Goal: Task Accomplishment & Management: Use online tool/utility

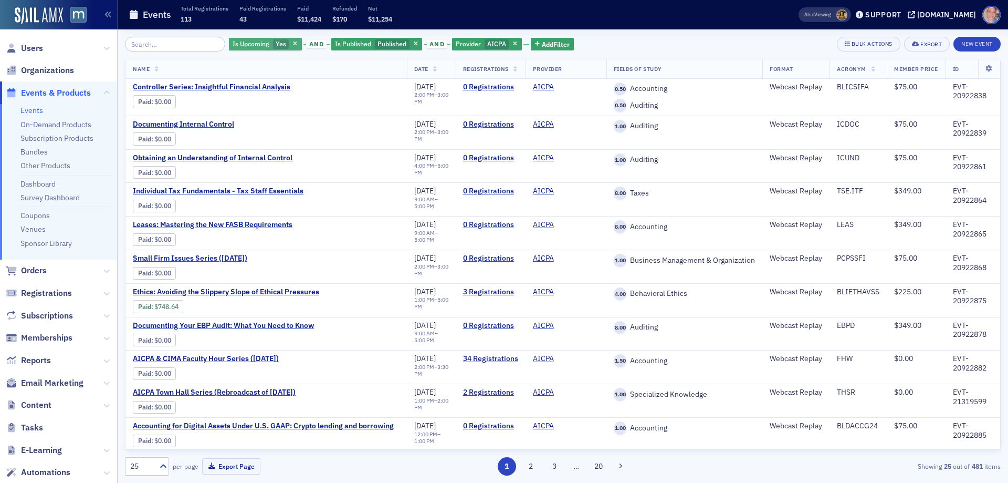
click at [276, 47] on span "Yes" at bounding box center [281, 43] width 11 height 8
click at [331, 45] on input "No" at bounding box center [330, 43] width 9 height 9
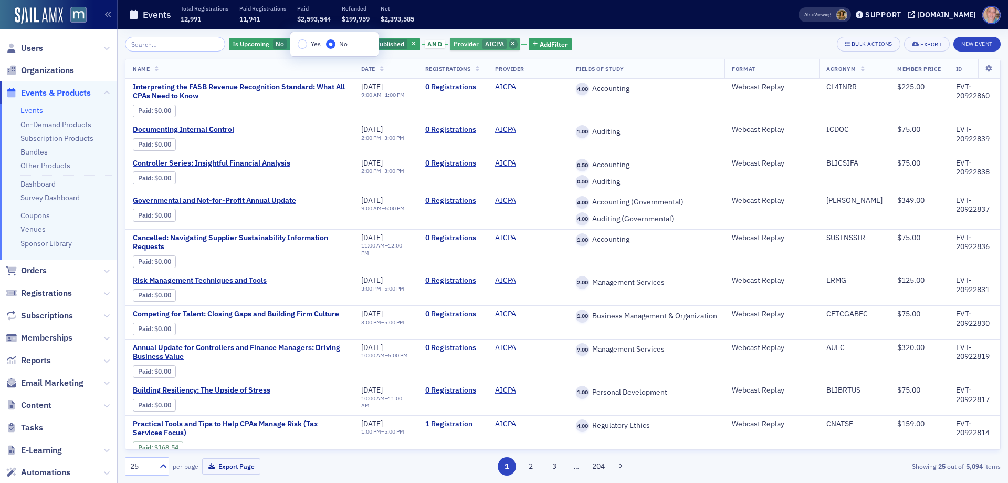
click at [511, 45] on icon "button" at bounding box center [513, 44] width 4 height 6
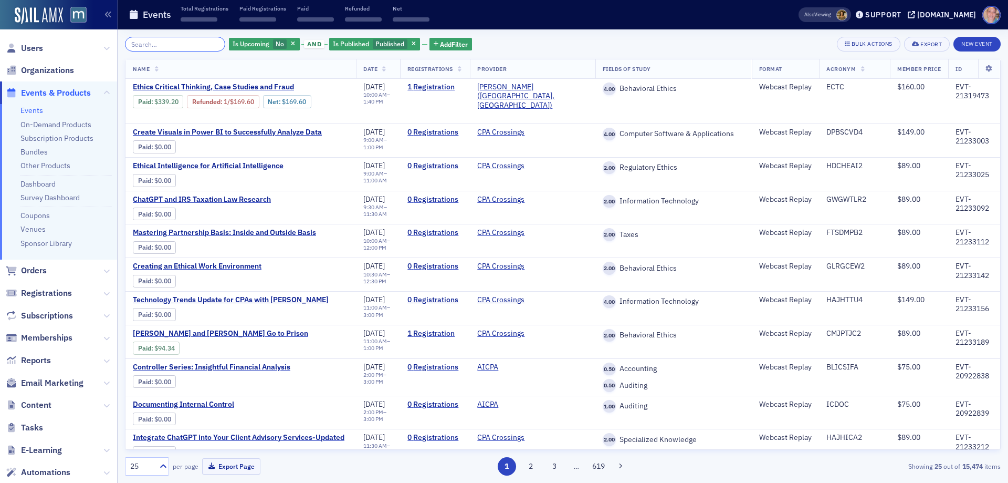
click at [164, 41] on input "search" at bounding box center [175, 44] width 100 height 15
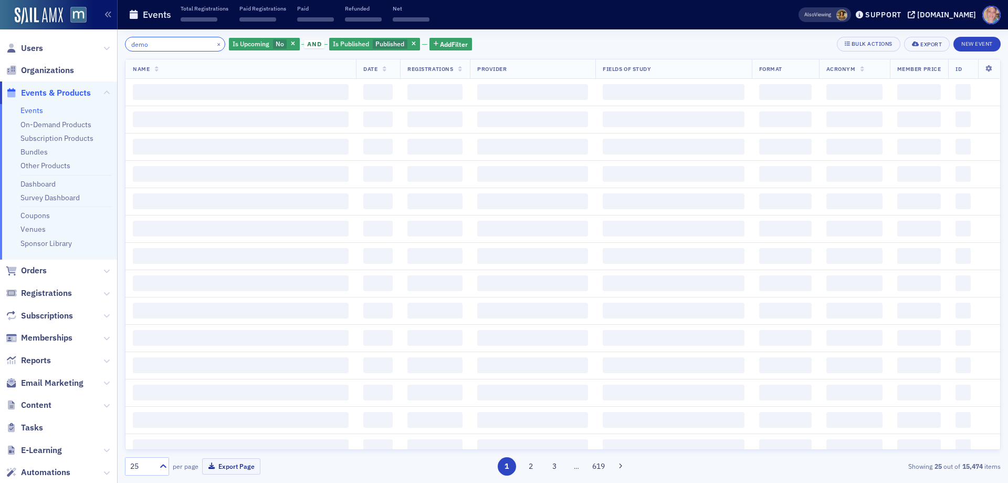
type input "demo"
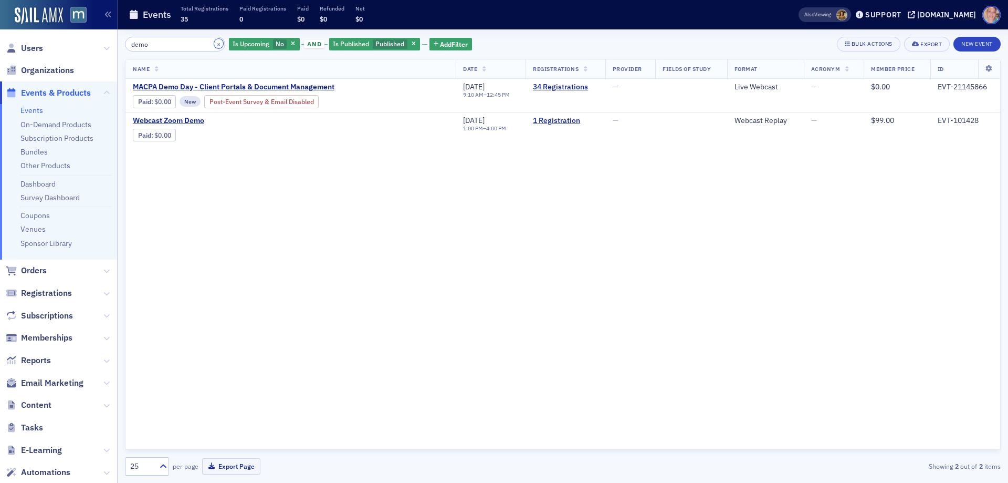
click at [214, 44] on button "×" at bounding box center [218, 43] width 9 height 9
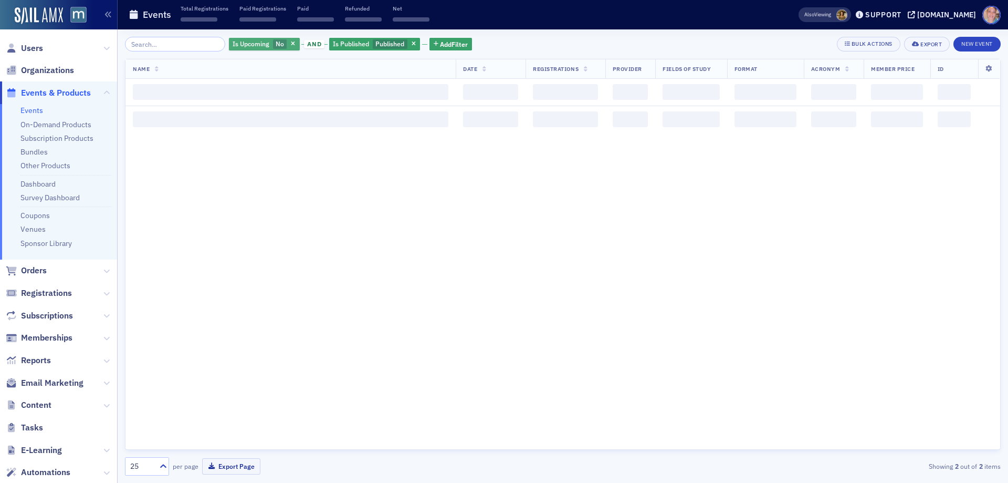
click at [254, 41] on span "Is Upcoming" at bounding box center [251, 43] width 37 height 8
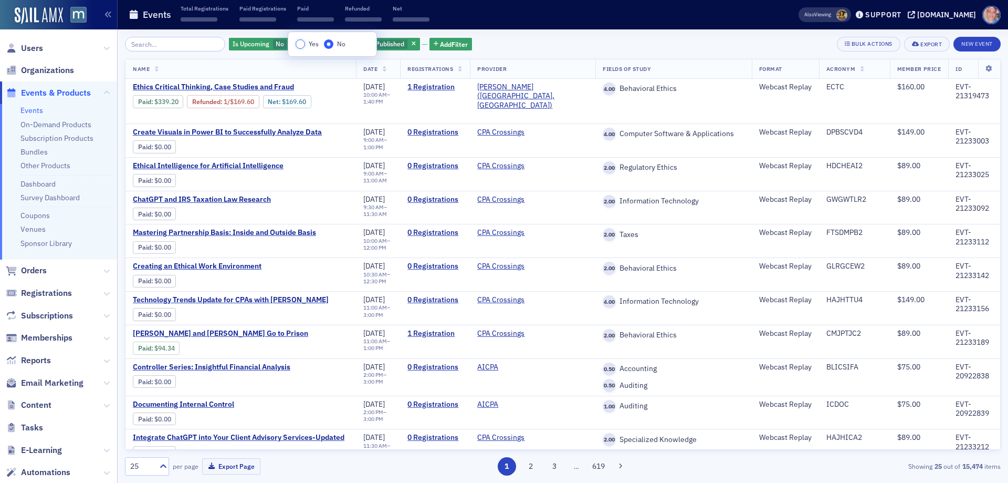
drag, startPoint x: 300, startPoint y: 47, endPoint x: 432, endPoint y: 54, distance: 131.5
click at [300, 47] on input "Yes" at bounding box center [300, 43] width 9 height 9
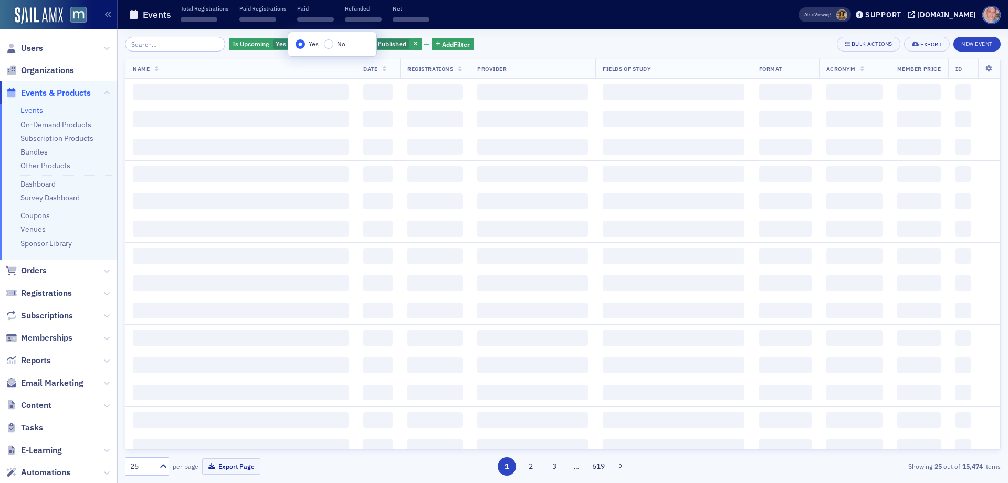
click at [552, 50] on div "Is Upcoming Yes and Is Published Published Add Filter Bulk Actions Export New E…" at bounding box center [563, 44] width 876 height 15
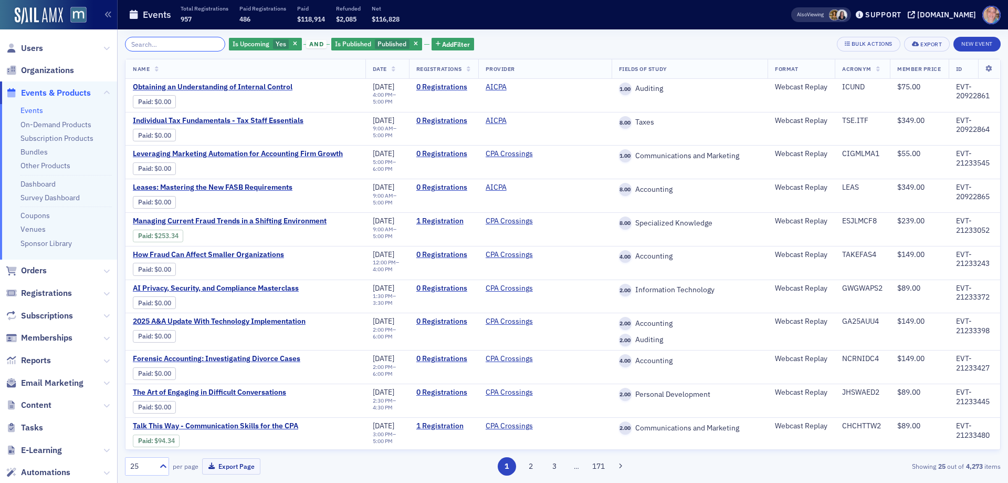
click at [166, 46] on input "search" at bounding box center [175, 44] width 100 height 15
click at [275, 44] on span "Yes" at bounding box center [281, 44] width 16 height 10
click at [180, 43] on input "search" at bounding box center [175, 44] width 100 height 15
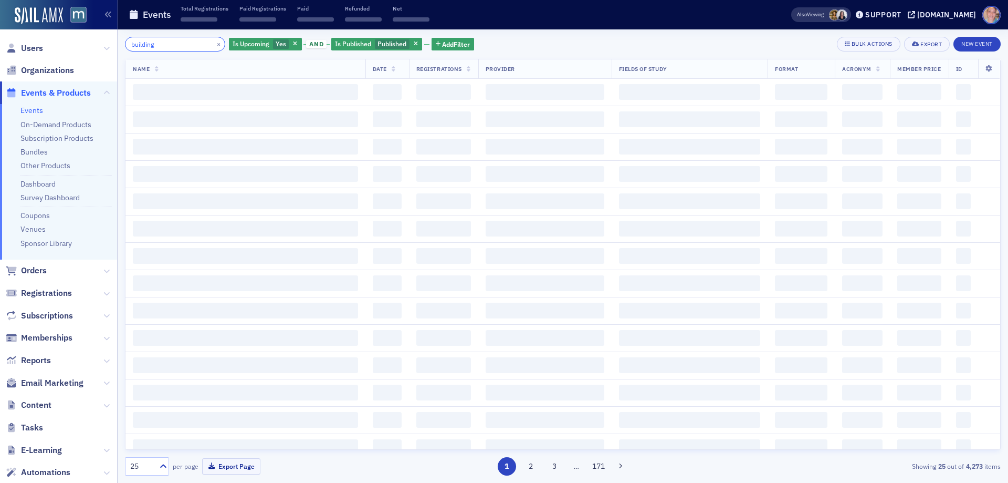
type input "building"
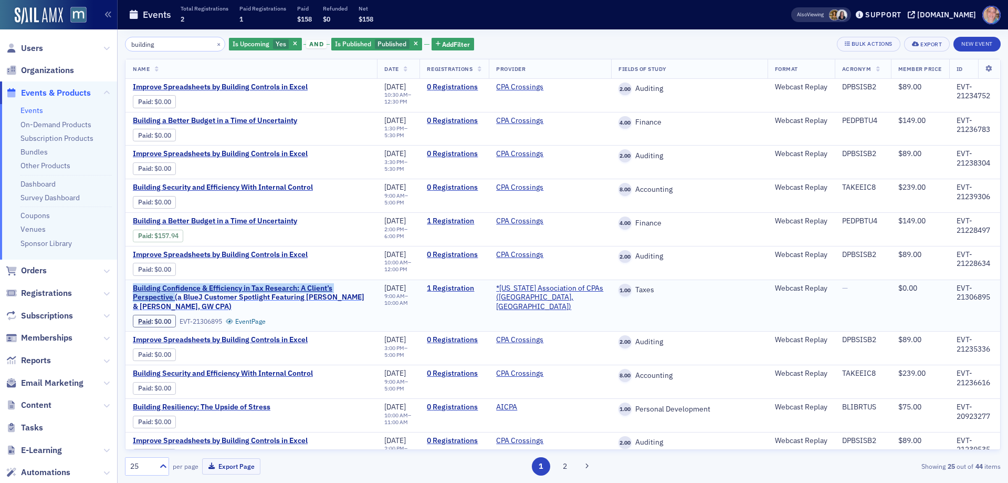
drag, startPoint x: 129, startPoint y: 284, endPoint x: 175, endPoint y: 298, distance: 48.8
click at [175, 298] on td "Building Confidence & Efficiency in Tax Research: A Client’s Perspective (a Blu…" at bounding box center [252, 305] width 252 height 52
copy span "Building Confidence & Efficiency in Tax Research: A Client’s Perspective"
click at [214, 44] on button "×" at bounding box center [218, 43] width 9 height 9
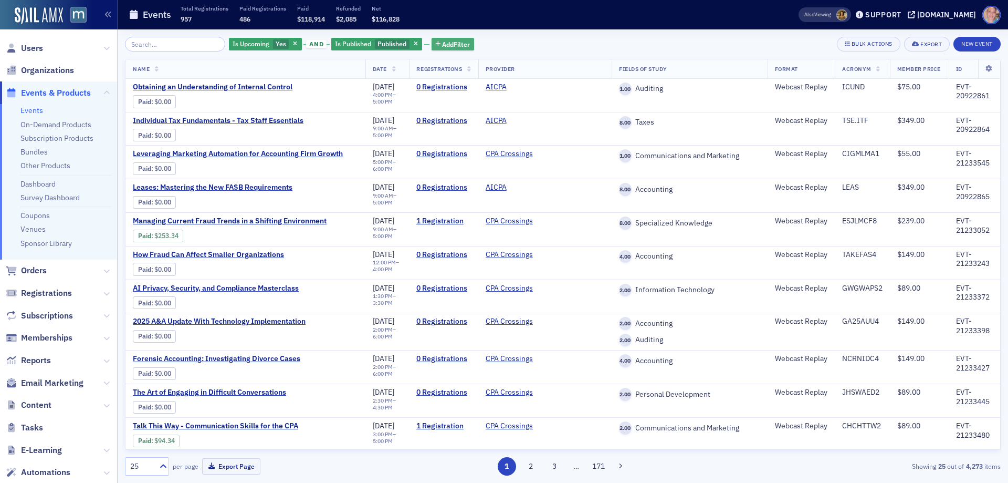
click at [442, 44] on span "Add Filter" at bounding box center [456, 43] width 28 height 9
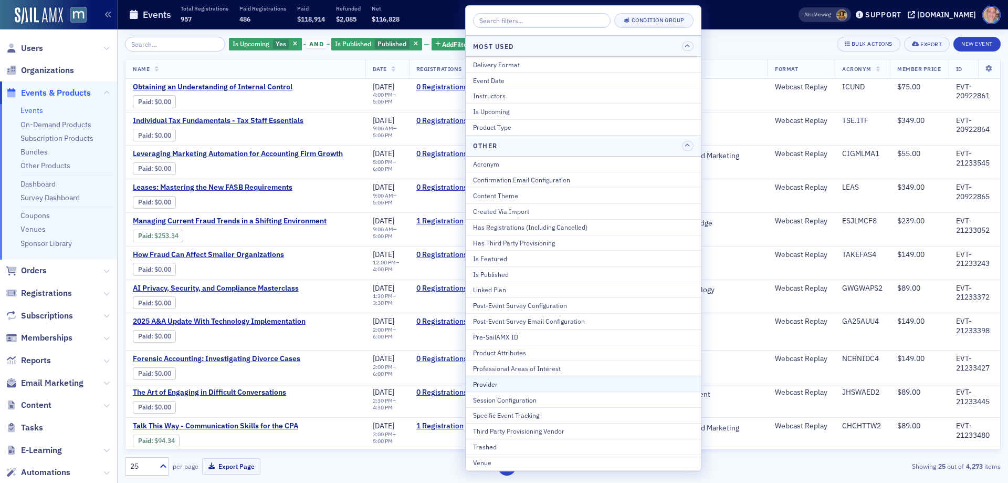
click at [493, 381] on div "Provider" at bounding box center [583, 383] width 221 height 9
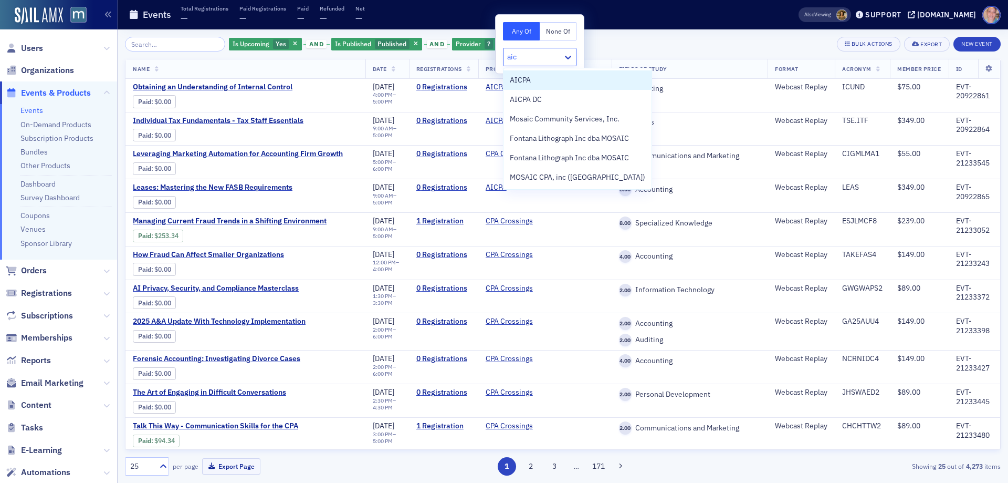
type input "aicp"
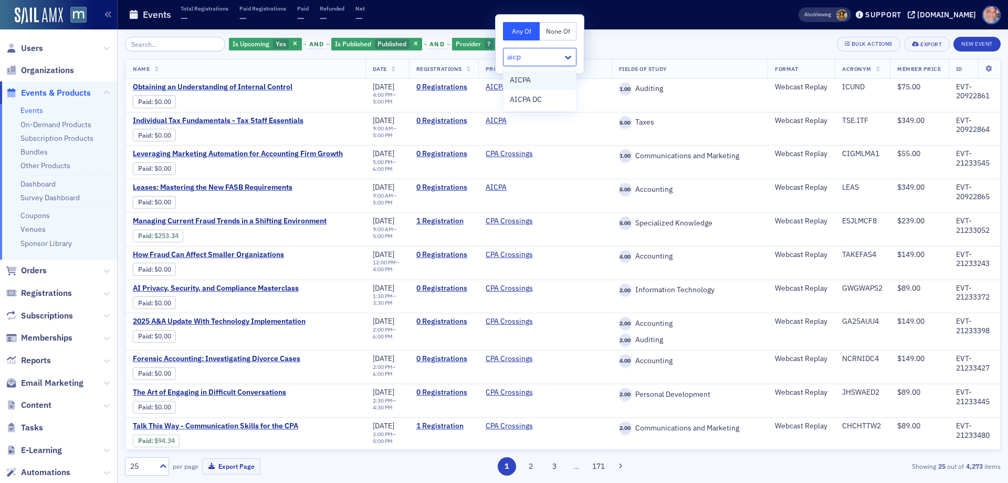
click at [529, 80] on span "AICPA" at bounding box center [520, 80] width 21 height 11
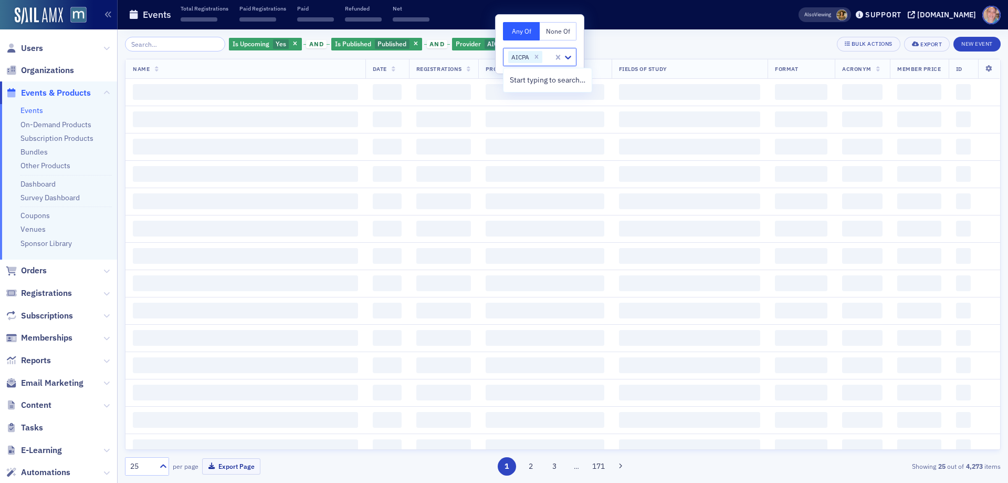
click at [648, 35] on div "Is Upcoming Yes and Is Published Published and Provider AICPA Add Filter Bulk A…" at bounding box center [563, 255] width 876 height 453
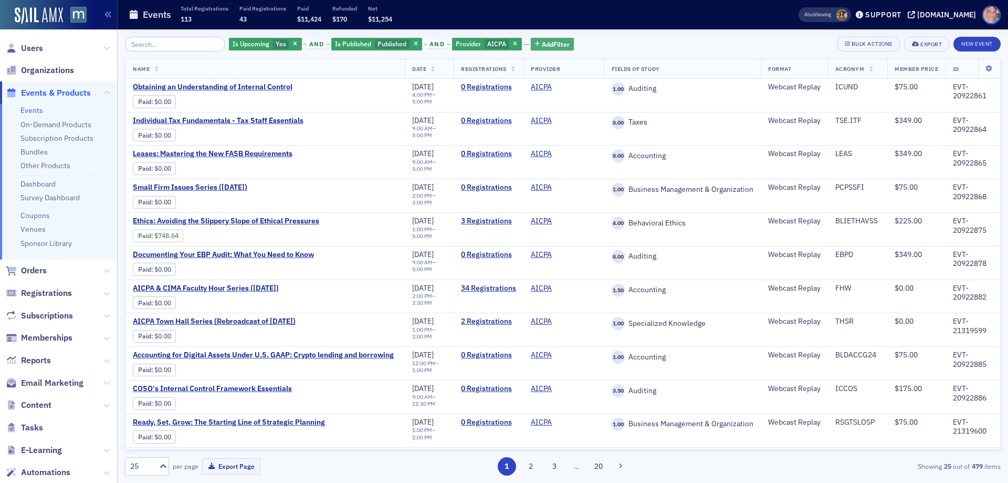
click at [551, 45] on span "Add Filter" at bounding box center [556, 43] width 28 height 9
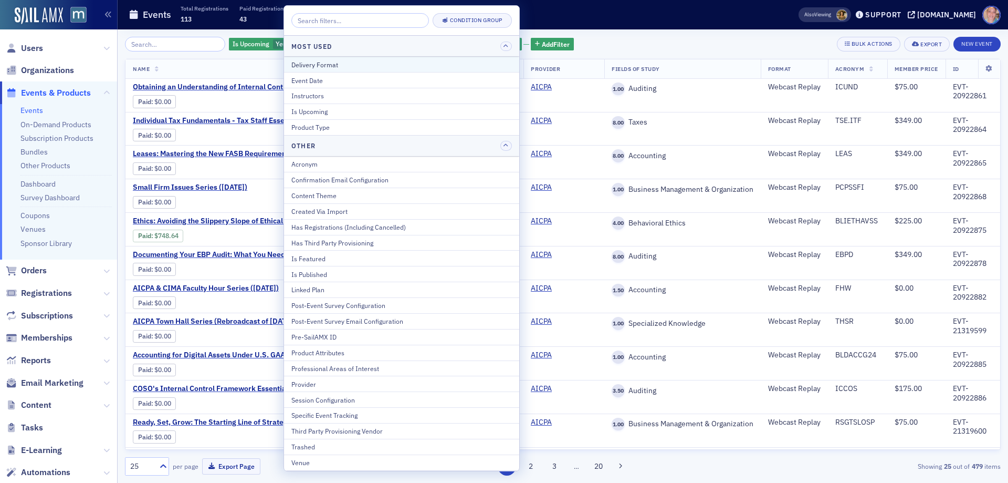
click at [361, 64] on div "Delivery Format" at bounding box center [401, 64] width 221 height 9
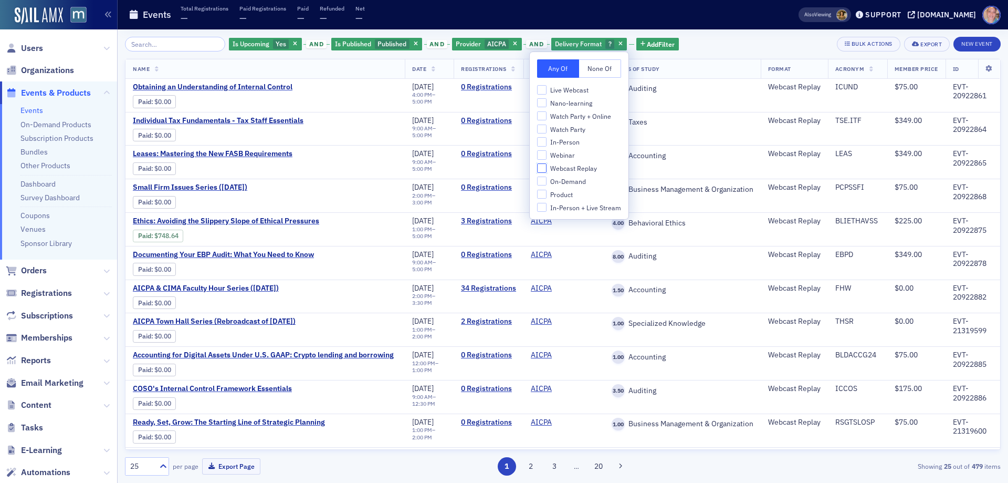
click at [539, 171] on input "Webcast Replay" at bounding box center [541, 167] width 9 height 9
checkbox input "true"
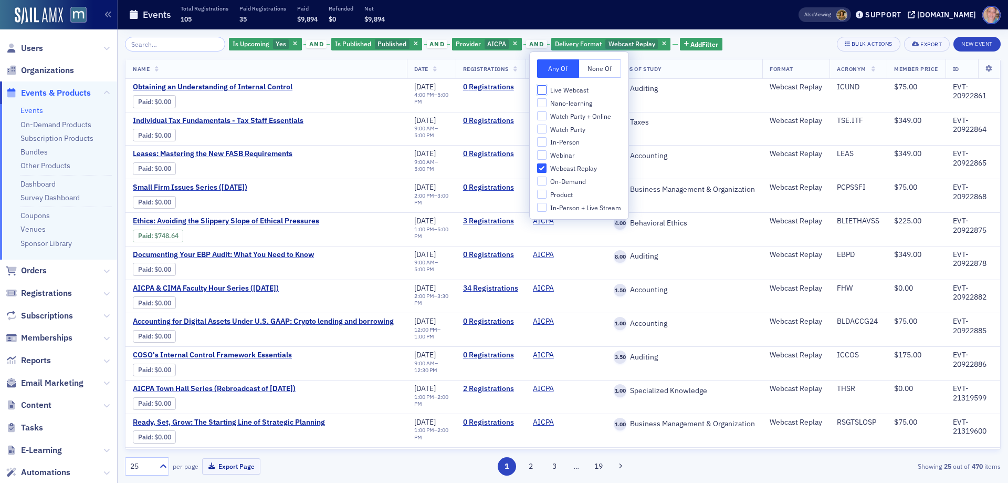
click at [542, 90] on input "Live Webcast" at bounding box center [541, 89] width 9 height 9
checkbox input "true"
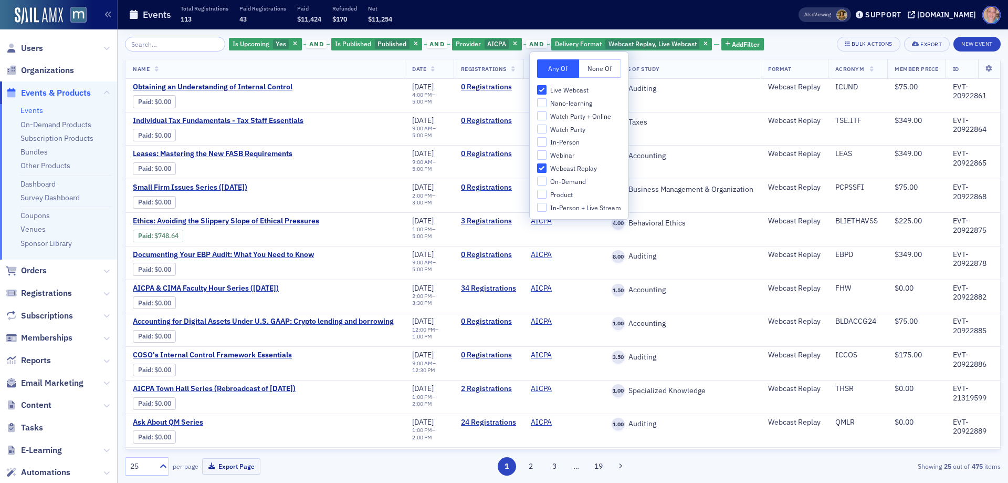
click at [785, 38] on div "Is Upcoming Yes and Is Published Published and Provider AICPA and Delivery Form…" at bounding box center [563, 44] width 876 height 15
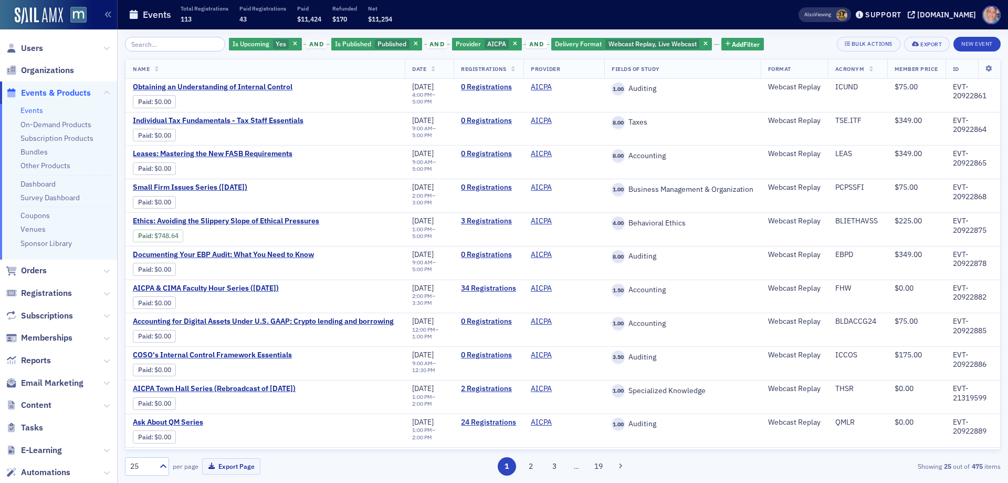
click at [154, 70] on th "Name" at bounding box center [265, 68] width 279 height 19
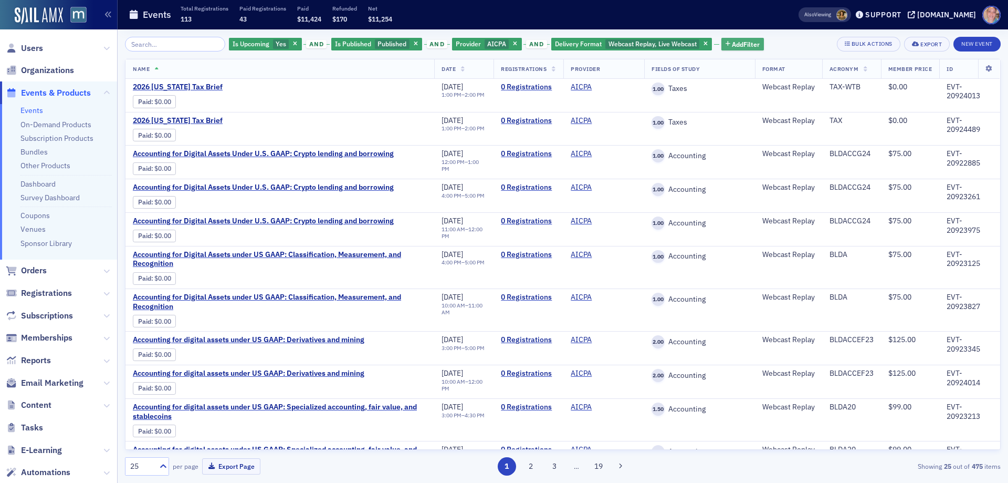
click at [738, 40] on span "Add Filter" at bounding box center [746, 43] width 28 height 9
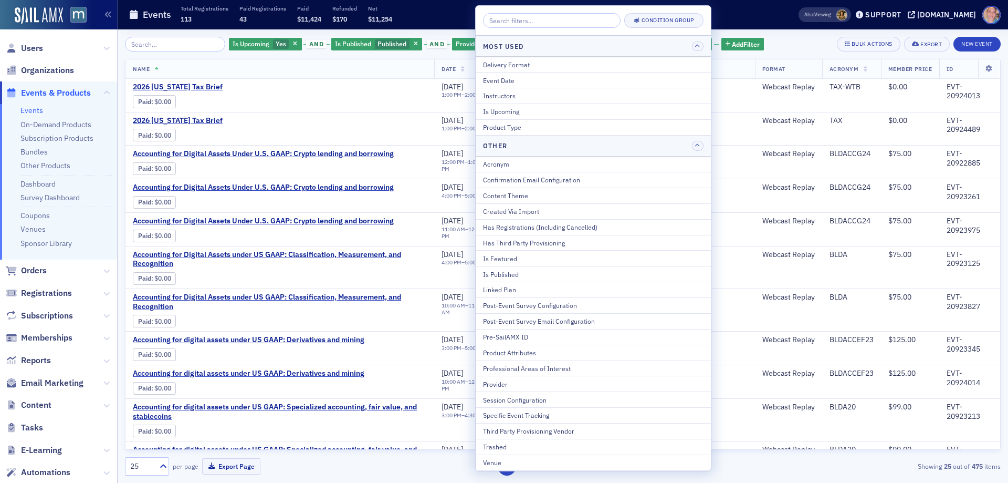
click at [530, 214] on div "Created Via Import" at bounding box center [593, 210] width 221 height 9
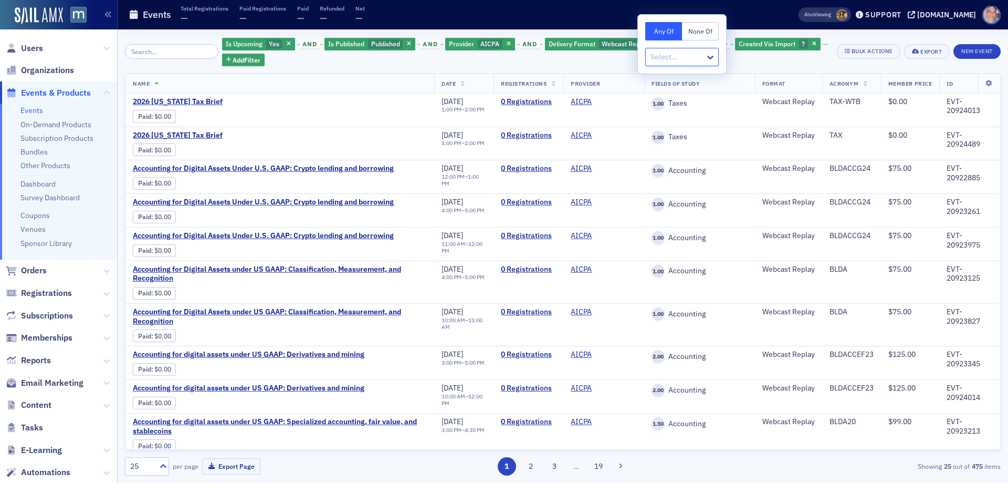
click at [687, 61] on div at bounding box center [677, 56] width 55 height 13
type input "y"
type input "sta"
click at [836, 37] on div "Is Upcoming Yes and Is Published Published and Provider AICPA and Delivery Form…" at bounding box center [563, 51] width 876 height 29
click at [812, 44] on icon "button" at bounding box center [814, 44] width 4 height 6
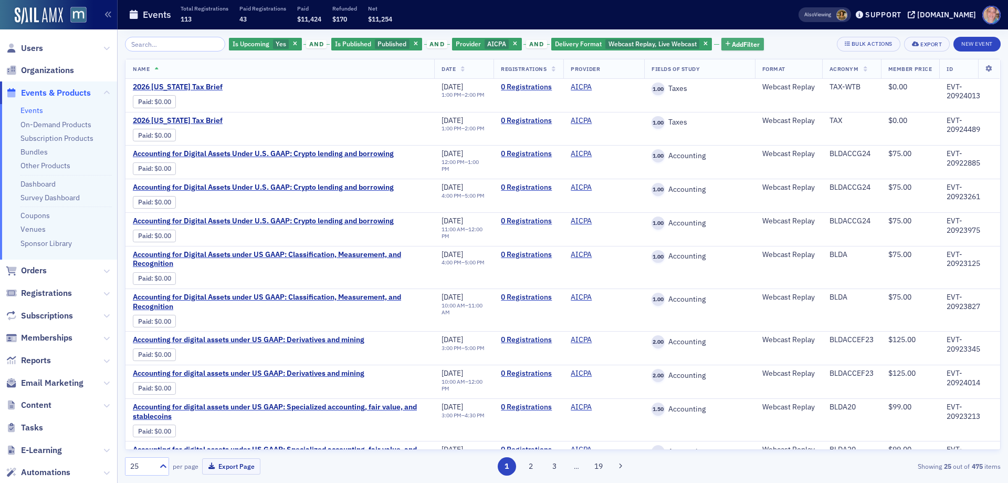
click at [743, 46] on span "Add Filter" at bounding box center [746, 43] width 28 height 9
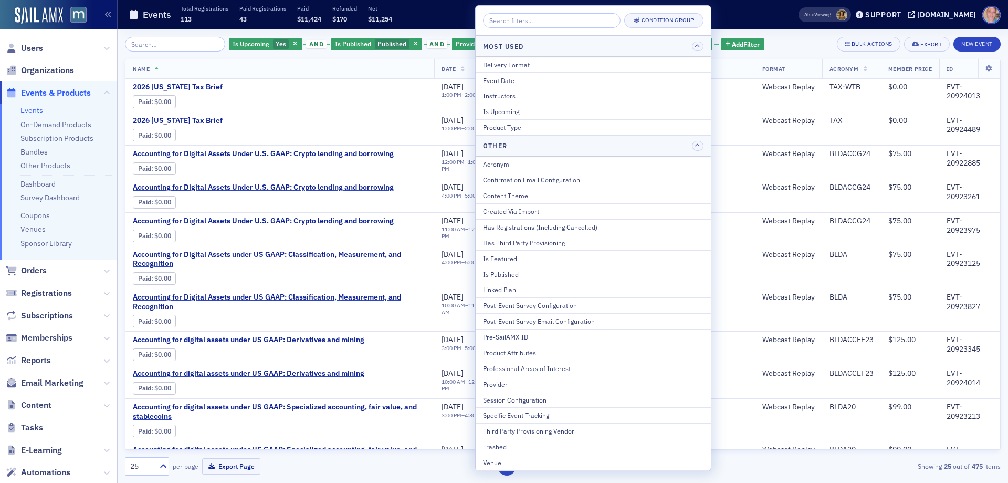
click at [810, 39] on div "Is Upcoming Yes and Is Published Published and Provider AICPA and Delivery Form…" at bounding box center [563, 44] width 876 height 15
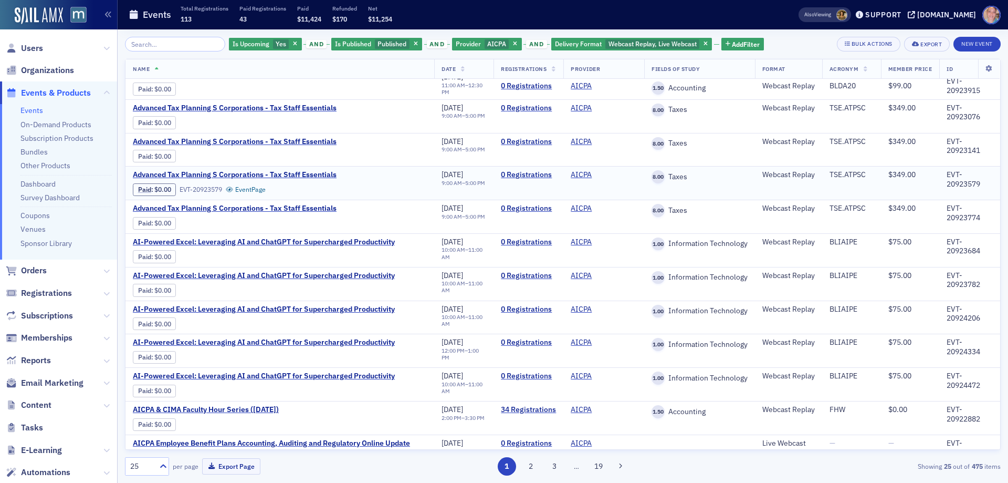
scroll to position [513, 0]
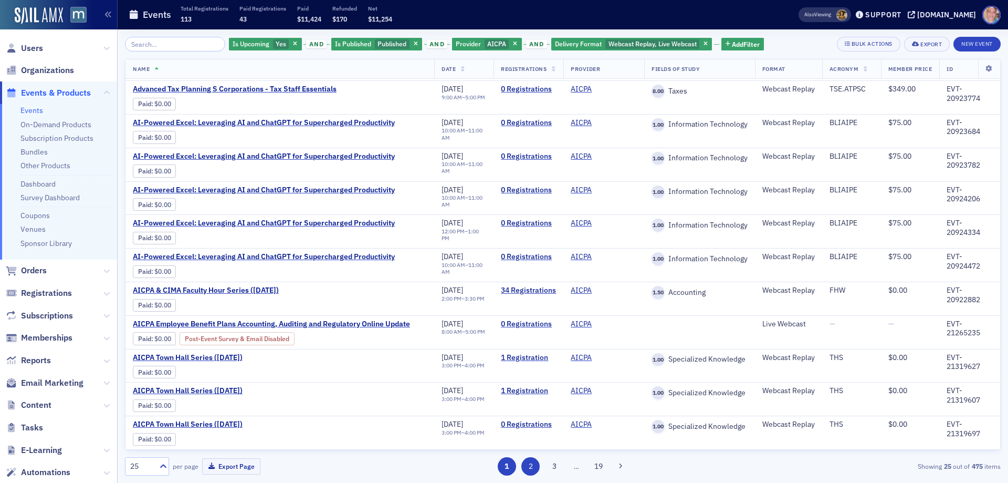
click at [533, 464] on button "2" at bounding box center [531, 466] width 18 height 18
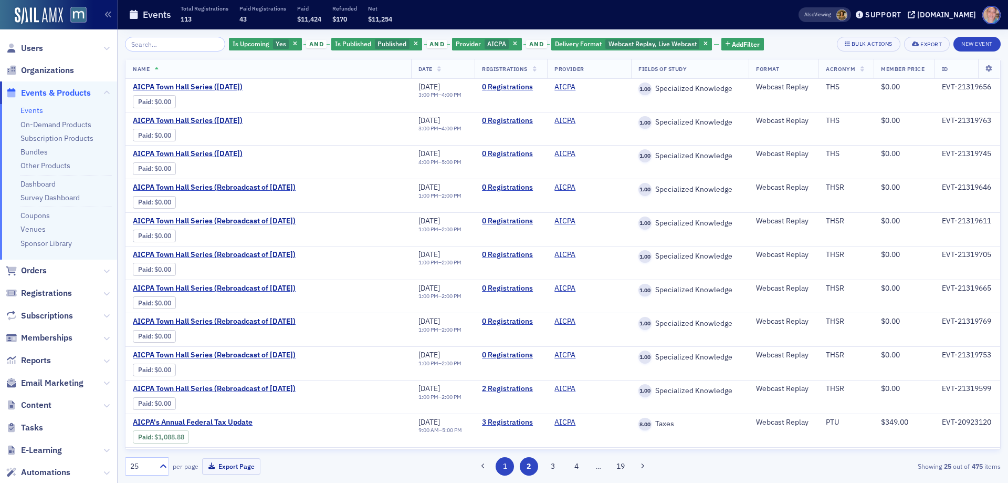
click at [508, 467] on button "1" at bounding box center [505, 466] width 18 height 18
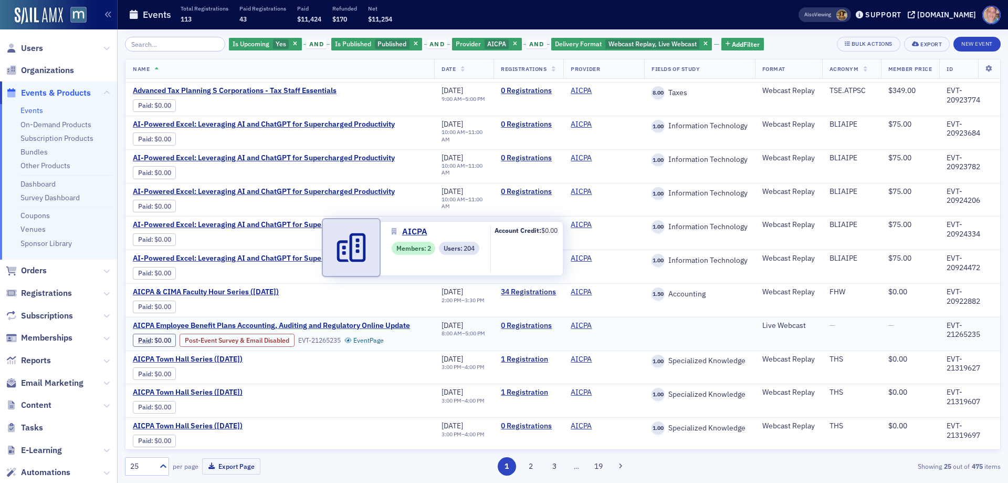
scroll to position [513, 0]
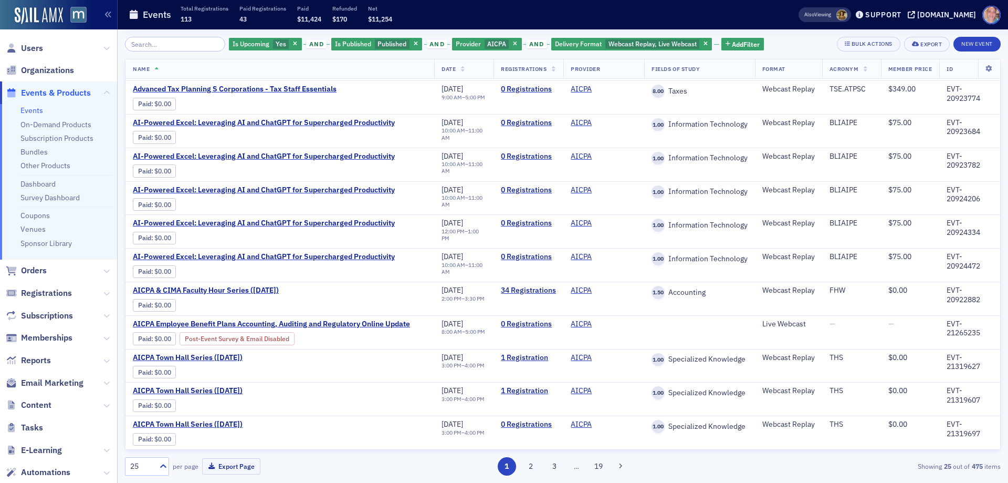
click at [449, 72] on th "Date" at bounding box center [463, 68] width 59 height 19
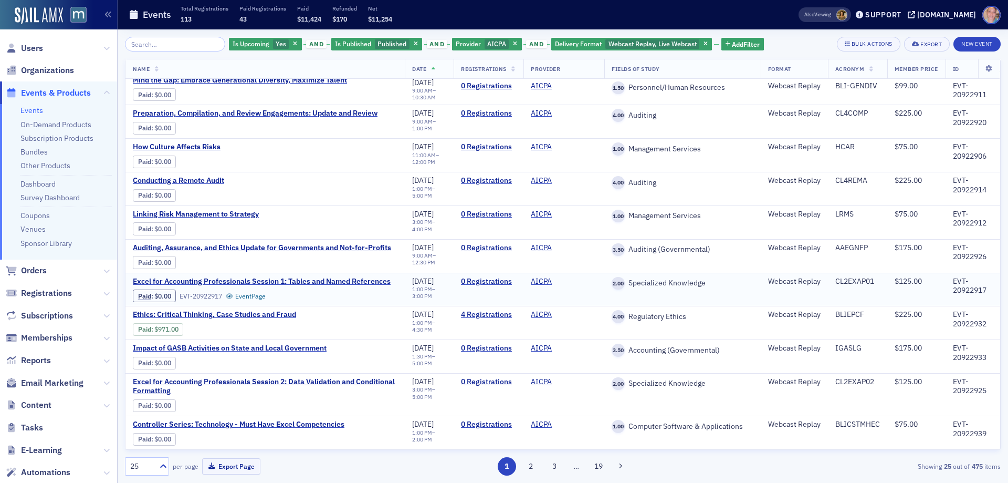
scroll to position [513, 0]
click at [45, 50] on span "Users" at bounding box center [58, 48] width 117 height 23
click at [32, 47] on span "Users" at bounding box center [32, 49] width 22 height 12
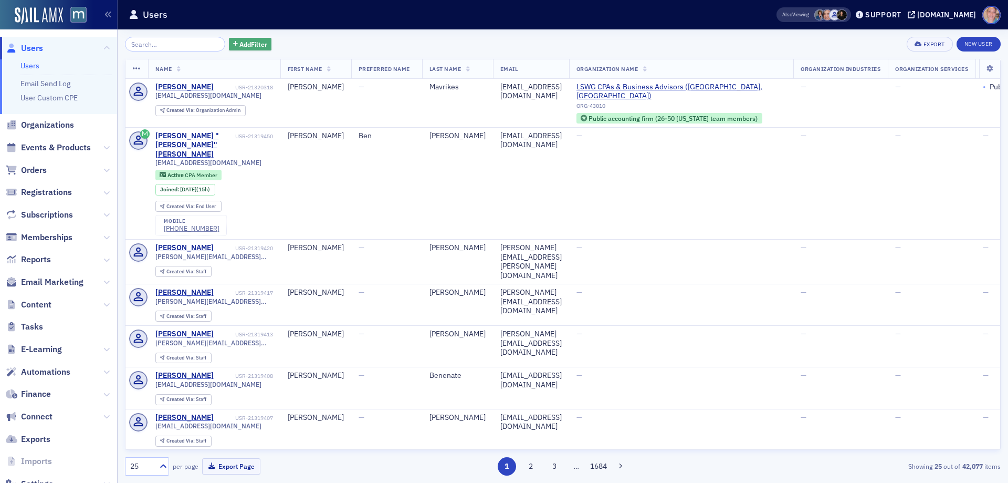
click at [249, 46] on span "Add Filter" at bounding box center [253, 43] width 28 height 9
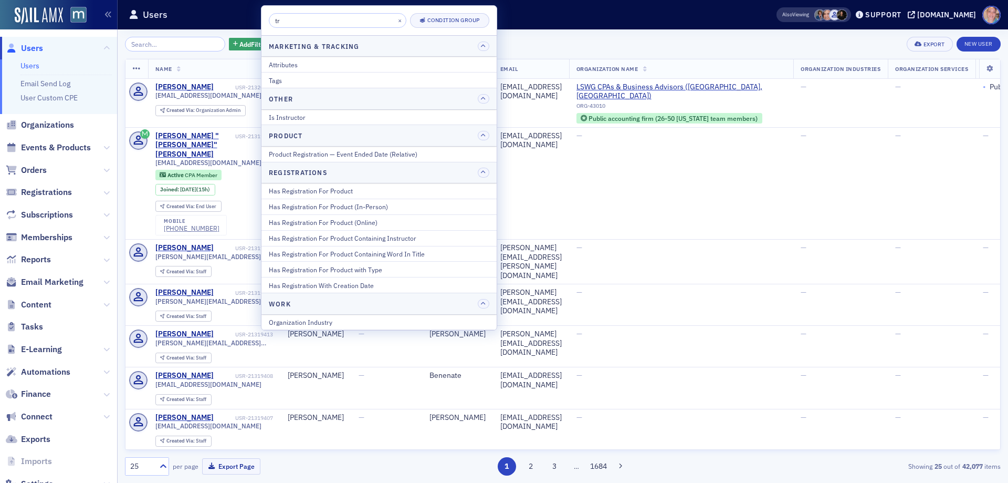
type input "t"
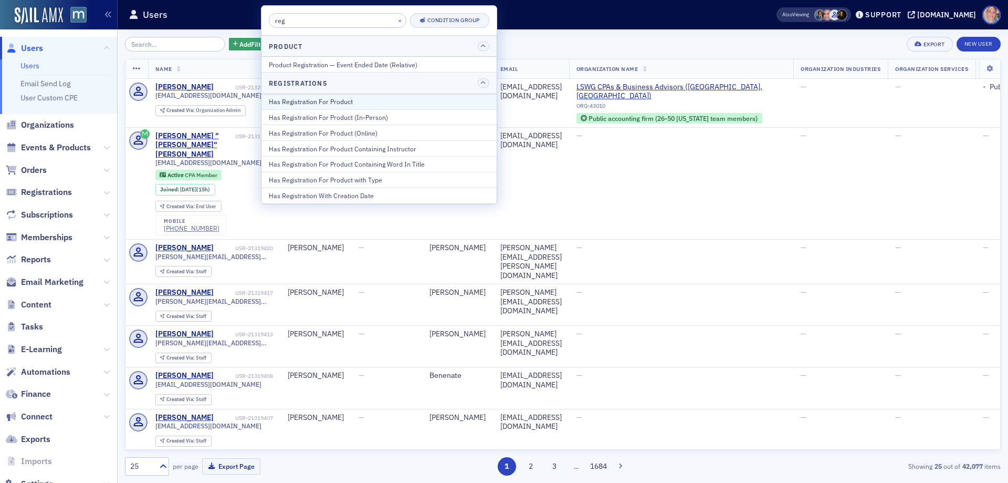
type input "reg"
click at [342, 105] on div "Has Registration For Product" at bounding box center [379, 101] width 221 height 9
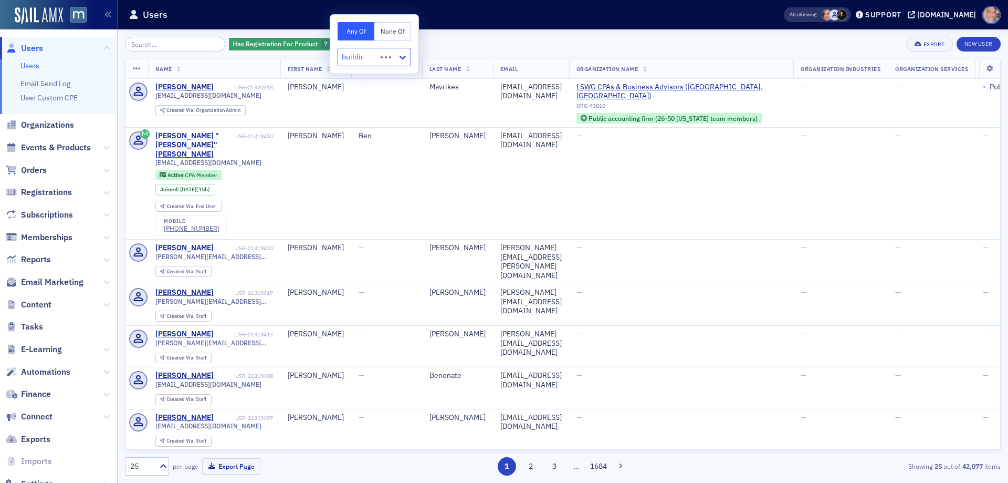
type input "building"
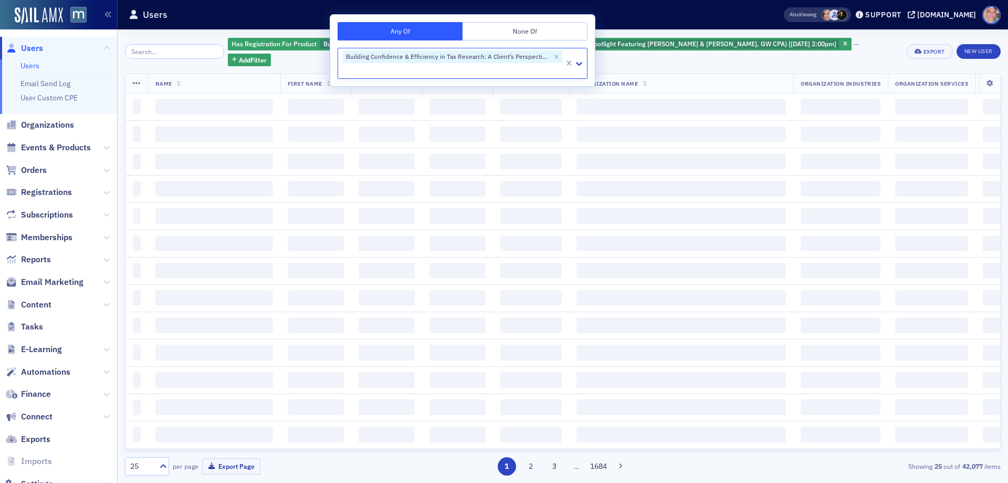
scroll to position [0, 0]
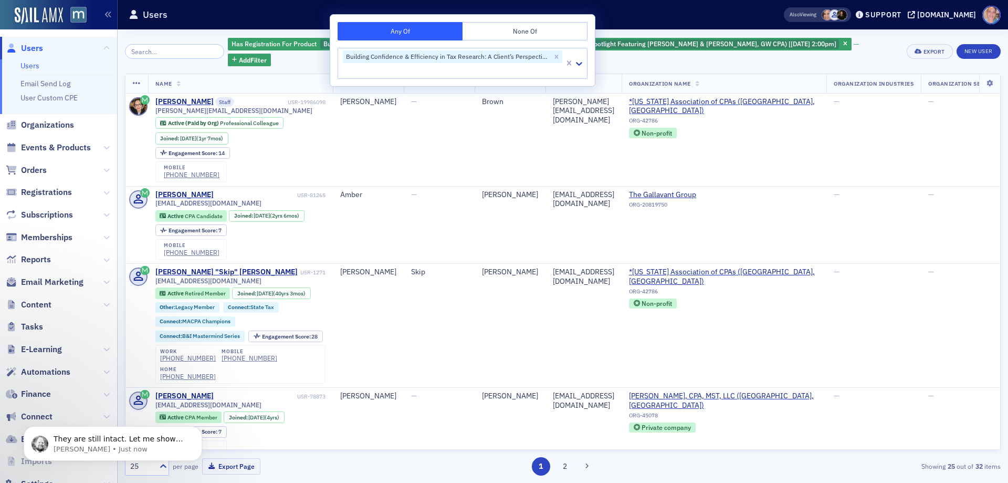
click at [679, 64] on div "Has Registration For Product Building Confidence & Efficiency in Tax Research: …" at bounding box center [564, 51] width 672 height 29
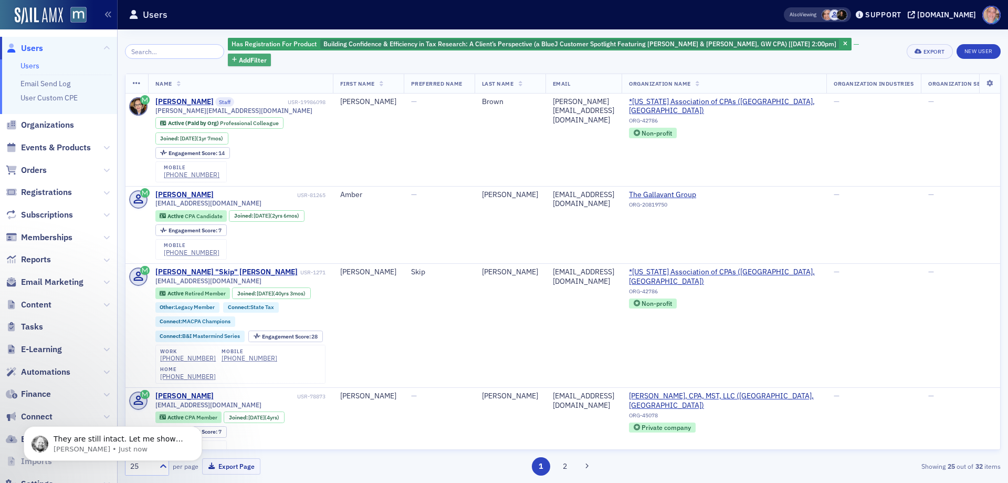
click at [249, 60] on span "Add Filter" at bounding box center [253, 59] width 28 height 9
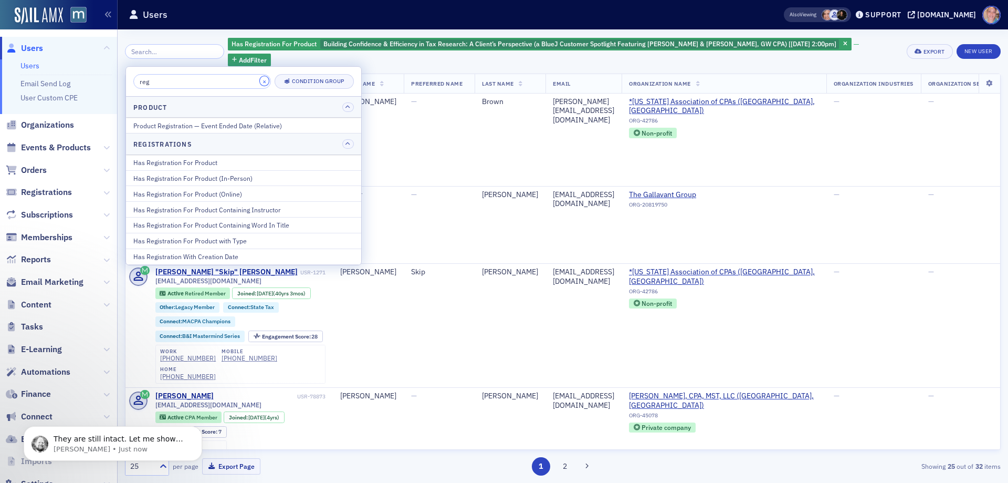
click at [260, 83] on button "×" at bounding box center [264, 80] width 9 height 9
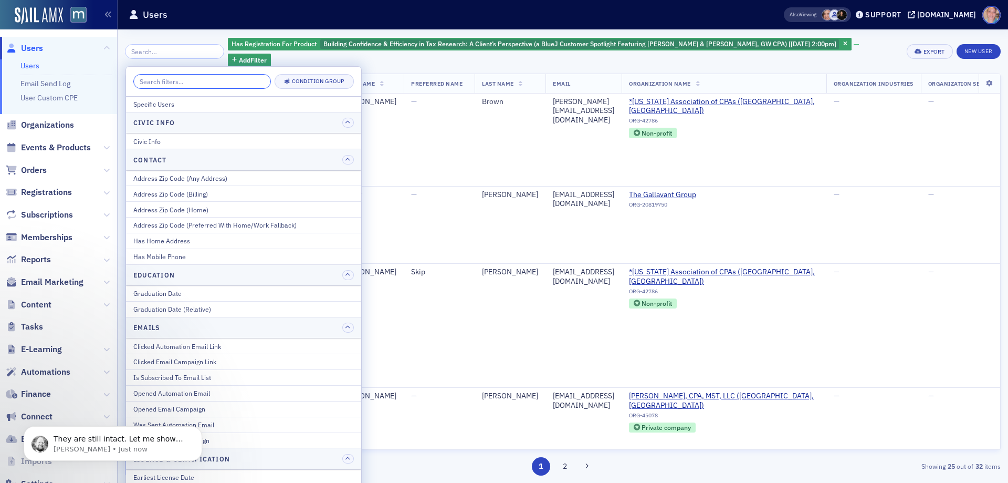
click at [257, 83] on input "search" at bounding box center [202, 81] width 138 height 15
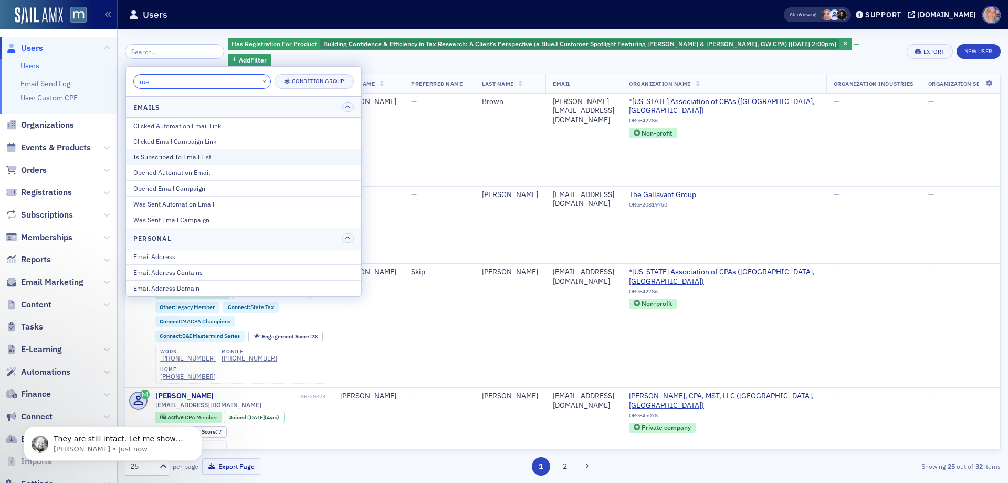
type input "mai"
click at [212, 152] on div "Is Subscribed To Email List" at bounding box center [243, 156] width 221 height 9
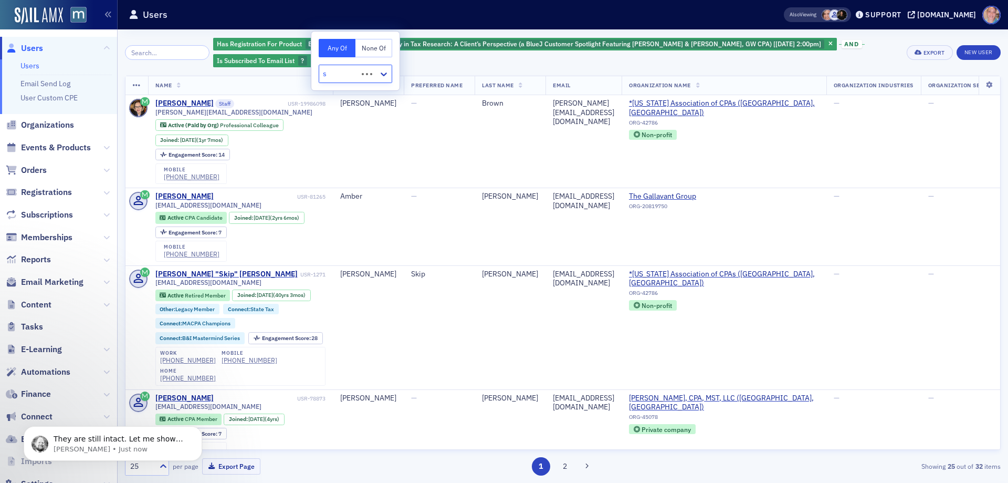
type input "sp"
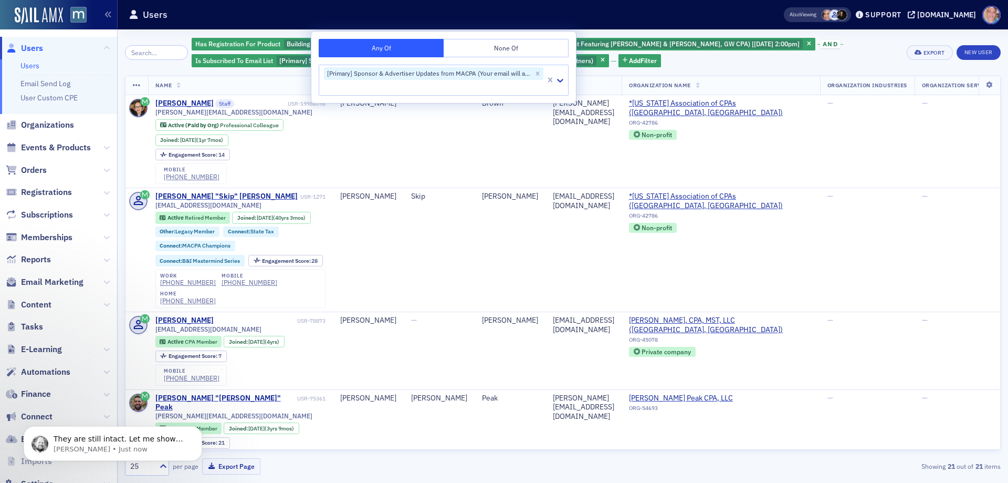
click at [765, 64] on div "Has Registration For Product Building Confidence & Efficiency in Tax Research: …" at bounding box center [546, 53] width 708 height 32
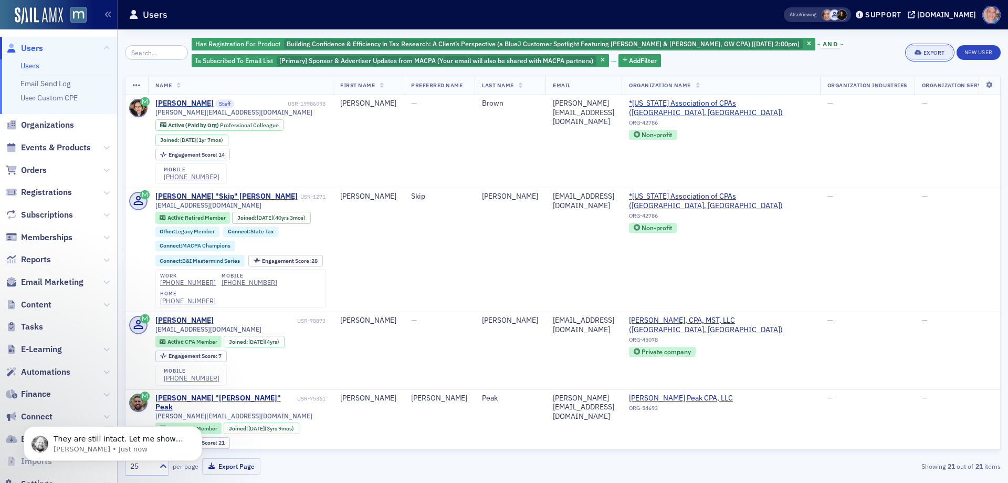
click at [935, 52] on div "Export" at bounding box center [935, 53] width 22 height 6
click at [901, 89] on button "Export All ( 21 Users )" at bounding box center [896, 87] width 110 height 17
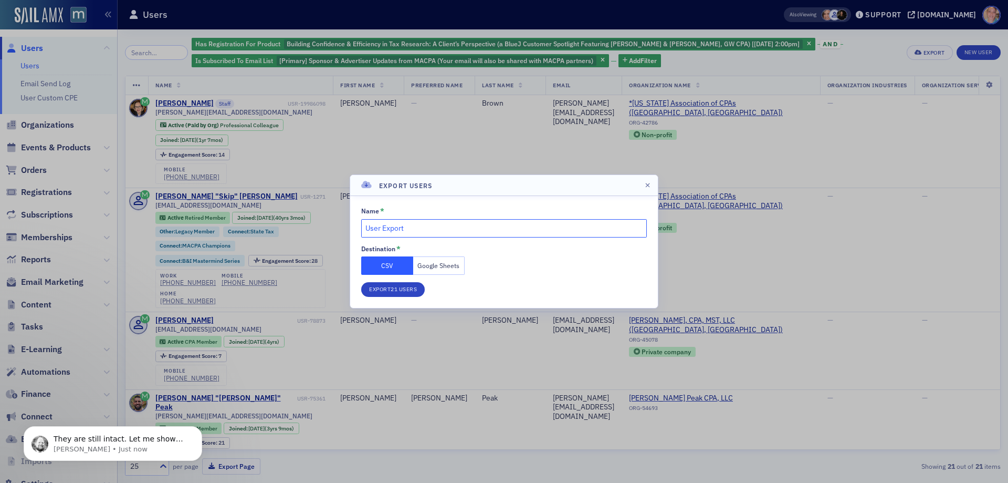
drag, startPoint x: 456, startPoint y: 232, endPoint x: 293, endPoint y: 231, distance: 162.8
click at [293, 231] on div "Export Users Name * User Export Destination * CSV Google Sheets Export 21 Users" at bounding box center [504, 241] width 1008 height 483
type input "9_23 Building Confidence & Efficiency in Tax Research (Attendee Opt in List)"
click at [451, 267] on button "Google Sheets" at bounding box center [439, 265] width 52 height 18
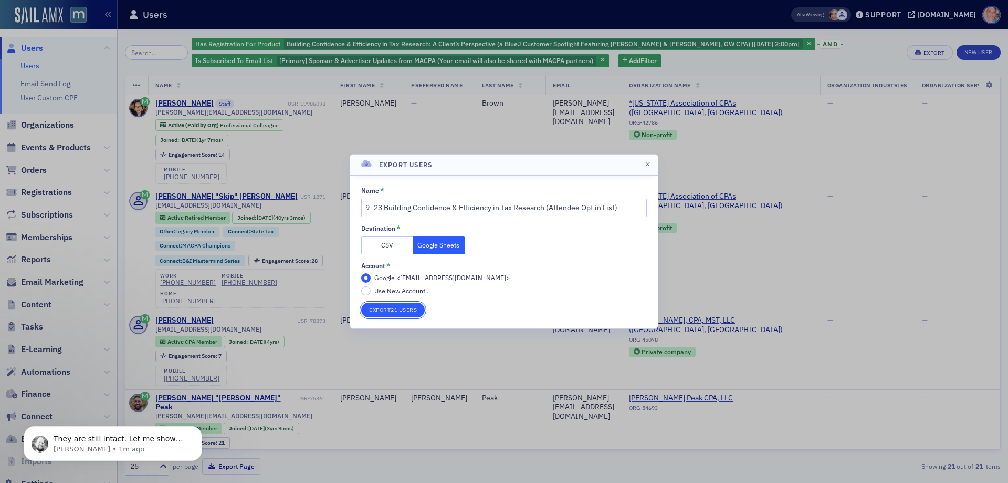
click at [397, 305] on button "Export 21 Users" at bounding box center [393, 310] width 64 height 15
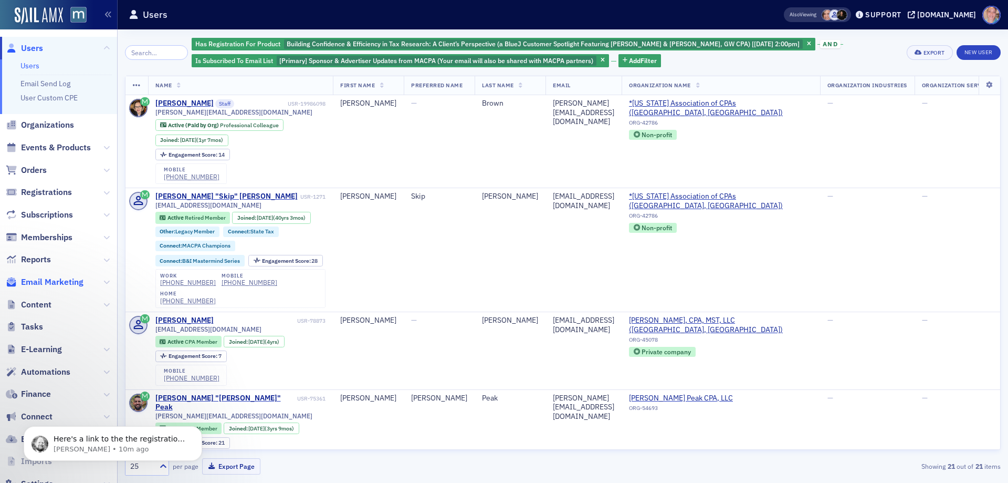
scroll to position [34, 0]
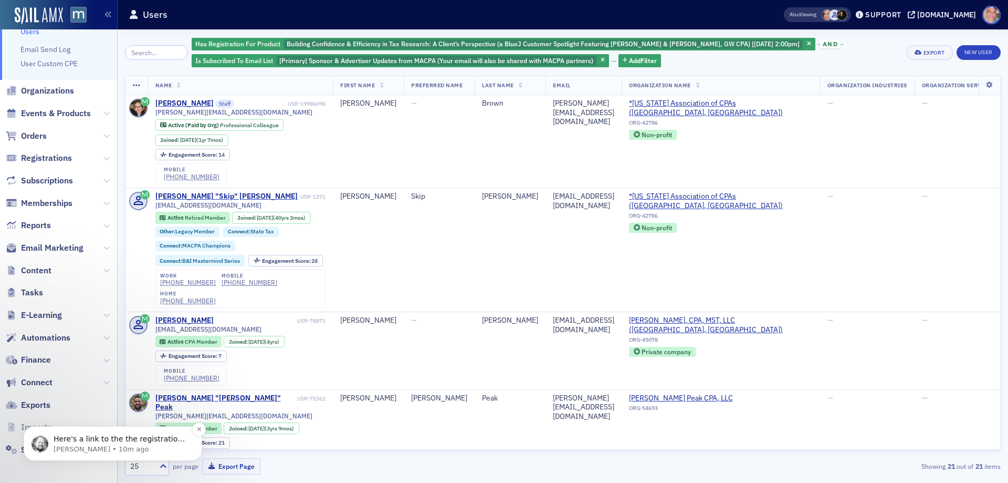
click at [81, 454] on div "Here's a link to the the registrations for one of the events, the registrations…" at bounding box center [113, 443] width 179 height 35
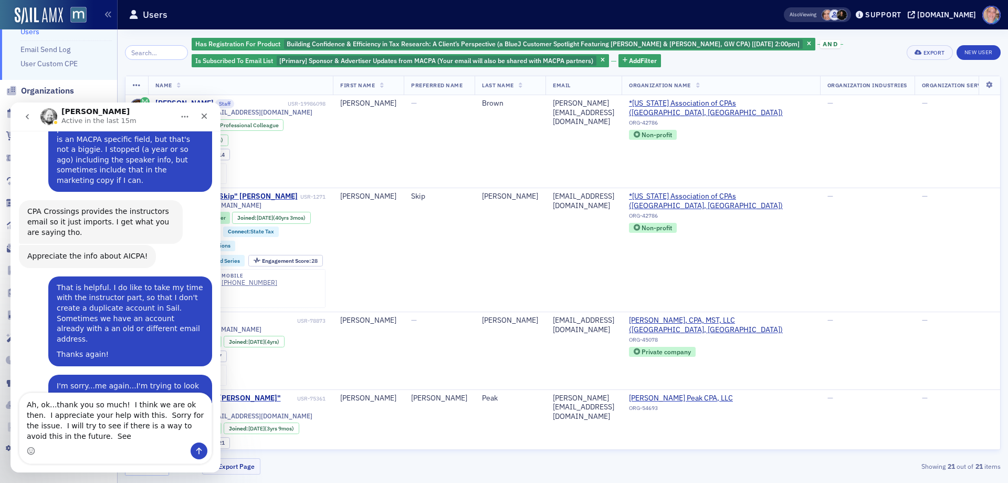
scroll to position [1622, 0]
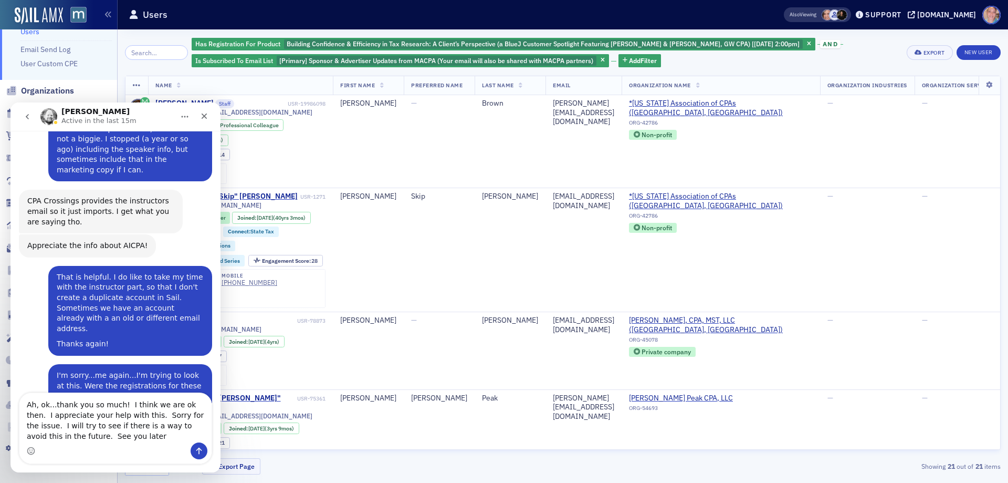
type textarea "Ah, ok...thank you so much! I think we are ok then. I appreciate your help with…"
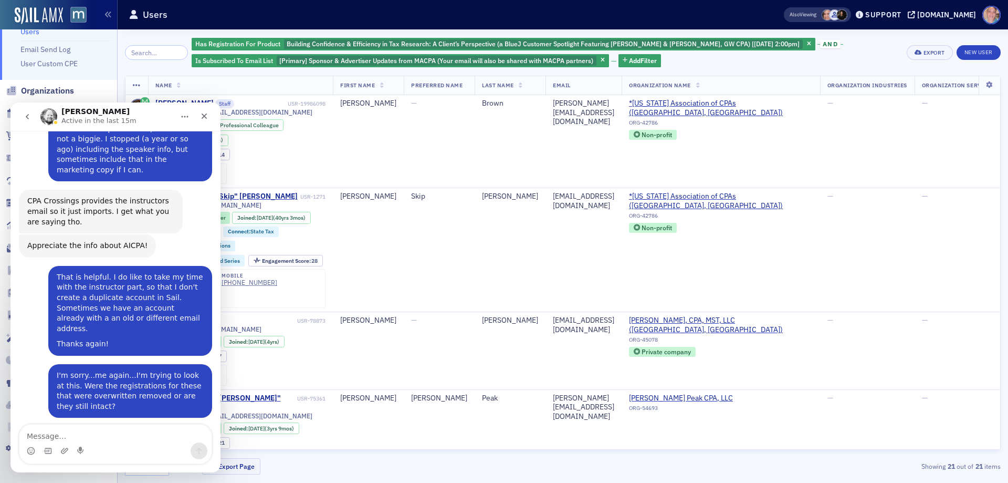
scroll to position [1636, 0]
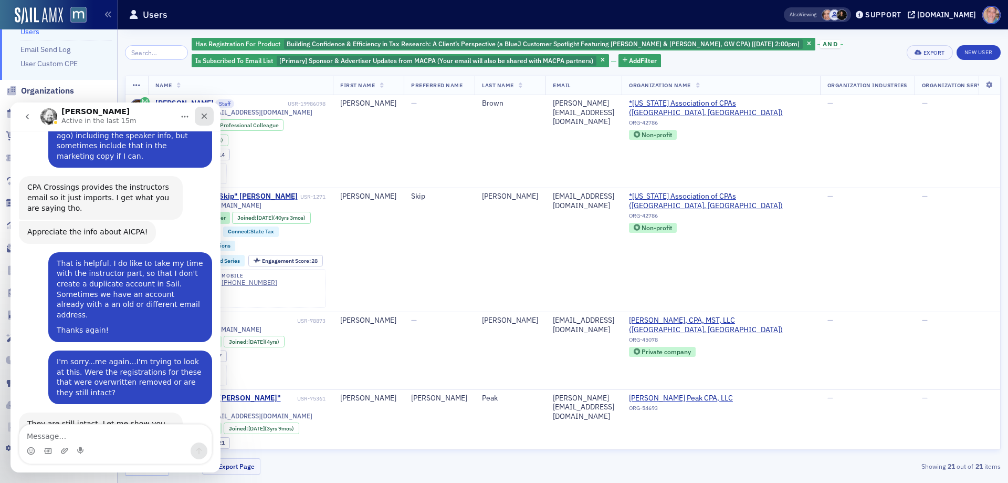
click at [208, 113] on icon "Close" at bounding box center [204, 116] width 8 height 8
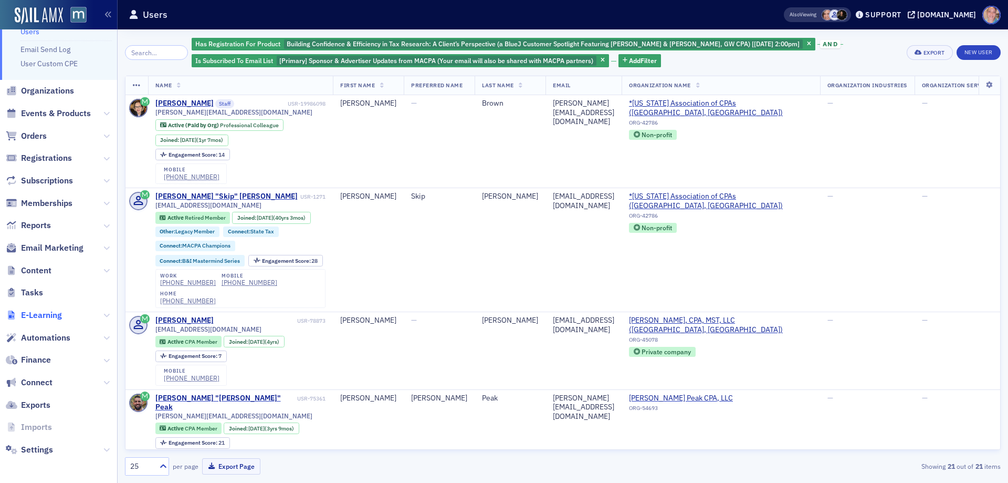
click at [51, 311] on span "E-Learning" at bounding box center [41, 315] width 41 height 12
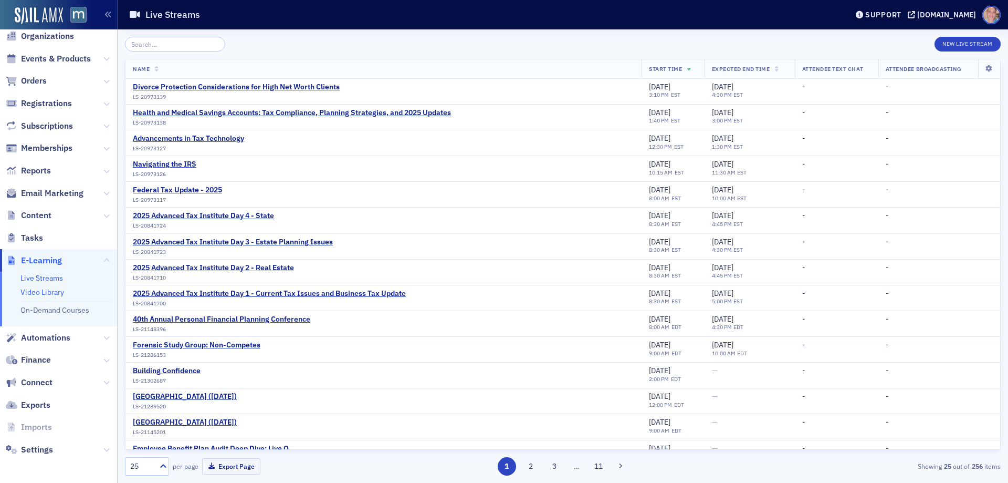
click at [43, 295] on link "Video Library" at bounding box center [42, 291] width 44 height 9
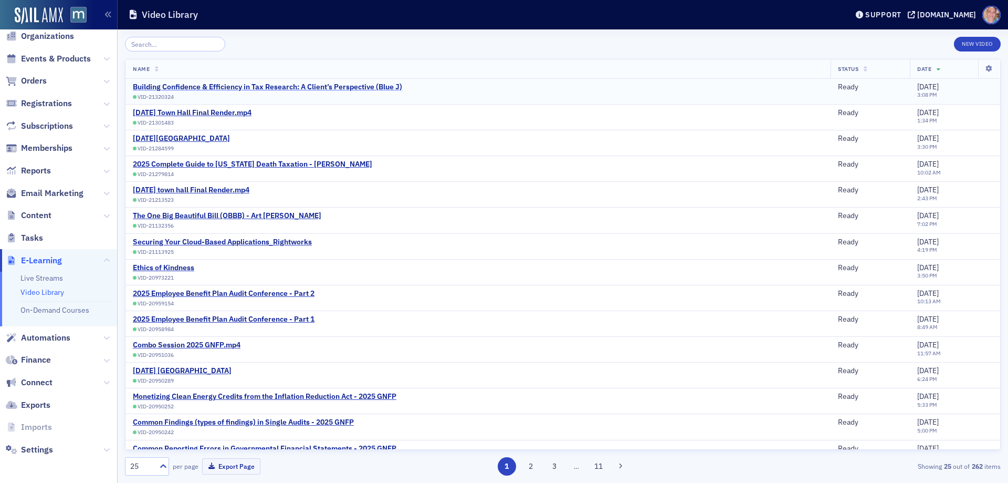
click at [345, 89] on div "Building Confidence & Efficiency in Tax Research: A Client’s Perspective (Blue …" at bounding box center [267, 86] width 269 height 9
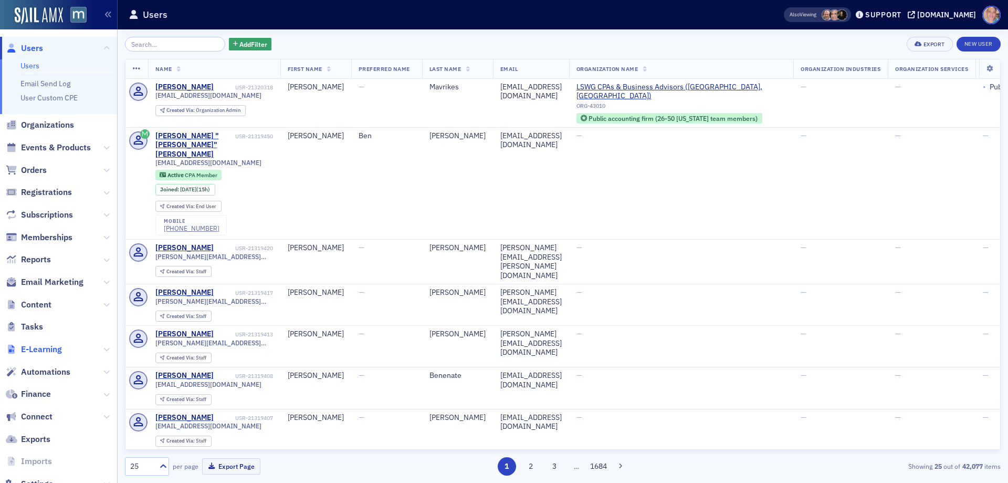
click at [44, 351] on span "E-Learning" at bounding box center [41, 349] width 41 height 12
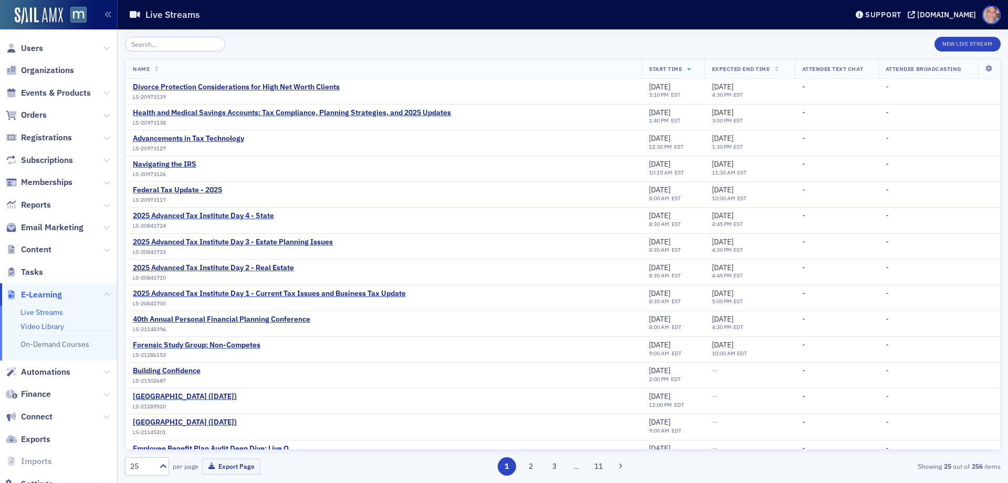
click at [50, 326] on link "Video Library" at bounding box center [42, 325] width 44 height 9
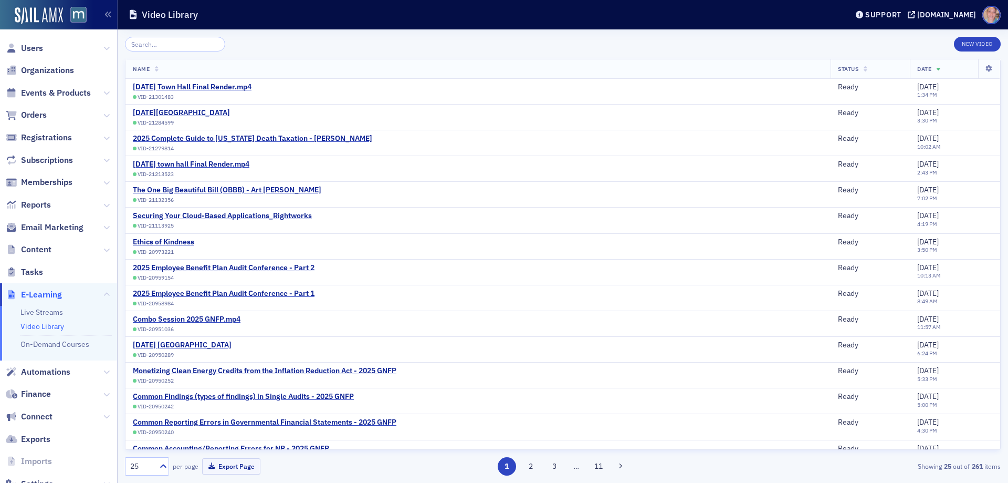
click at [43, 325] on link "Video Library" at bounding box center [42, 325] width 44 height 9
click at [977, 39] on button "New Video" at bounding box center [977, 44] width 47 height 15
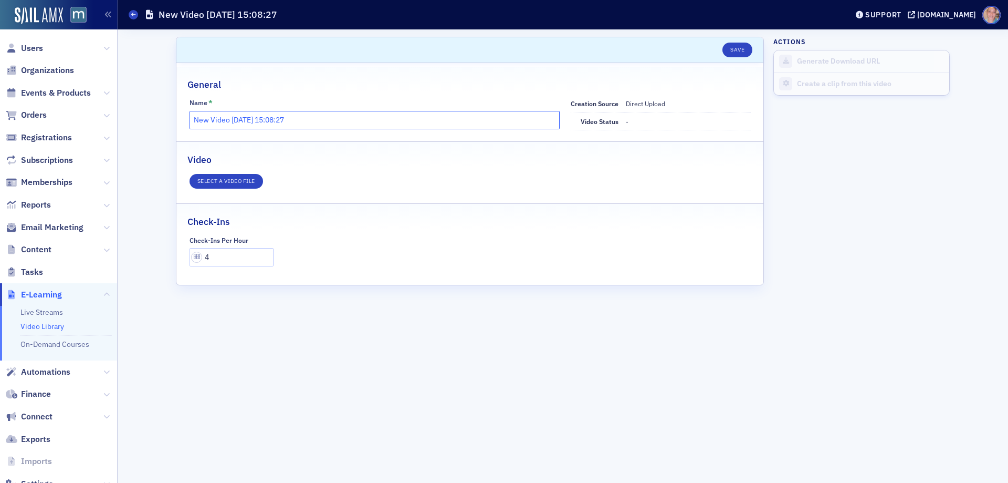
drag, startPoint x: 342, startPoint y: 127, endPoint x: 77, endPoint y: 145, distance: 265.3
click at [77, 145] on div "Users Organizations Events & Products Orders Registrations Subscriptions Member…" at bounding box center [504, 241] width 1008 height 483
paste input "Building Confidence & Efficiency in Tax Research: A Client’s Perspective"
type input "Building Confidence & Efficiency in Tax Research: A Client’s Perspective (Blue …"
click at [735, 47] on button "Save" at bounding box center [738, 50] width 30 height 15
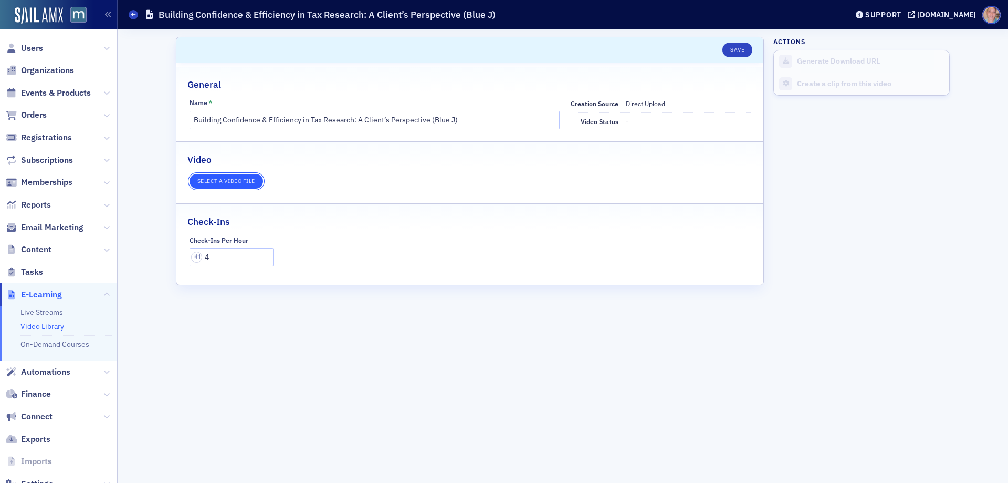
click at [245, 181] on button "Select a video file" at bounding box center [227, 181] width 74 height 15
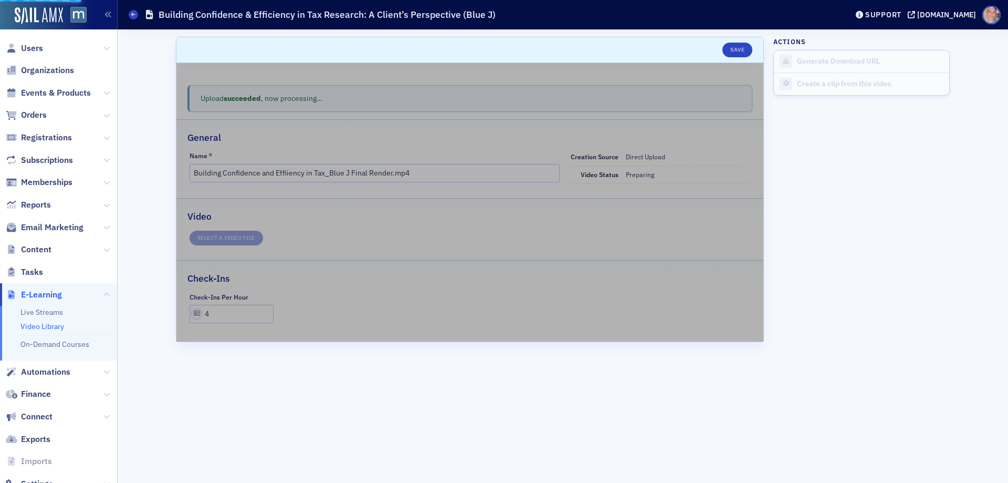
type input "Building Confidence & Efficiency in Tax Research: A Client’s Perspective (Blue …"
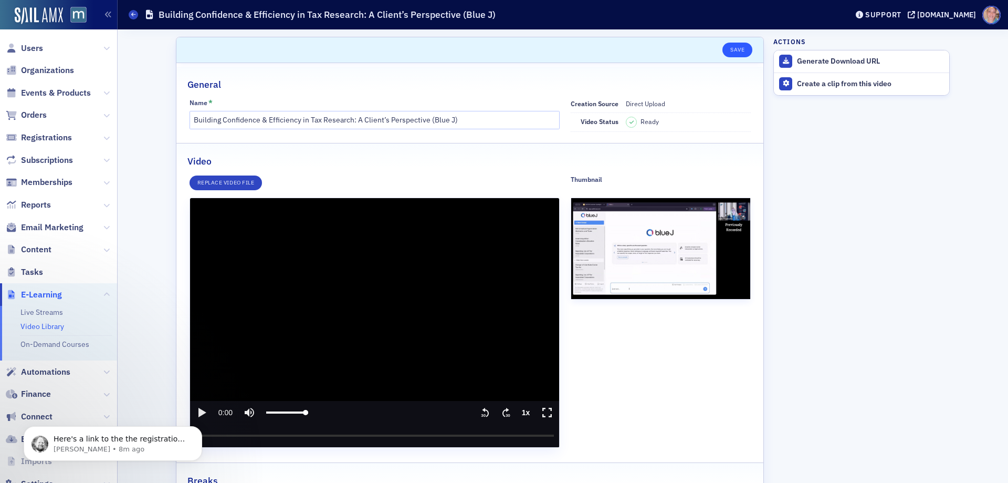
drag, startPoint x: 730, startPoint y: 41, endPoint x: 734, endPoint y: 48, distance: 7.8
click at [730, 41] on header "Save" at bounding box center [469, 50] width 587 height 26
click at [734, 47] on button "Save" at bounding box center [738, 50] width 30 height 15
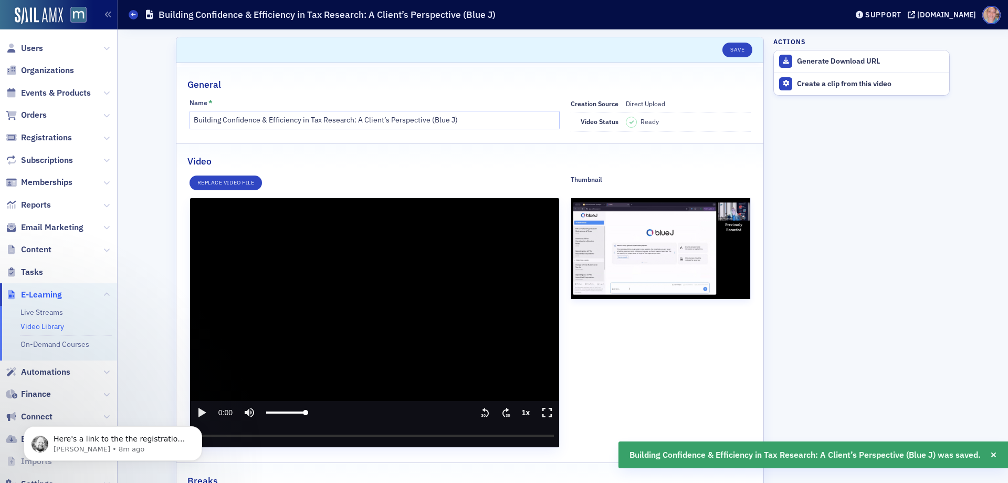
click at [194, 410] on body "Here's a link to the the registrations for one of the events, the registrations…" at bounding box center [113, 440] width 202 height 65
click at [197, 411] on body "Here's a link to the the registrations for one of the events, the registrations…" at bounding box center [113, 440] width 202 height 65
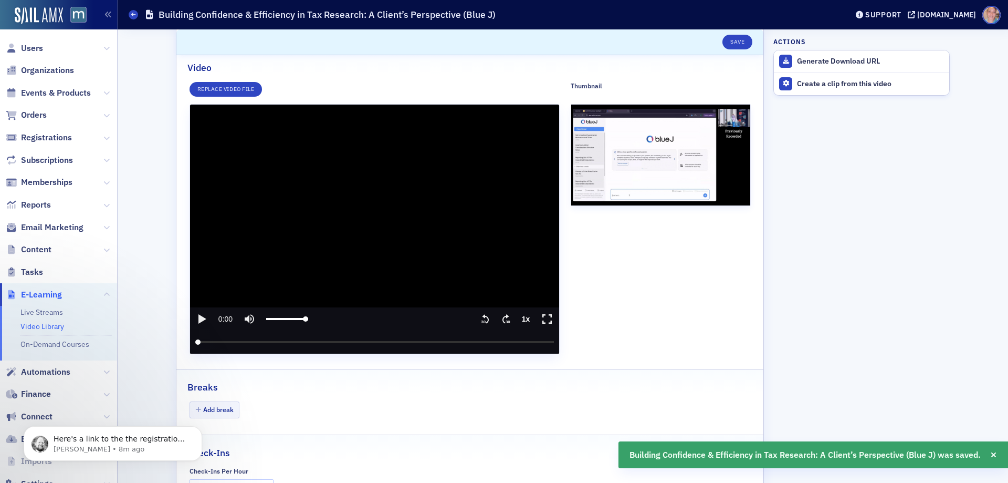
scroll to position [105, 0]
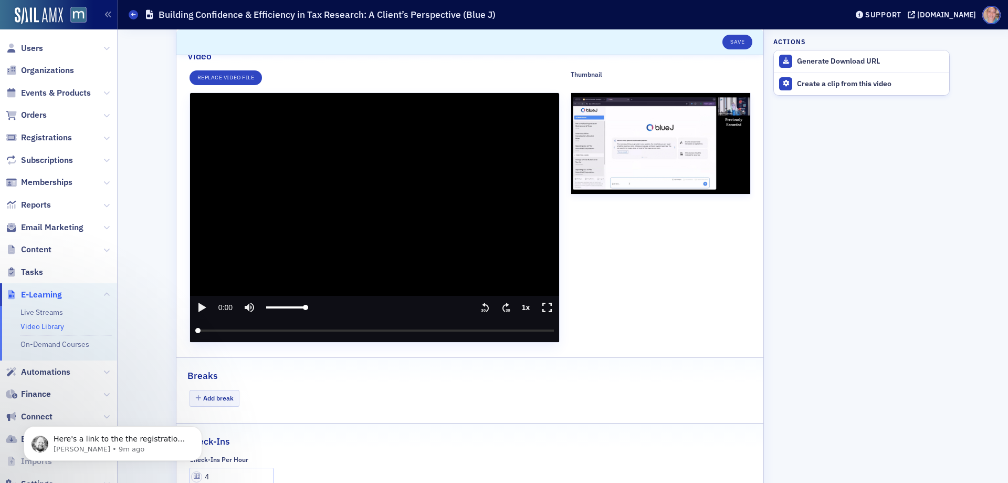
click at [199, 306] on icon "play" at bounding box center [203, 307] width 8 height 9
click at [198, 310] on icon "pause" at bounding box center [201, 307] width 13 height 13
type input "10.670379"
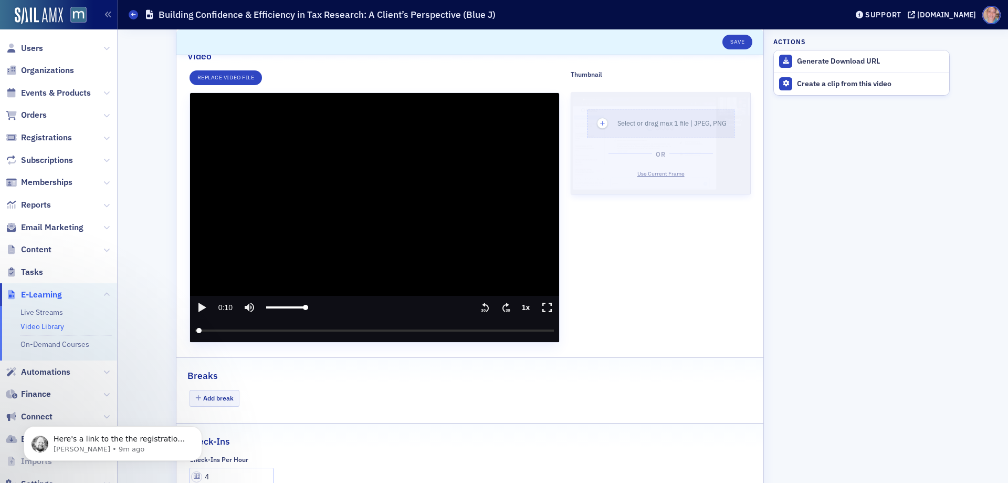
click at [651, 172] on span "Use Current Frame" at bounding box center [661, 173] width 47 height 7
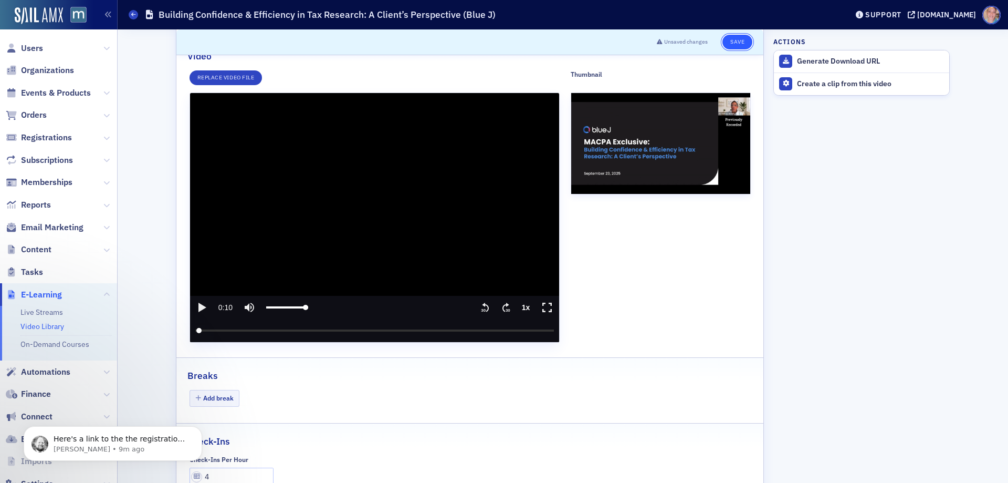
click at [729, 39] on button "Save" at bounding box center [738, 42] width 30 height 15
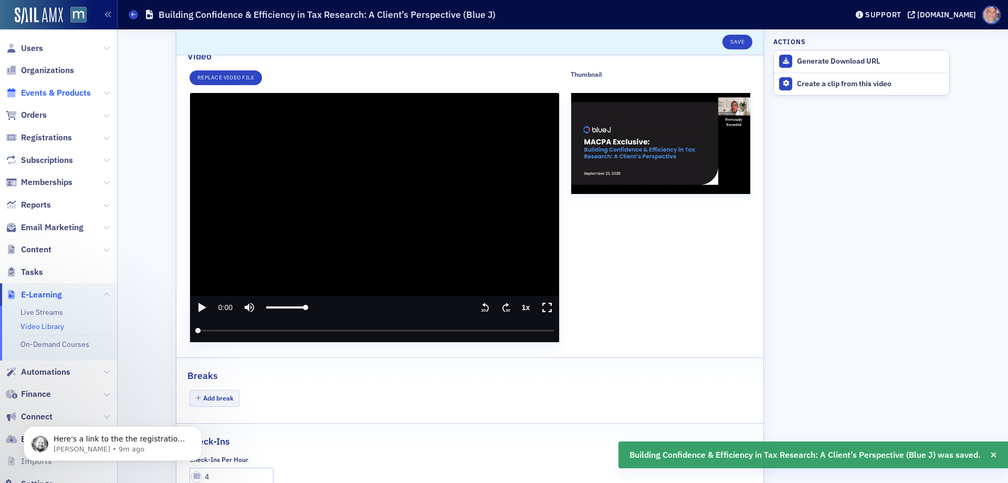
click at [44, 89] on span "Events & Products" at bounding box center [56, 93] width 70 height 12
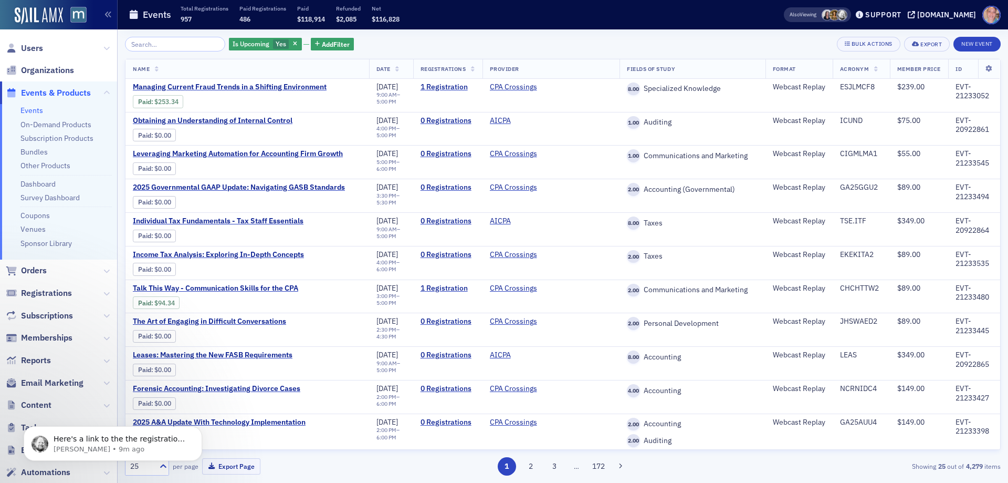
click at [180, 45] on input "search" at bounding box center [175, 44] width 100 height 15
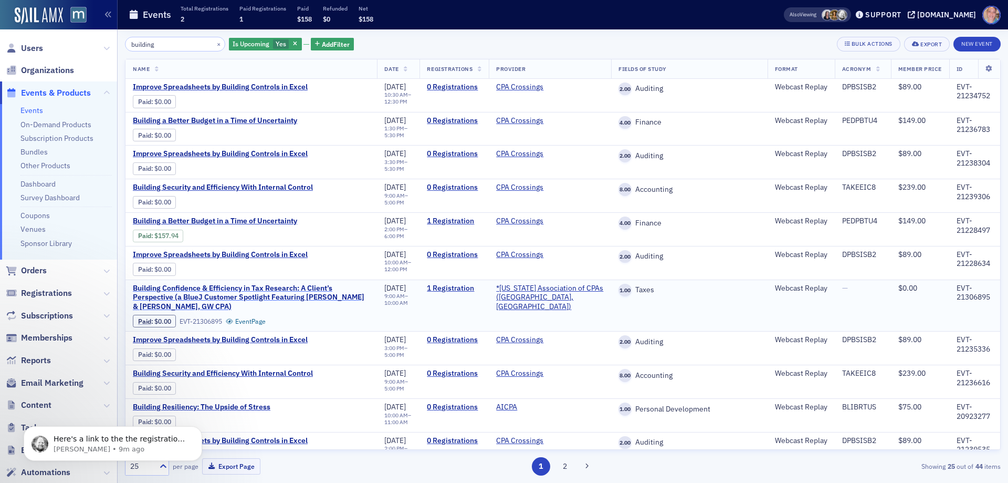
type input "building"
click at [185, 297] on span "Building Confidence & Efficiency in Tax Research: A Client’s Perspective (a Blu…" at bounding box center [251, 298] width 237 height 28
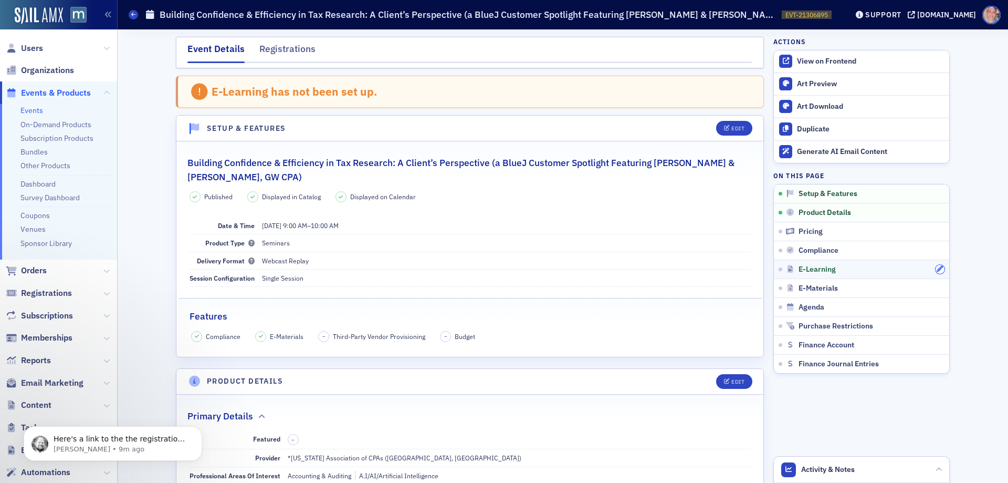
click at [937, 267] on icon "button" at bounding box center [940, 269] width 6 height 6
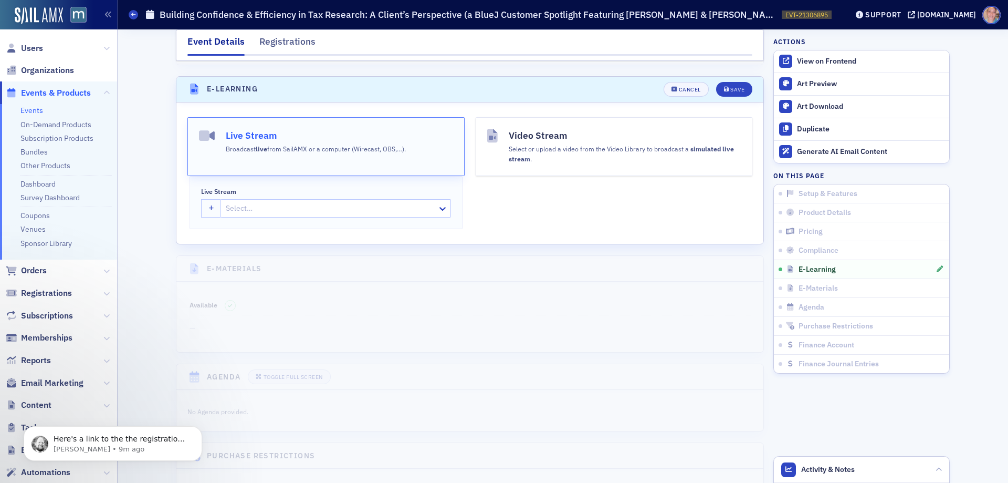
scroll to position [1471, 0]
click at [587, 147] on div "Select or upload a video from the Video Library to broadcast a simulated live s…" at bounding box center [625, 151] width 233 height 21
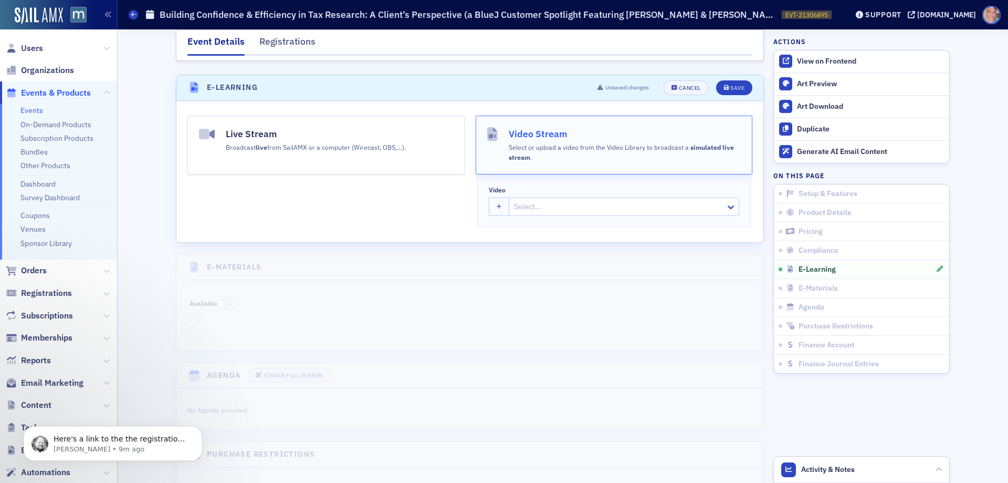
click at [548, 200] on div at bounding box center [619, 206] width 212 height 13
type input "building"
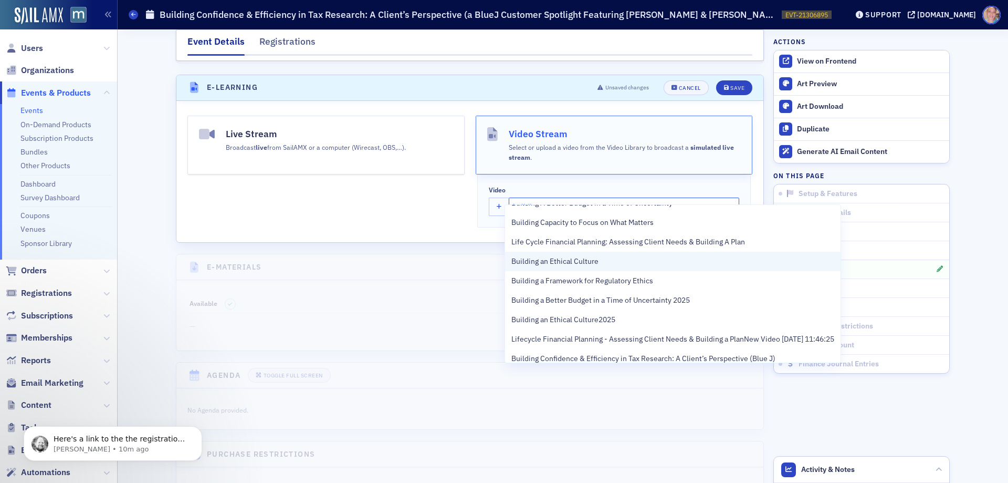
scroll to position [71, 0]
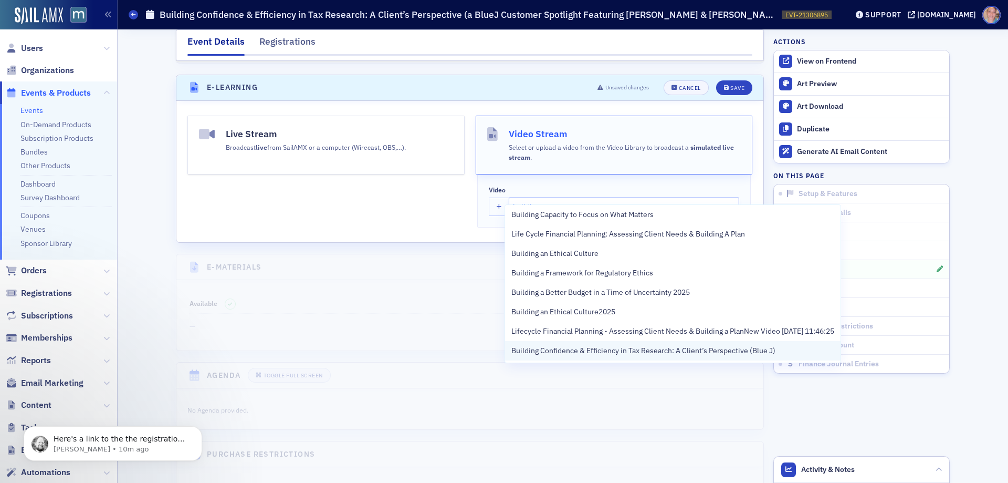
click at [724, 347] on span "Building Confidence & Efficiency in Tax Research: A Client’s Perspective (Blue …" at bounding box center [644, 350] width 264 height 11
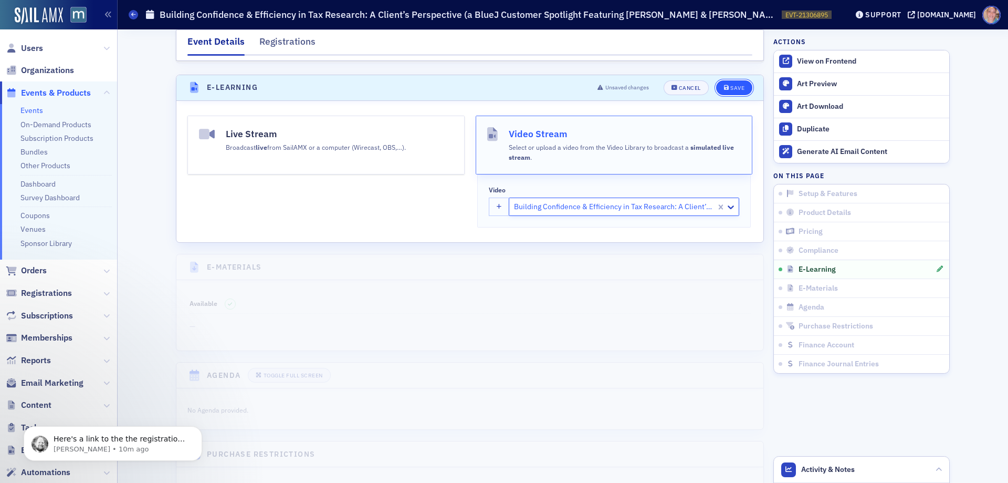
click at [733, 85] on div "Save" at bounding box center [738, 88] width 14 height 6
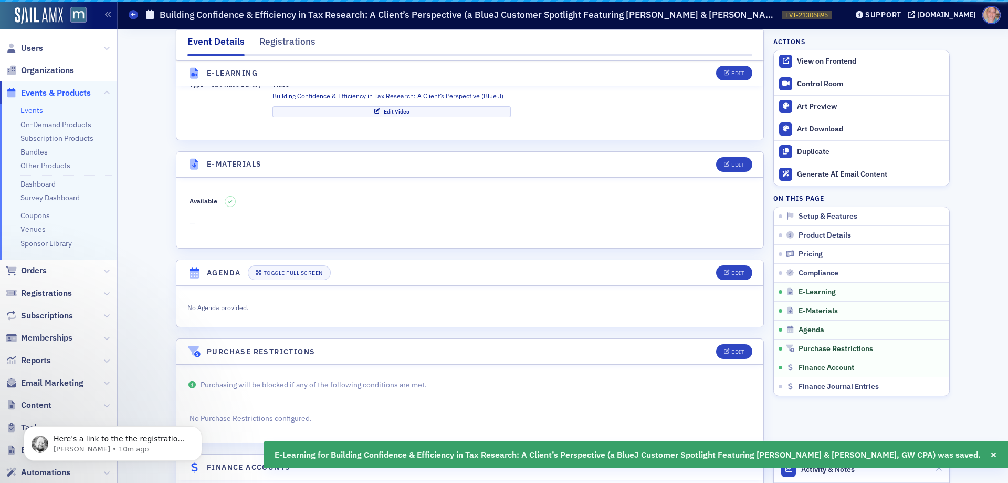
scroll to position [1431, 0]
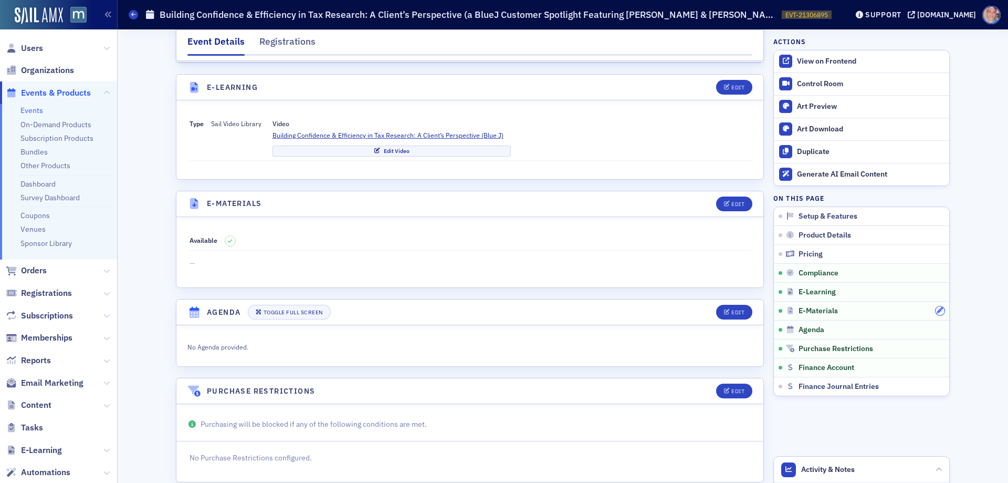
click at [937, 311] on icon "button" at bounding box center [940, 310] width 6 height 6
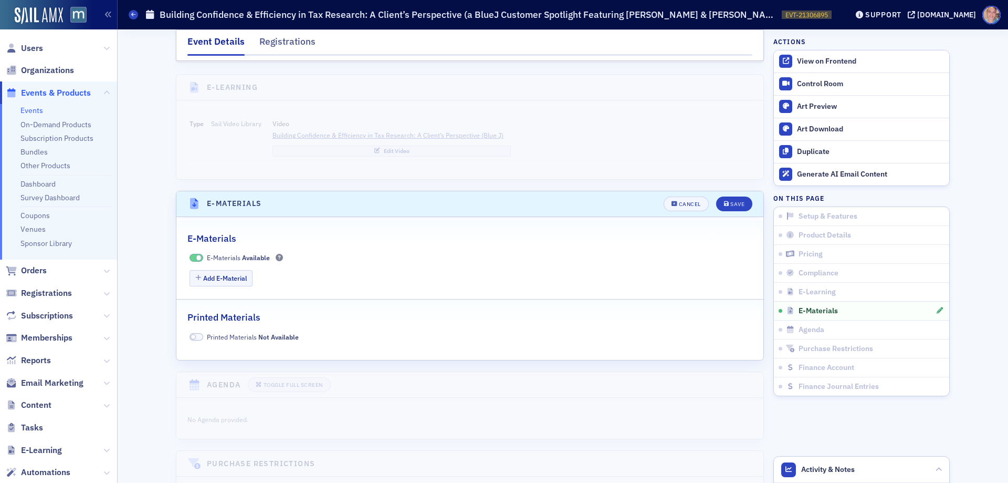
scroll to position [1548, 0]
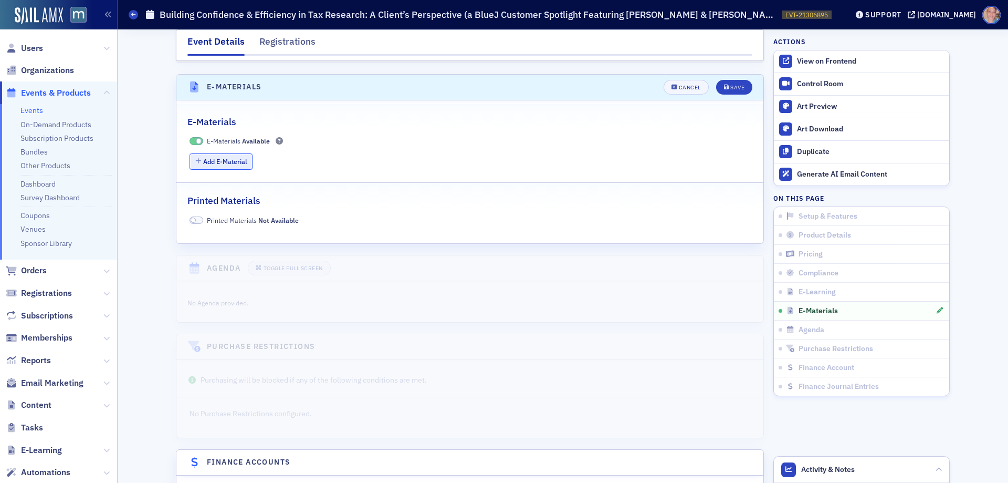
click at [213, 153] on button "Add E-Material" at bounding box center [222, 161] width 64 height 16
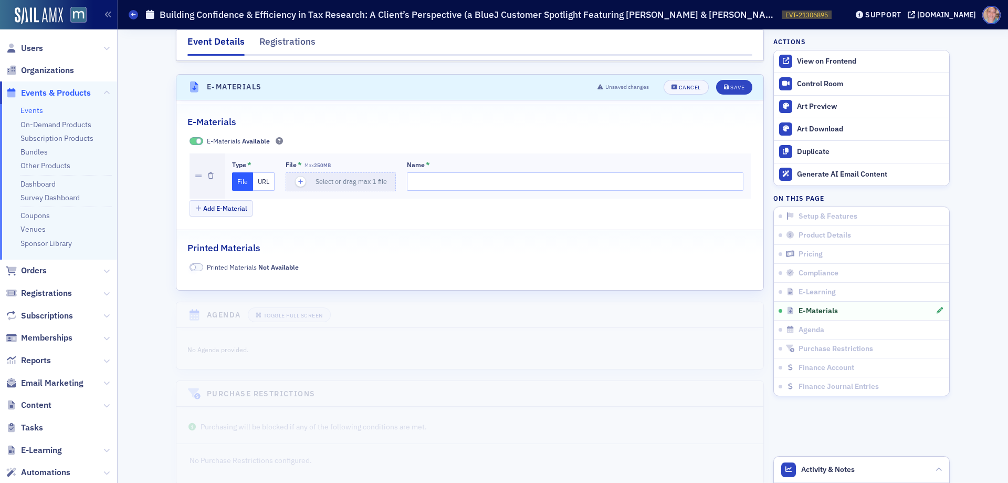
click at [259, 172] on button "URL" at bounding box center [264, 181] width 22 height 18
click at [313, 172] on input "url" at bounding box center [342, 181] width 113 height 18
paste input "https://drive.google.com/file/d/1RMlSEgYyIeaKONN5qrrjrzfFIRyMEFAC/view?usp=driv…"
type input "https://drive.google.com/file/d/1RMlSEgYyIeaKONN5qrrjrzfFIRyMEFAC/view?usp=driv…"
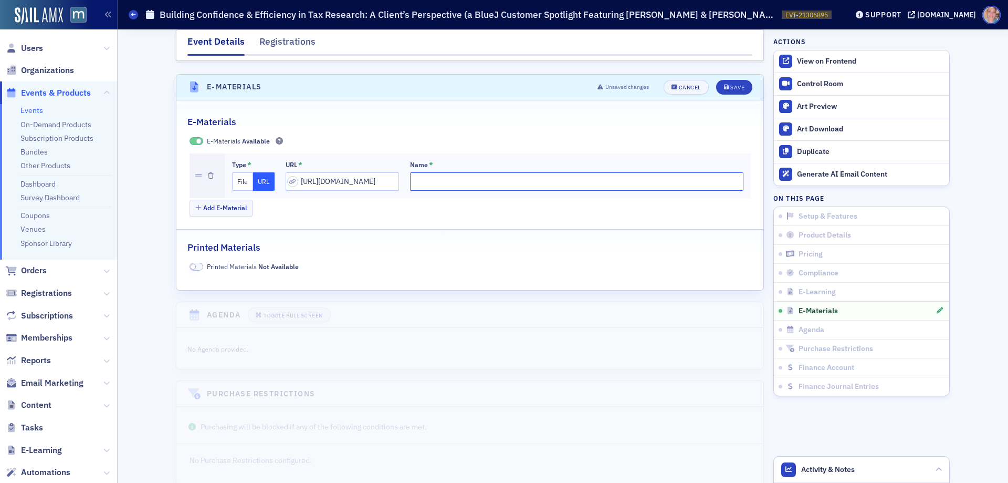
click at [410, 173] on input "Name *" at bounding box center [576, 181] width 333 height 18
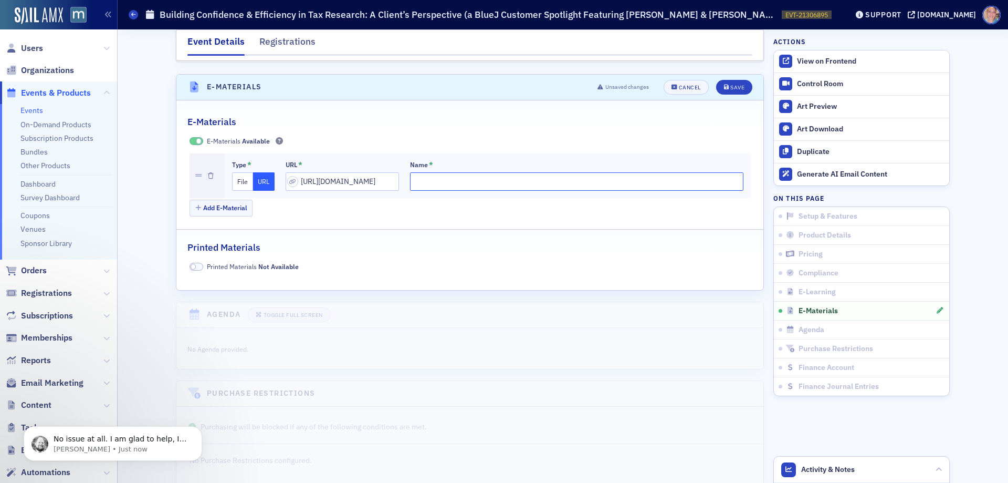
scroll to position [0, 0]
click at [455, 173] on input "Name *" at bounding box center [576, 181] width 333 height 18
paste input "https://drive.google.com/file/d/1xiRQlj3xywHxZAOr-aC0mpMr1f70DyBl/view?usp=shar…"
click at [489, 172] on input "https://drive.google.com/file/d/1xiRQlj3xywHxZAOr-aC0mpMr1f70DyBl/view?usp=shar…" at bounding box center [576, 181] width 333 height 18
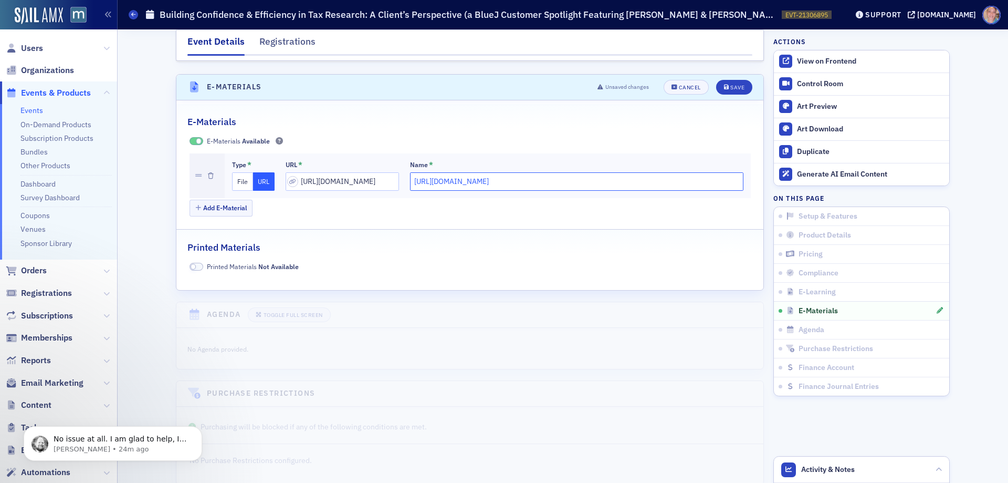
click at [489, 172] on input "https://drive.google.com/file/d/1xiRQlj3xywHxZAOr-aC0mpMr1f70DyBl/view?usp=shar…" at bounding box center [576, 181] width 333 height 18
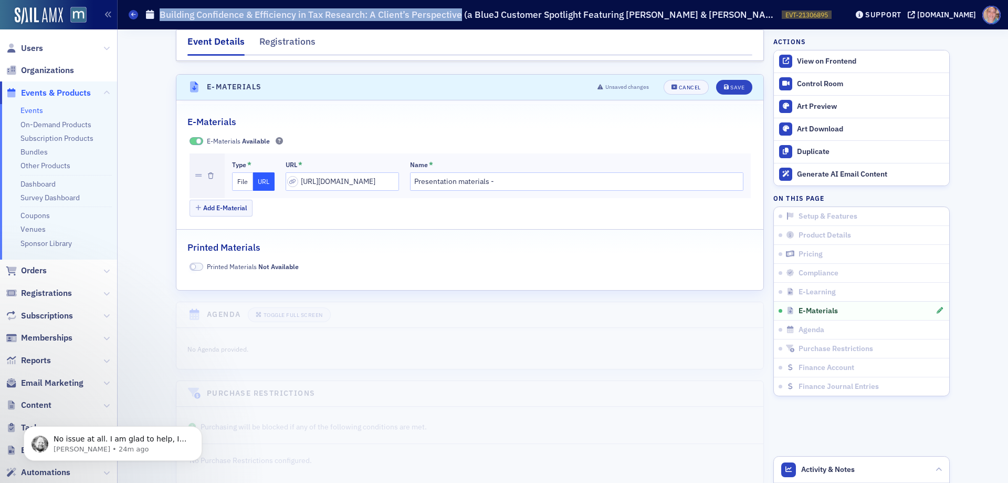
drag, startPoint x: 460, startPoint y: 14, endPoint x: 162, endPoint y: 14, distance: 297.8
click at [162, 14] on h1 "Building Confidence & Efficiency in Tax Research: A Client’s Perspective (a Blu…" at bounding box center [468, 14] width 617 height 13
copy h1 "Building Confidence & Efficiency in Tax Research: A Client’s Perspective"
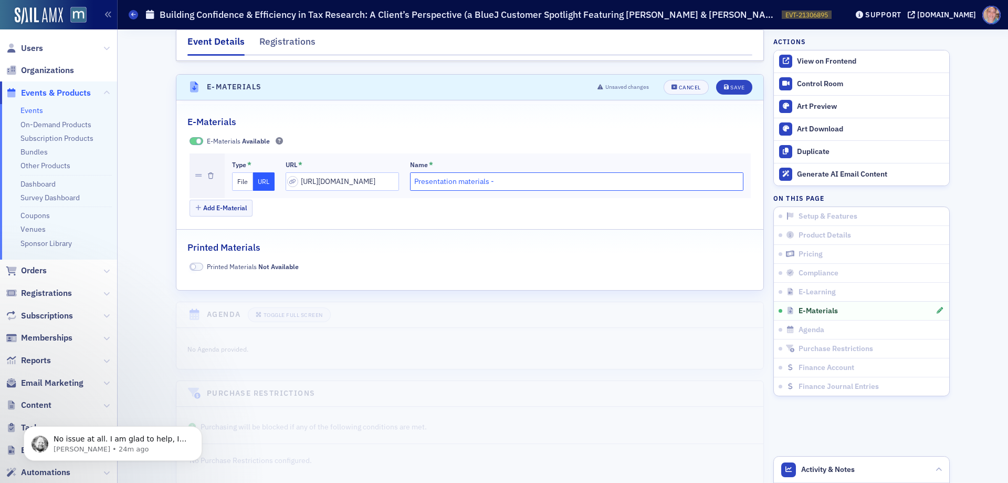
click at [542, 172] on input "Presentation materials -" at bounding box center [576, 181] width 333 height 18
paste input "Building Confidence & Efficiency in Tax Research: A Client’s Perspective"
type input "Presentation materials - Building Confidence & Efficiency in Tax Research: A Cl…"
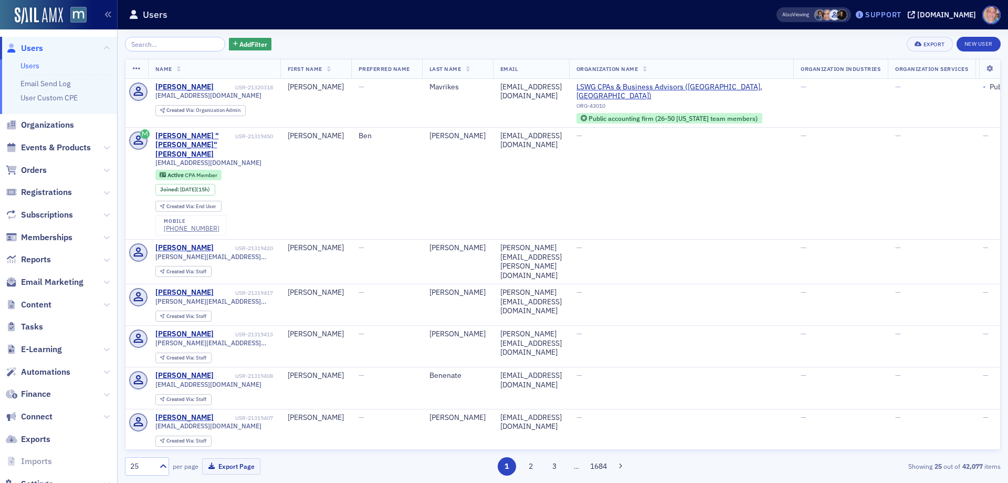
click at [902, 12] on div "Support" at bounding box center [884, 14] width 36 height 9
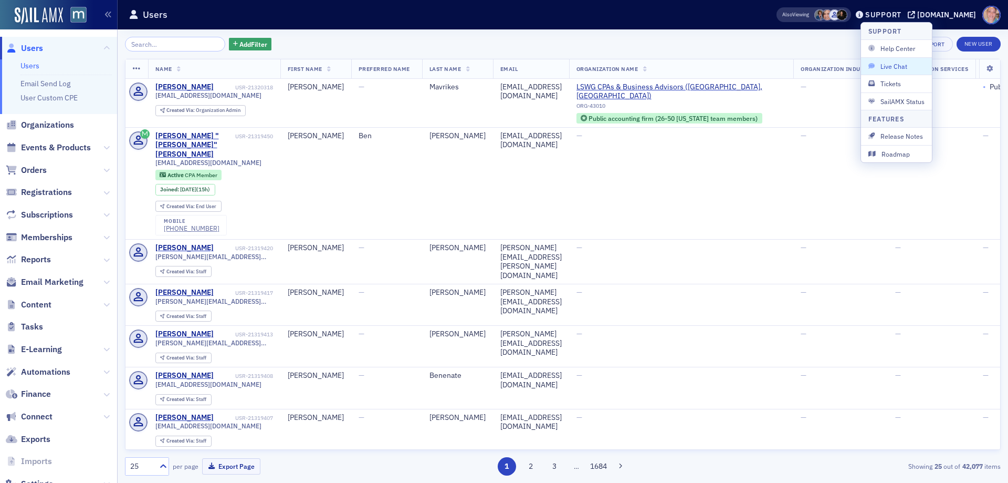
click at [895, 61] on span "Live Chat" at bounding box center [897, 65] width 56 height 9
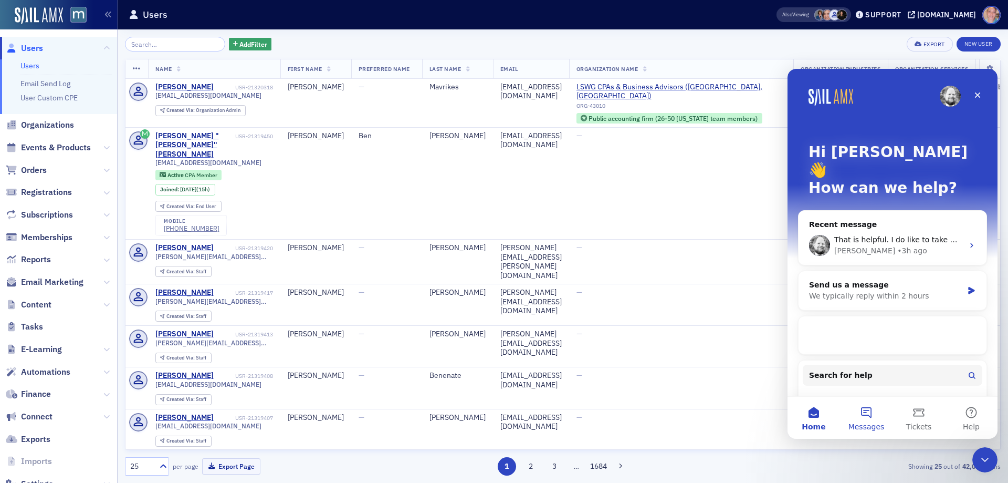
click at [870, 418] on button "Messages" at bounding box center [866, 418] width 53 height 42
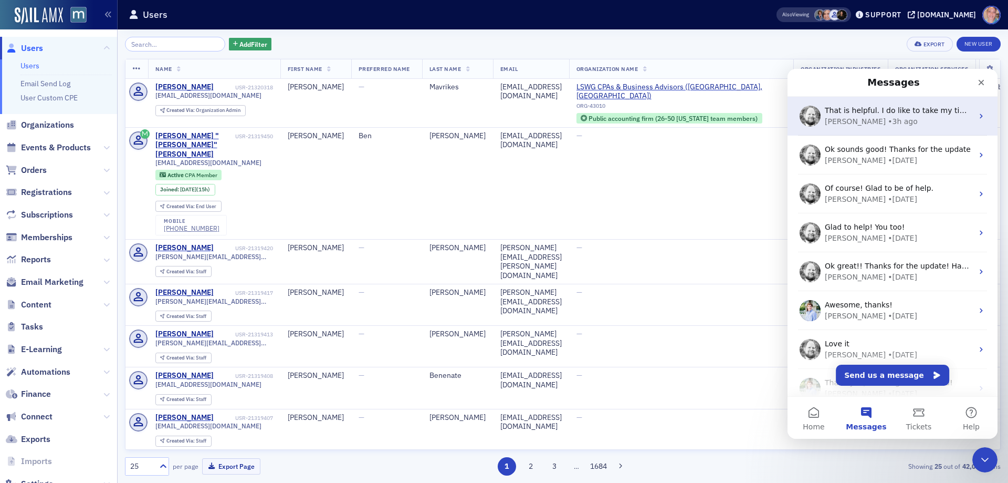
click at [888, 121] on div "• 3h ago" at bounding box center [903, 121] width 30 height 11
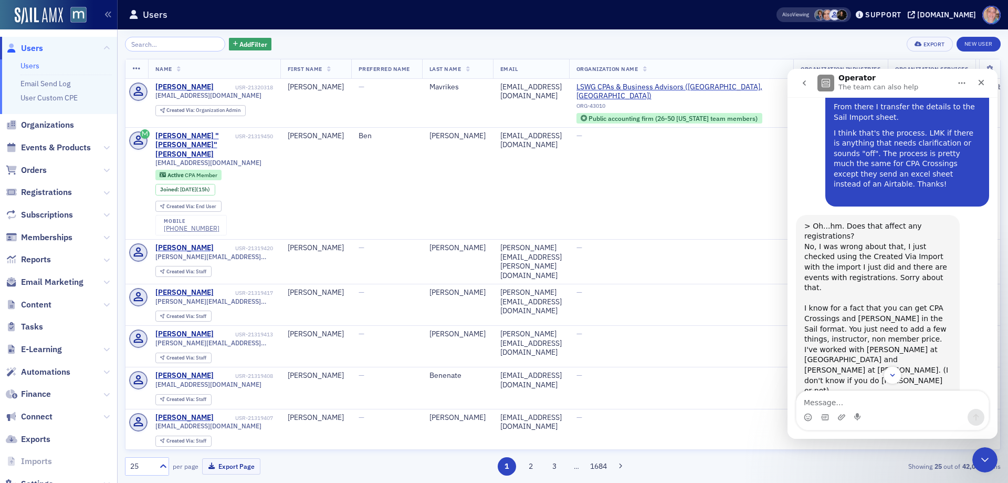
scroll to position [1181, 0]
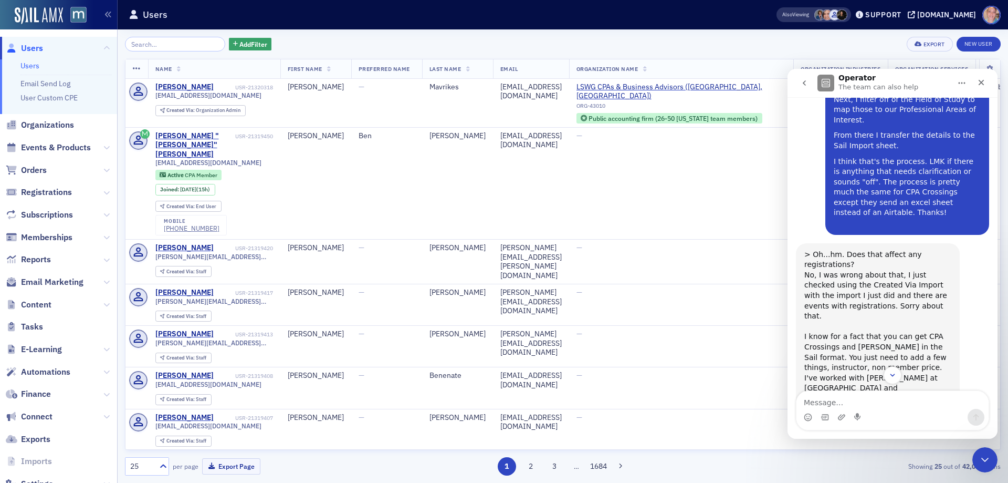
click at [747, 39] on div "Add Filter Export New User" at bounding box center [563, 44] width 876 height 15
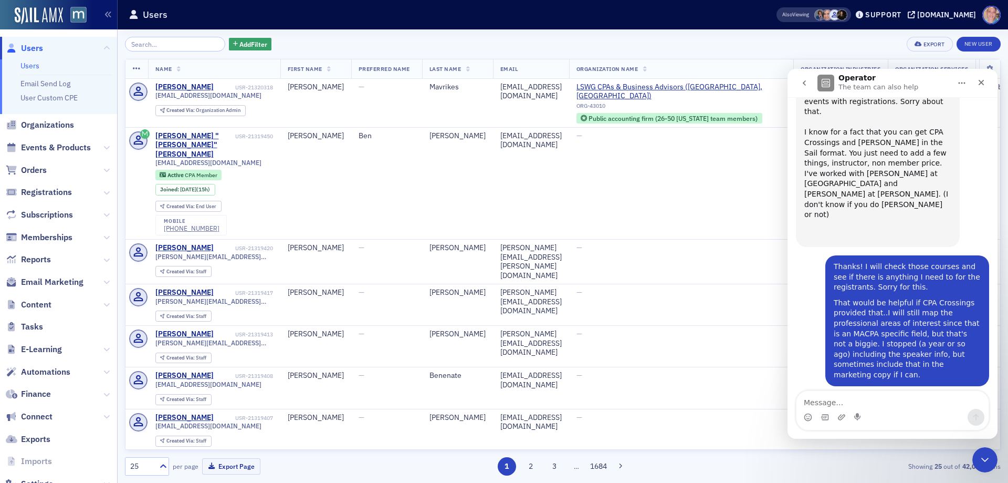
scroll to position [1391, 0]
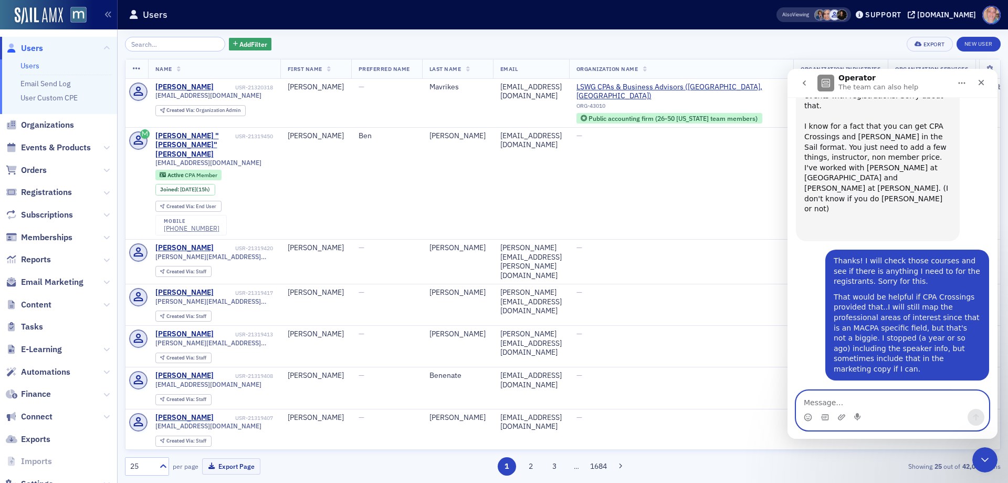
drag, startPoint x: 824, startPoint y: 399, endPoint x: 903, endPoint y: 380, distance: 81.5
click at [824, 398] on textarea "Message…" at bounding box center [893, 400] width 192 height 18
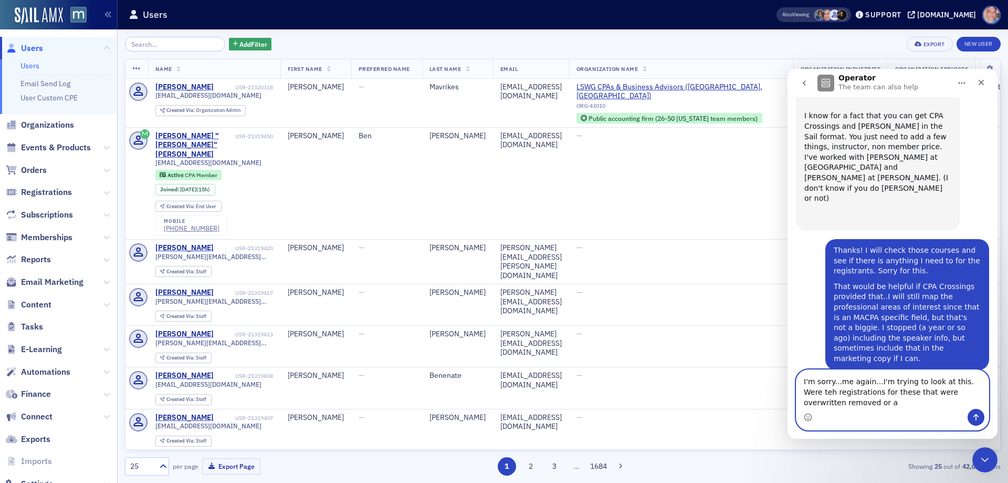
scroll to position [1412, 0]
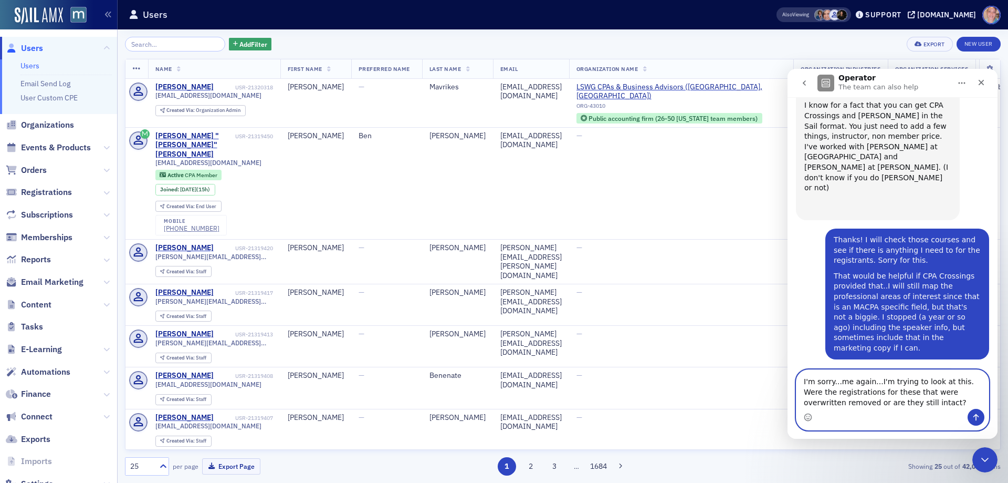
click at [892, 400] on textarea "I'm sorry...me again...I'm trying to look at this. Were the registrations for t…" at bounding box center [893, 389] width 192 height 39
type textarea "I'm sorry...me again...I'm trying to look at this. Were the registrations for t…"
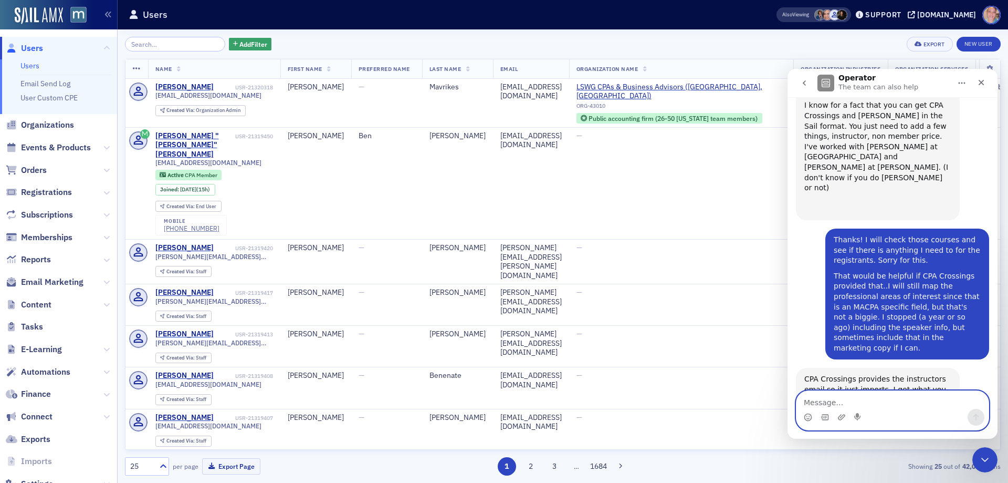
scroll to position [1443, 0]
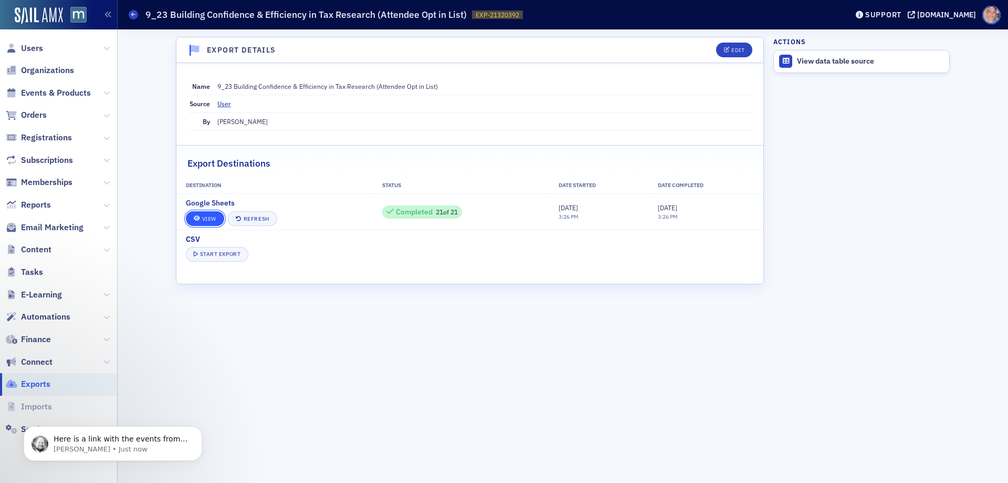
click at [204, 217] on link "View" at bounding box center [205, 218] width 38 height 15
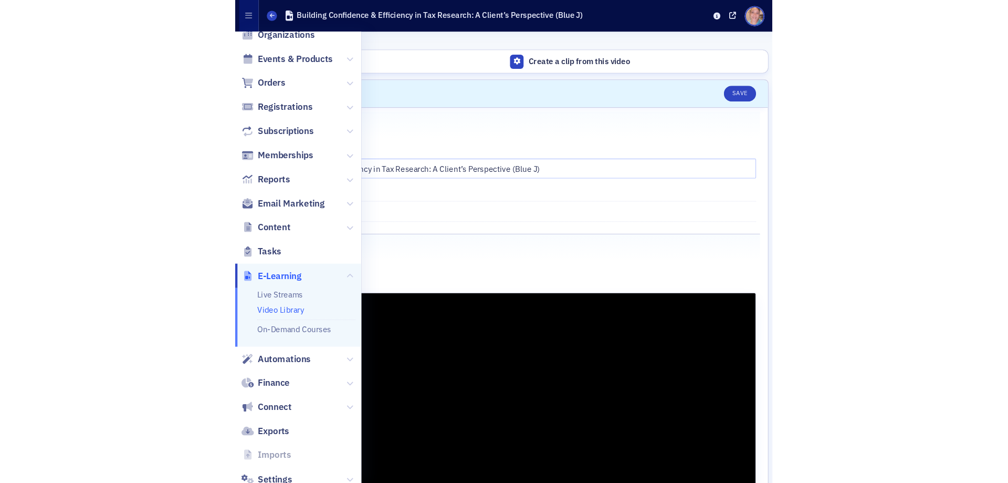
scroll to position [30, 0]
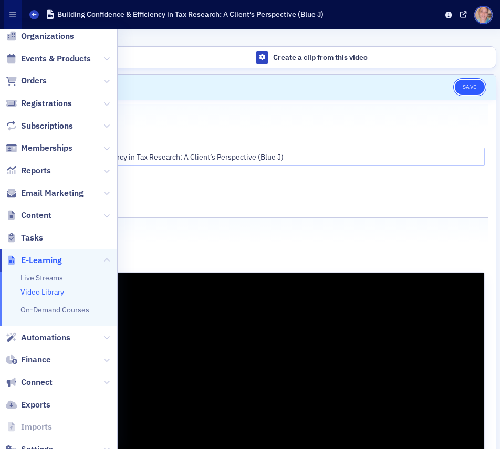
click at [466, 88] on button "Save" at bounding box center [470, 87] width 30 height 15
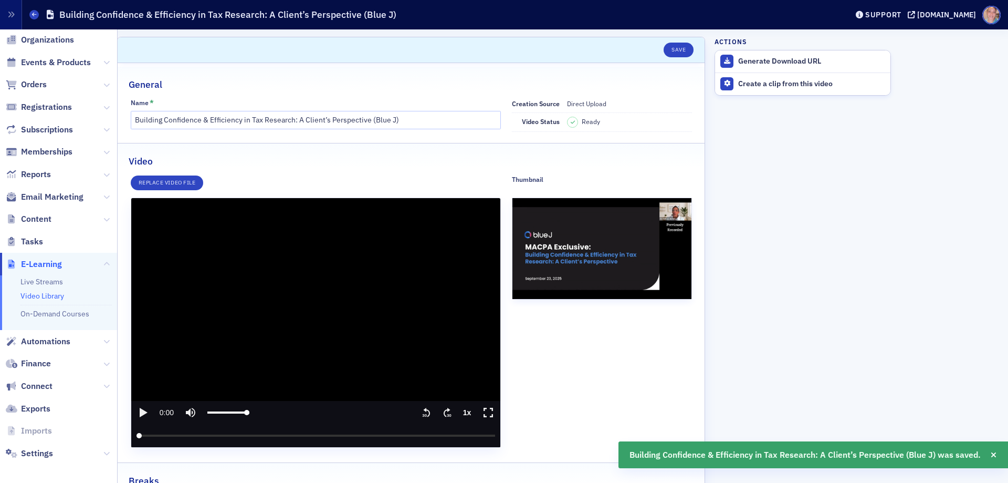
scroll to position [0, 0]
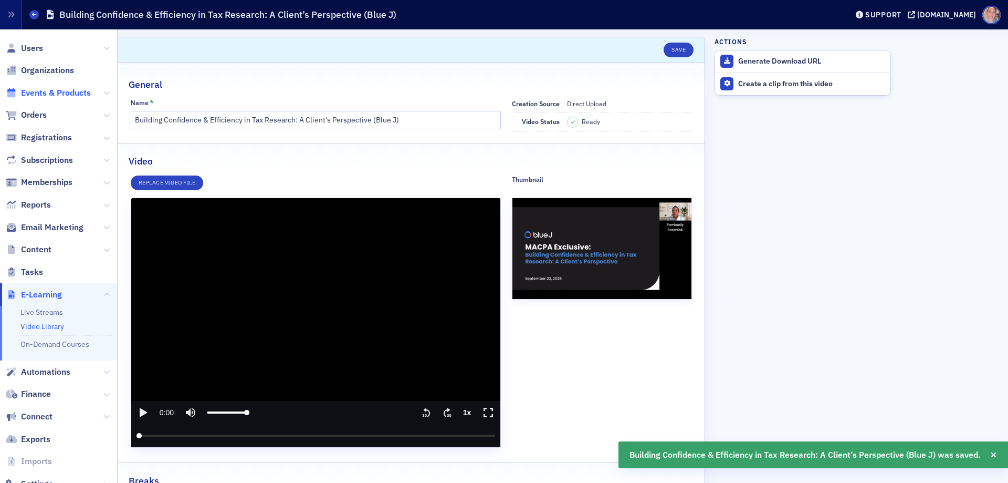
click at [44, 91] on span "Events & Products" at bounding box center [56, 93] width 70 height 12
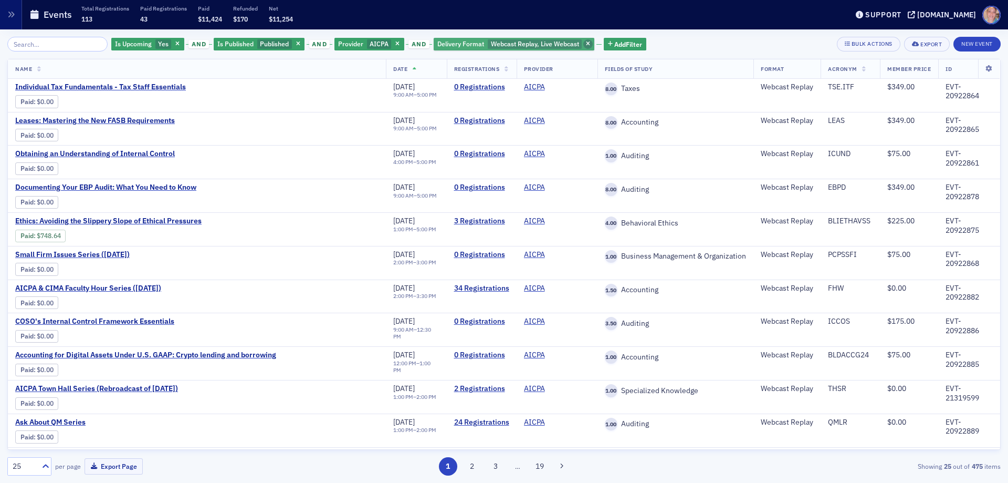
click at [586, 44] on icon "button" at bounding box center [588, 44] width 4 height 6
drag, startPoint x: 389, startPoint y: 45, endPoint x: 57, endPoint y: 65, distance: 333.0
click at [393, 45] on span "button" at bounding box center [397, 43] width 9 height 9
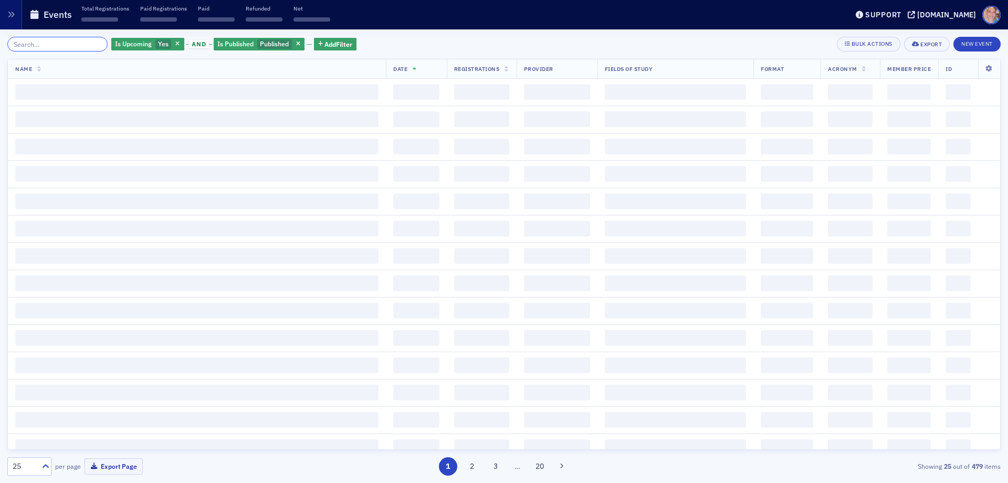
click at [46, 45] on input "search" at bounding box center [57, 44] width 100 height 15
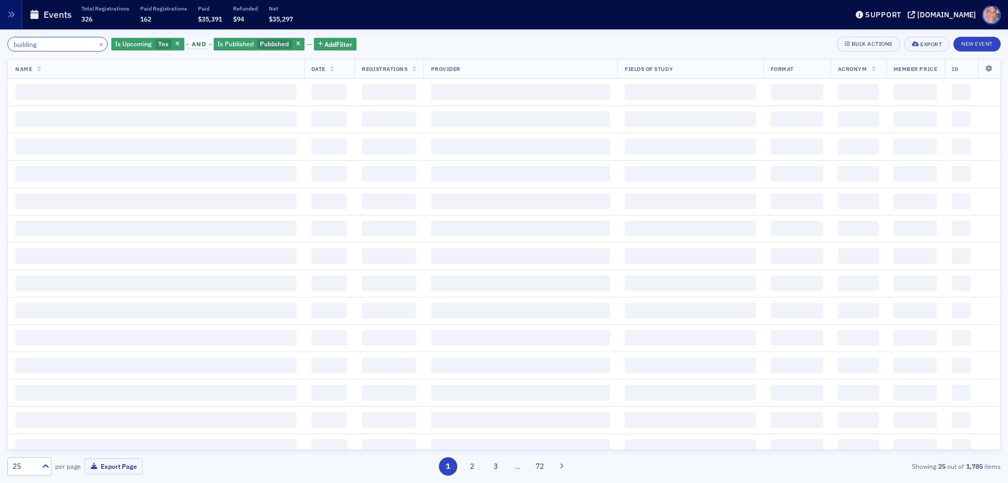
type input "building"
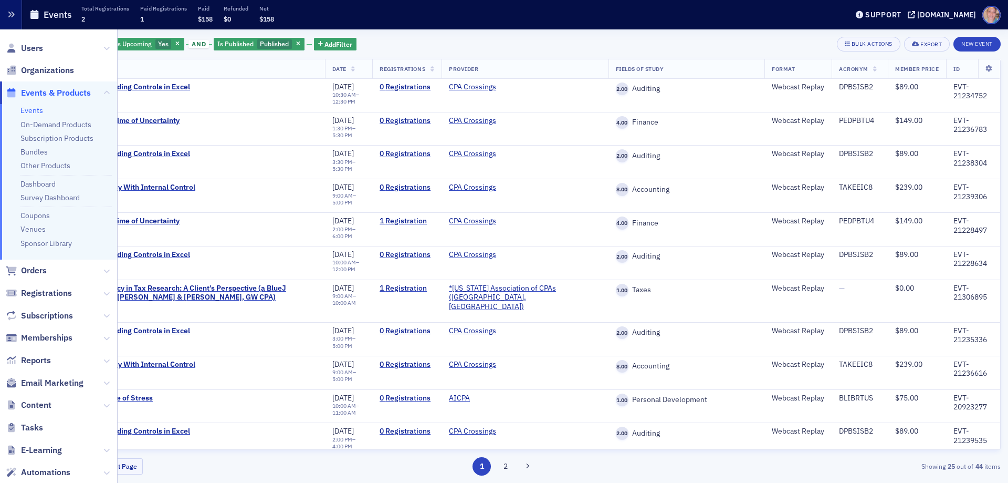
click at [8, 15] on icon "button" at bounding box center [10, 14] width 7 height 7
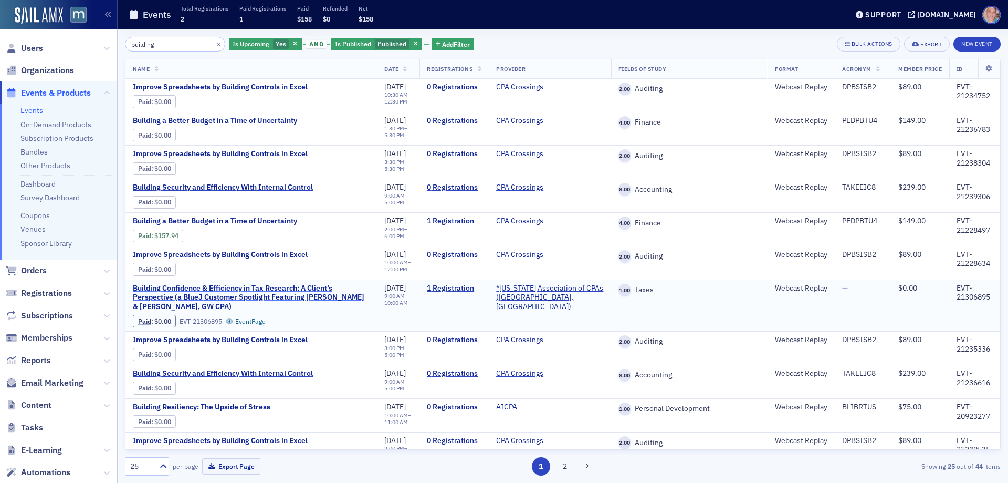
click at [251, 291] on span "Building Confidence & Efficiency in Tax Research: A Client’s Perspective (a Blu…" at bounding box center [251, 298] width 237 height 28
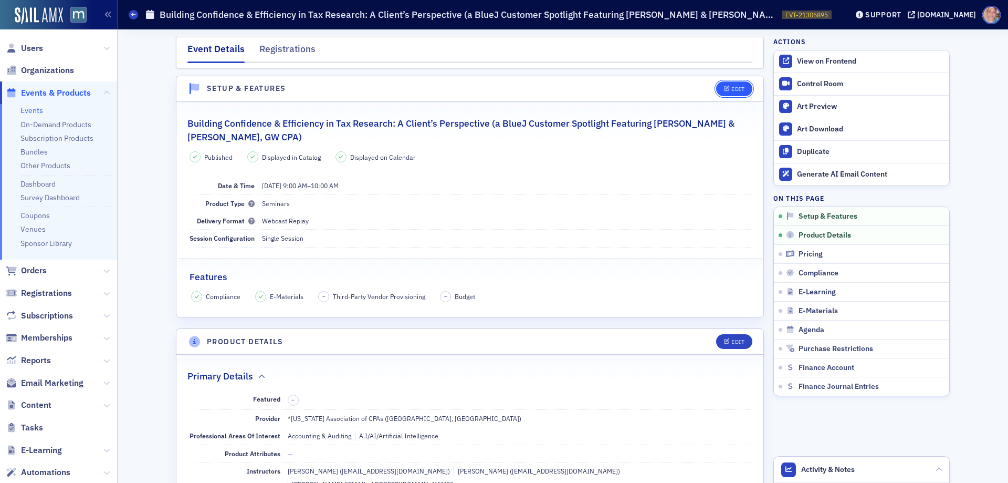
click at [732, 85] on button "Edit" at bounding box center [734, 88] width 36 height 15
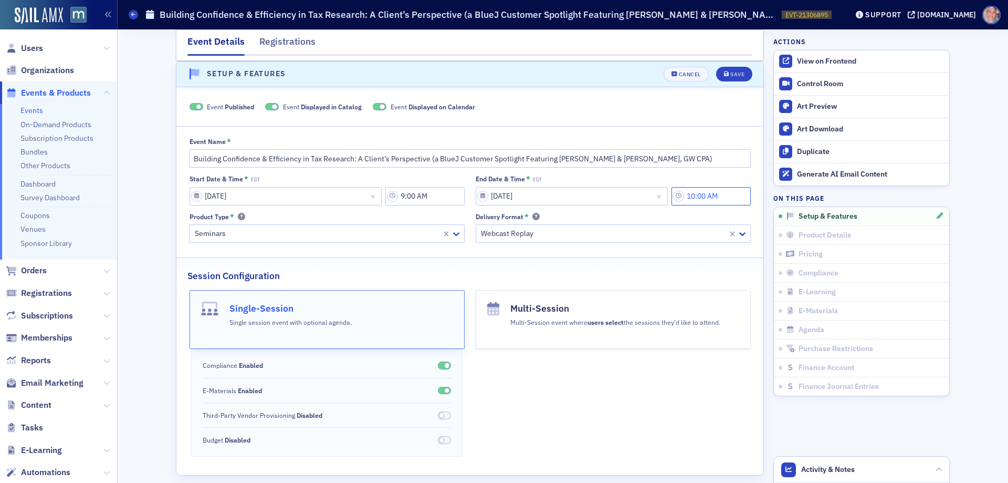
click at [723, 194] on input "10:00 AM" at bounding box center [711, 196] width 79 height 18
click at [623, 193] on icon at bounding box center [621, 196] width 11 height 11
type input "10:02 AM"
click at [731, 76] on div "Save" at bounding box center [738, 74] width 14 height 6
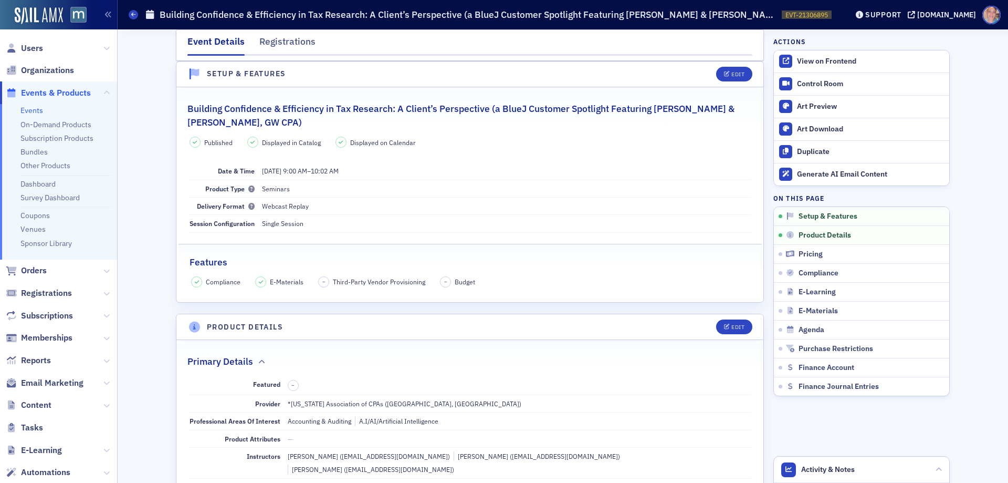
click at [27, 109] on link "Events" at bounding box center [31, 110] width 23 height 9
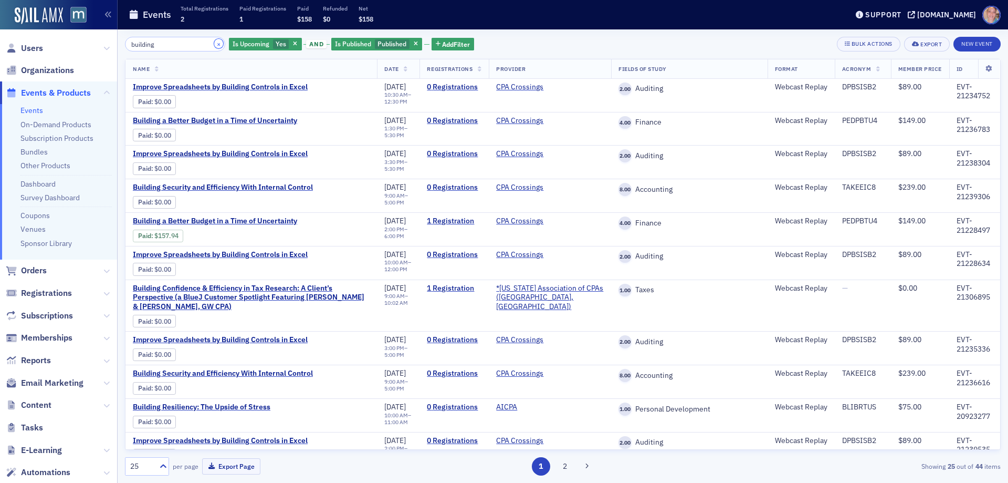
click at [214, 45] on button "×" at bounding box center [218, 43] width 9 height 9
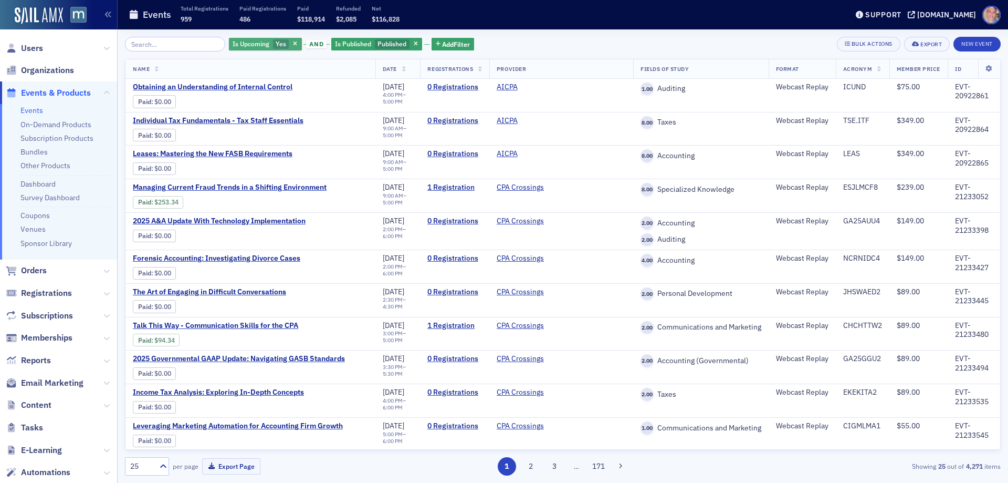
click at [276, 48] on span "Yes" at bounding box center [281, 43] width 11 height 8
click at [330, 45] on input "No" at bounding box center [330, 43] width 9 height 9
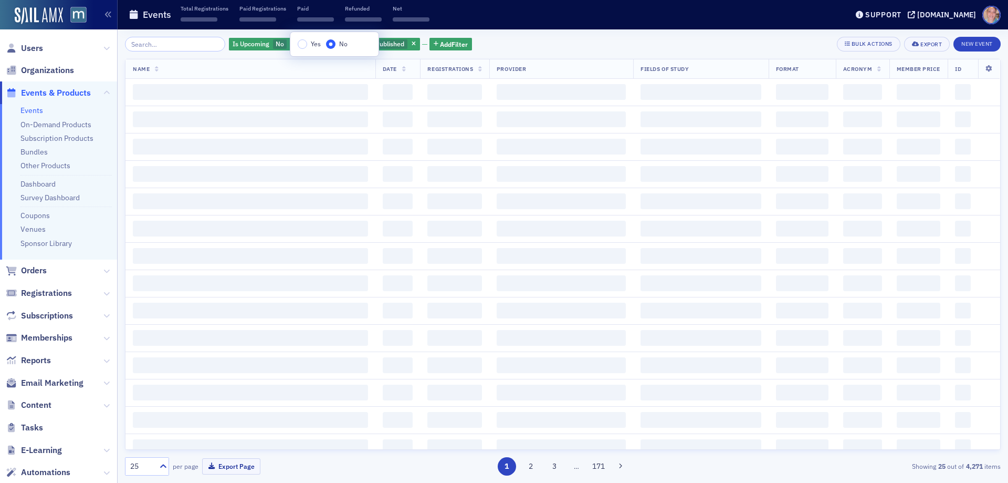
drag, startPoint x: 522, startPoint y: 43, endPoint x: 485, endPoint y: 41, distance: 36.8
click at [522, 43] on div "Is Upcoming No and Is Published Published Add Filter Bulk Actions Export New Ev…" at bounding box center [563, 44] width 876 height 15
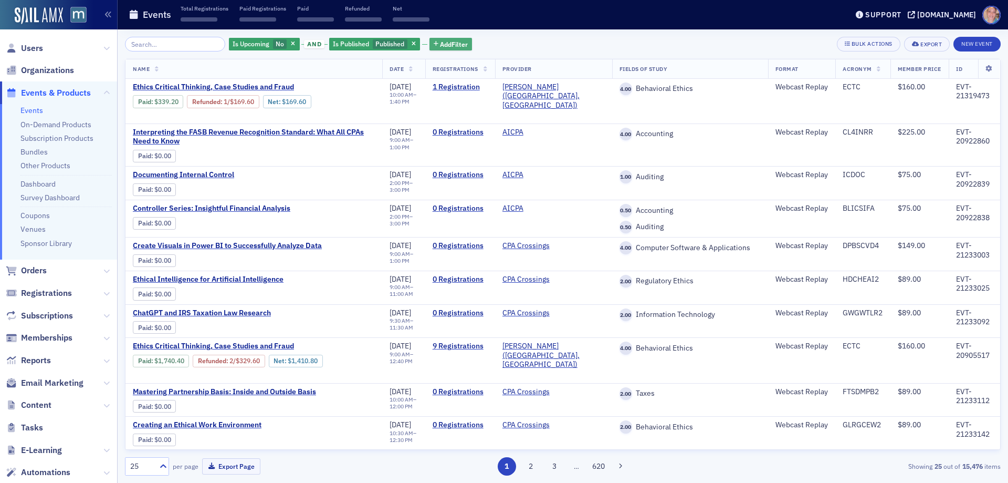
click at [445, 42] on span "Add Filter" at bounding box center [454, 43] width 28 height 9
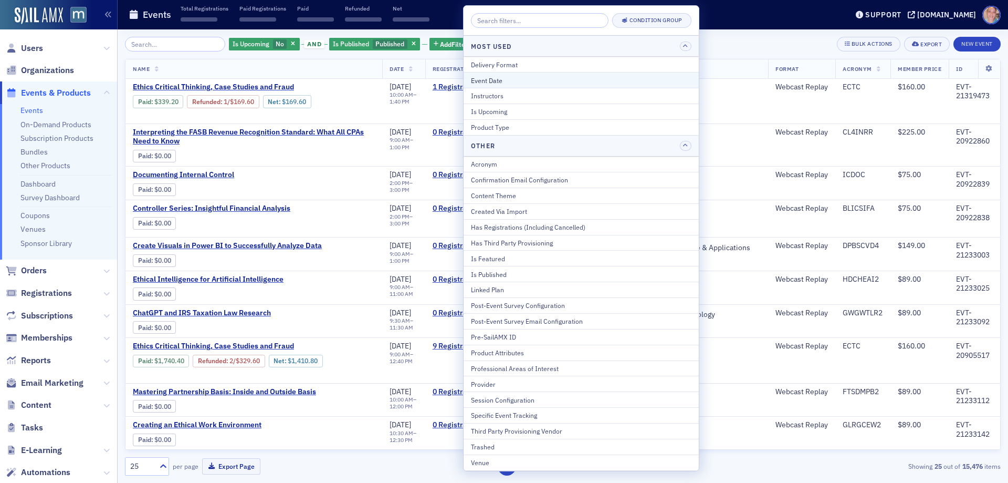
click at [503, 77] on div "Event Date" at bounding box center [581, 80] width 221 height 9
select select "8"
select select "2025"
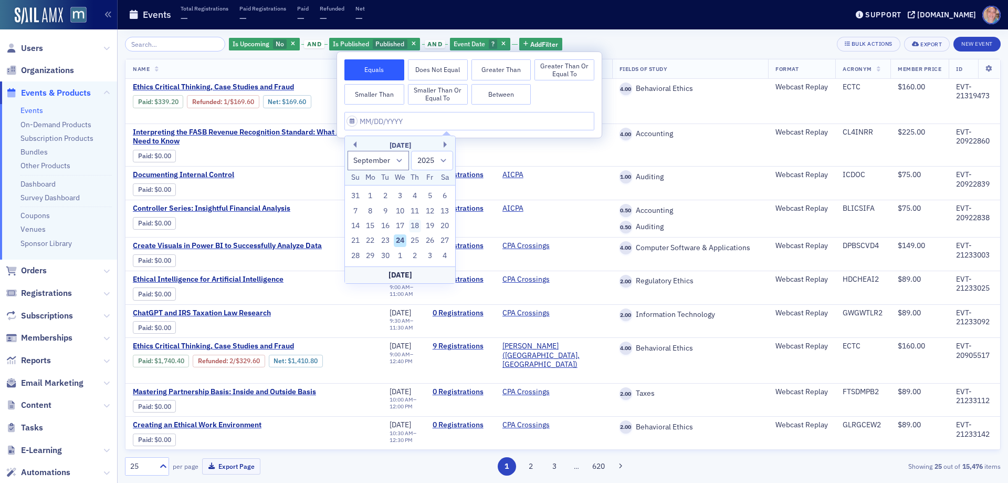
click at [419, 225] on div "18" at bounding box center [415, 226] width 13 height 13
type input "09/18/2025"
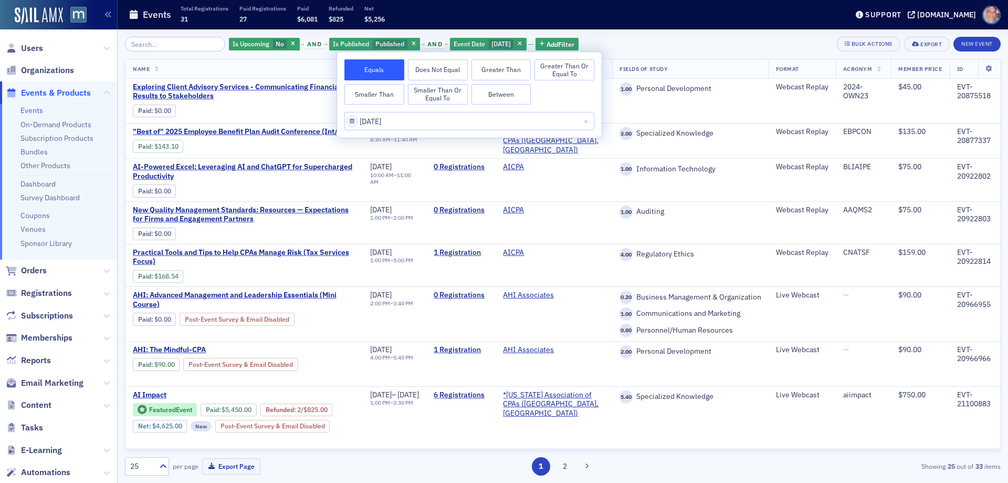
click at [664, 34] on div "Is Upcoming No and Is Published Published and Event Date 9/18/2025 Add Filter B…" at bounding box center [563, 255] width 876 height 453
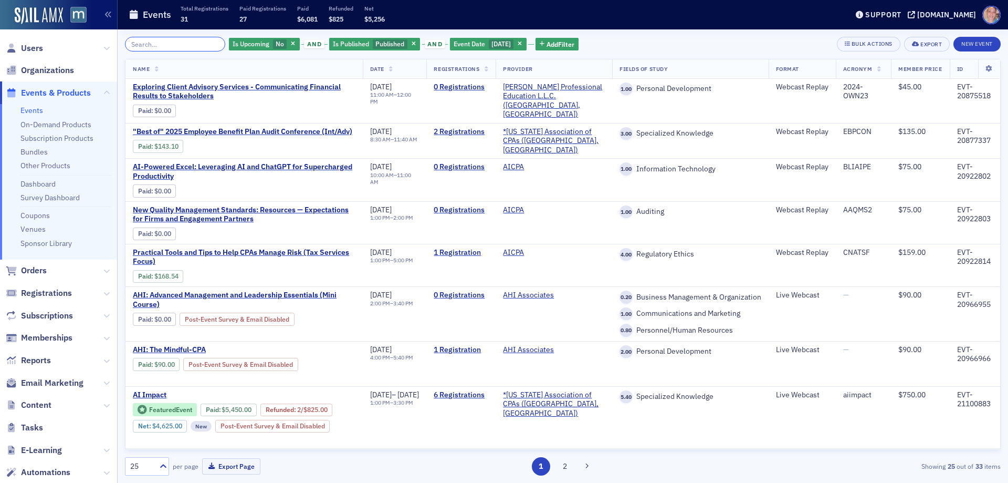
click at [133, 45] on input "search" at bounding box center [175, 44] width 100 height 15
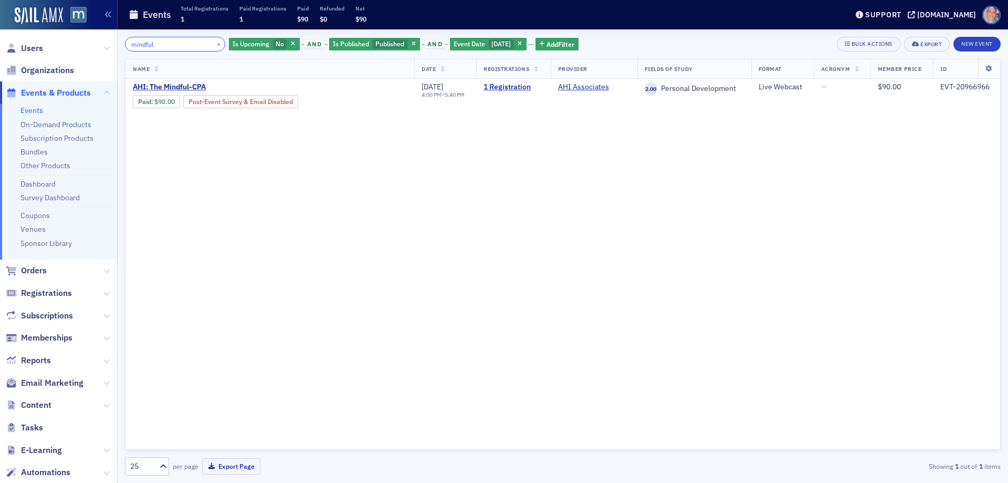
type input "mindful"
click at [960, 89] on div "EVT-20966966" at bounding box center [967, 86] width 53 height 9
click at [960, 88] on div "EVT-20966966" at bounding box center [967, 86] width 53 height 9
copy div "EVT-20966966"
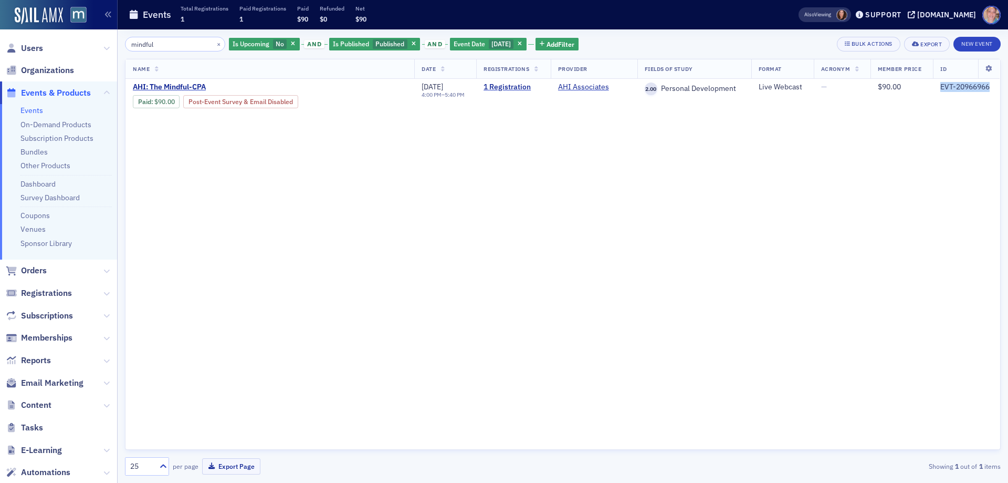
click at [29, 106] on link "Events" at bounding box center [31, 110] width 23 height 9
click at [258, 44] on span "Is Upcoming" at bounding box center [251, 44] width 40 height 10
click at [296, 48] on label "Yes" at bounding box center [307, 43] width 23 height 9
click at [296, 48] on input "Yes" at bounding box center [300, 43] width 9 height 9
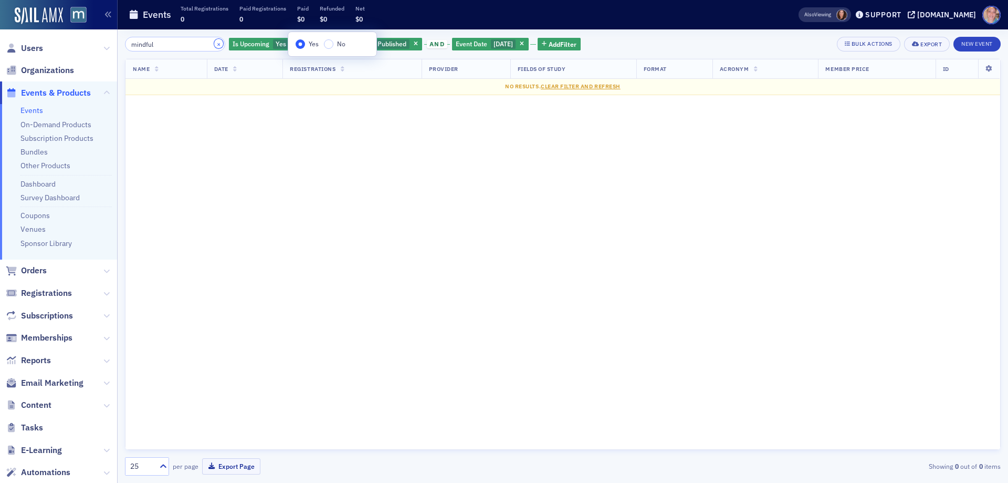
click at [214, 45] on button "×" at bounding box center [218, 43] width 9 height 9
click at [494, 45] on span "[DATE]" at bounding box center [503, 43] width 19 height 8
select select "8"
select select "2025"
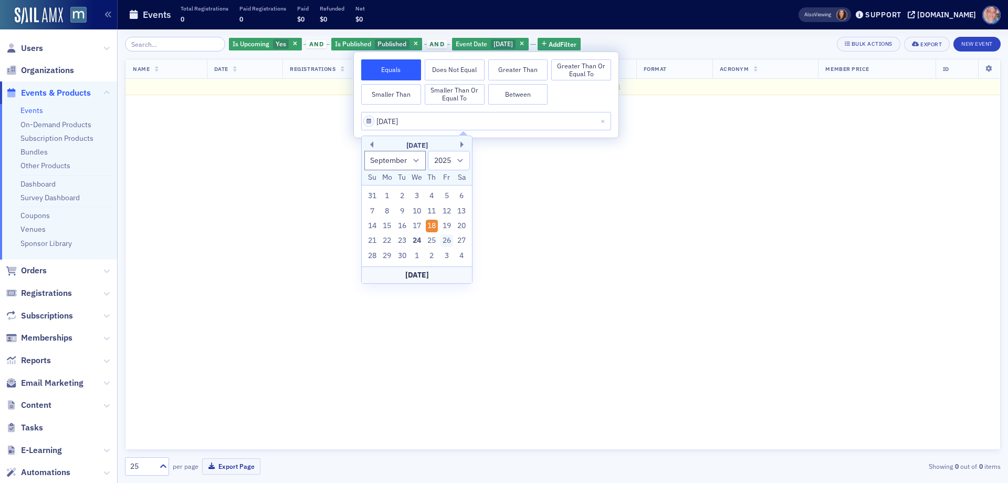
click at [449, 236] on div "26" at bounding box center [447, 240] width 13 height 13
type input "09/26/2025"
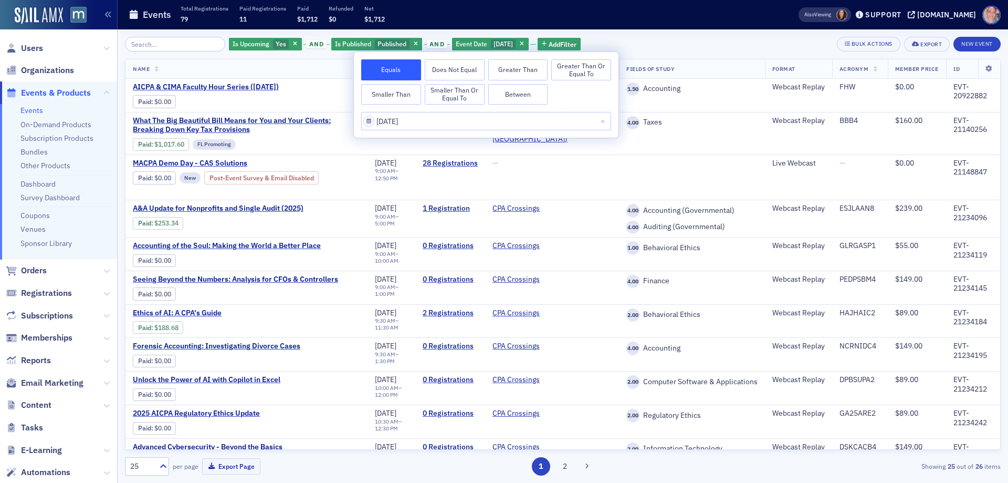
click at [649, 37] on div "Is Upcoming Yes and Is Published Published and Event Date 9/26/2025 Add Filter …" at bounding box center [563, 44] width 876 height 15
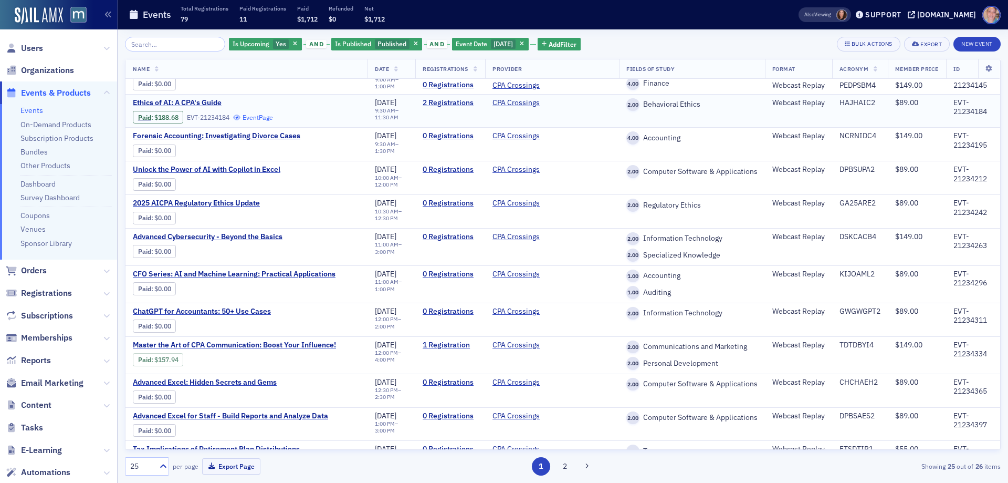
scroll to position [263, 0]
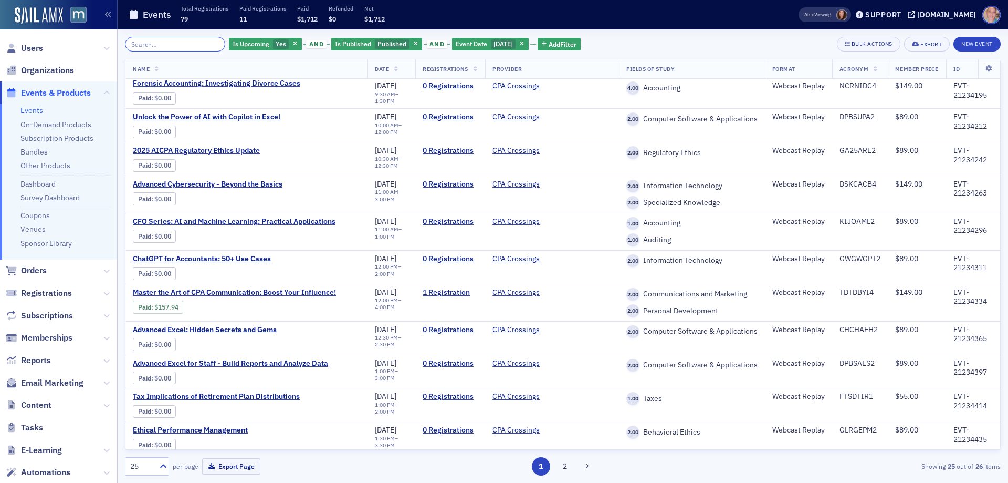
click at [169, 46] on input "search" at bounding box center [175, 44] width 100 height 15
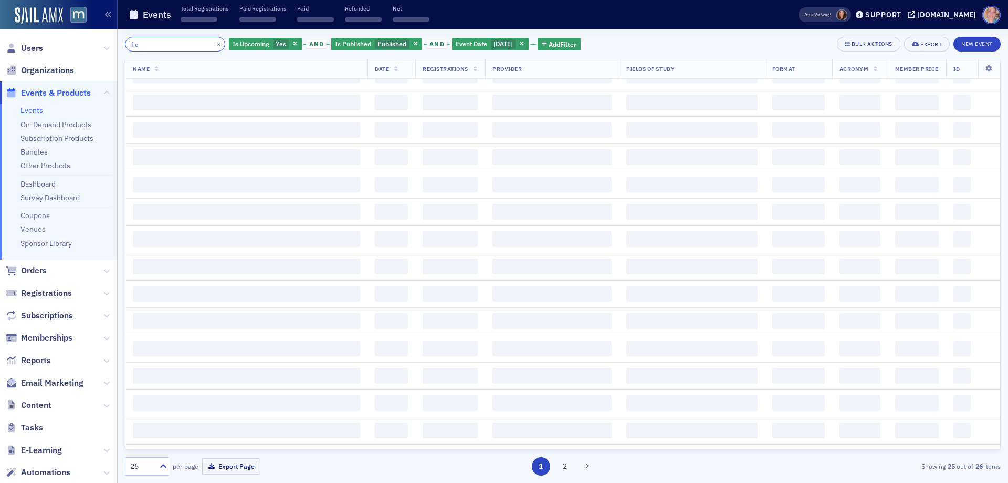
scroll to position [942, 0]
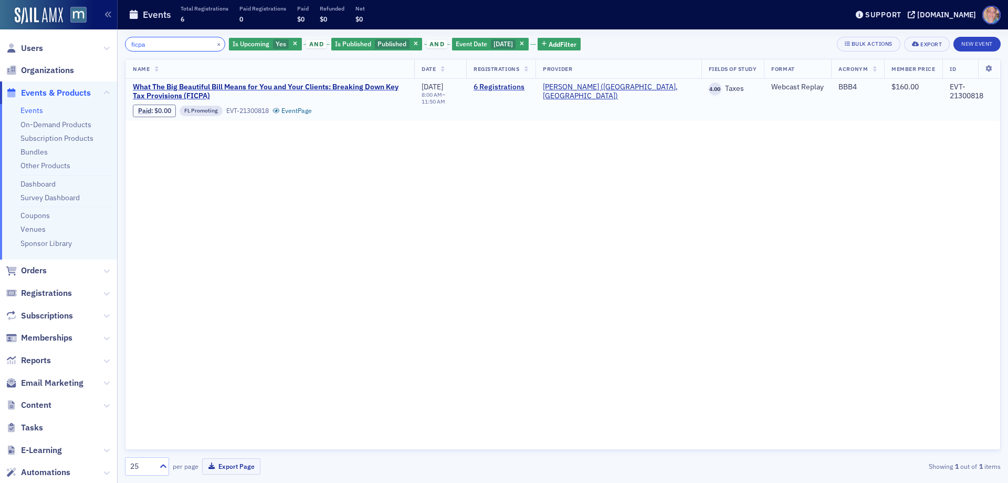
type input "ficpa"
drag, startPoint x: 127, startPoint y: 83, endPoint x: 170, endPoint y: 99, distance: 45.4
click at [170, 99] on td "What The Big Beautiful Bill Means for You and Your Clients: Breaking Down Key T…" at bounding box center [270, 100] width 289 height 42
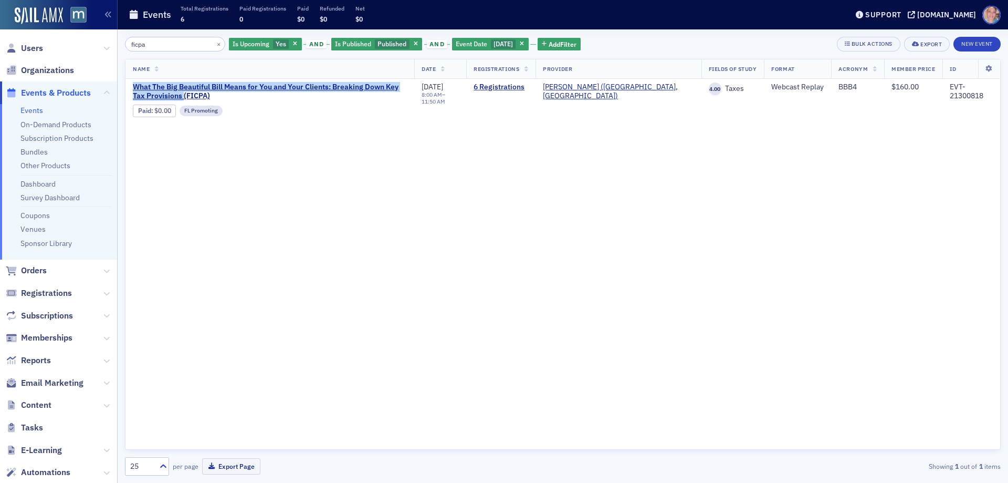
copy span "What The Big Beautiful Bill Means for You and Your Clients: Breaking Down Key T…"
click at [961, 95] on div "EVT-21300818" at bounding box center [971, 91] width 43 height 18
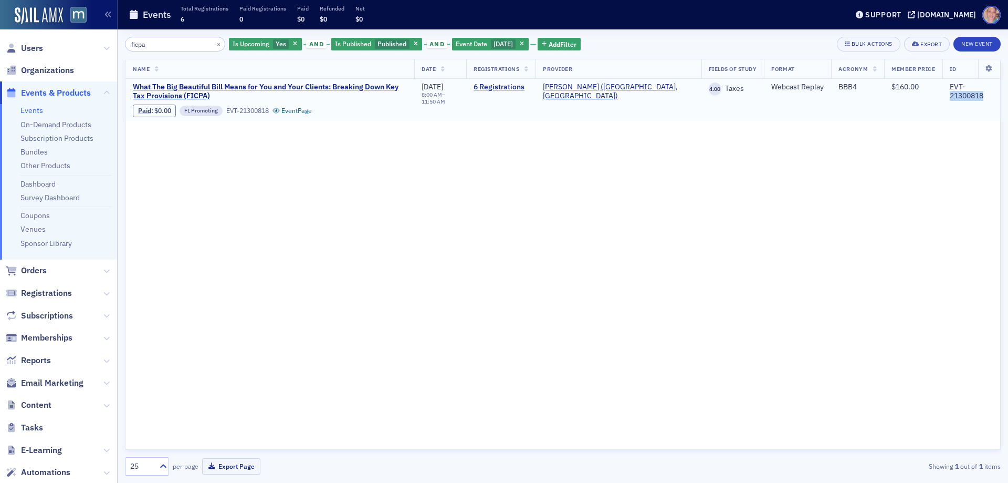
click at [961, 95] on div "EVT-21300818" at bounding box center [971, 91] width 43 height 18
copy div "21300818"
drag, startPoint x: 130, startPoint y: 84, endPoint x: 169, endPoint y: 98, distance: 41.9
click at [169, 98] on td "What The Big Beautiful Bill Means for You and Your Clients: Breaking Down Key T…" at bounding box center [270, 100] width 289 height 42
copy span "What The Big Beautiful Bill Means for You and Your Clients: Breaking Down Key T…"
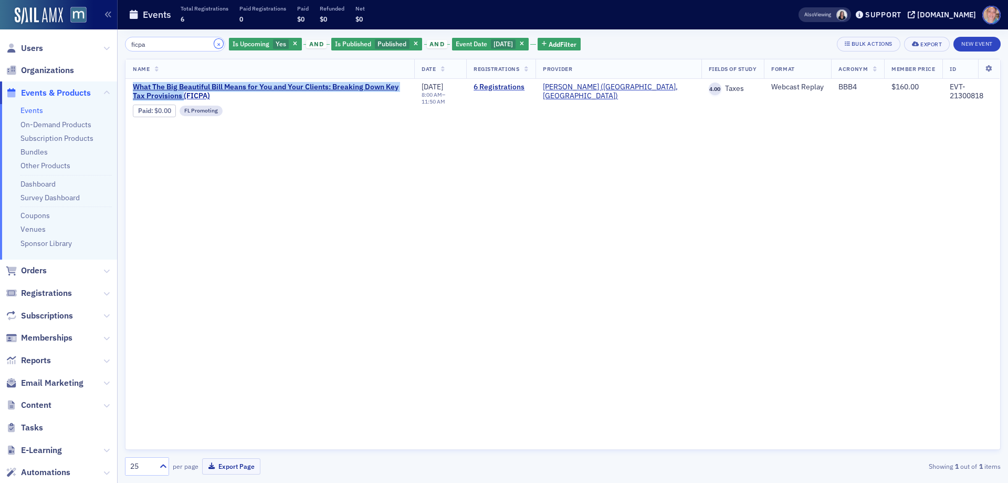
click at [214, 44] on button "×" at bounding box center [218, 43] width 9 height 9
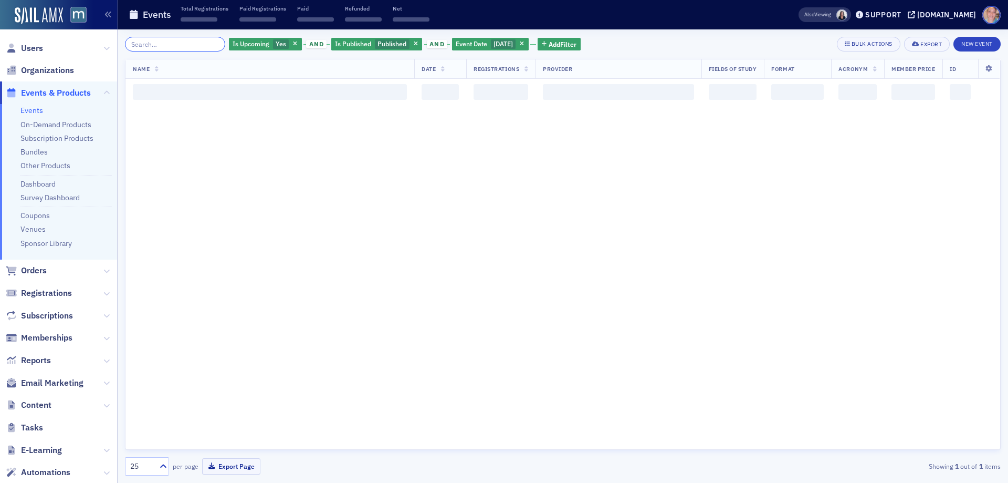
click at [169, 44] on input "search" at bounding box center [175, 44] width 100 height 15
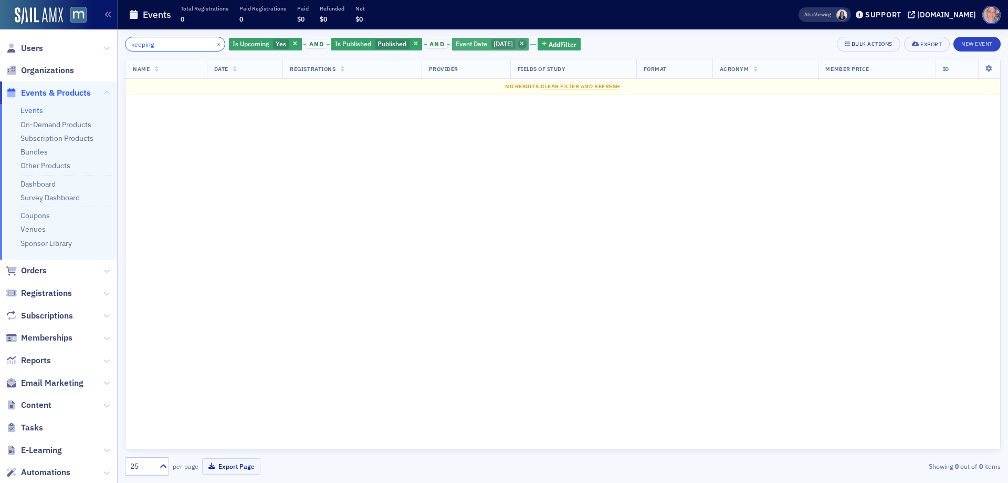
type input "keeping"
click at [524, 45] on icon "button" at bounding box center [522, 44] width 4 height 6
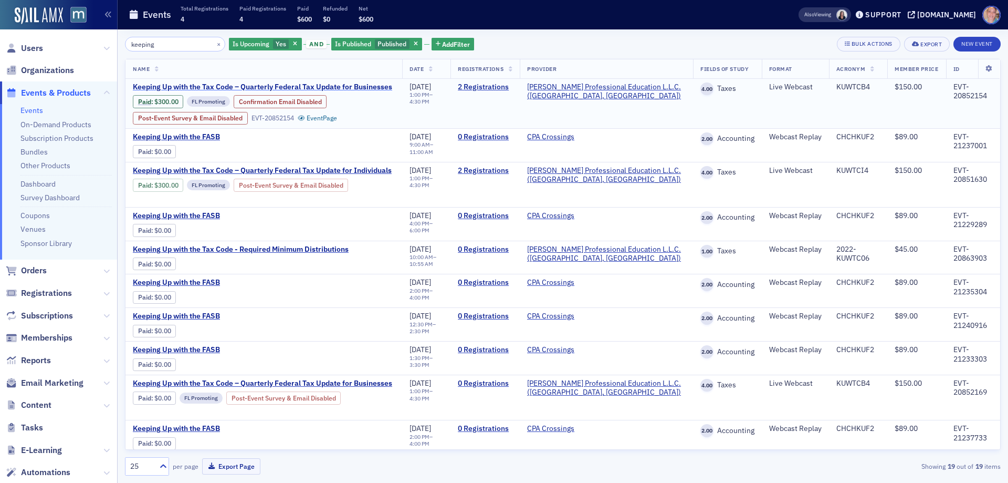
click at [357, 88] on span "Keeping Up with the Tax Code – Quarterly Federal Tax Update for Businesses" at bounding box center [262, 86] width 259 height 9
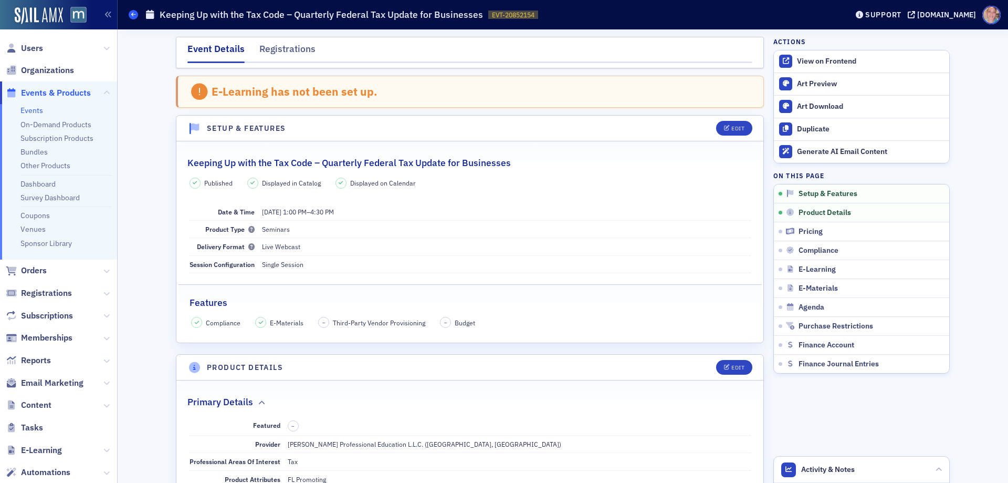
click at [133, 14] on icon at bounding box center [133, 14] width 4 height 5
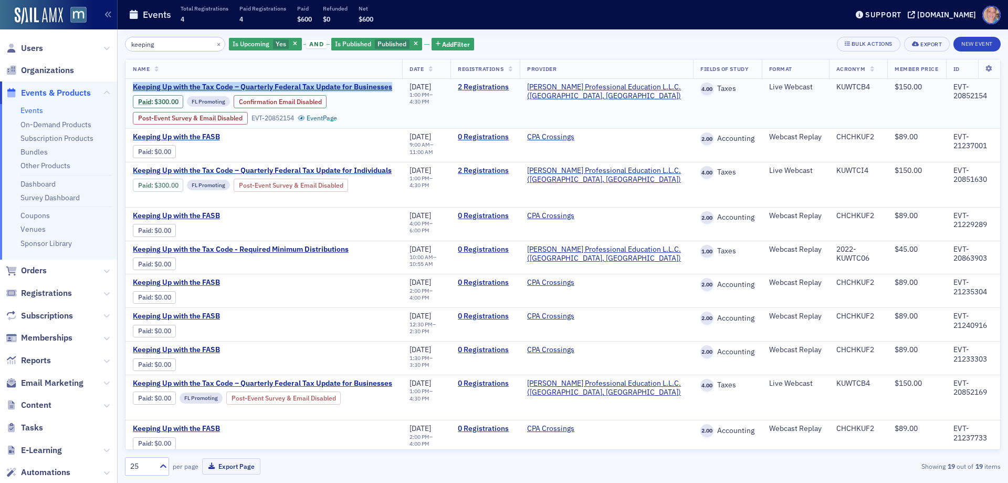
drag, startPoint x: 129, startPoint y: 86, endPoint x: 397, endPoint y: 86, distance: 268.4
click at [397, 86] on td "Keeping Up with the Tax Code – Quarterly Federal Tax Update for Businesses Paid…" at bounding box center [264, 104] width 277 height 50
drag, startPoint x: 211, startPoint y: 86, endPoint x: 220, endPoint y: 86, distance: 8.9
click at [211, 86] on span "Keeping Up with the Tax Code – Quarterly Federal Tax Update for Businesses" at bounding box center [262, 86] width 259 height 9
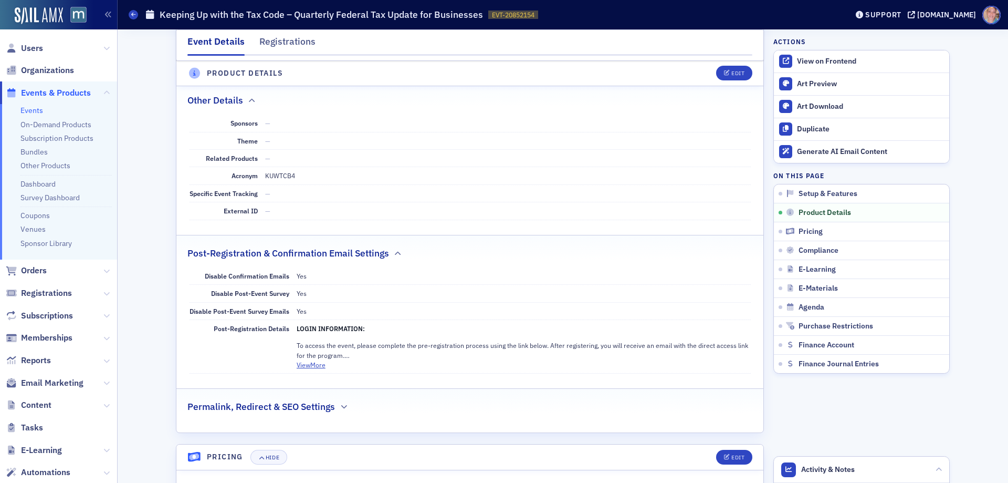
scroll to position [630, 0]
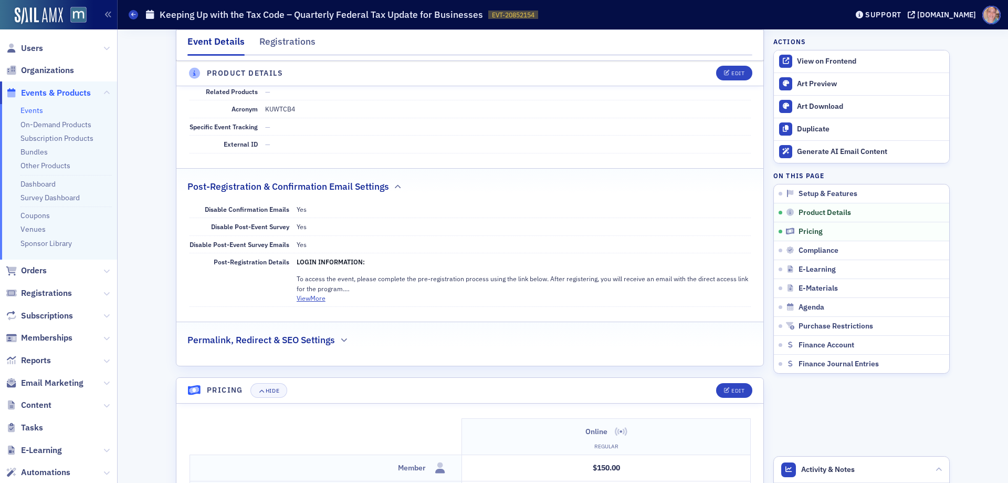
click at [315, 303] on dd "LOGIN INFORMATION: To access the event, please complete the pre-registration pr…" at bounding box center [524, 280] width 454 height 54
click at [310, 298] on button "View More" at bounding box center [311, 297] width 29 height 9
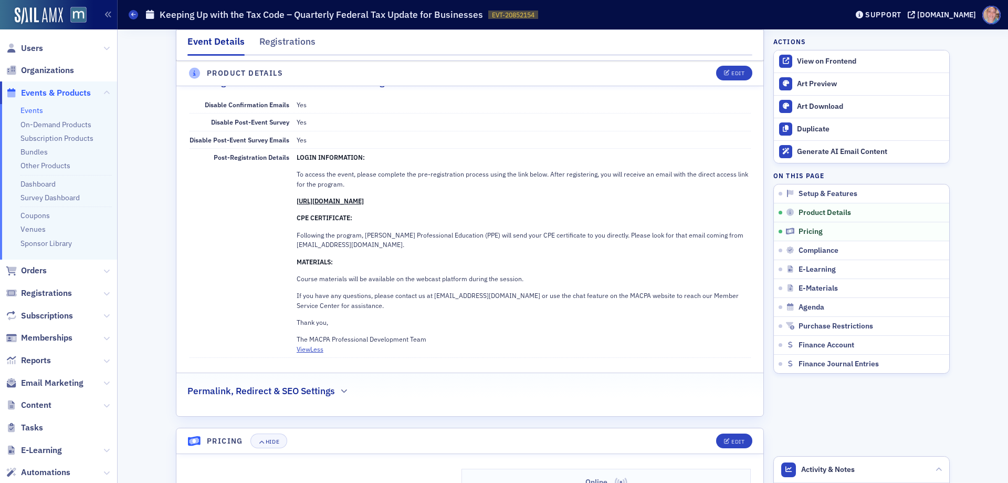
scroll to position [735, 0]
drag, startPoint x: 292, startPoint y: 172, endPoint x: 518, endPoint y: 196, distance: 227.1
click at [518, 196] on div "Post-Registration Details LOGIN INFORMATION: To access the event, please comple…" at bounding box center [470, 252] width 561 height 209
copy div "To access the event, please complete the pre-registration process using the lin…"
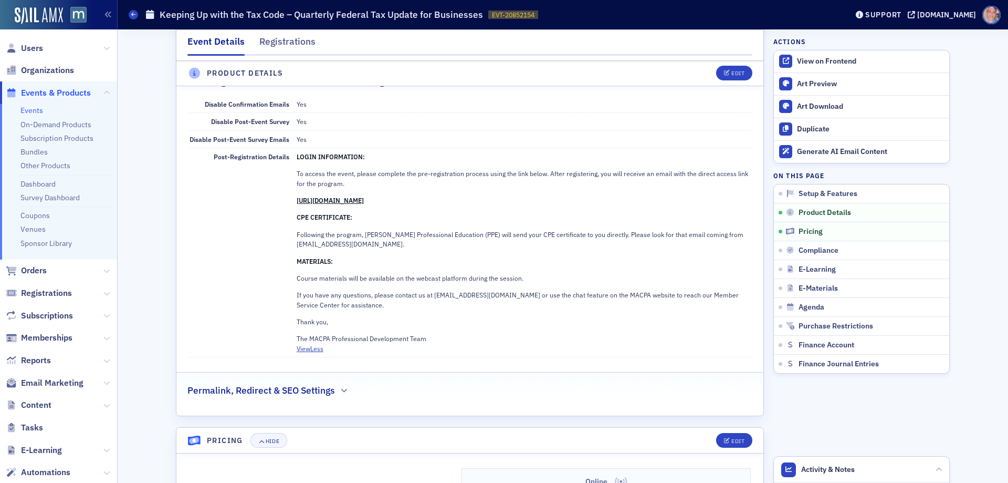
click at [355, 262] on p "MATERIALS:" at bounding box center [524, 260] width 454 height 9
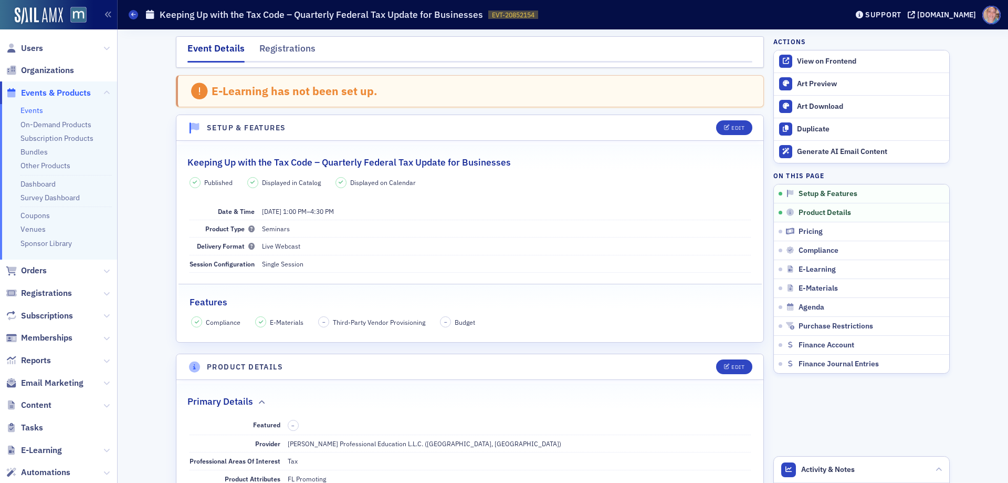
scroll to position [0, 0]
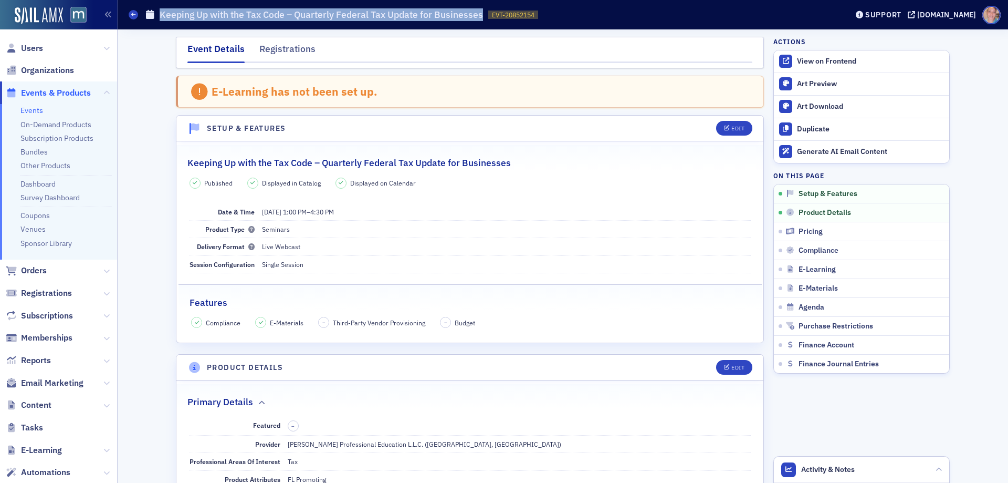
drag, startPoint x: 483, startPoint y: 14, endPoint x: 162, endPoint y: 14, distance: 321.4
click at [162, 14] on div "Events Keeping Up with the Tax Code – Quarterly Federal Tax Update for Business…" at bounding box center [480, 15] width 703 height 20
copy h1 "Keeping Up with the Tax Code – Quarterly Federal Tax Update for Businesses"
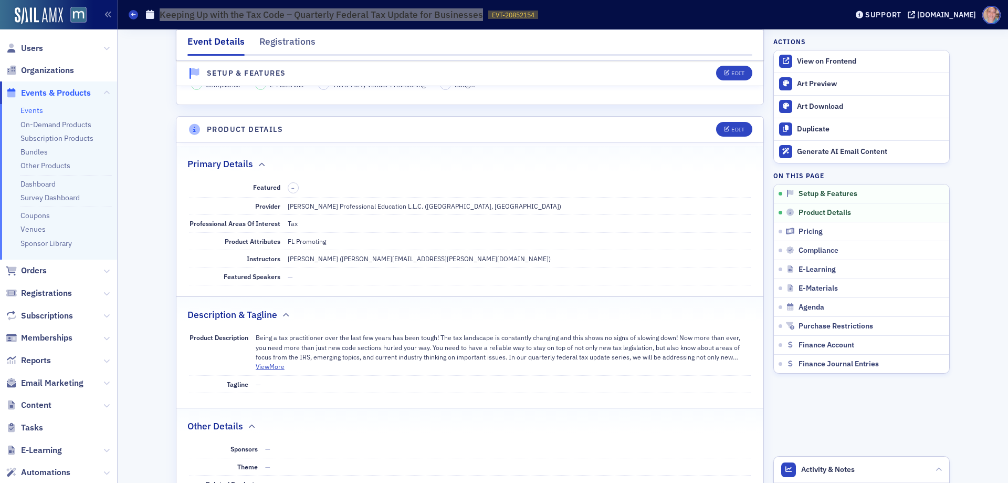
scroll to position [315, 0]
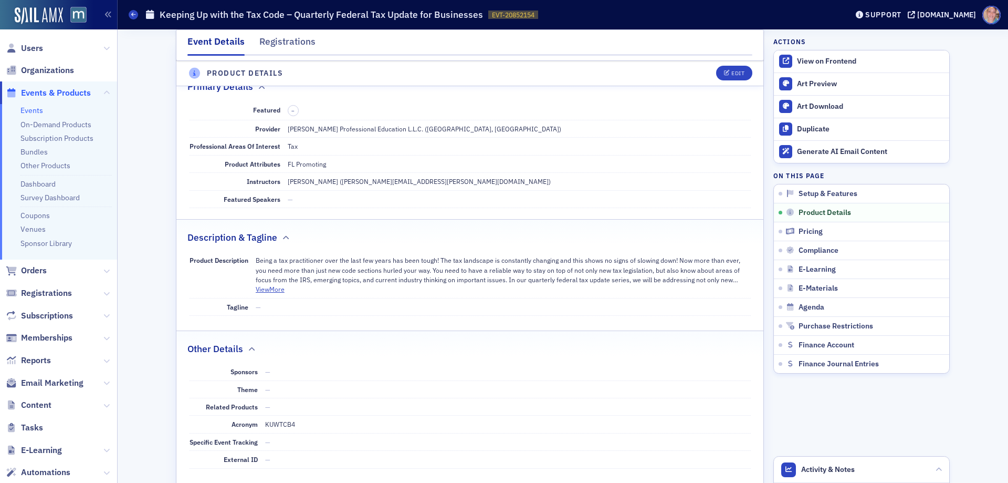
click at [721, 84] on header "Product Details Edit" at bounding box center [469, 74] width 587 height 26
click at [522, 16] on span "EVT-20852154" at bounding box center [513, 15] width 43 height 9
copy span "20852154"
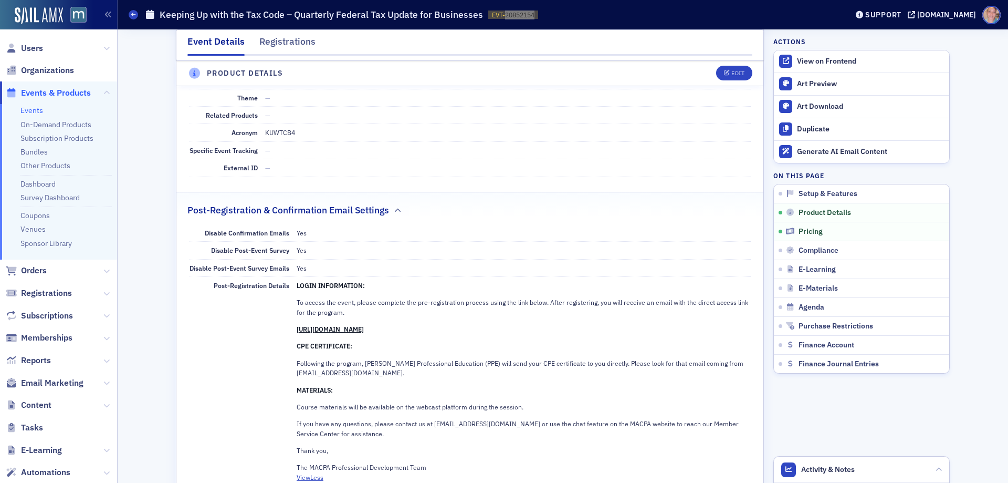
scroll to position [788, 0]
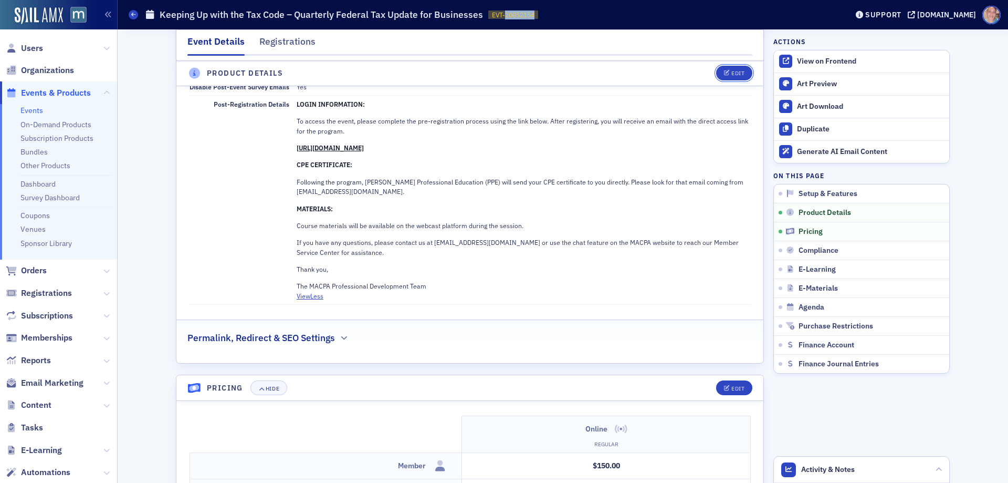
drag, startPoint x: 729, startPoint y: 75, endPoint x: 984, endPoint y: 160, distance: 268.5
click at [732, 75] on div "Edit" at bounding box center [738, 74] width 13 height 6
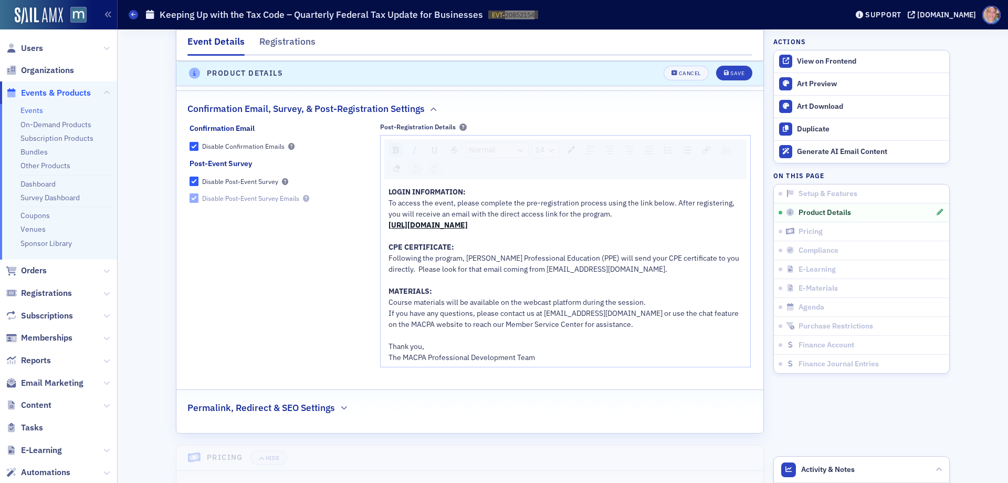
scroll to position [1081, 0]
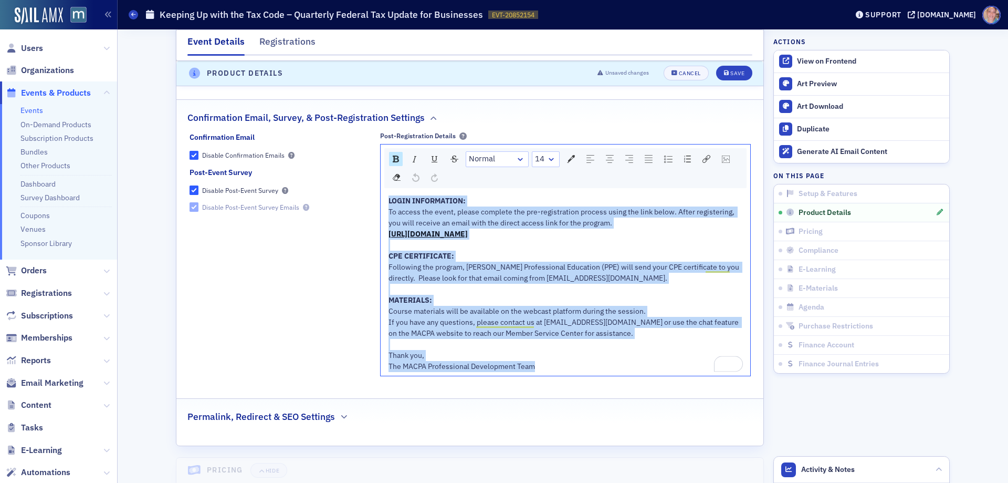
drag, startPoint x: 385, startPoint y: 200, endPoint x: 573, endPoint y: 370, distance: 253.5
click at [573, 370] on div "LOGIN INFORMATION: To access the event, please complete the pre-registration pr…" at bounding box center [566, 283] width 355 height 176
copy div "LOGIN INFORMATION: To access the event, please complete the pre-registration pr…"
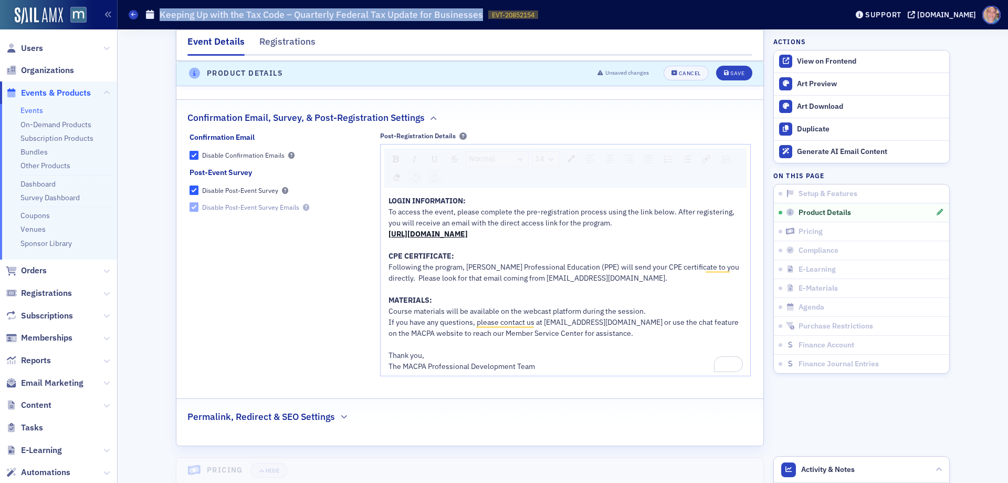
drag, startPoint x: 482, startPoint y: 16, endPoint x: 161, endPoint y: 16, distance: 320.9
click at [161, 16] on div "Events Keeping Up with the Tax Code – Quarterly Federal Tax Update for Business…" at bounding box center [480, 15] width 703 height 20
copy h1 "Keeping Up with the Tax Code – Quarterly Federal Tax Update for Businesses"
click at [732, 74] on div "Save" at bounding box center [738, 74] width 14 height 6
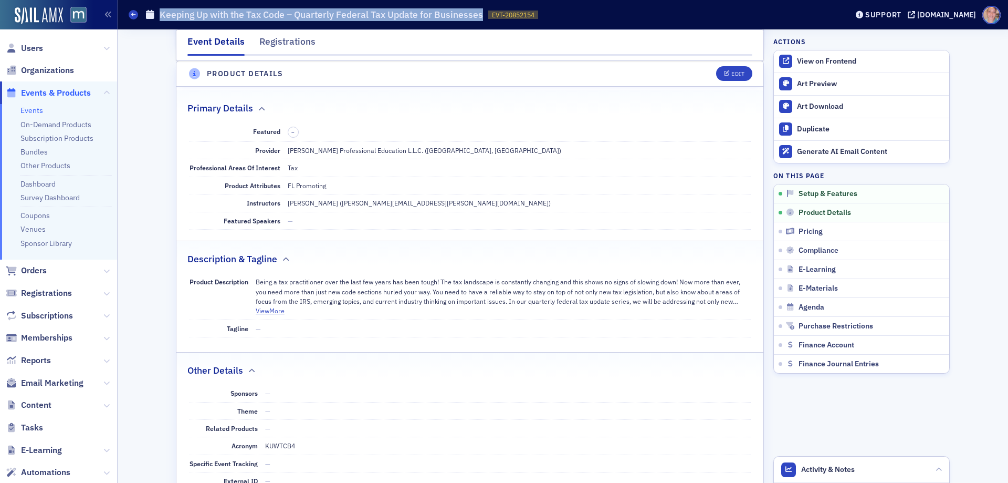
scroll to position [293, 0]
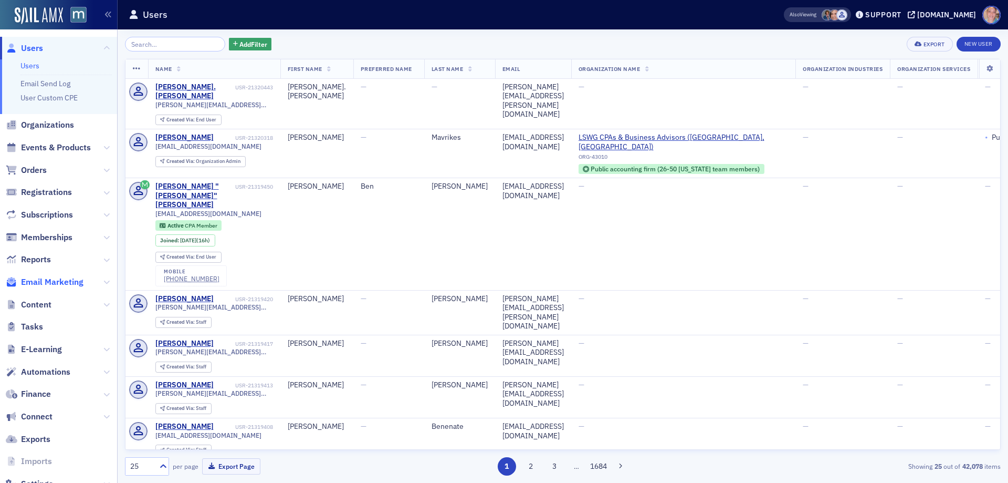
click at [49, 280] on span "Email Marketing" at bounding box center [52, 282] width 62 height 12
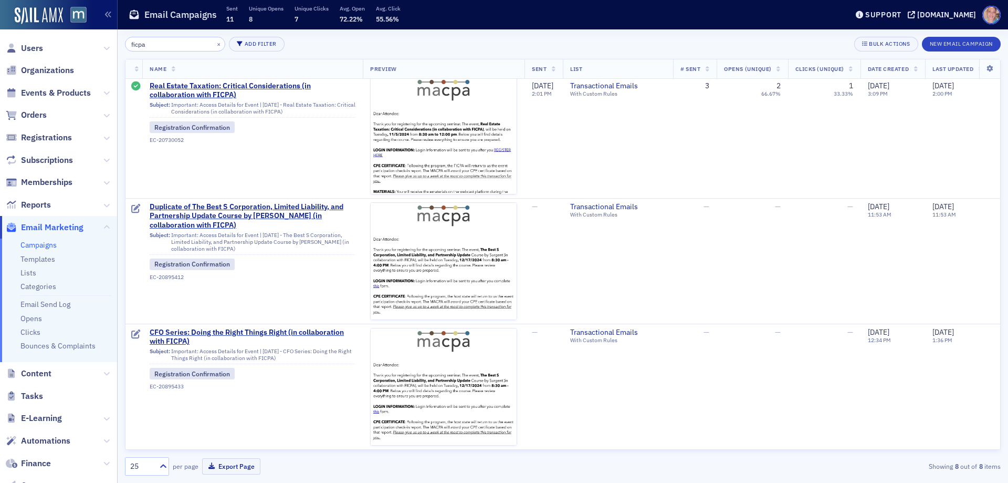
scroll to position [431, 0]
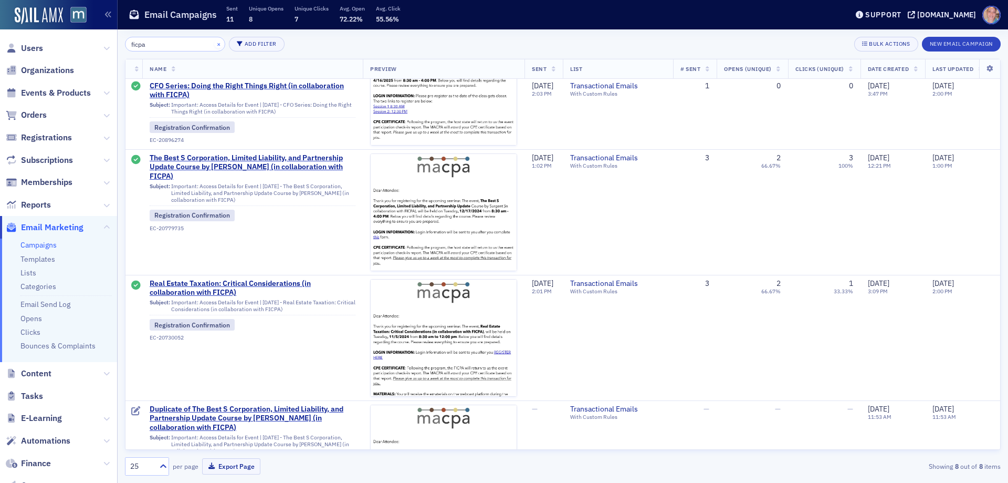
type input "ficpa"
click at [214, 44] on button "×" at bounding box center [218, 43] width 9 height 9
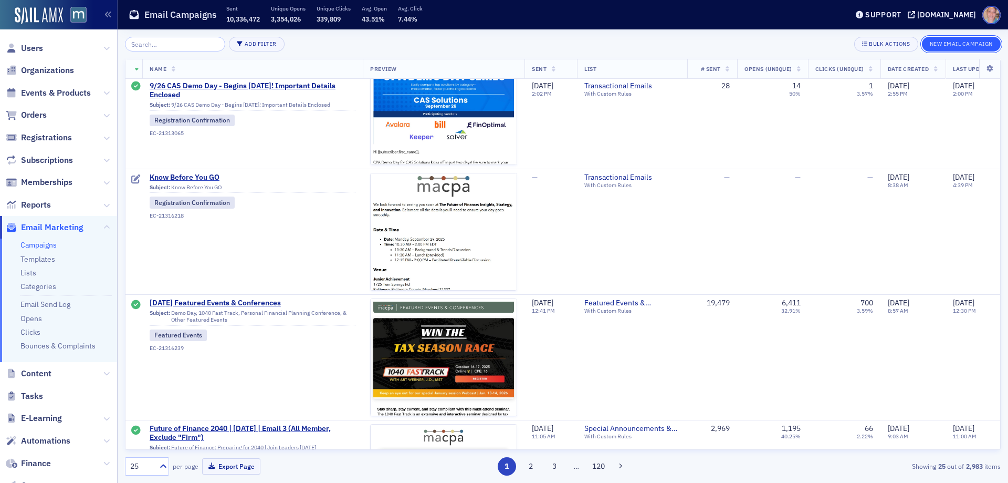
click at [951, 41] on button "New Email Campaign" at bounding box center [961, 44] width 79 height 15
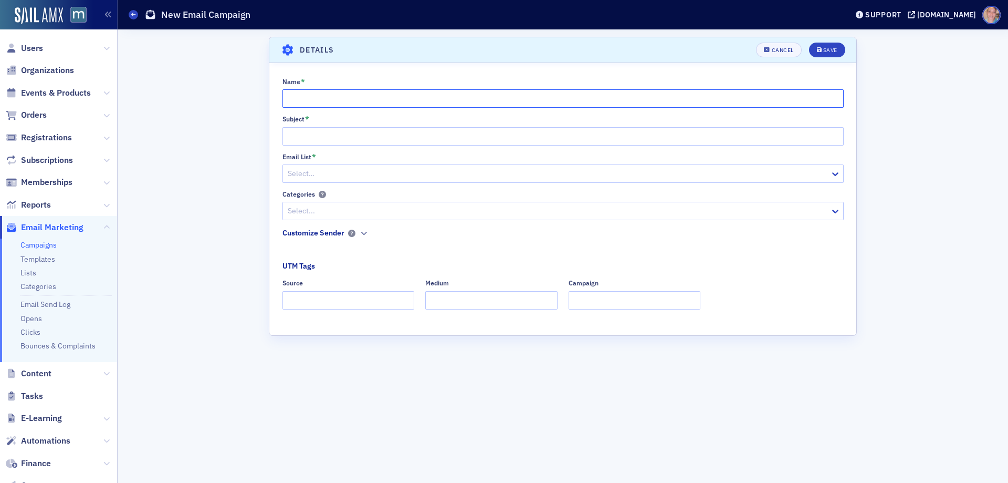
click at [327, 101] on input "Name *" at bounding box center [563, 98] width 561 height 18
paste input "Accessing Your MACPA Webcast Replay"
click at [338, 98] on input "Accessing Your MACPA Webcast Replay" at bounding box center [563, 98] width 561 height 18
click at [474, 105] on input "Accessing Your 9/26 Webcast Replay" at bounding box center [563, 98] width 561 height 18
paste input "What The Big Beautiful Bill Means for You and Your Clients: Breaking Down Key T…"
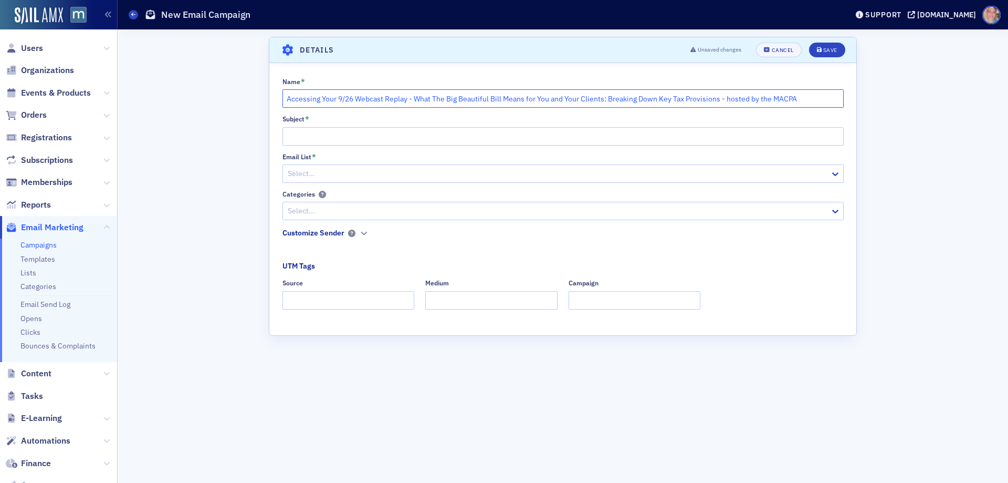
click at [481, 97] on input "Accessing Your 9/26 Webcast Replay - What The Big Beautiful Bill Means for You …" at bounding box center [563, 98] width 561 height 18
type input "Accessing Your 9/26 Webcast Replay - What The Big Beautiful Bill Means for You …"
click at [309, 139] on input "Subject *" at bounding box center [563, 136] width 561 height 18
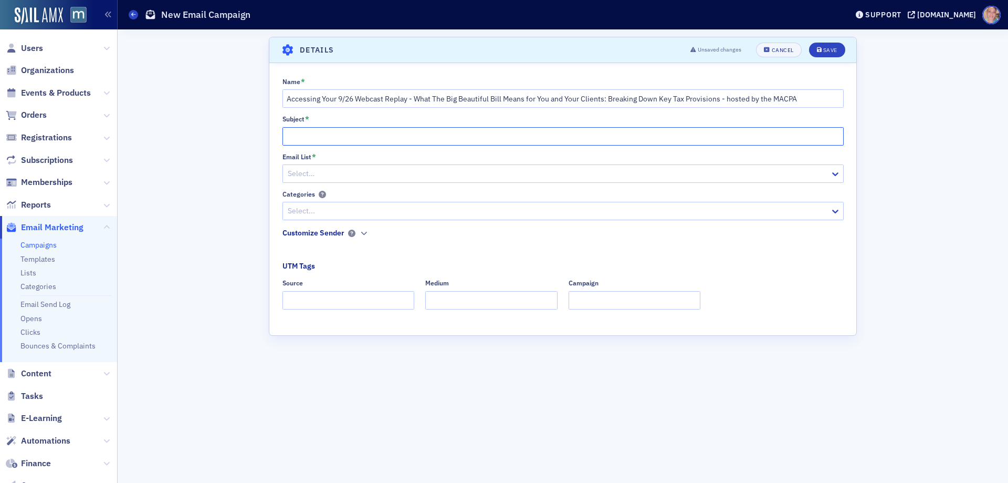
paste input "Accessing Your 9/26 Webcast Replay - What The Big Beautiful Bill Means for You …"
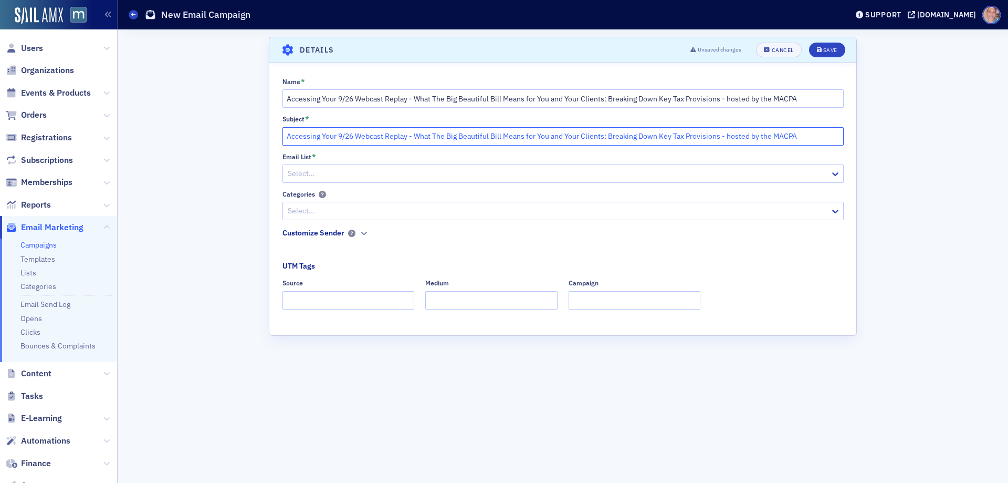
type input "Accessing Your 9/26 Webcast Replay - What The Big Beautiful Bill Means for You …"
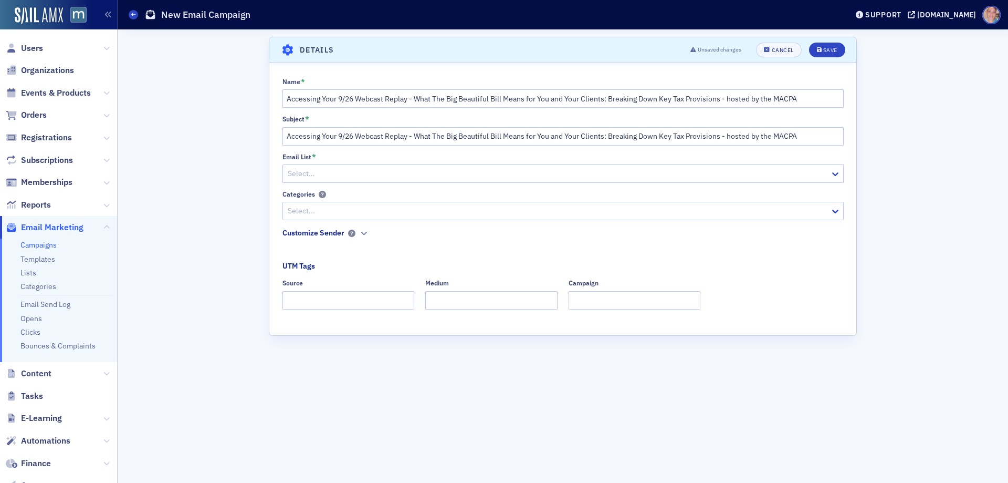
click at [326, 175] on div at bounding box center [558, 173] width 543 height 13
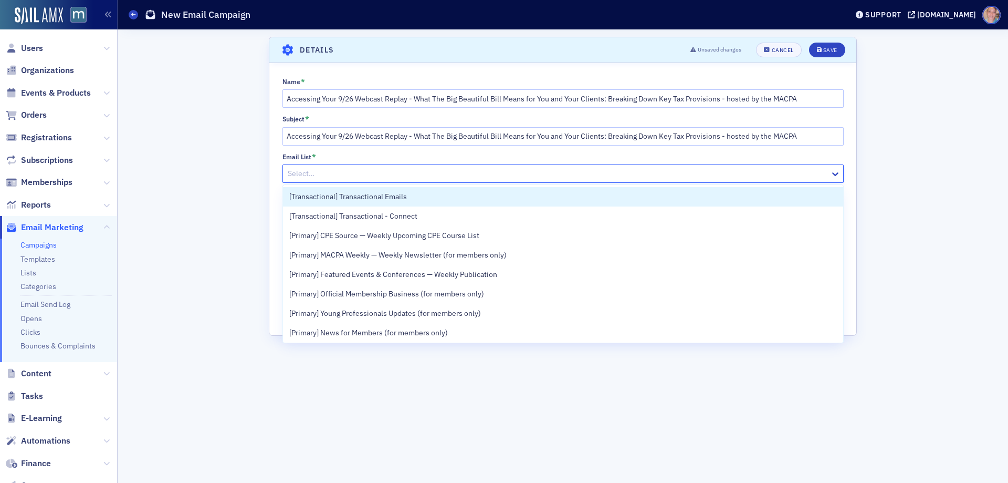
click at [394, 200] on span "[Transactional] Transactional Emails" at bounding box center [348, 196] width 118 height 11
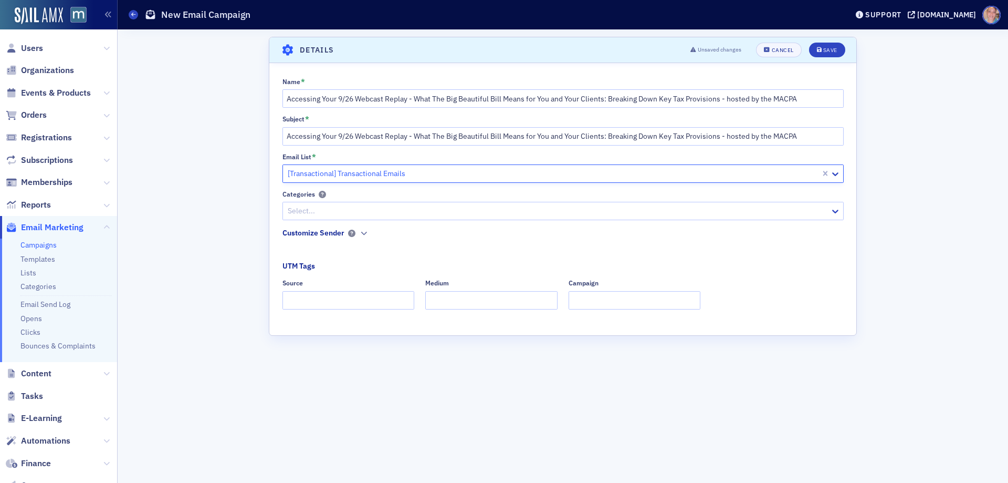
click at [369, 207] on div at bounding box center [558, 210] width 543 height 13
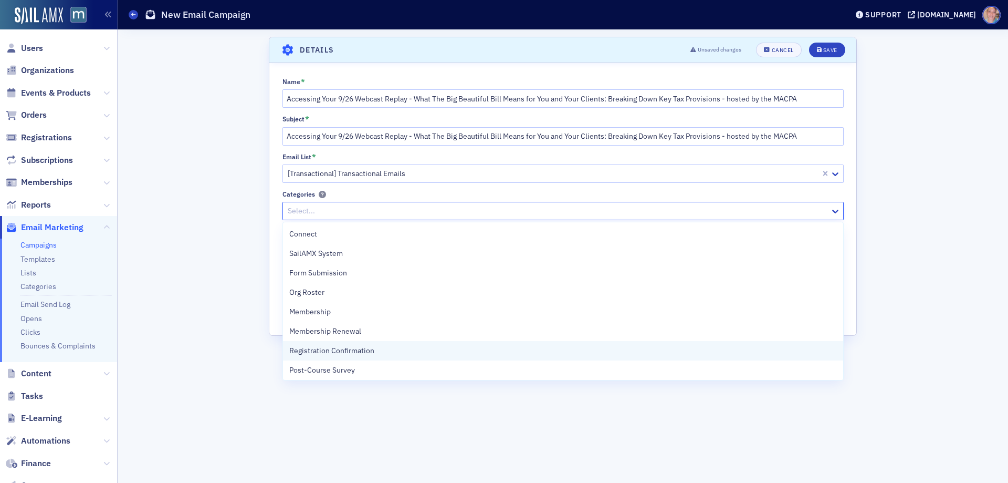
click at [327, 347] on span "Registration Confirmation" at bounding box center [331, 350] width 85 height 11
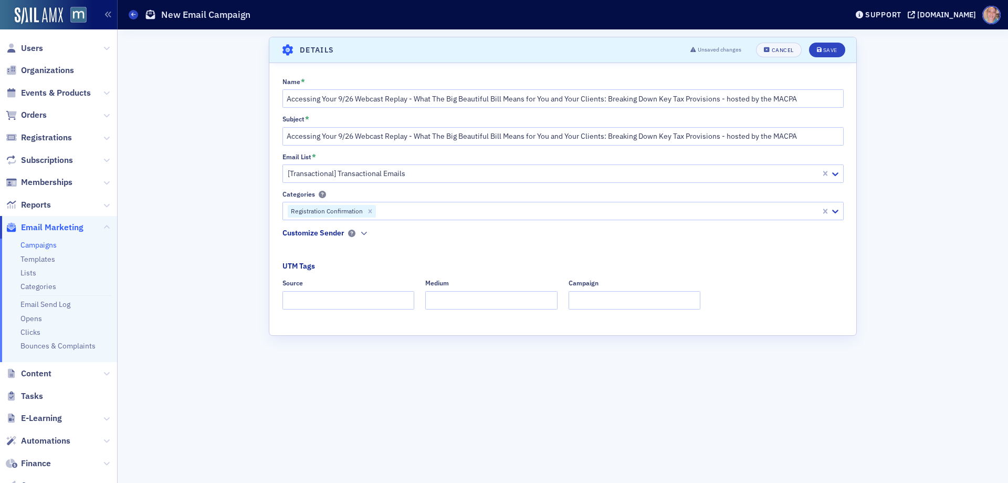
click at [273, 226] on div "Name * Accessing Your 9/26 Webcast Replay - What The Big Beautiful Bill Means f…" at bounding box center [562, 197] width 587 height 239
click at [362, 235] on icon "button" at bounding box center [364, 233] width 6 height 6
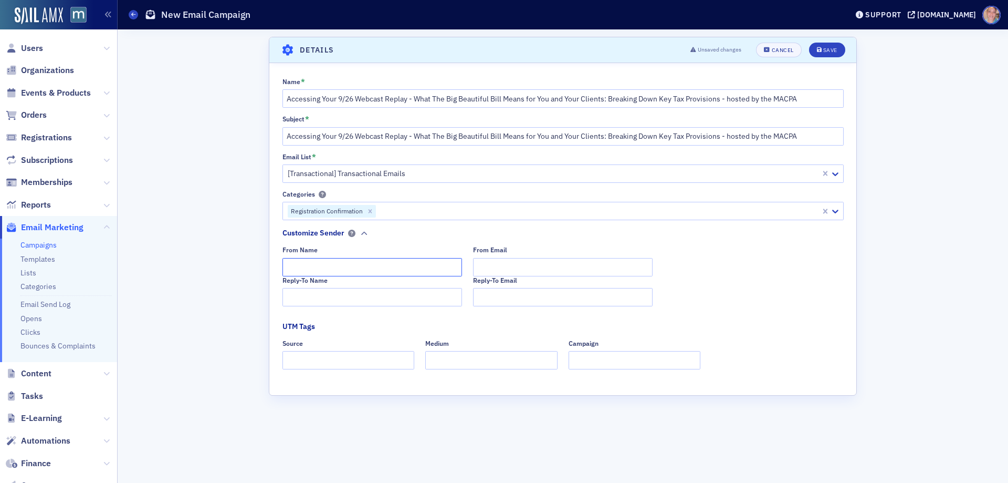
click at [367, 266] on input "From Name" at bounding box center [373, 267] width 180 height 18
click at [328, 268] on input "MACPA Professional Development" at bounding box center [373, 267] width 180 height 18
type input "MACPA Professional Development"
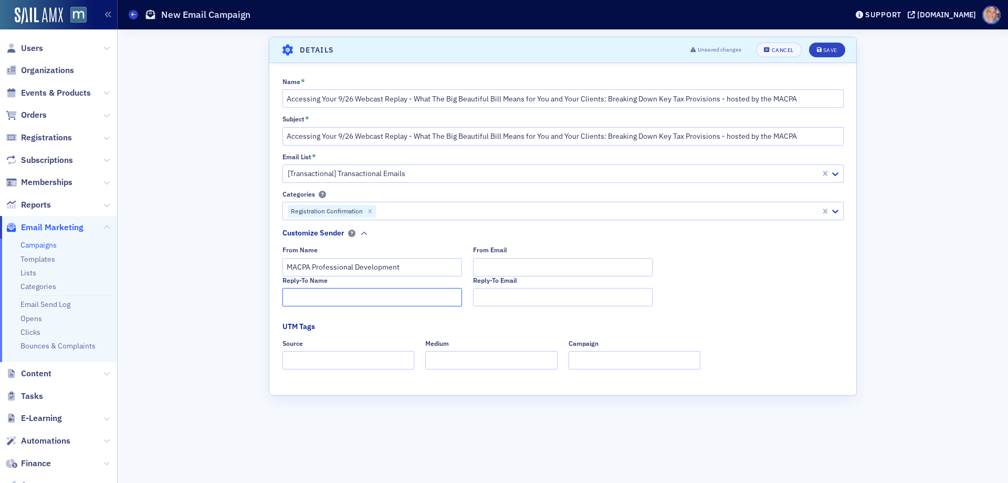
click at [322, 302] on input "Reply-To Name" at bounding box center [373, 297] width 180 height 18
paste input "MACPA Professional Development"
type input "MACPA Professional Development"
click at [517, 274] on input "From Email" at bounding box center [563, 267] width 180 height 18
type input "TEAM@MACPA."
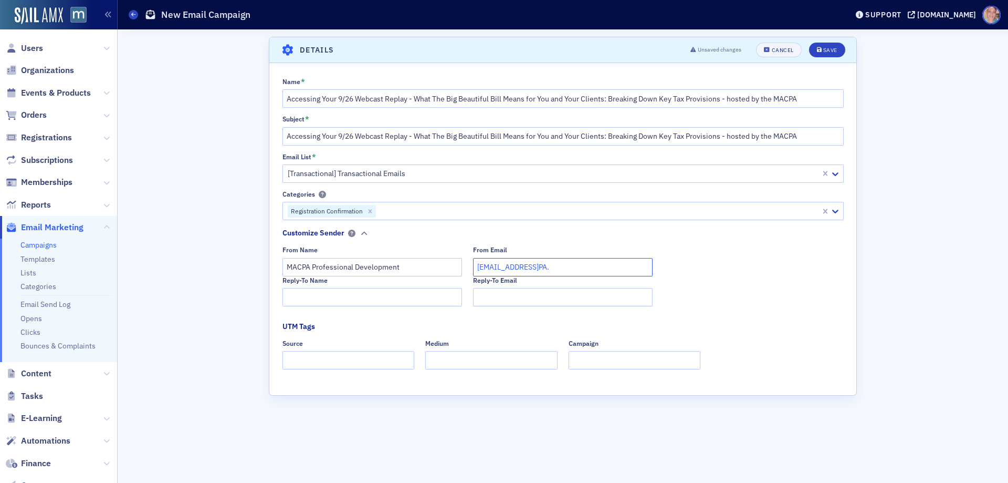
click at [547, 263] on input "TEAM@MACPA." at bounding box center [563, 267] width 180 height 18
click at [409, 296] on input "Reply-To Name" at bounding box center [373, 297] width 180 height 18
paste input "MACPA Professional Development"
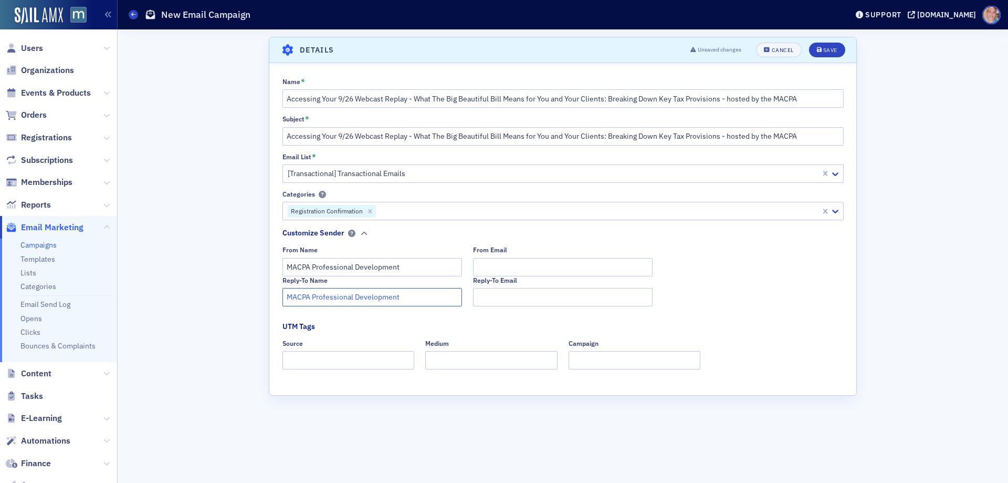
type input "MACPA Professional Development"
click at [522, 266] on input "From Email" at bounding box center [563, 267] width 180 height 18
type input "team@macpa.org"
click at [351, 355] on input "Source" at bounding box center [349, 360] width 132 height 18
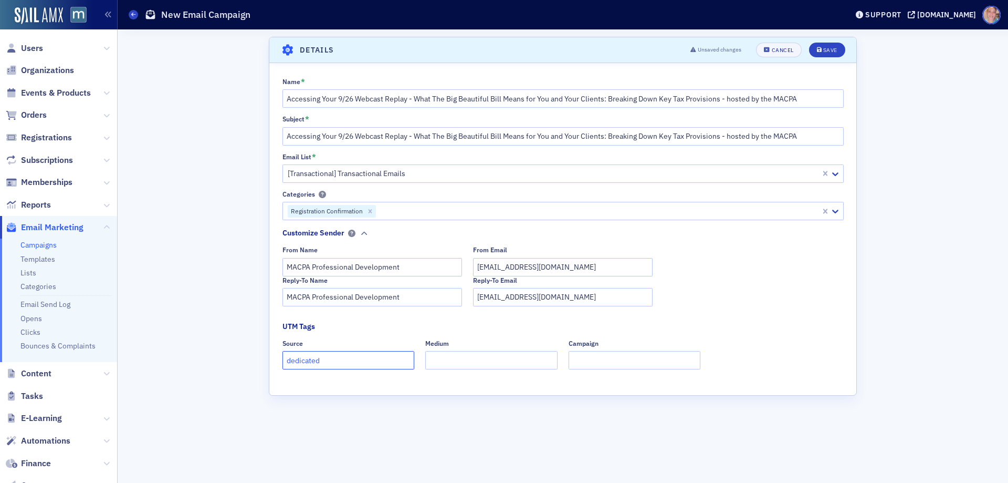
type input "dedicated"
type input "email"
type input "obbb"
click at [824, 53] on div "Save" at bounding box center [830, 50] width 14 height 6
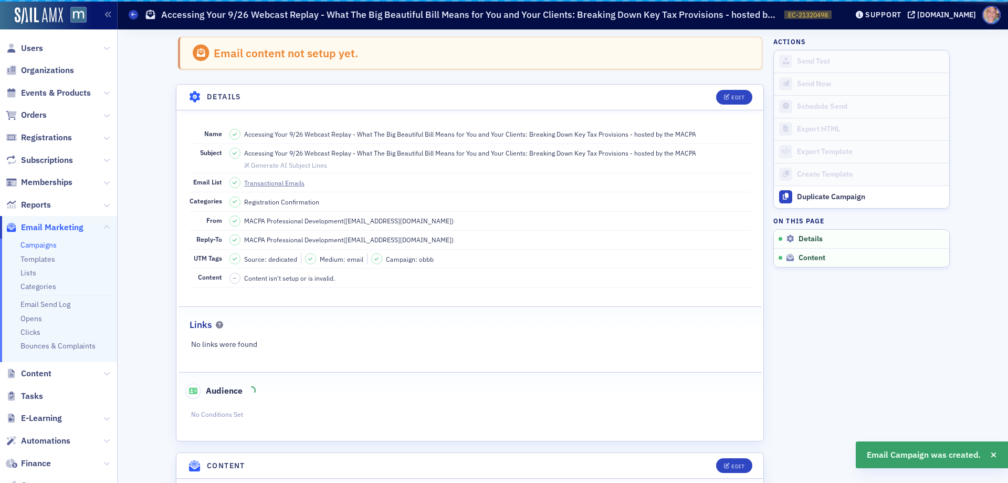
scroll to position [49, 0]
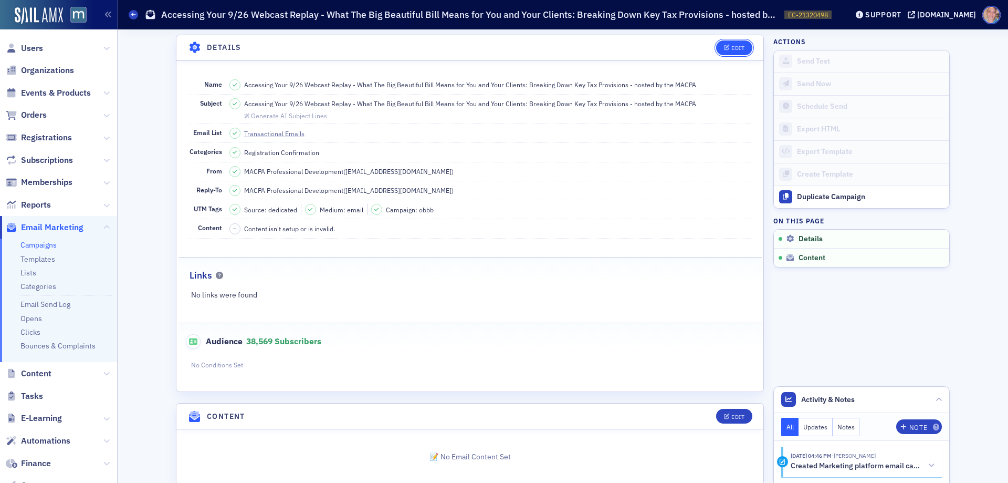
click at [726, 44] on button "Edit" at bounding box center [734, 47] width 36 height 15
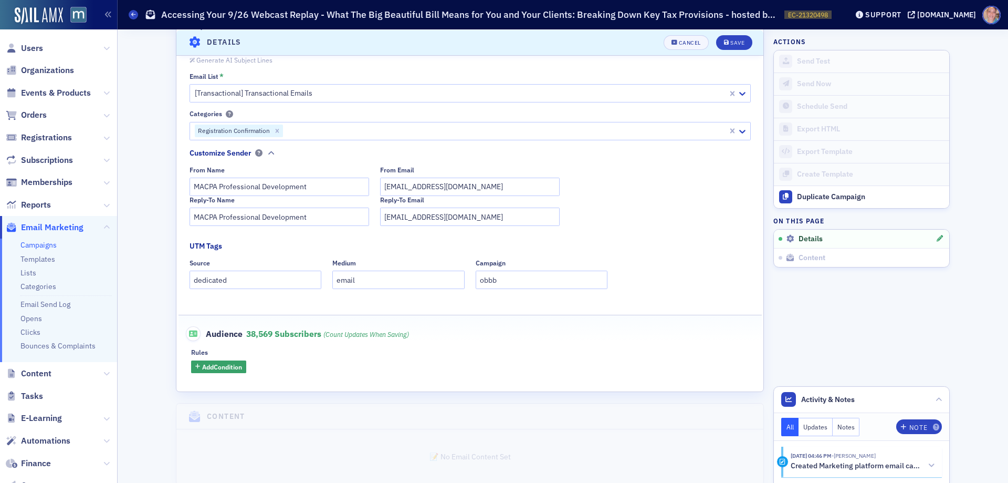
click at [220, 359] on div "Rules Add Condition" at bounding box center [470, 360] width 558 height 25
click at [220, 363] on span "Add Condition" at bounding box center [222, 366] width 40 height 9
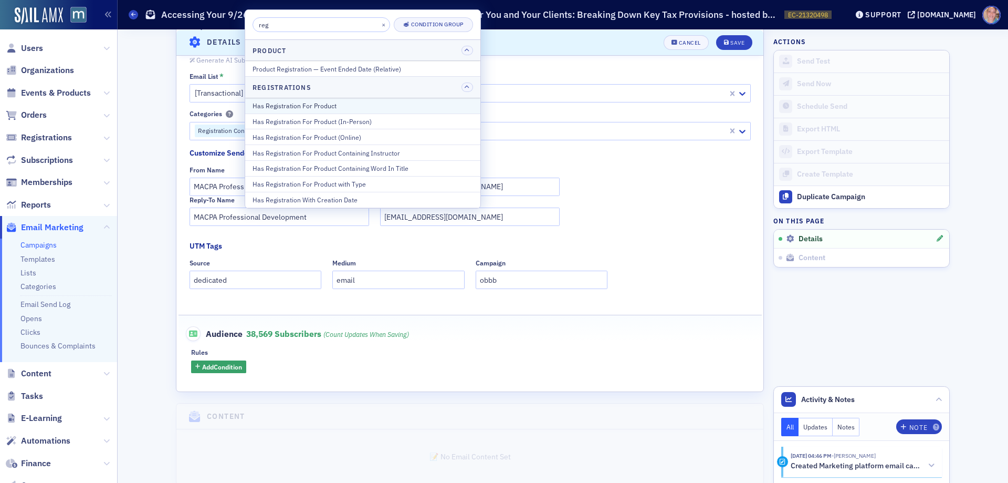
type input "reg"
click at [316, 104] on div "Has Registration For Product" at bounding box center [363, 105] width 221 height 9
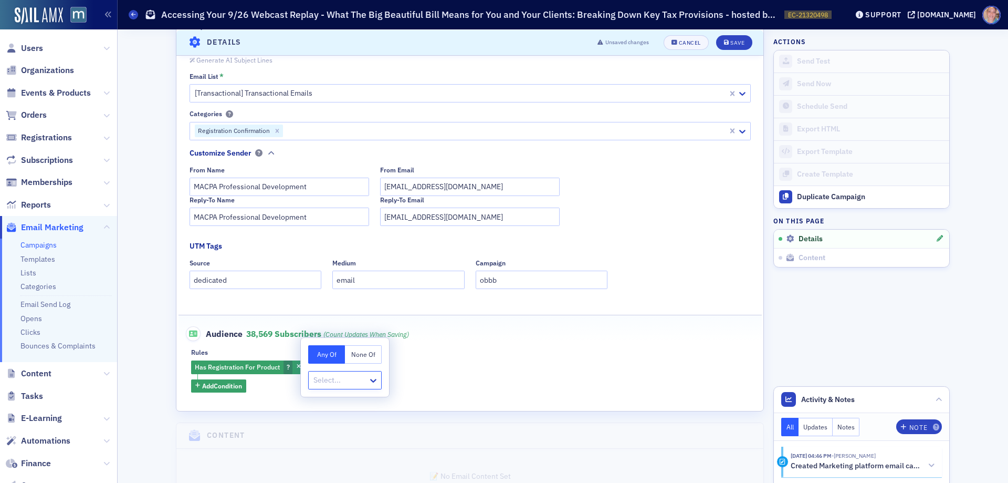
type input "21300818"
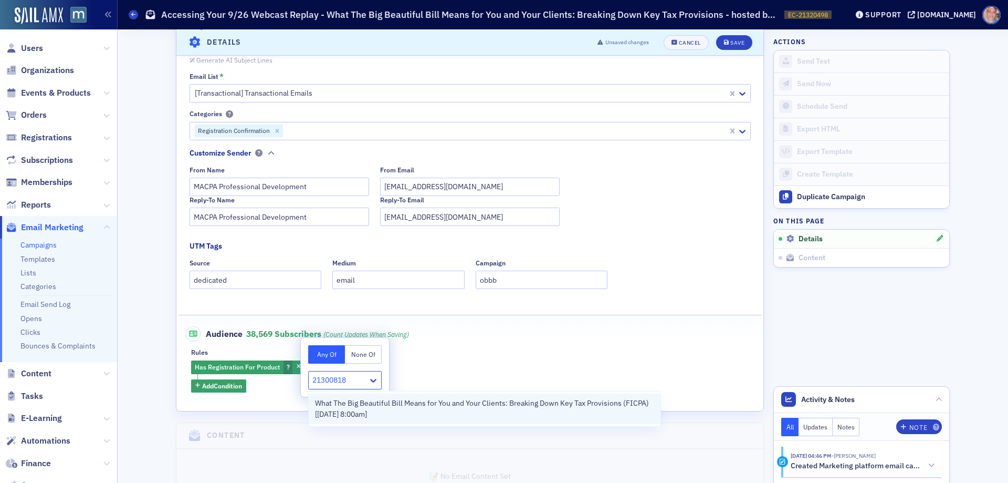
click at [361, 400] on span "What The Big Beautiful Bill Means for You and Your Clients: Breaking Down Key T…" at bounding box center [484, 409] width 339 height 22
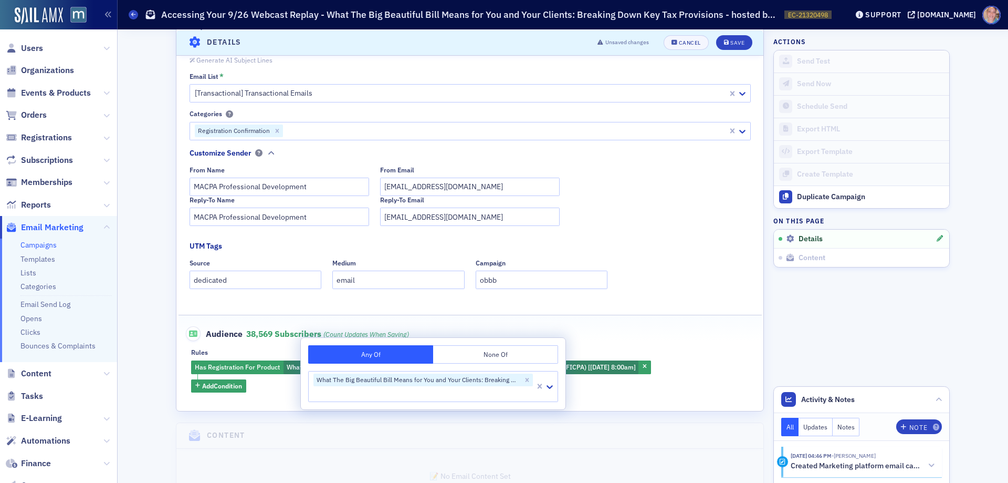
click at [666, 322] on div "Audience 38,569 Subscribers (count updates when saving)" at bounding box center [470, 328] width 561 height 26
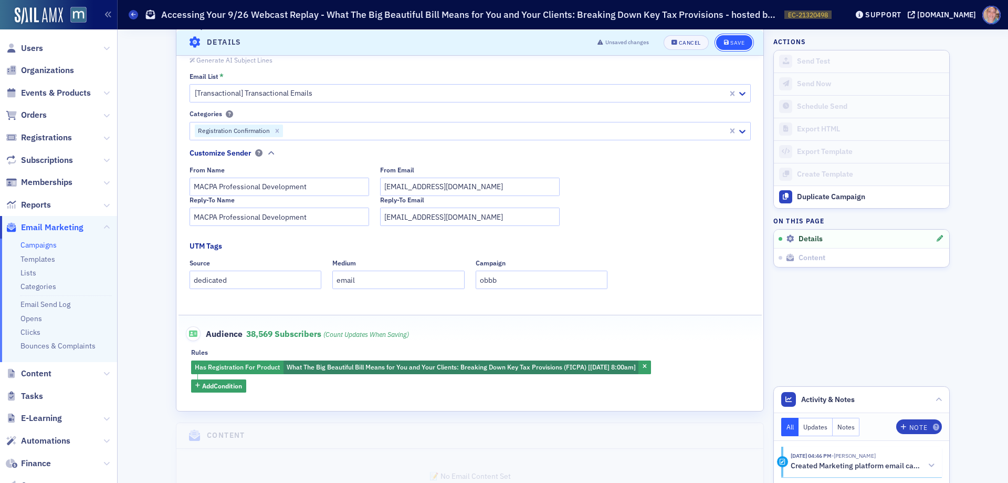
click at [731, 44] on div "Save" at bounding box center [738, 42] width 14 height 6
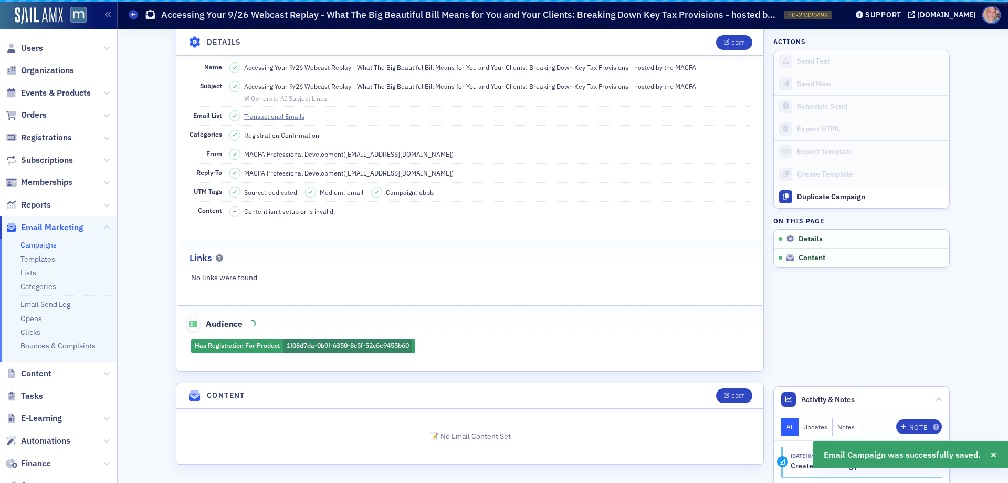
scroll to position [49, 0]
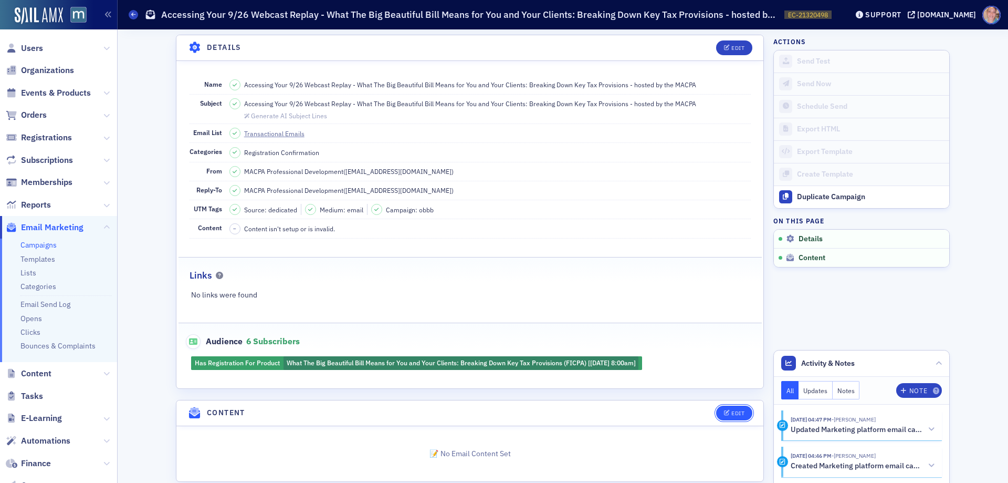
click at [734, 408] on button "Edit" at bounding box center [734, 412] width 36 height 15
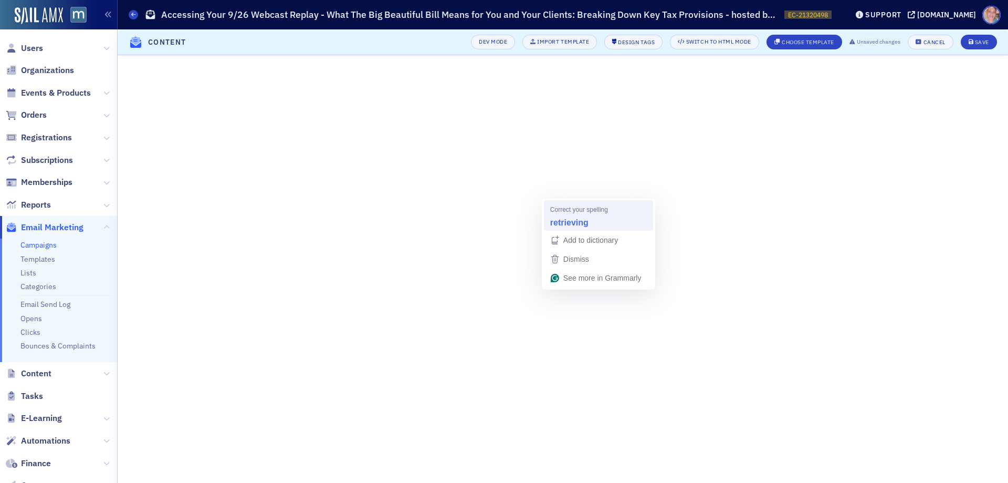
click at [569, 223] on strong "retrieving" at bounding box center [569, 222] width 38 height 12
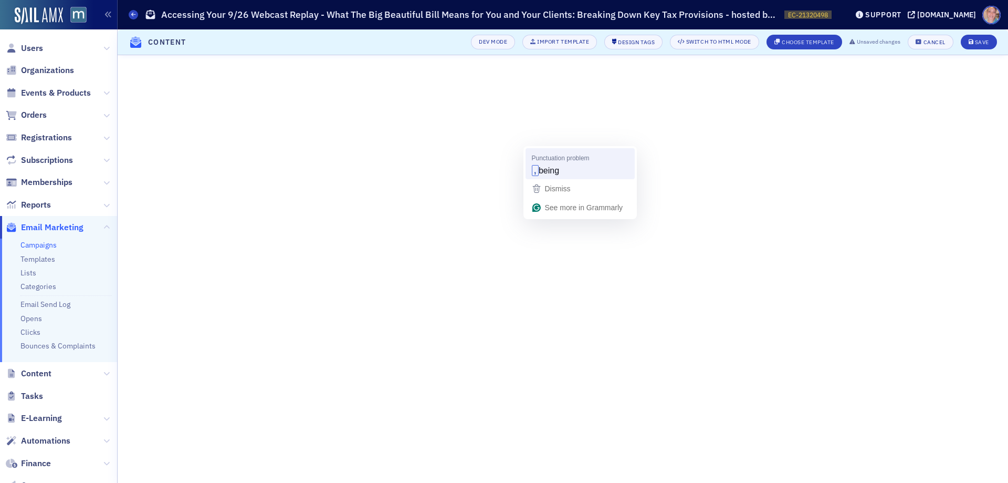
click at [559, 173] on span "being" at bounding box center [549, 170] width 20 height 12
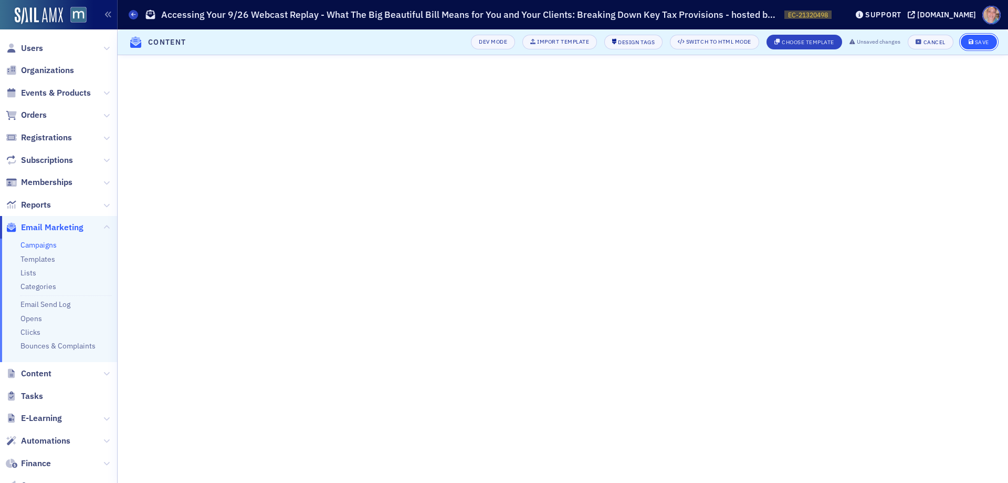
click at [975, 43] on span "Save" at bounding box center [979, 42] width 20 height 6
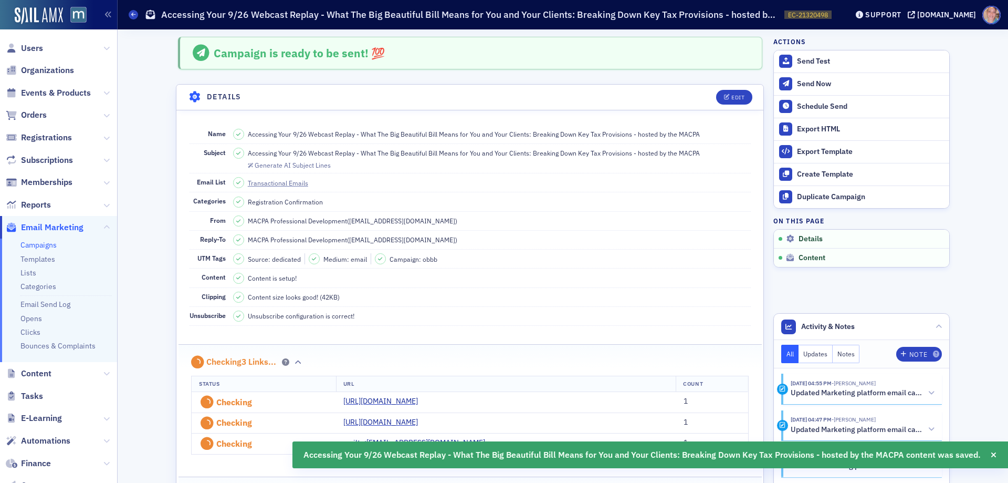
scroll to position [519, 0]
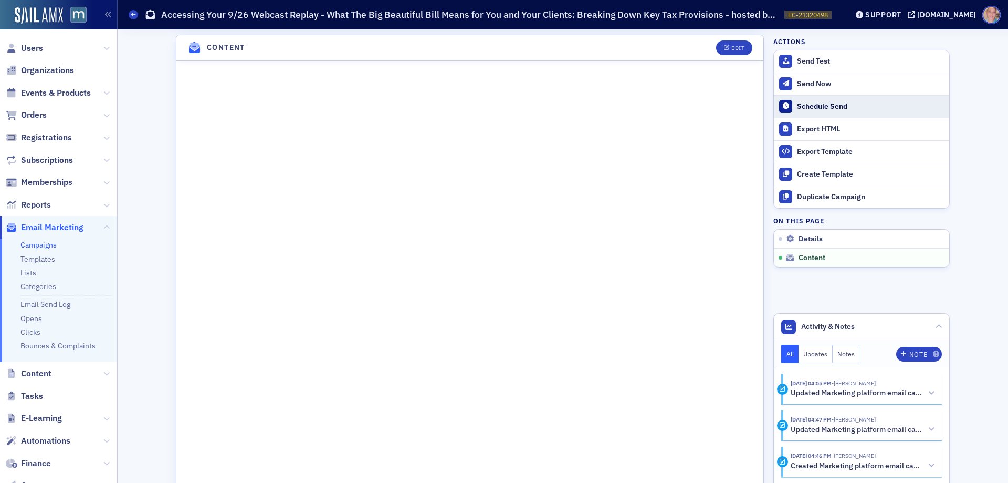
click at [816, 106] on div "Schedule Send" at bounding box center [870, 106] width 147 height 9
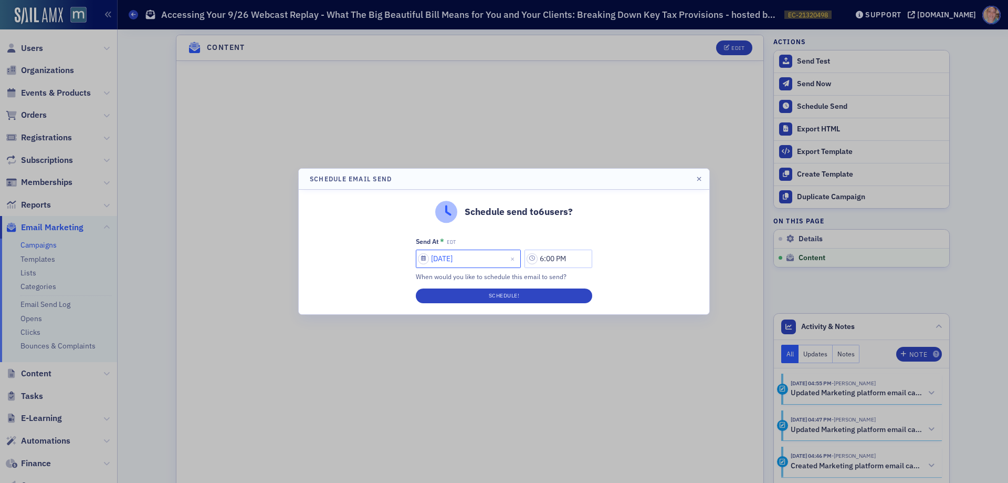
click at [421, 263] on input "[DATE]" at bounding box center [468, 258] width 105 height 18
select select "8"
select select "2025"
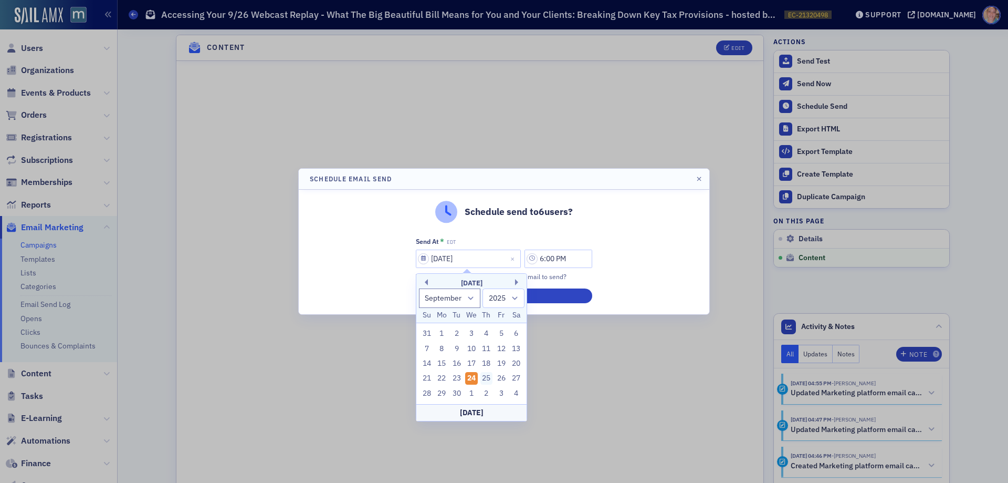
click at [491, 377] on div "25" at bounding box center [487, 378] width 13 height 13
type input "[DATE]"
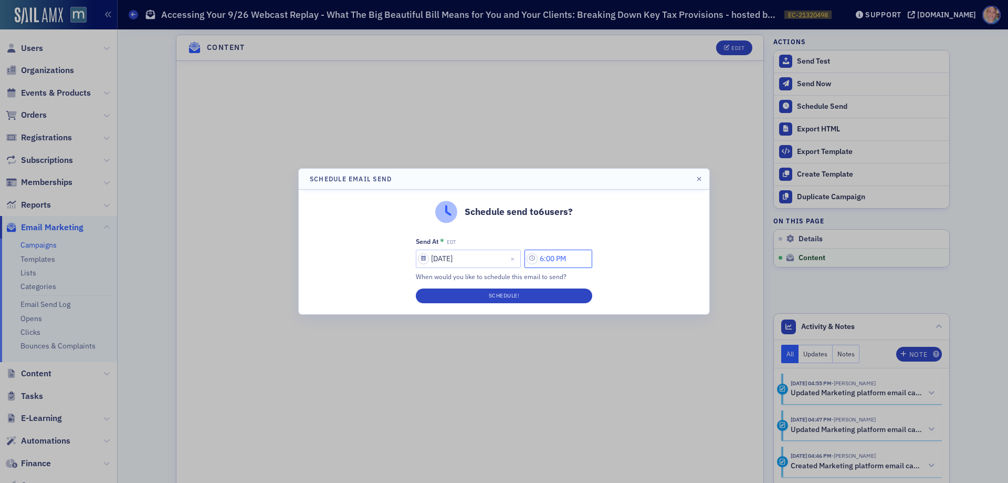
click at [558, 257] on input "6:00 PM" at bounding box center [559, 258] width 68 height 18
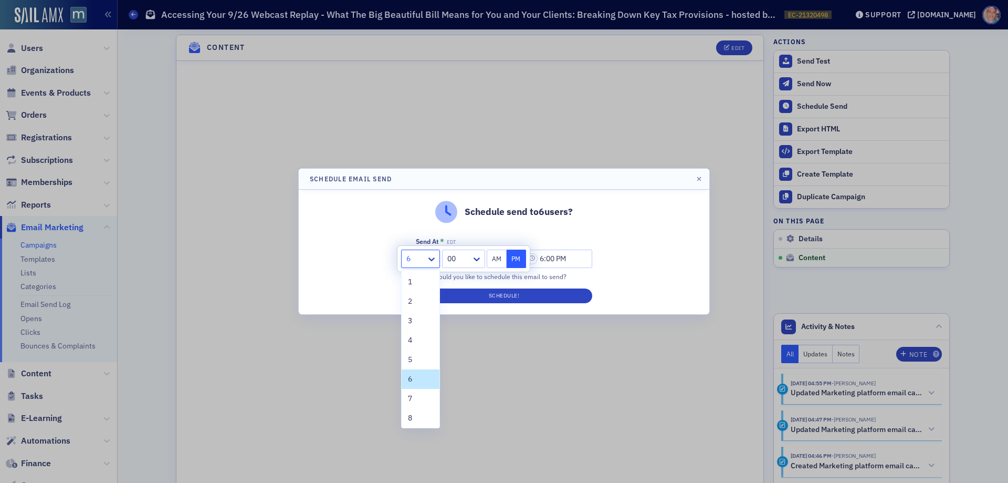
click at [424, 256] on div at bounding box center [415, 258] width 20 height 13
click at [413, 304] on div "2" at bounding box center [420, 301] width 25 height 11
type input "2:00 PM"
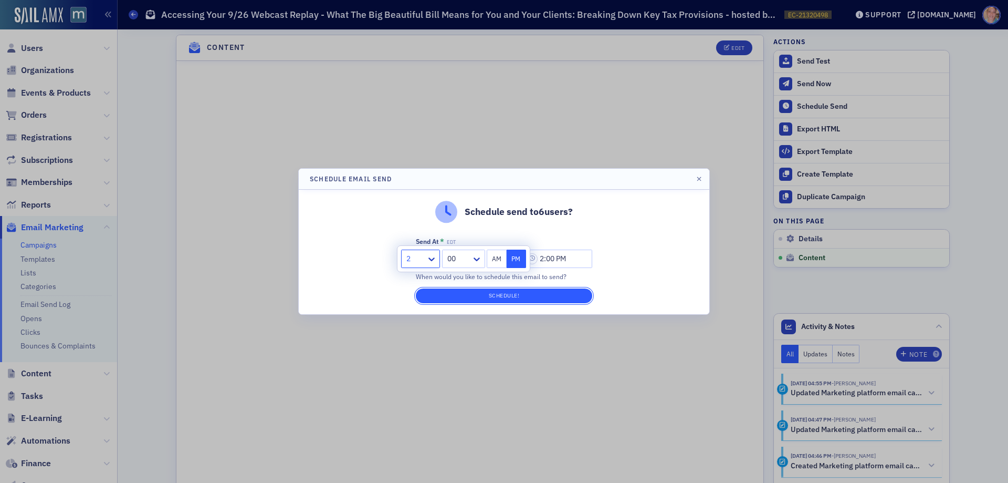
click at [523, 296] on button "Schedule!" at bounding box center [504, 295] width 176 height 15
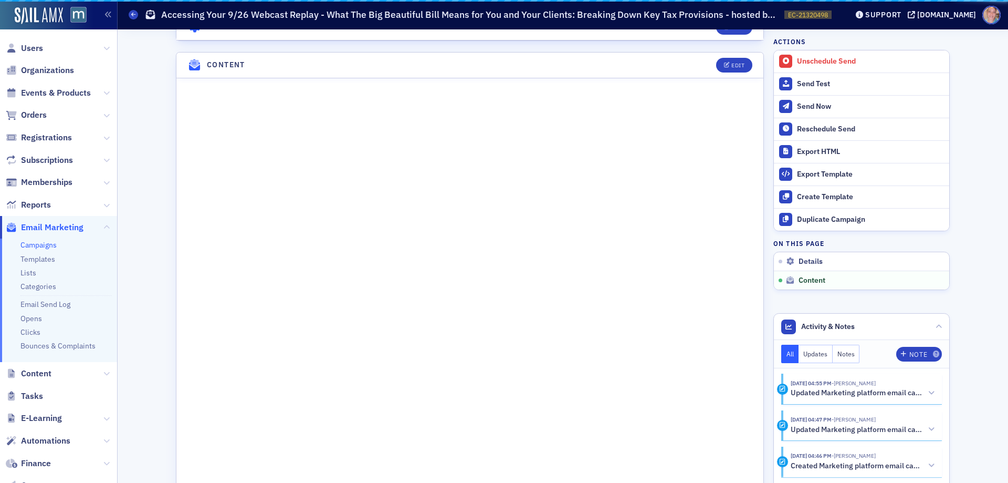
scroll to position [536, 0]
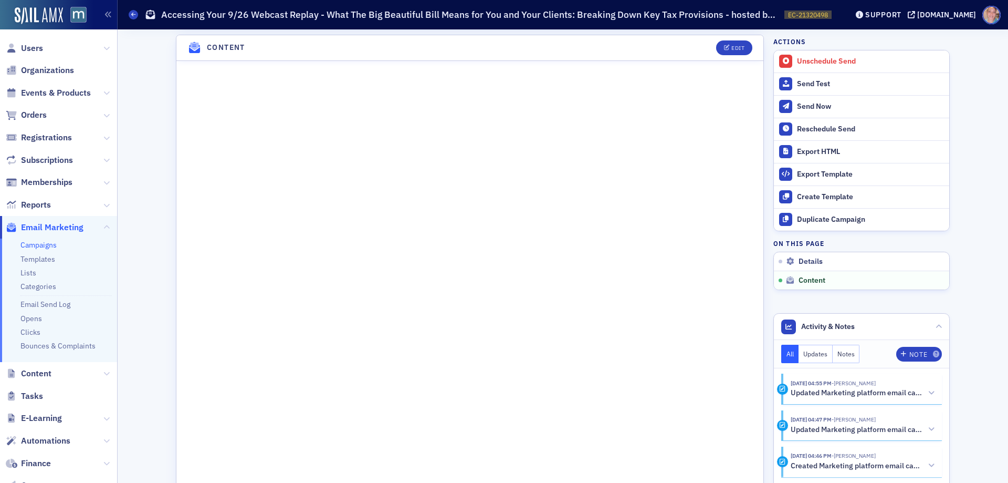
click at [133, 15] on icon at bounding box center [133, 14] width 4 height 5
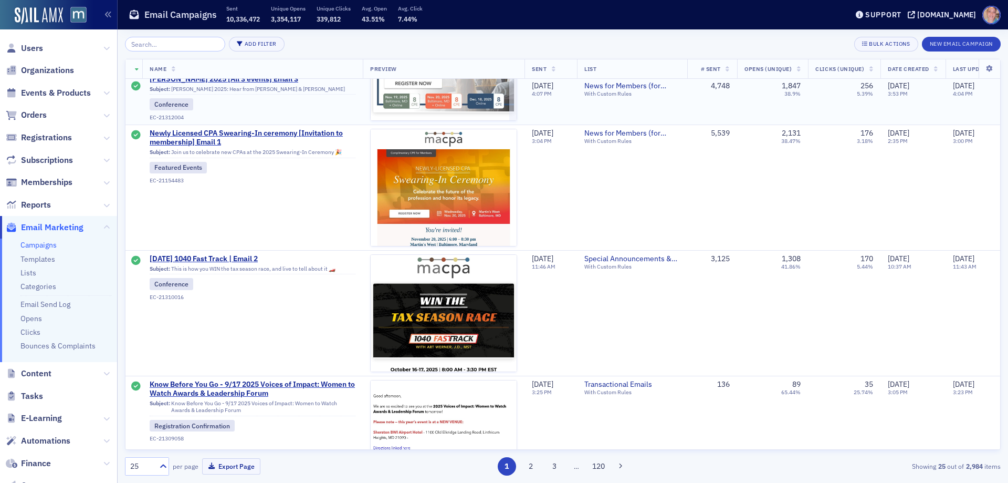
scroll to position [2521, 0]
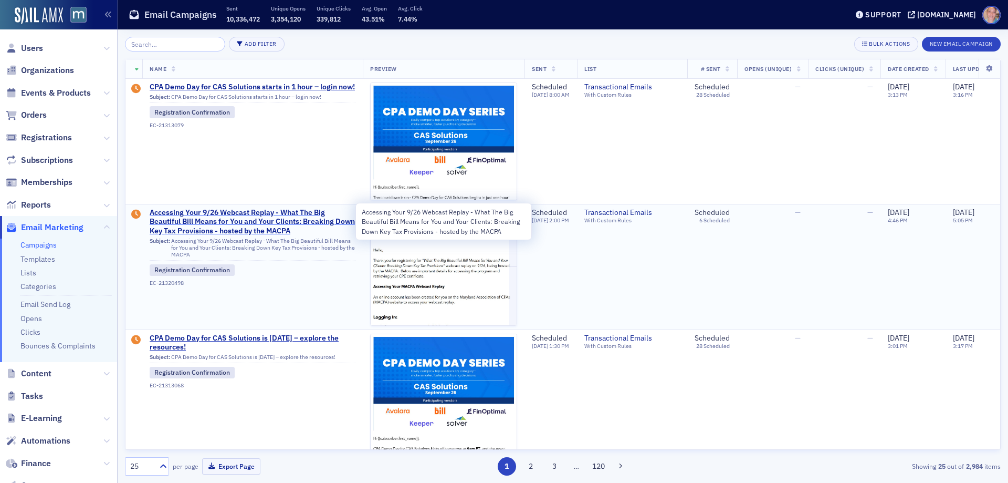
click at [204, 223] on span "Accessing Your 9/26 Webcast Replay - What The Big Beautiful Bill Means for You …" at bounding box center [253, 222] width 206 height 28
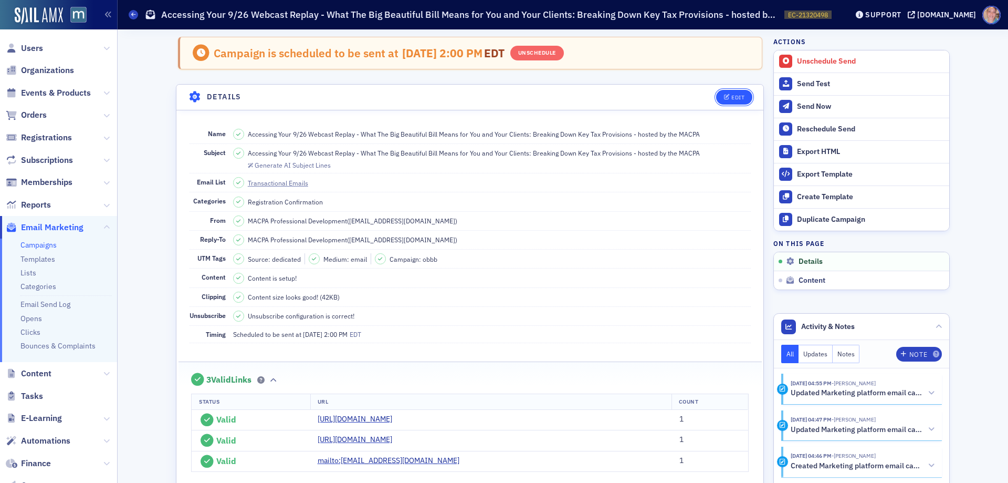
click at [724, 98] on icon "button" at bounding box center [727, 98] width 6 height 6
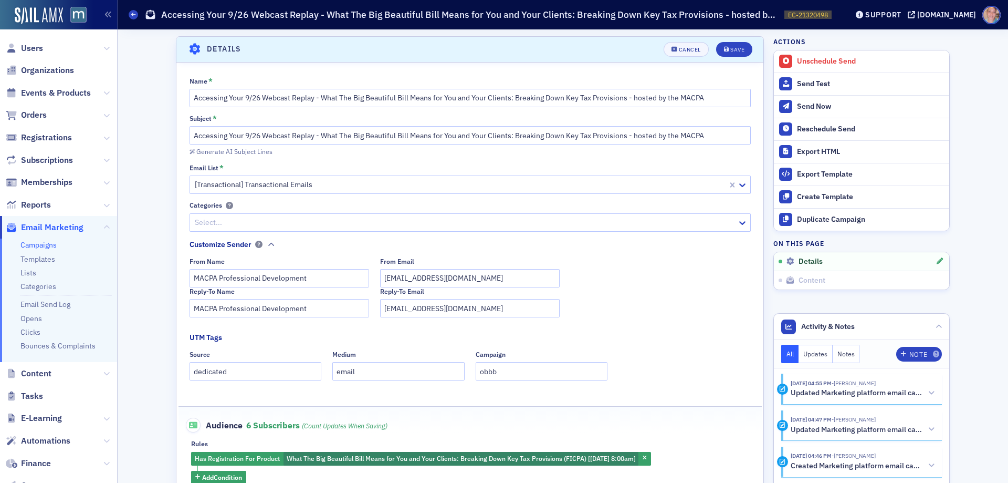
scroll to position [49, 0]
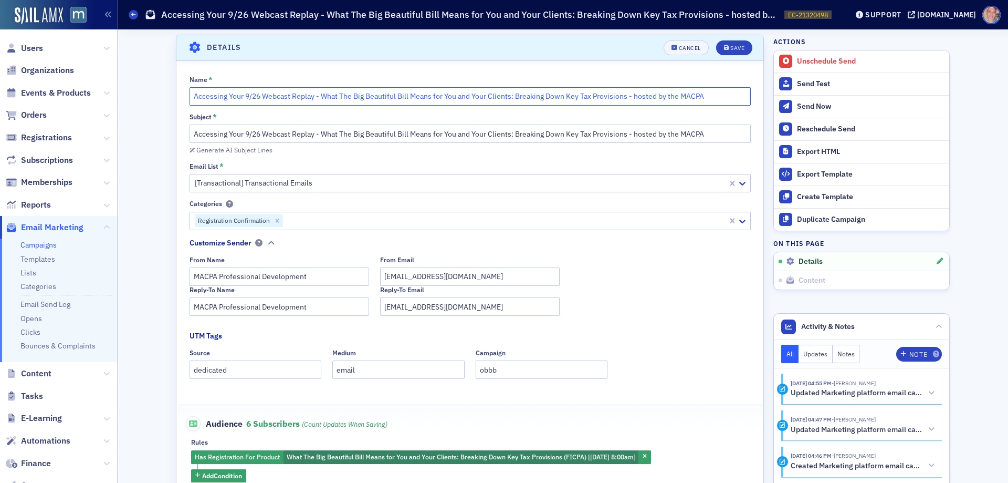
click at [231, 95] on input "Accessing Your 9/26 Webcast Replay - What The Big Beautiful Bill Means for You …" at bounding box center [470, 96] width 561 height 18
click at [316, 98] on input "Accessing Details - 9/26 Webcast Replay - What The Big Beautiful Bill Means for…" at bounding box center [470, 96] width 561 height 18
type input "Accessing Details - 9/26 Webcast - What The Big Beautiful Bill Means for You an…"
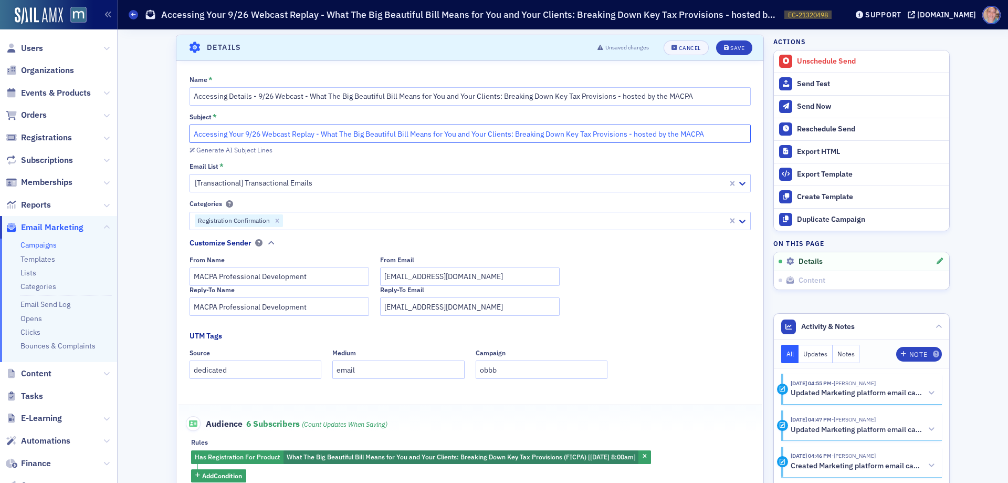
click at [234, 135] on input "Accessing Your 9/26 Webcast Replay - What The Big Beautiful Bill Means for You …" at bounding box center [470, 133] width 561 height 18
click at [316, 134] on input "Accessing Details - 9/26 Webcast Replay - What The Big Beautiful Bill Means for…" at bounding box center [470, 133] width 561 height 18
type input "Accessing Details - 9/26 Webcast - What The Big Beautiful Bill Means for You an…"
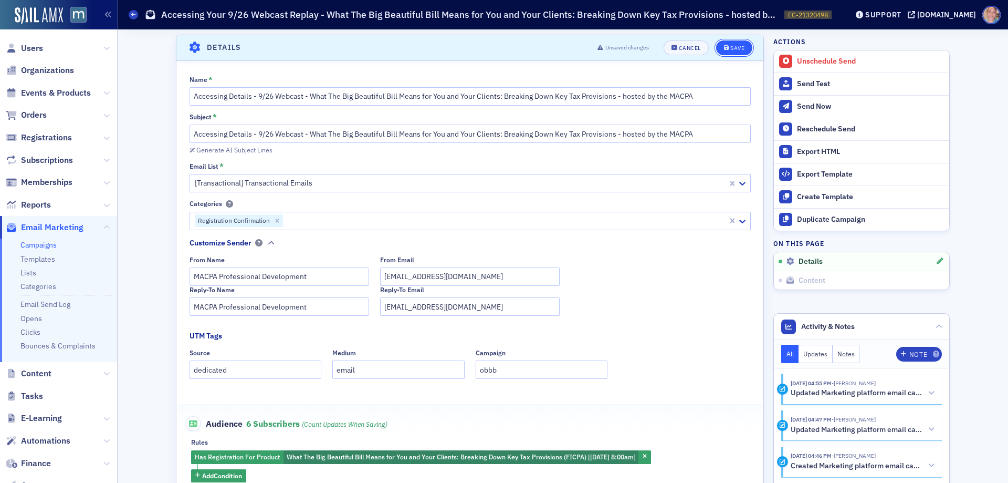
click at [734, 46] on div "Save" at bounding box center [738, 48] width 14 height 6
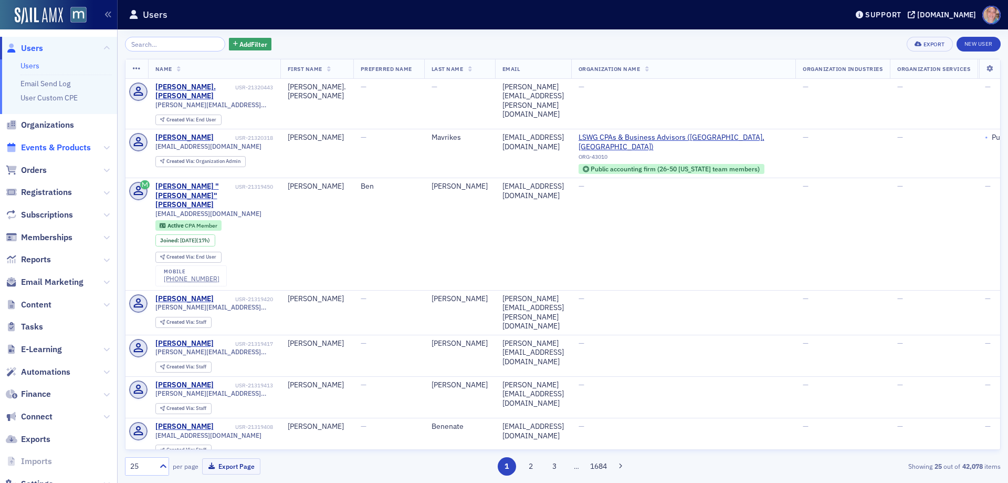
click at [58, 149] on span "Events & Products" at bounding box center [56, 148] width 70 height 12
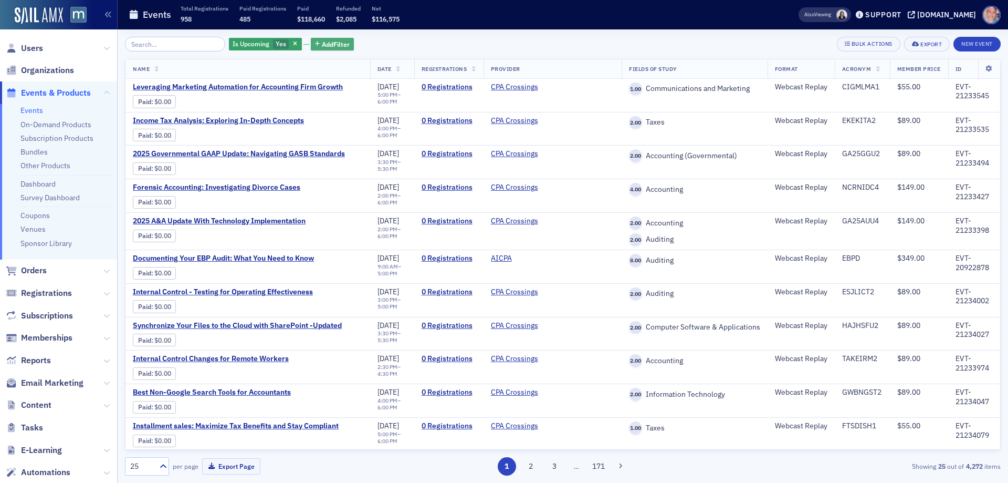
click at [325, 45] on span "Add Filter" at bounding box center [336, 43] width 28 height 9
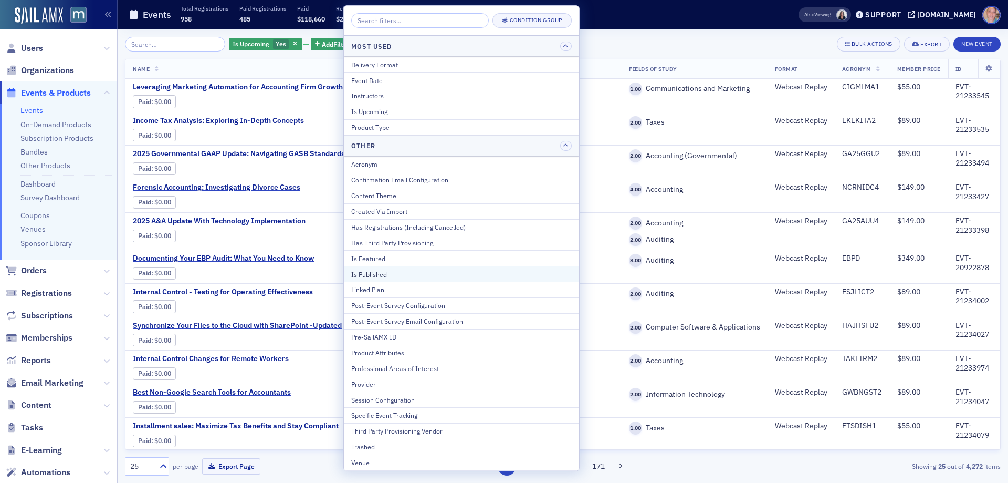
click at [391, 269] on div "Is Published" at bounding box center [461, 273] width 221 height 9
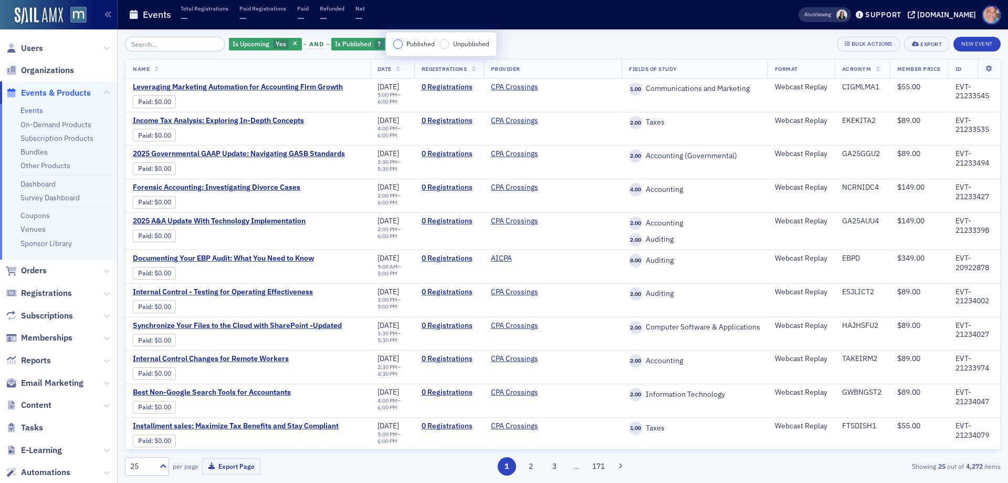
click at [398, 47] on input "Published" at bounding box center [397, 43] width 9 height 9
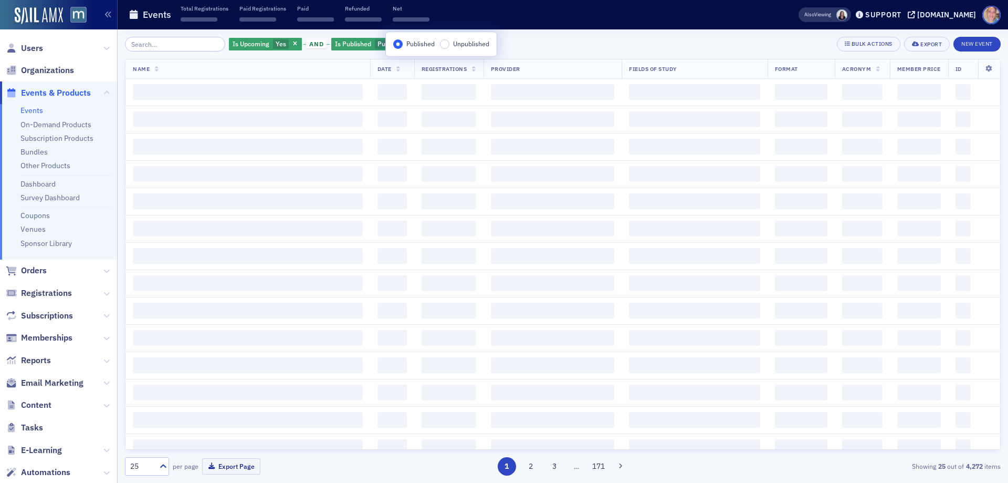
click at [524, 49] on div "Is Upcoming Yes and Is Published Published Add Filter Bulk Actions Export New E…" at bounding box center [563, 44] width 876 height 15
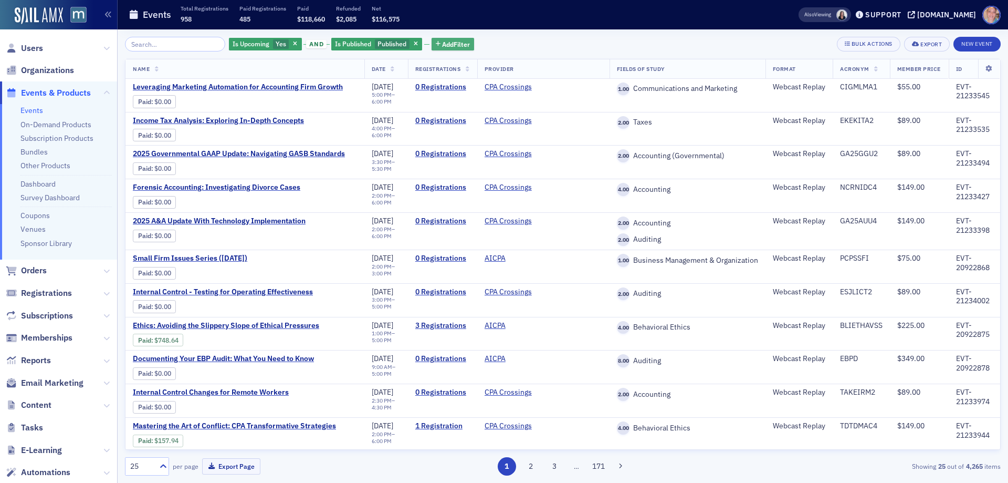
click at [455, 48] on span "Add Filter" at bounding box center [456, 43] width 28 height 9
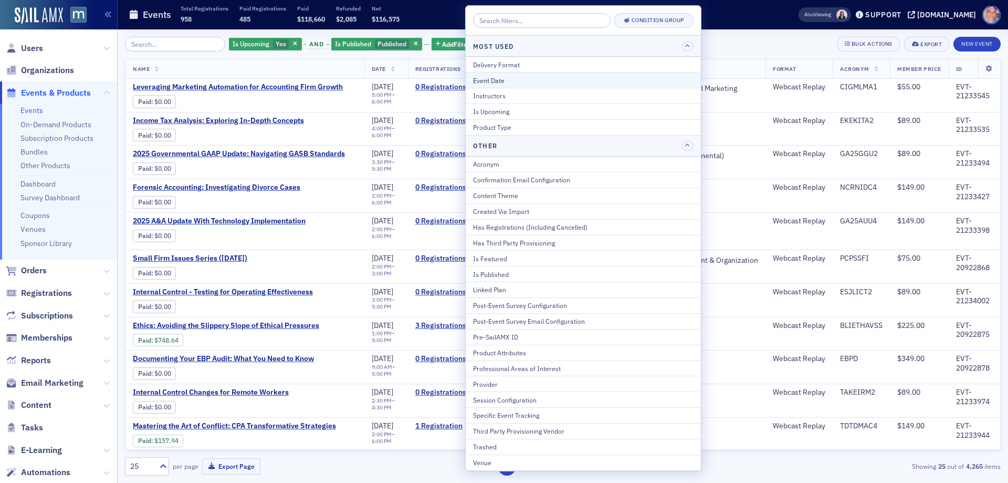
click at [512, 80] on div "Event Date" at bounding box center [583, 80] width 221 height 9
select select "8"
select select "2025"
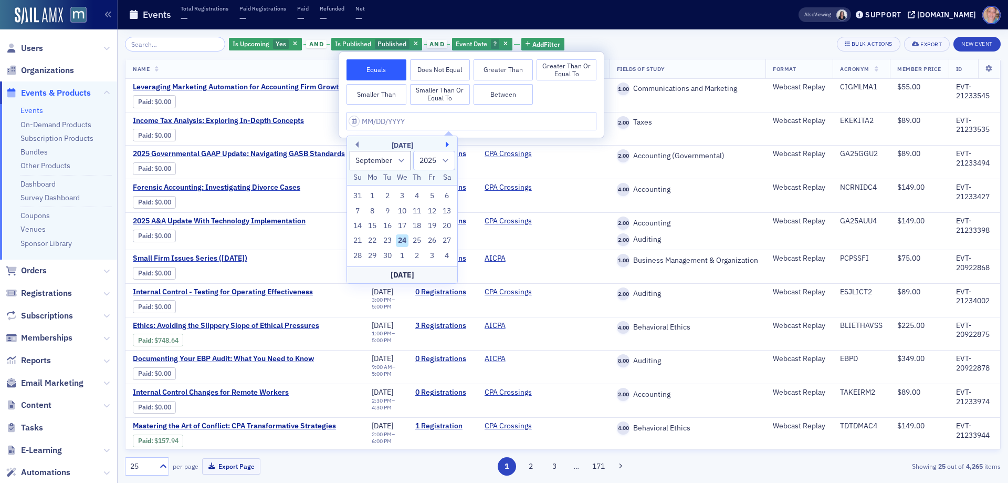
click at [449, 147] on button "Next Month" at bounding box center [449, 144] width 6 height 6
select select "9"
click at [385, 238] on div "21" at bounding box center [387, 240] width 13 height 13
type input "[DATE]"
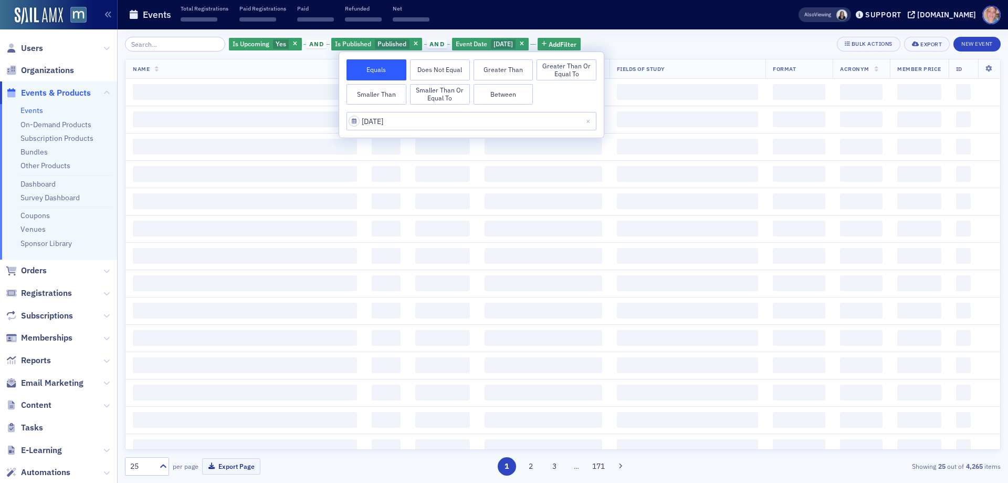
click at [651, 36] on div "Is Upcoming Yes and Is Published Published and Event Date [DATE] Add Filter Bul…" at bounding box center [563, 255] width 876 height 453
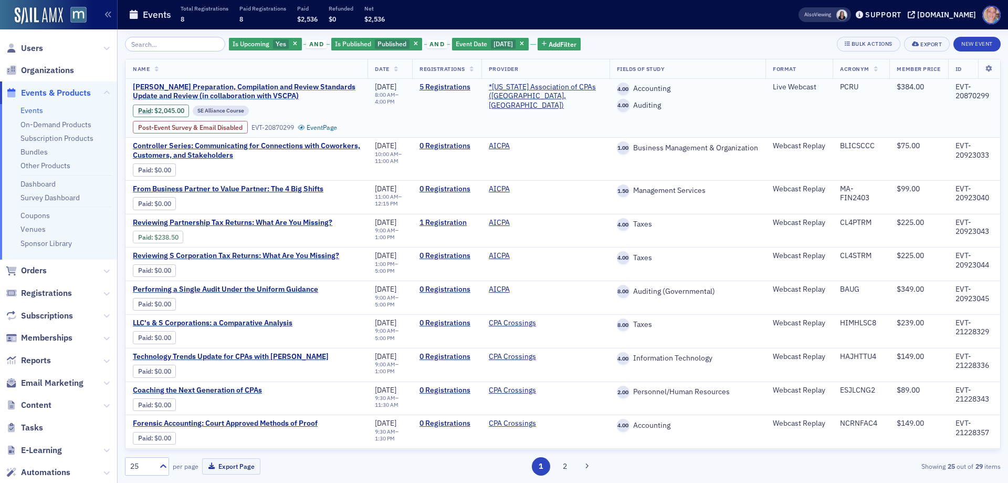
click at [170, 90] on span "[PERSON_NAME] Preparation, Compilation and Review Standards Update and Review (…" at bounding box center [246, 91] width 227 height 18
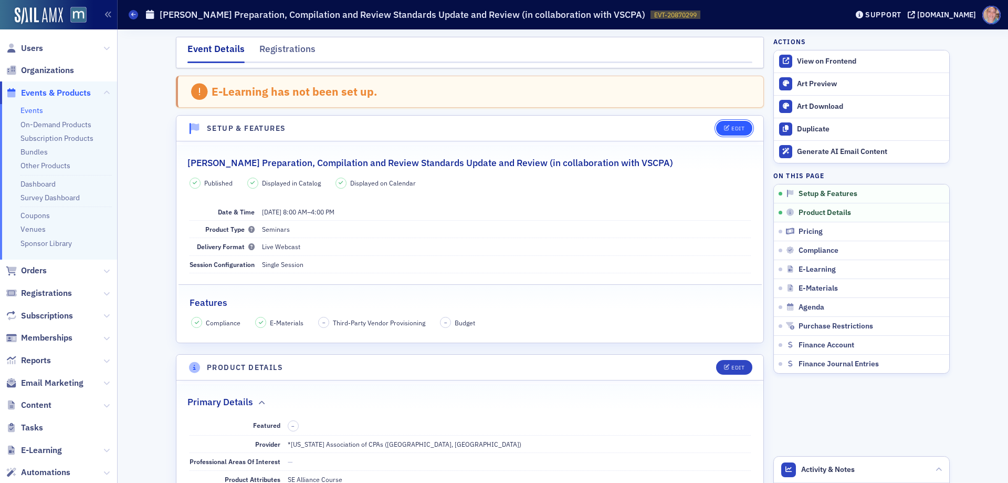
click at [728, 132] on button "Edit" at bounding box center [734, 128] width 36 height 15
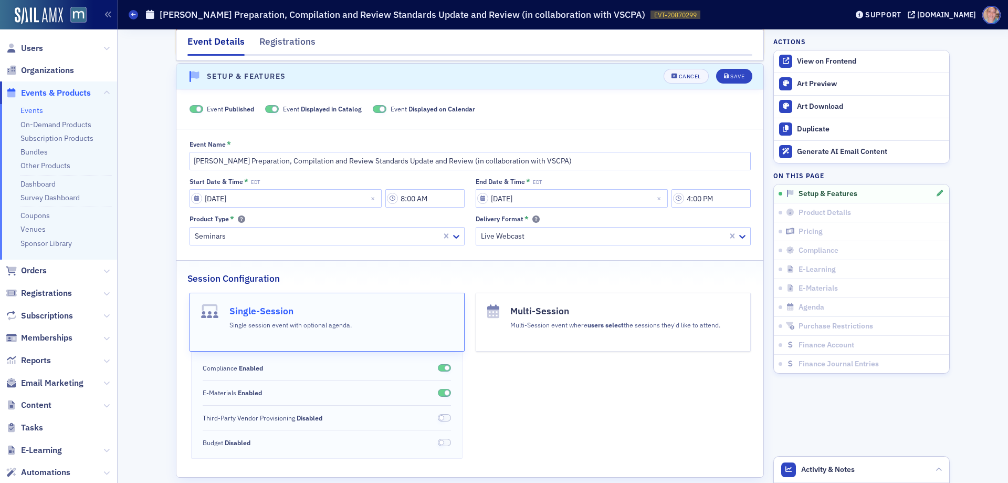
scroll to position [54, 0]
click at [267, 103] on span at bounding box center [272, 107] width 14 height 8
click at [385, 106] on span at bounding box center [392, 107] width 14 height 8
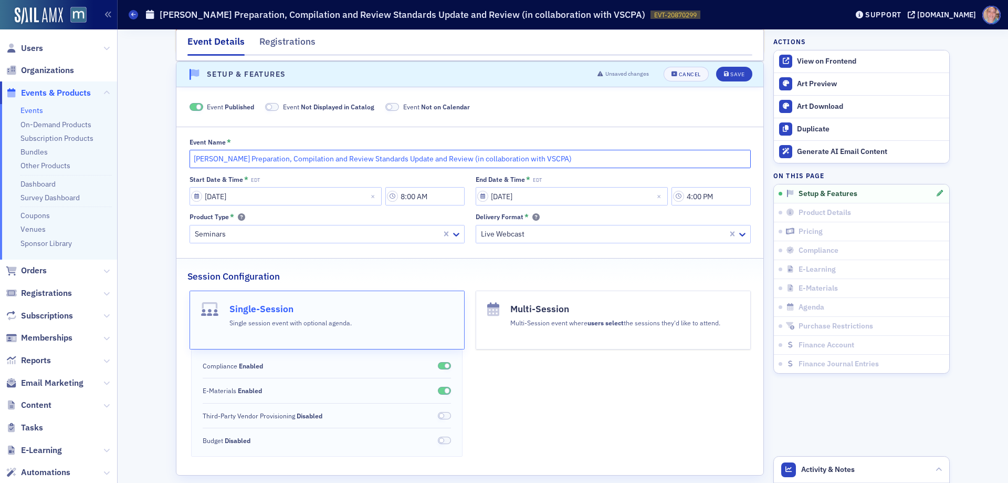
click at [190, 159] on input "[PERSON_NAME] Preparation, Compilation and Review Standards Update and Review (…" at bounding box center [470, 159] width 561 height 18
type input "(Canceled) [PERSON_NAME] Preparation, Compilation and Review Standards Update a…"
click at [731, 74] on div "Save" at bounding box center [738, 74] width 14 height 6
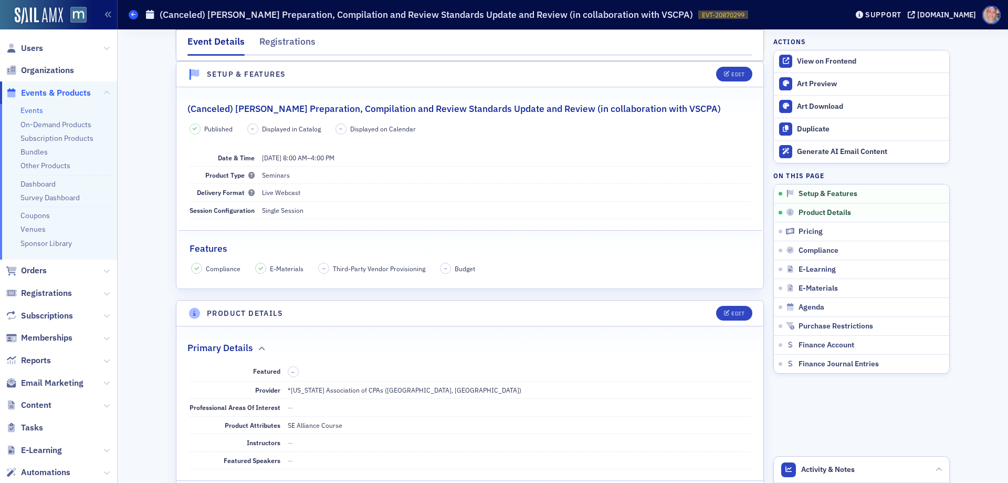
click at [134, 18] on span at bounding box center [133, 14] width 9 height 9
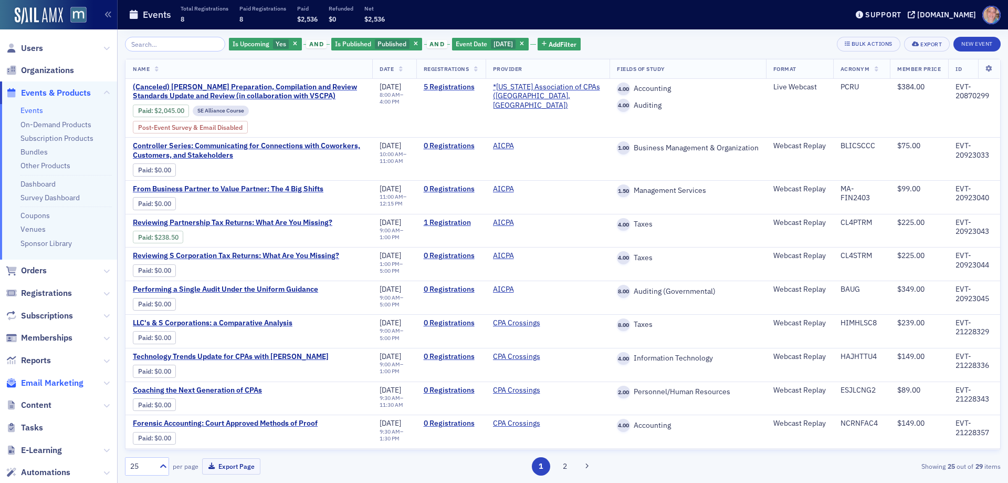
click at [58, 386] on span "Email Marketing" at bounding box center [52, 383] width 62 height 12
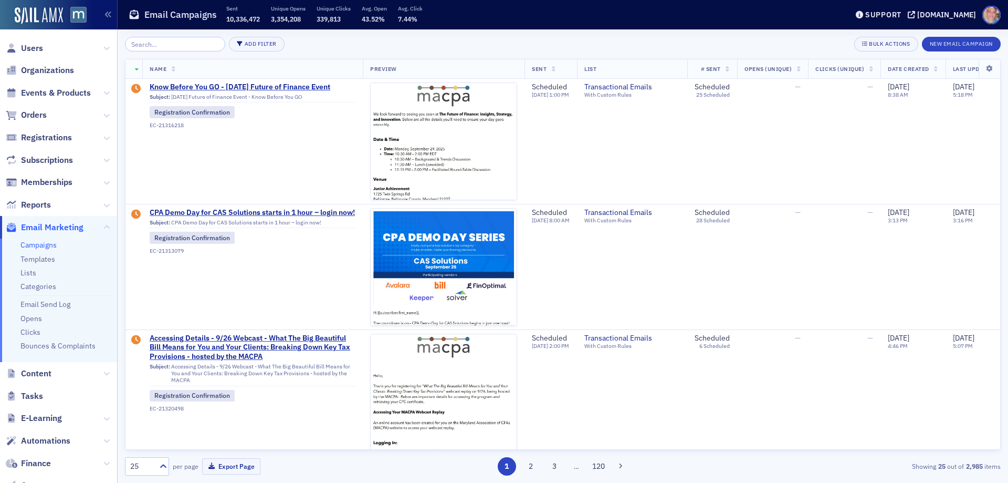
click at [47, 243] on link "Campaigns" at bounding box center [38, 244] width 36 height 9
click at [977, 46] on button "New Email Campaign" at bounding box center [961, 44] width 79 height 15
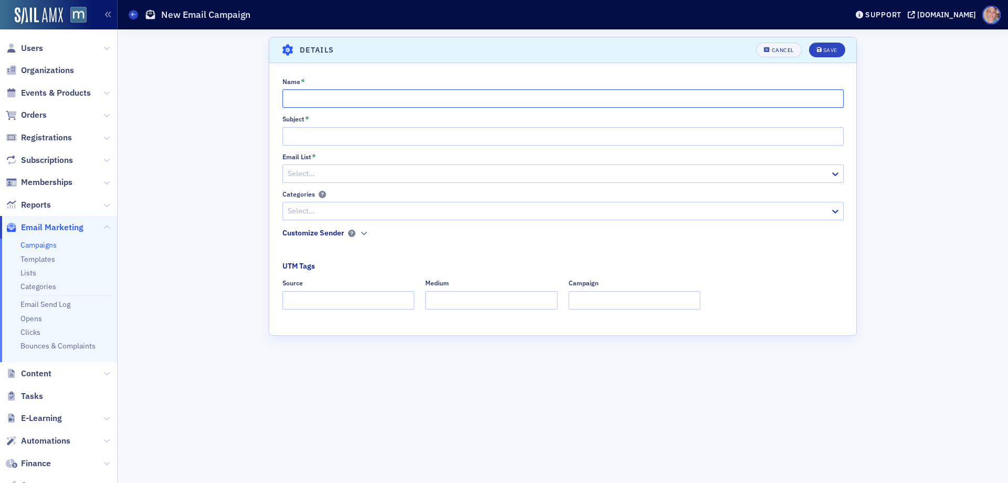
click at [364, 101] on input "Name *" at bounding box center [563, 98] width 561 height 18
click at [377, 100] on input "Log in Details - 9/25" at bounding box center [563, 98] width 561 height 18
paste input "Keeping Up with the Tax Code – Quarterly Federal Tax Update for Businesses"
click at [377, 100] on input "Log in Details - 9/25 Keeping Up with the Tax Code – Quarterly Federal Tax Upda…" at bounding box center [563, 98] width 561 height 18
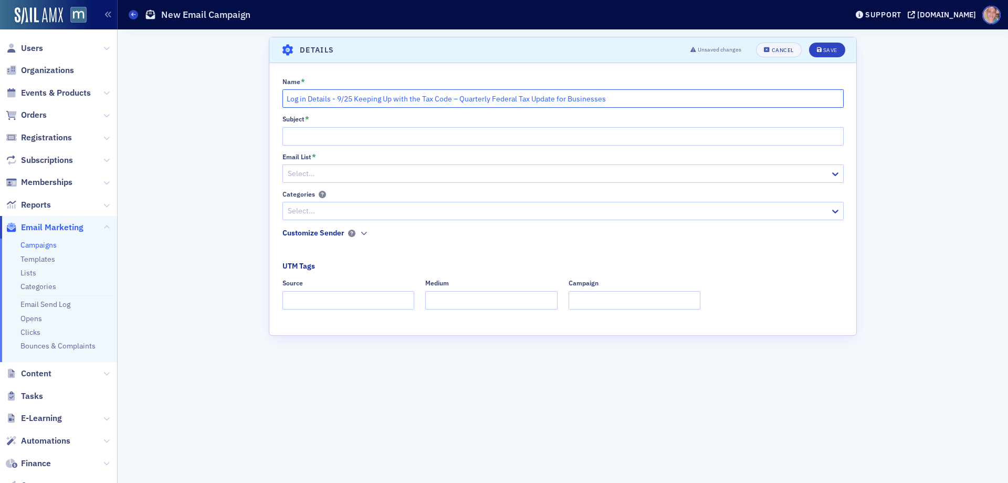
click at [377, 99] on input "Log in Details - 9/25 Keeping Up with the Tax Code – Quarterly Federal Tax Upda…" at bounding box center [563, 98] width 561 height 18
type input "Log in Details - 9/25 Keeping Up with the Tax Code – Quarterly Federal Tax Upda…"
click at [345, 134] on input "Subject *" at bounding box center [563, 136] width 561 height 18
paste input "Log in Details - 9/25 Keeping Up with the Tax Code – Quarterly Federal Tax Upda…"
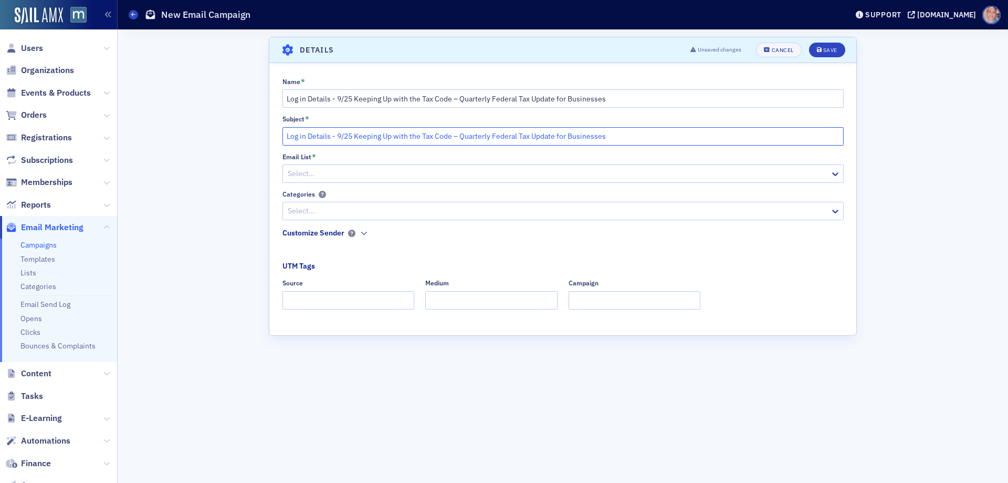
type input "Log in Details - 9/25 Keeping Up with the Tax Code – Quarterly Federal Tax Upda…"
click at [337, 176] on div at bounding box center [558, 173] width 543 height 13
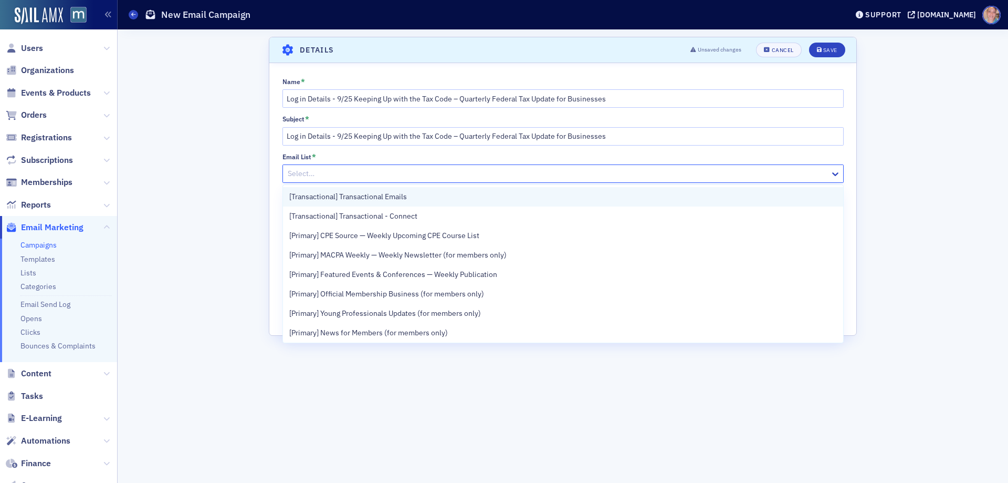
click at [414, 202] on div "[Transactional] Transactional Emails" at bounding box center [563, 196] width 548 height 11
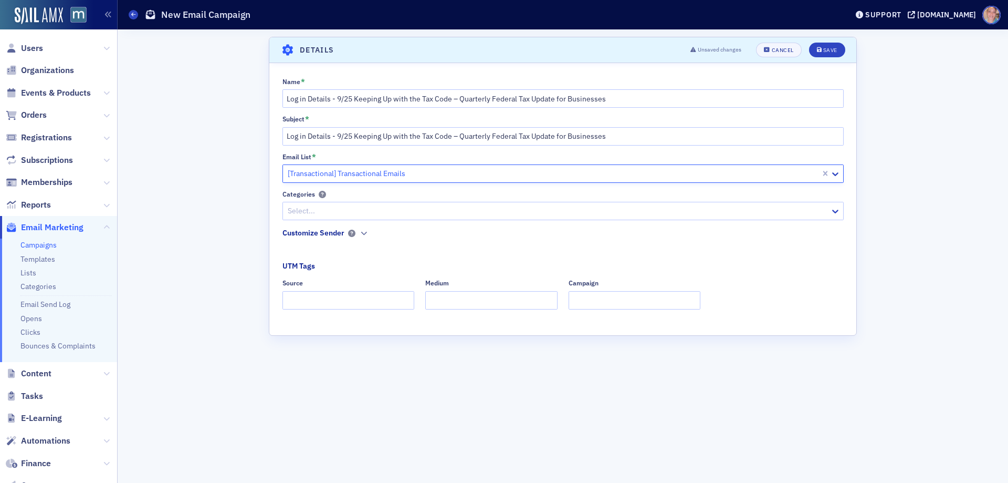
click at [398, 210] on div at bounding box center [558, 210] width 543 height 13
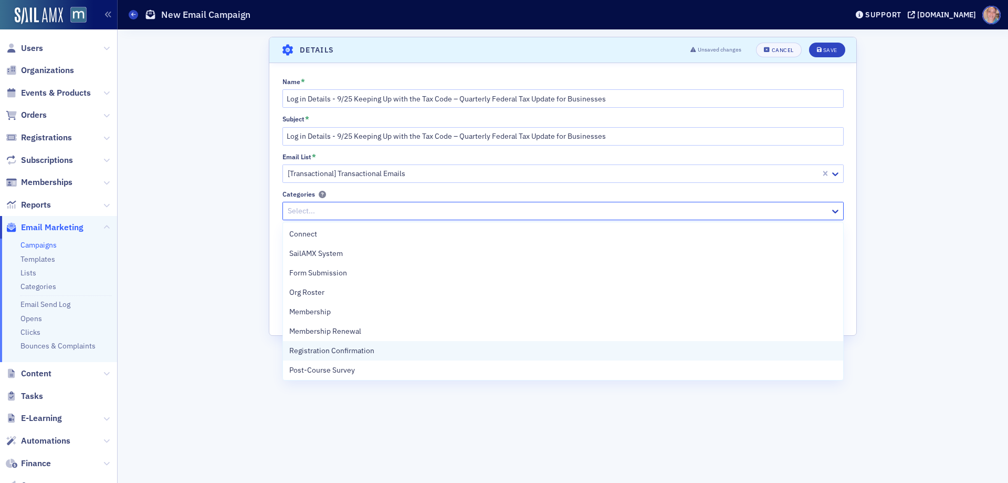
click at [379, 352] on div "Registration Confirmation" at bounding box center [563, 350] width 548 height 11
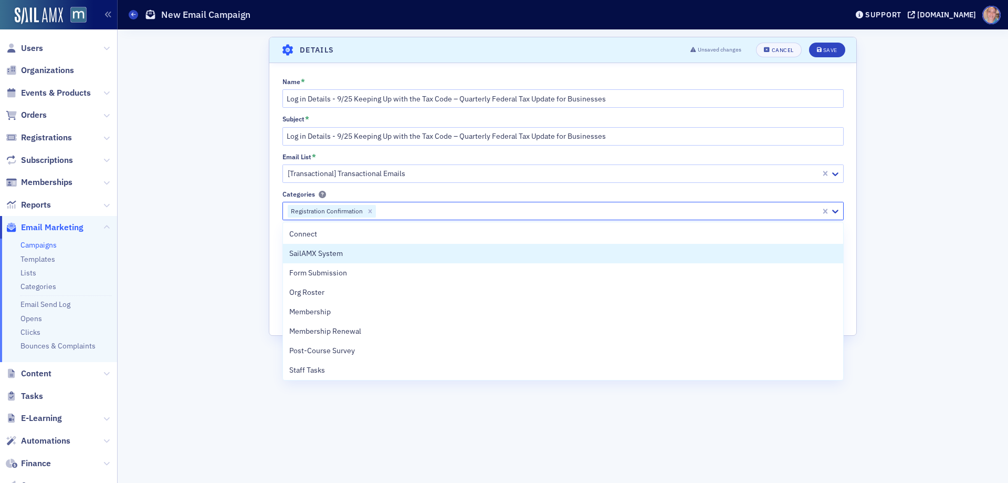
click at [278, 257] on div "Name * Log in Details - 9/25 Keeping Up with the Tax Code – Quarterly Federal T…" at bounding box center [562, 197] width 587 height 239
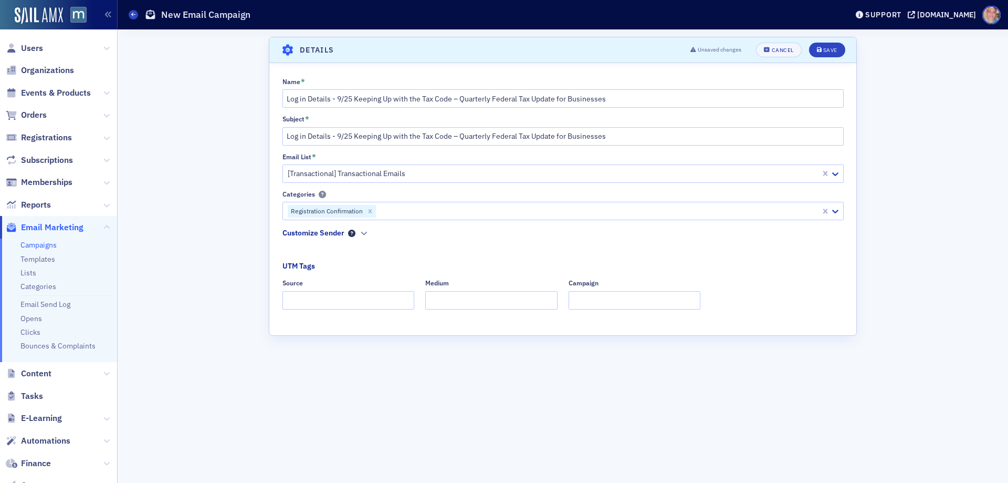
click at [351, 232] on icon at bounding box center [351, 233] width 7 height 7
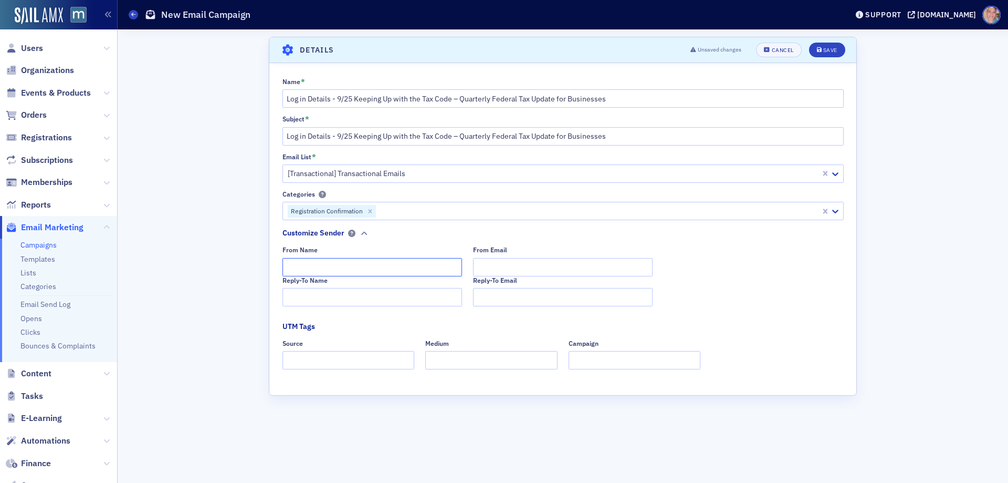
click at [307, 270] on input "From Name" at bounding box center [373, 267] width 180 height 18
click at [309, 269] on input "MACPA Professional Development Team" at bounding box center [373, 267] width 180 height 18
type input "MACPA Professional Development Team"
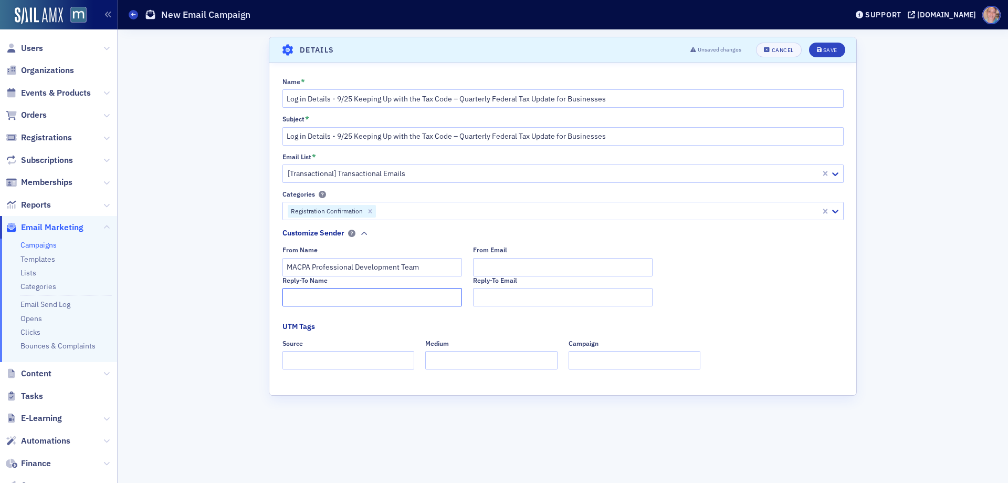
click at [310, 296] on input "Reply-To Name" at bounding box center [373, 297] width 180 height 18
paste input "MACPA Professional Development Team"
type input "MACPA Professional Development Team"
click at [577, 267] on input "From Email" at bounding box center [563, 267] width 180 height 18
type input "team@macpa.org"
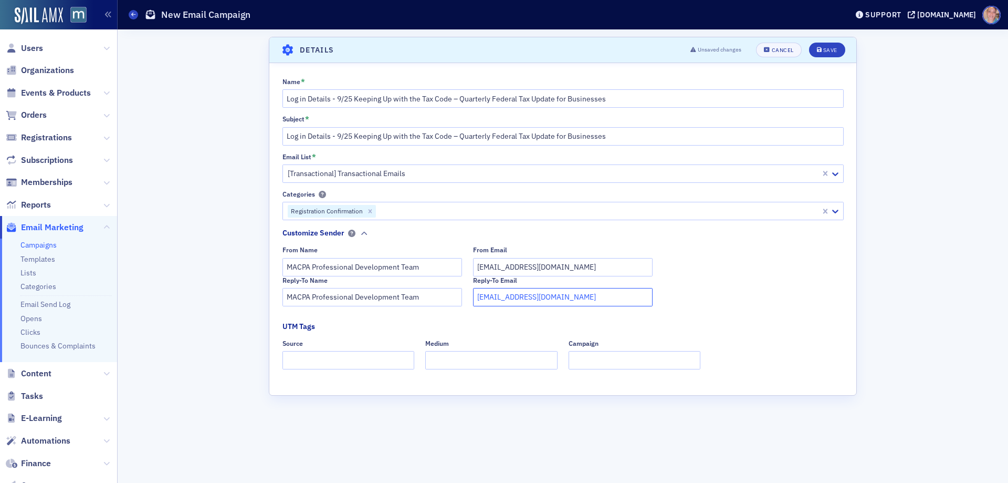
type input "team@macpa.org"
click at [328, 360] on input "Source" at bounding box center [349, 360] width 132 height 18
type input "dedicated"
type input "email"
type input "ppe"
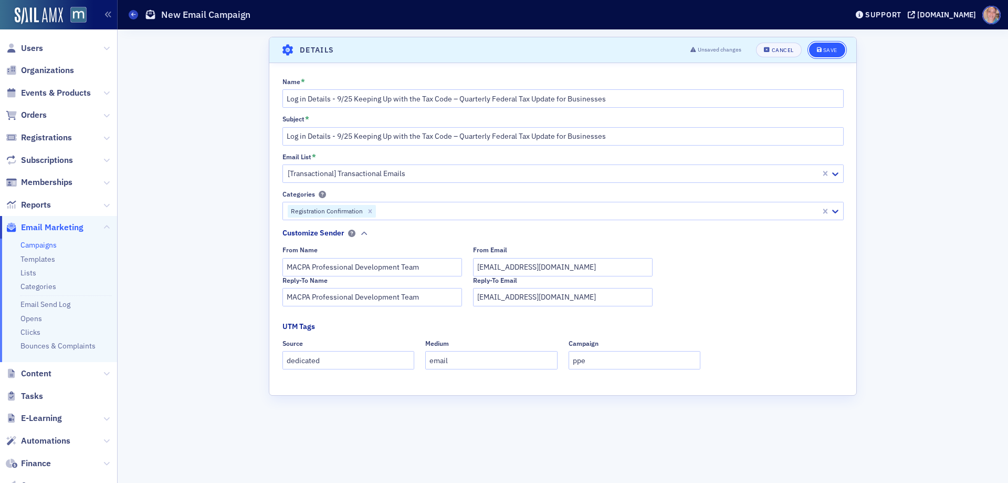
click at [837, 51] on div "Save" at bounding box center [830, 50] width 14 height 6
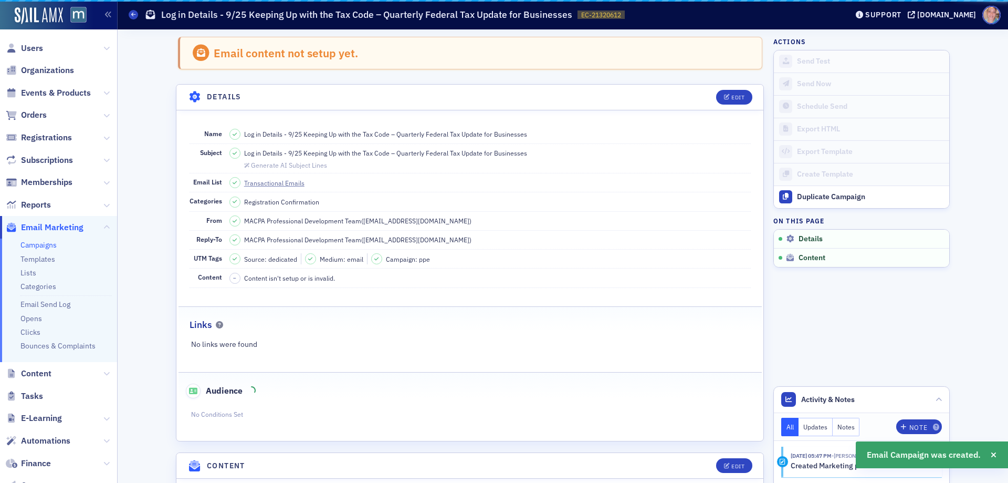
scroll to position [49, 0]
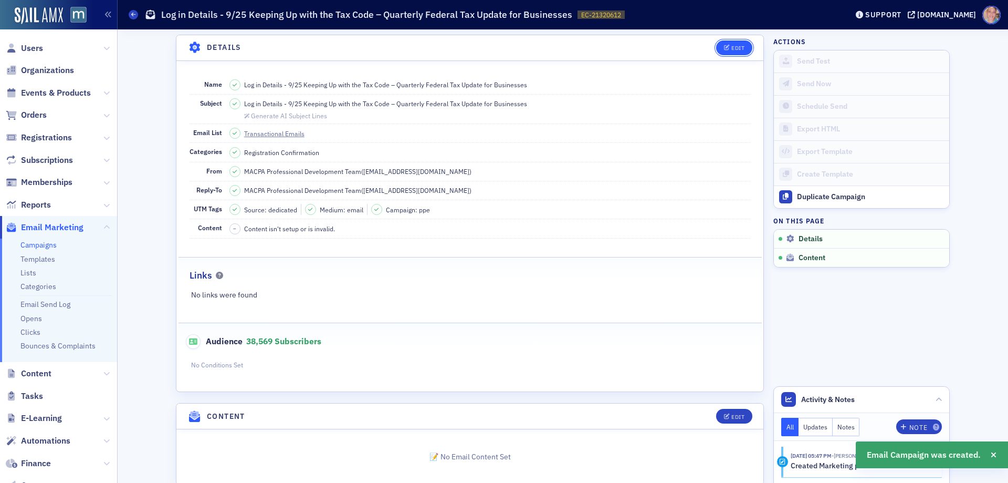
click at [724, 45] on icon "button" at bounding box center [727, 48] width 6 height 6
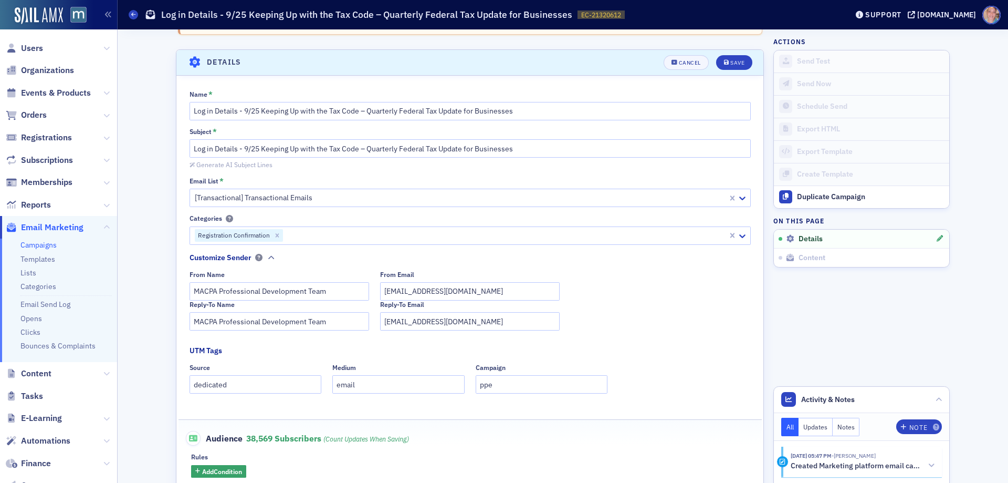
scroll to position [34, 0]
click at [544, 114] on input "Log in Details - 9/25 Keeping Up with the Tax Code – Quarterly Federal Tax Upda…" at bounding box center [470, 111] width 561 height 18
click at [544, 147] on input "Log in Details - 9/25 Keeping Up with the Tax Code – Quarterly Federal Tax Upda…" at bounding box center [470, 149] width 561 height 18
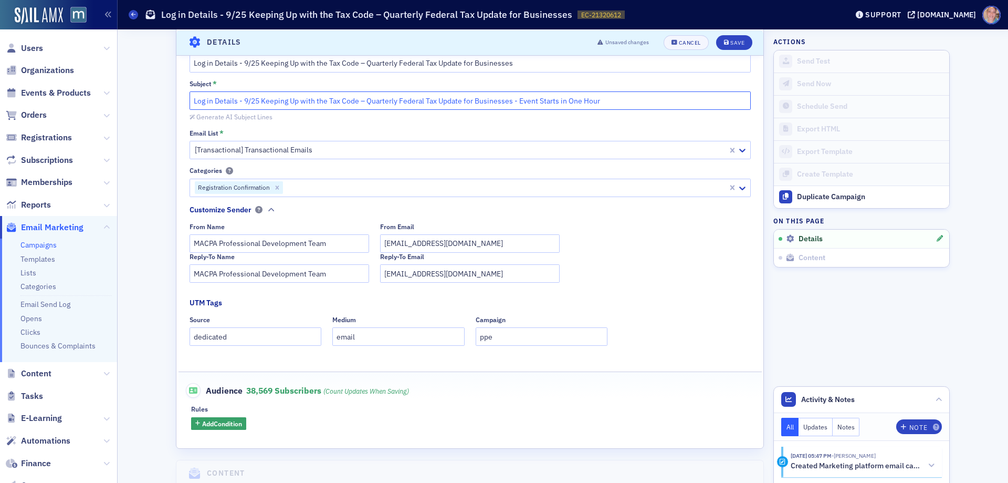
scroll to position [139, 0]
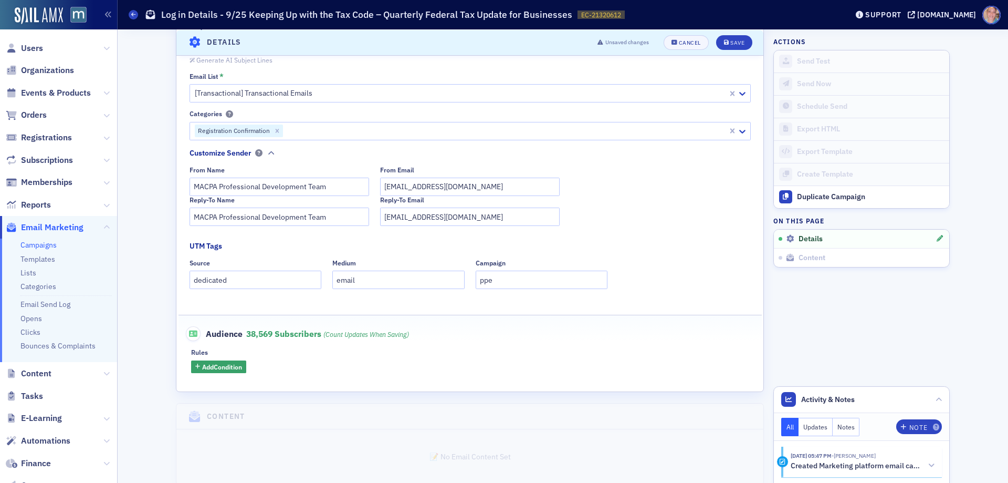
type input "Log in Details - 9/25 Keeping Up with the Tax Code – Quarterly Federal Tax Upda…"
click at [230, 367] on span "Add Condition" at bounding box center [222, 366] width 40 height 9
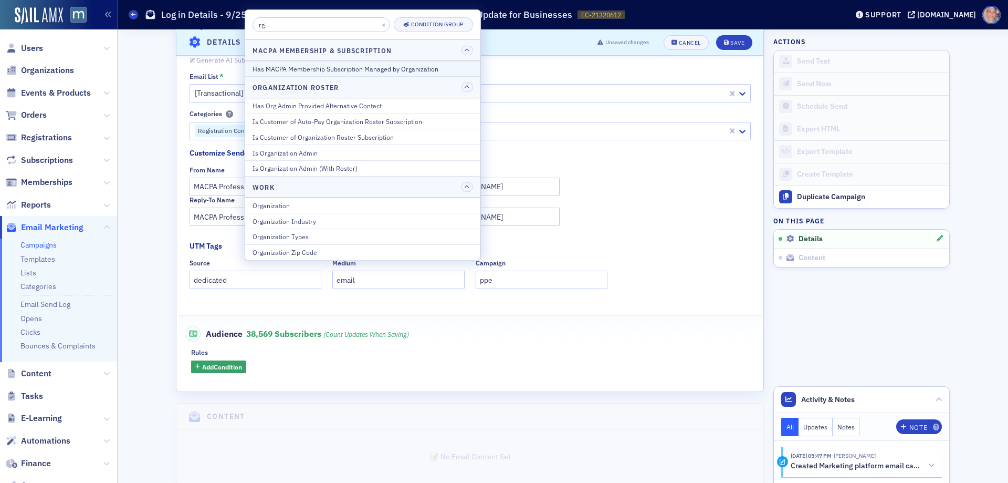
type input "r"
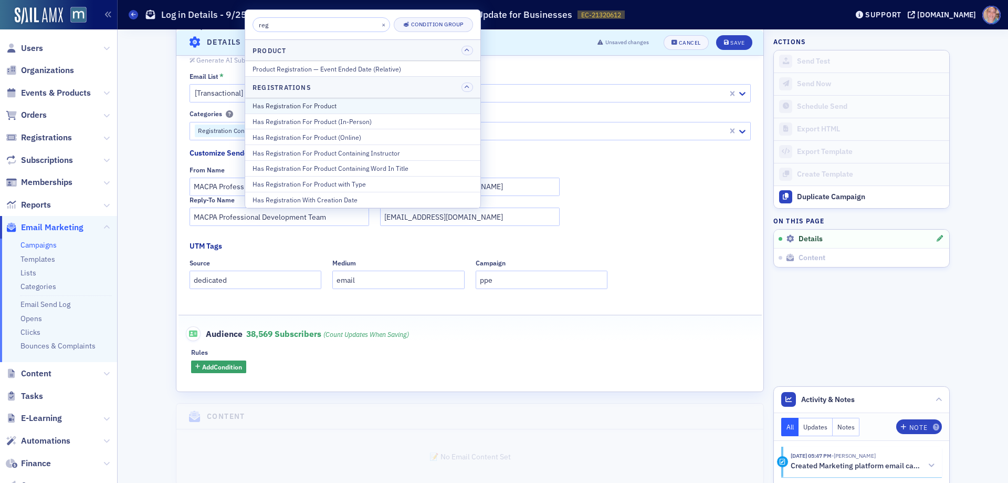
type input "reg"
click at [321, 109] on div "Has Registration For Product" at bounding box center [363, 105] width 221 height 9
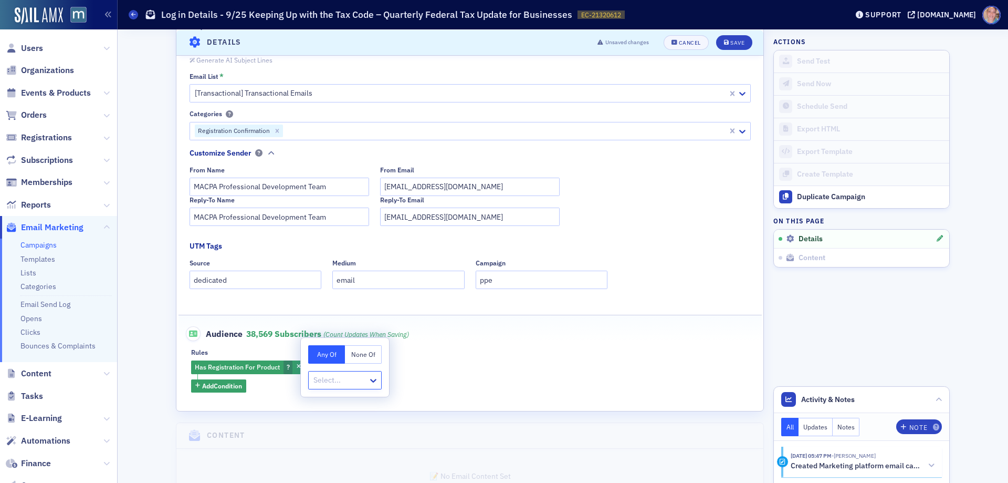
type input "20852154"
click at [380, 400] on span "Keeping Up with the Tax Code – Quarterly Federal Tax Update for Businesses [9/2…" at bounding box center [468, 403] width 306 height 11
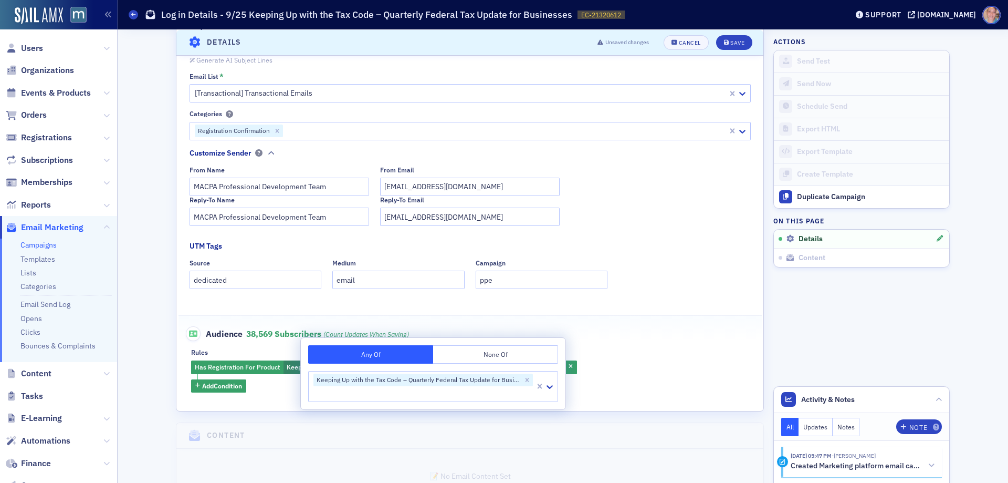
click at [699, 335] on div "Audience 38,569 Subscribers (count updates when saving)" at bounding box center [470, 328] width 561 height 26
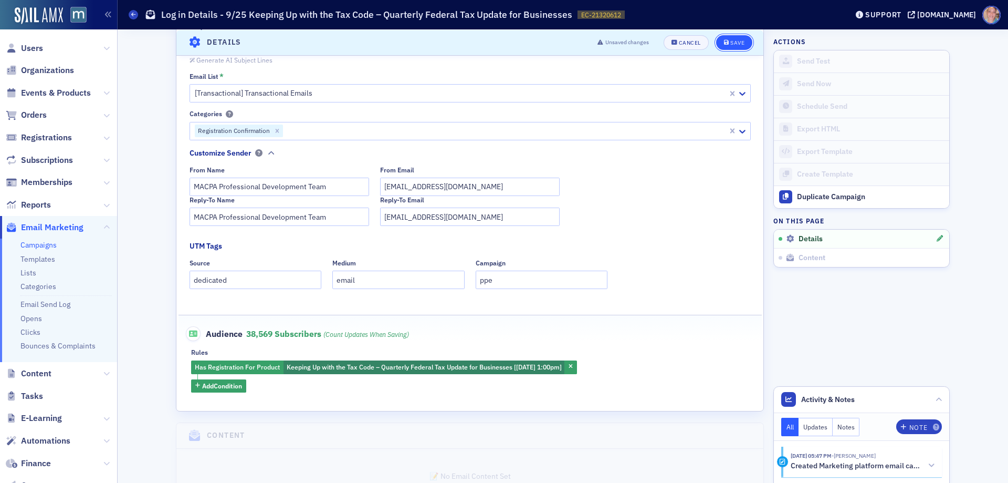
click at [731, 40] on div "Save" at bounding box center [738, 42] width 14 height 6
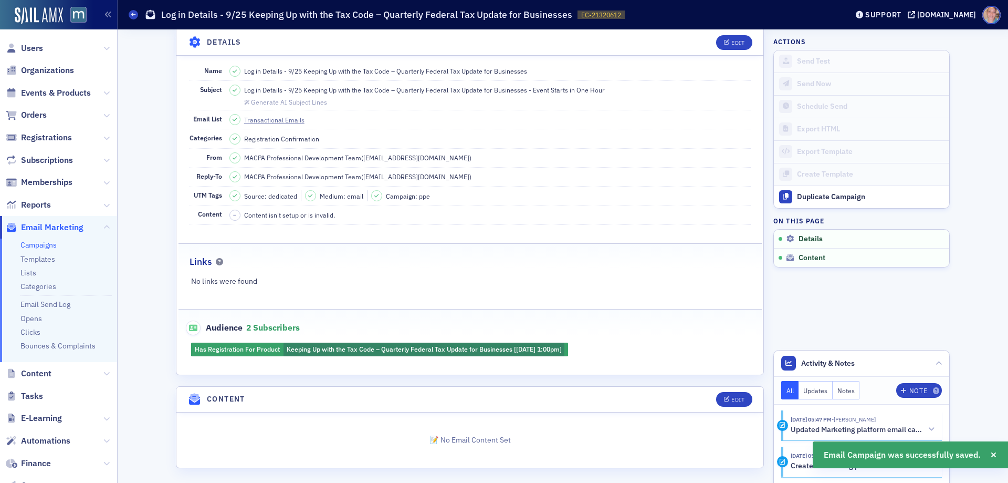
scroll to position [67, 0]
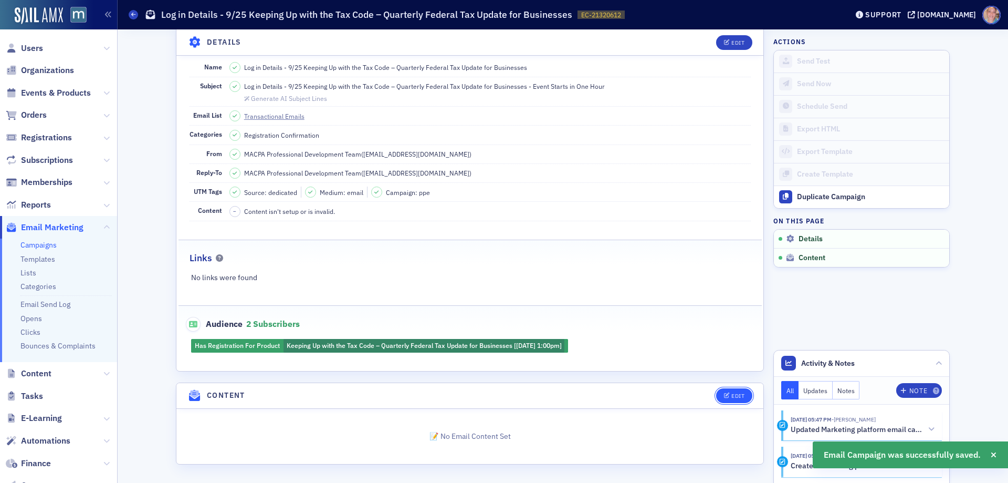
click at [728, 401] on button "Edit" at bounding box center [734, 395] width 36 height 15
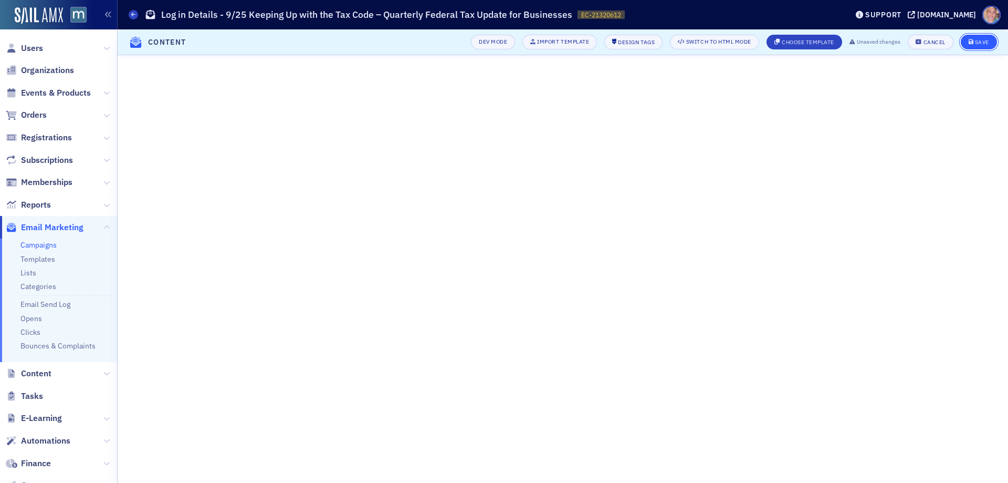
click at [982, 40] on div "Save" at bounding box center [982, 42] width 14 height 6
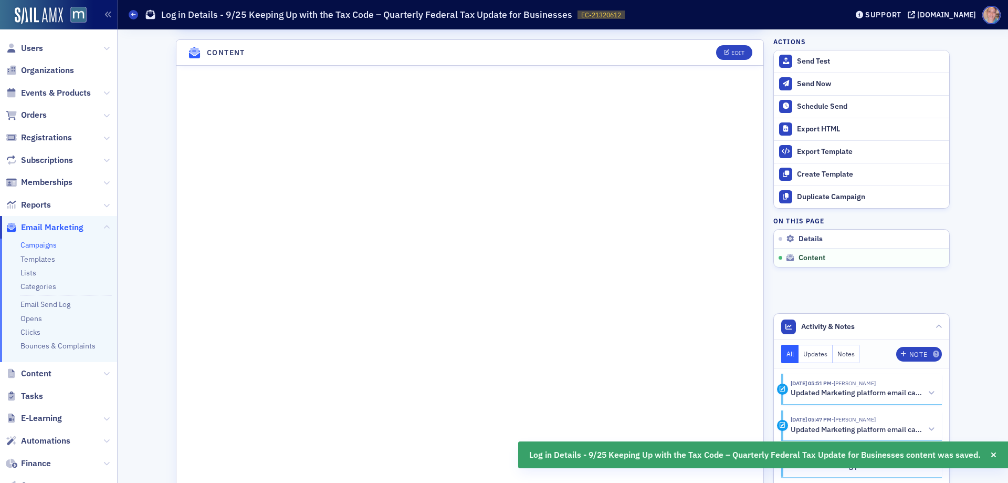
scroll to position [507, 0]
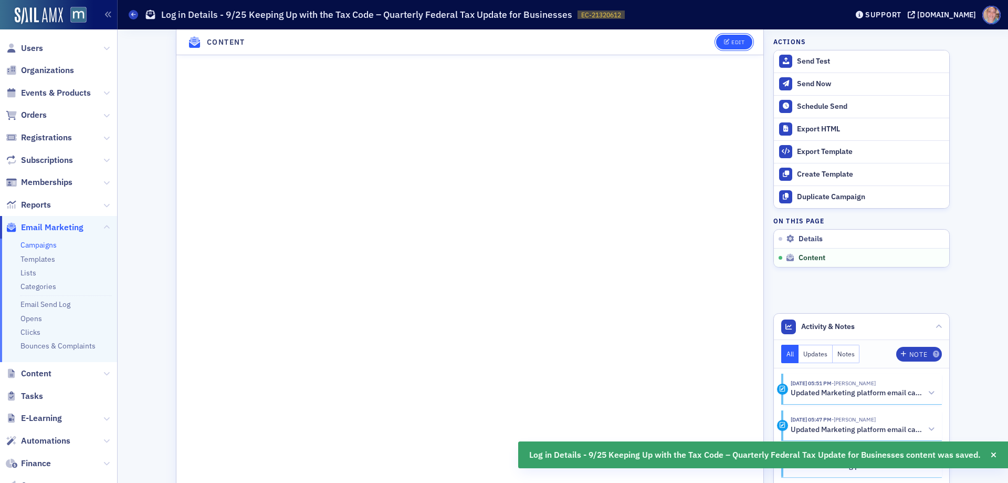
click at [733, 45] on div "Edit" at bounding box center [738, 42] width 13 height 6
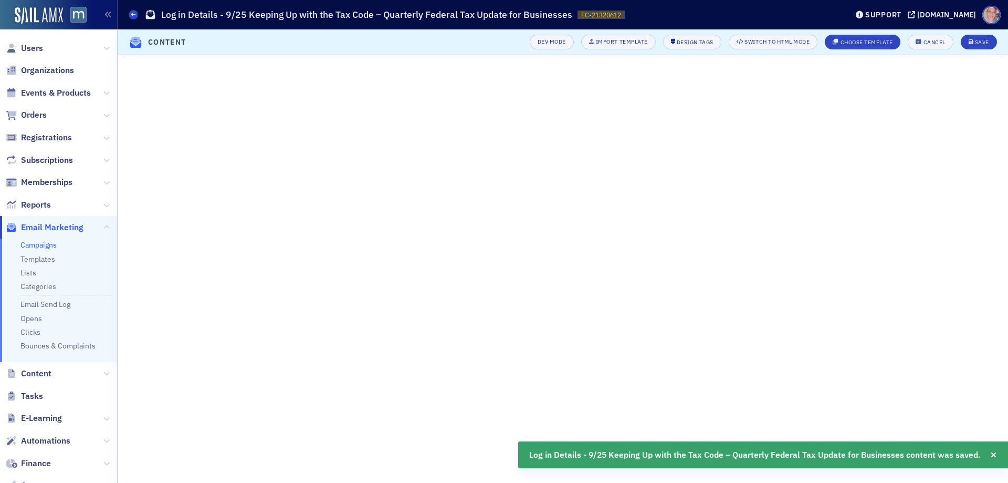
scroll to position [67, 0]
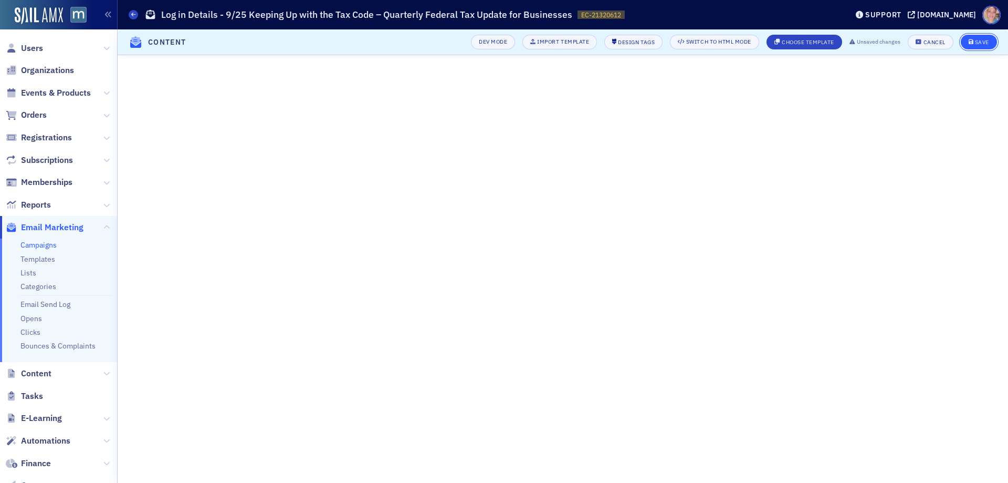
click at [979, 42] on div "Save" at bounding box center [982, 42] width 14 height 6
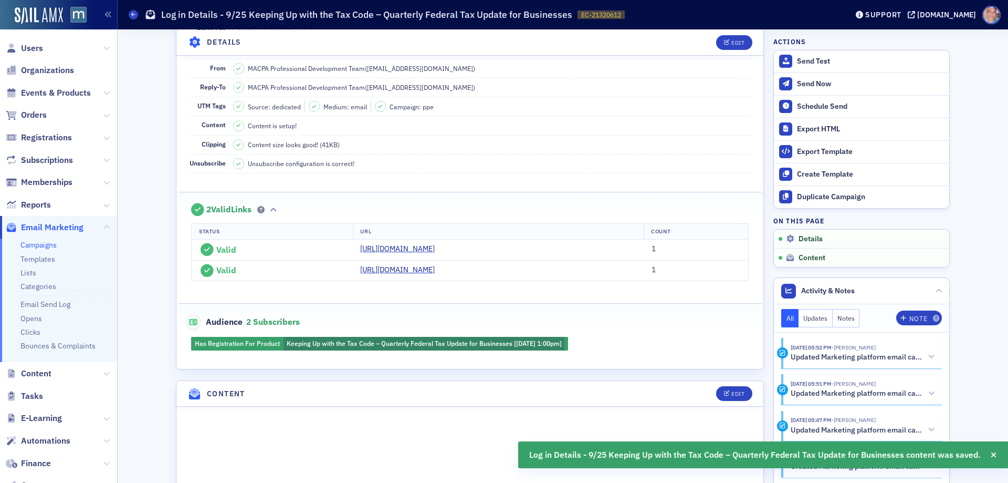
scroll to position [105, 0]
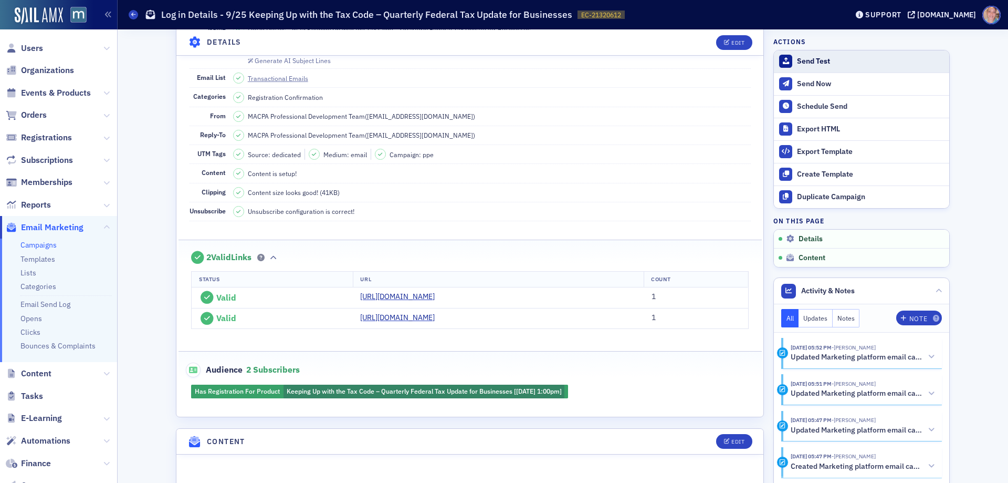
click at [811, 61] on div "Send Test" at bounding box center [870, 61] width 147 height 9
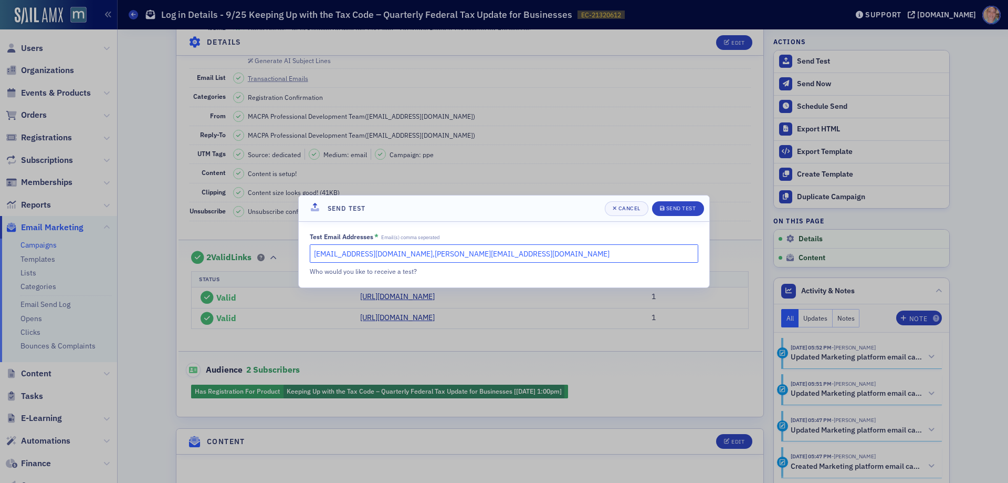
drag, startPoint x: 484, startPoint y: 252, endPoint x: 380, endPoint y: 255, distance: 103.5
click at [380, 254] on input "dee@macpa.org,katie@blueoceanideas.com" at bounding box center [504, 253] width 389 height 18
type input "dee@macpa.org"
click at [677, 207] on div "Send Test" at bounding box center [681, 208] width 30 height 6
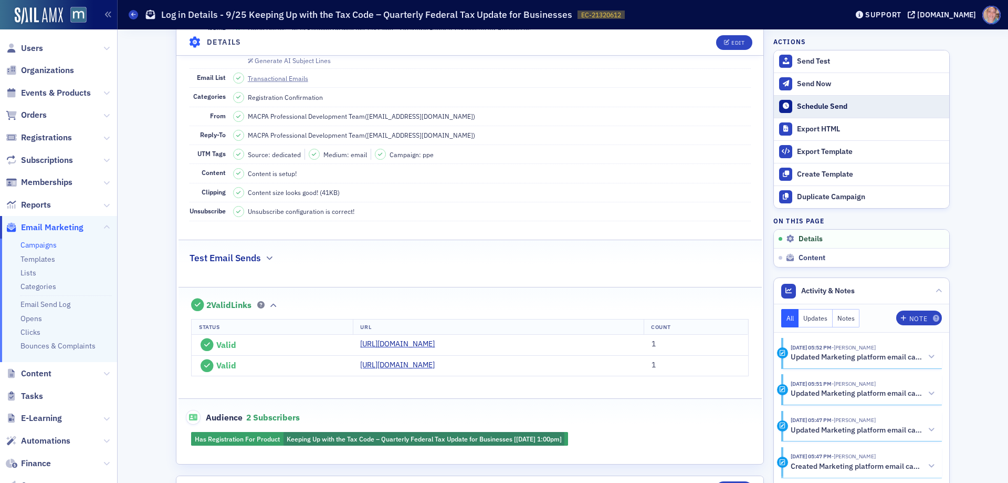
click at [821, 108] on div "Schedule Send" at bounding box center [870, 106] width 147 height 9
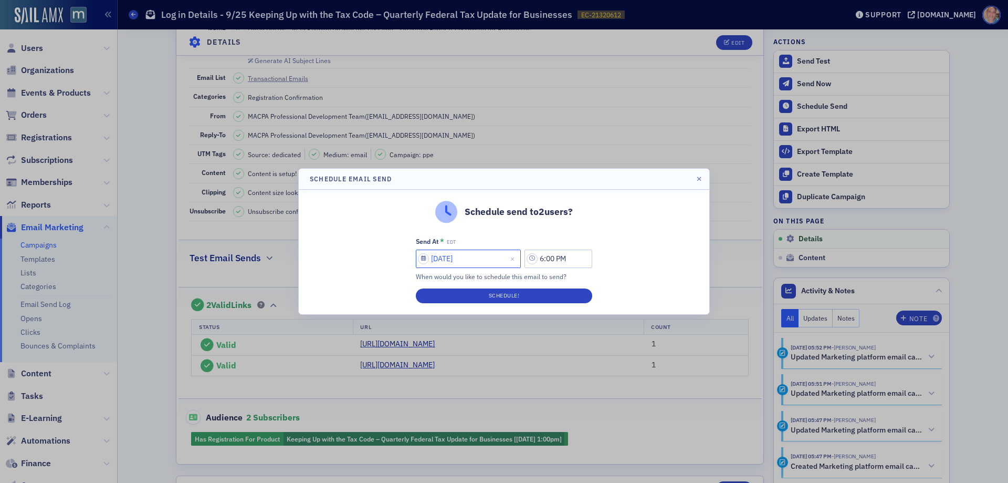
click at [475, 258] on input "09/24/2025" at bounding box center [468, 258] width 105 height 18
select select "8"
select select "2025"
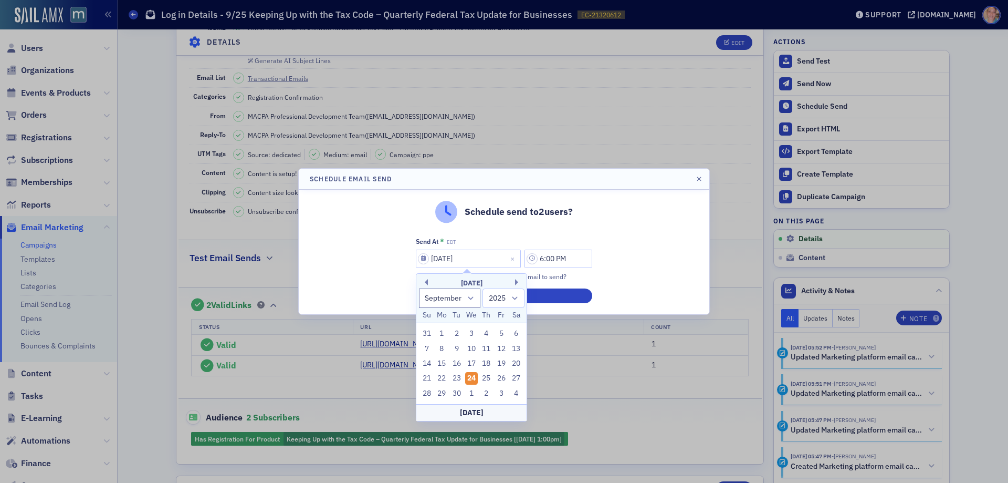
drag, startPoint x: 483, startPoint y: 376, endPoint x: 513, endPoint y: 350, distance: 39.9
click at [483, 375] on div "25" at bounding box center [487, 378] width 13 height 13
type input "09/25/2025"
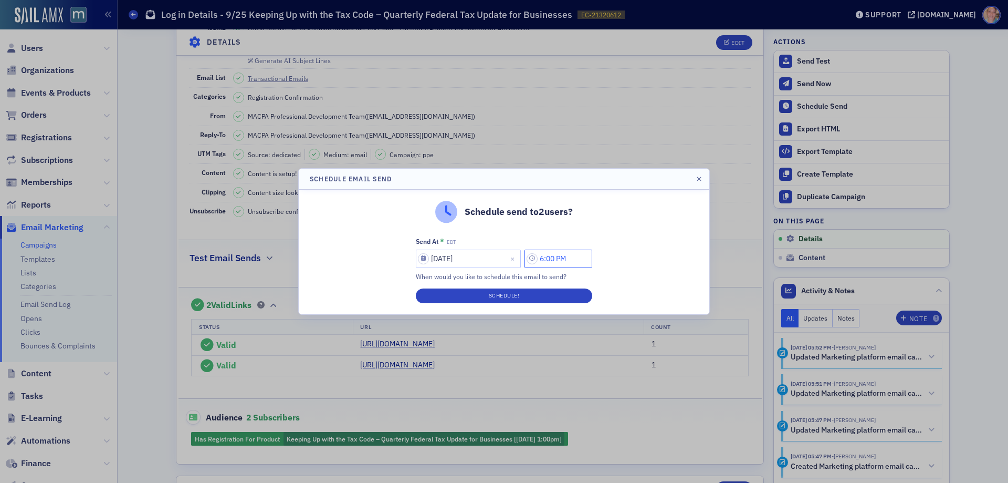
click at [558, 262] on input "6:00 PM" at bounding box center [559, 258] width 68 height 18
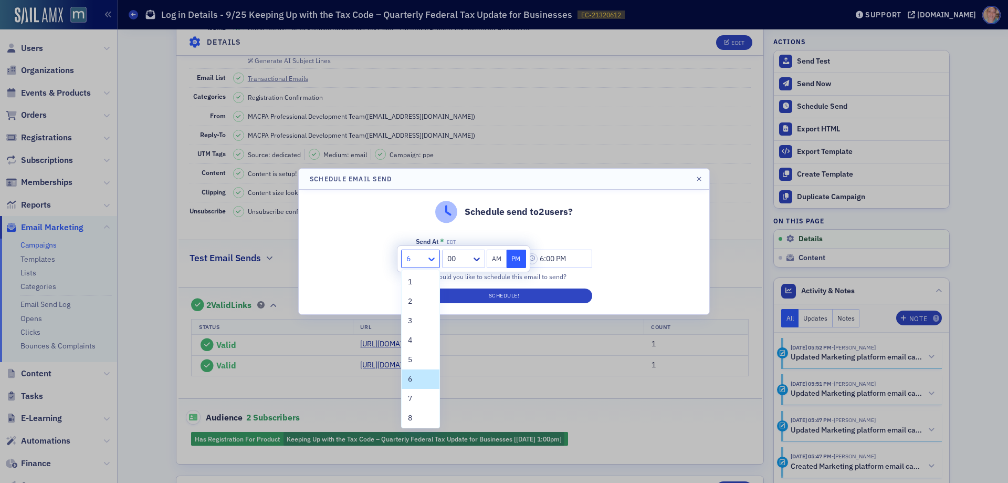
click at [431, 262] on icon at bounding box center [431, 259] width 11 height 11
click at [417, 417] on div "12" at bounding box center [420, 415] width 25 height 11
type input "12:00 PM"
click at [516, 262] on button "PM" at bounding box center [517, 258] width 20 height 18
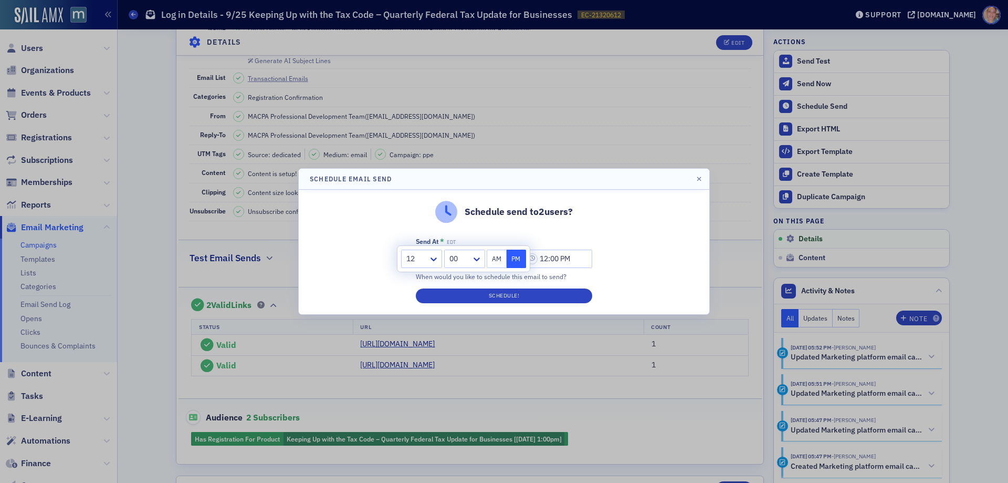
click at [619, 241] on div "Schedule send to 2 users? Send At * EDT 09/25/2025 12:00 PM When would you like…" at bounding box center [504, 252] width 411 height 124
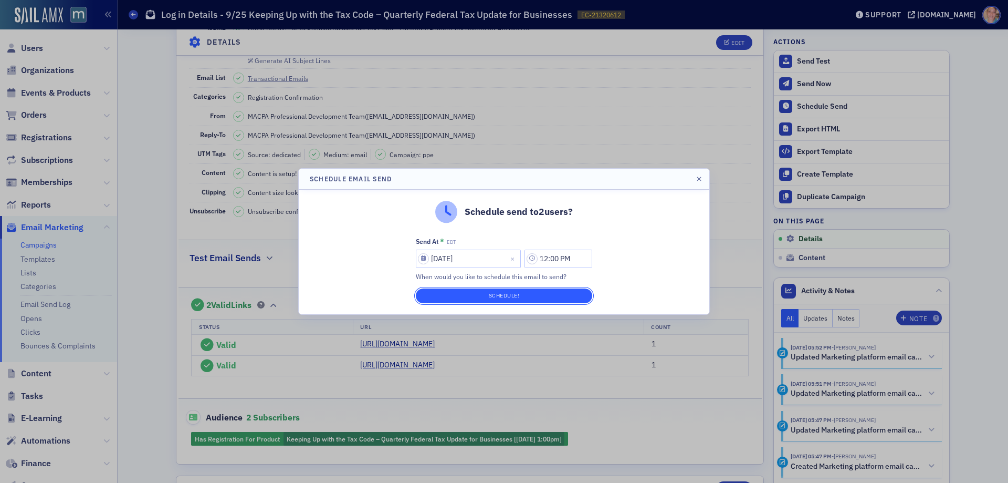
click at [513, 296] on button "Schedule!" at bounding box center [504, 295] width 176 height 15
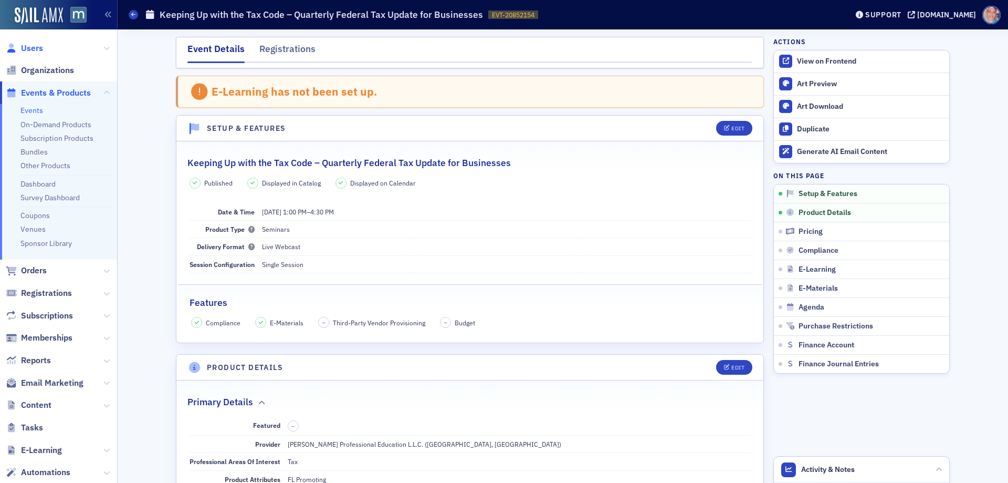
click at [33, 50] on span "Users" at bounding box center [32, 49] width 22 height 12
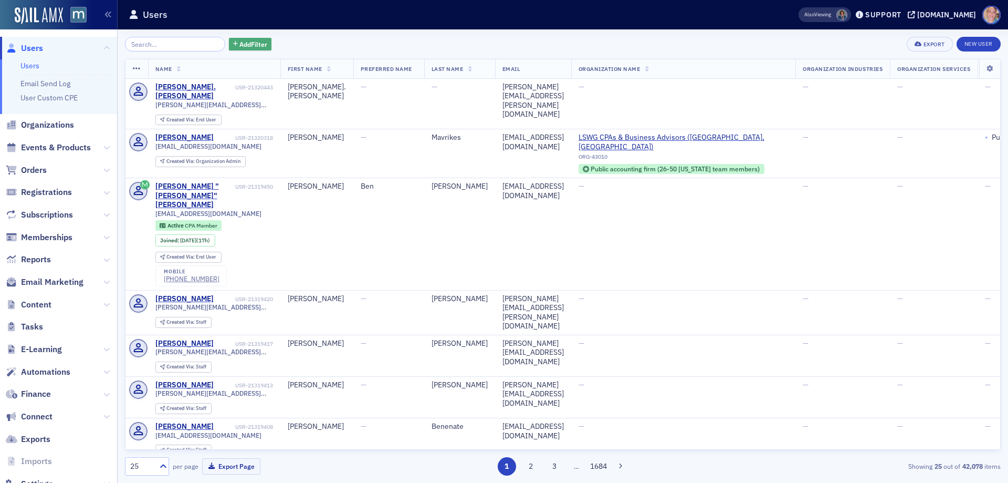
click at [256, 45] on span "Add Filter" at bounding box center [253, 43] width 28 height 9
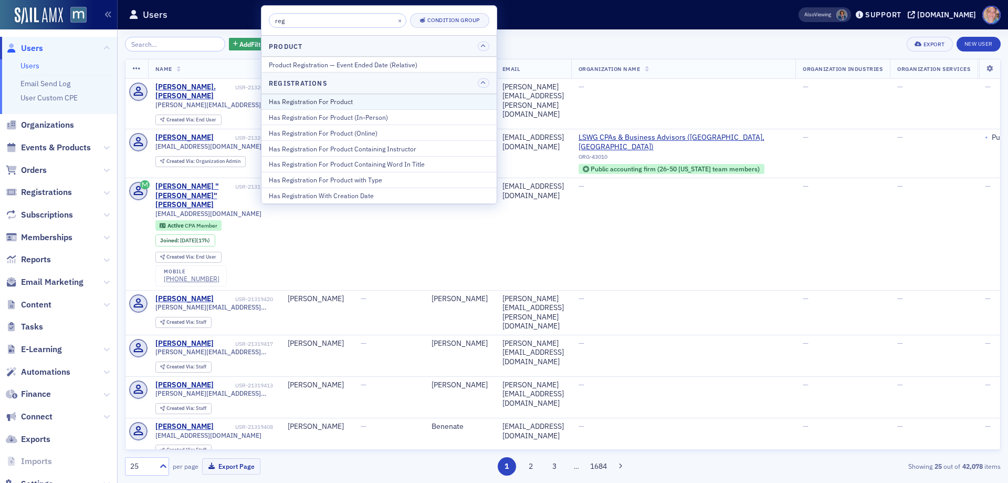
type input "reg"
click at [347, 106] on div "Has Registration For Product" at bounding box center [379, 101] width 221 height 9
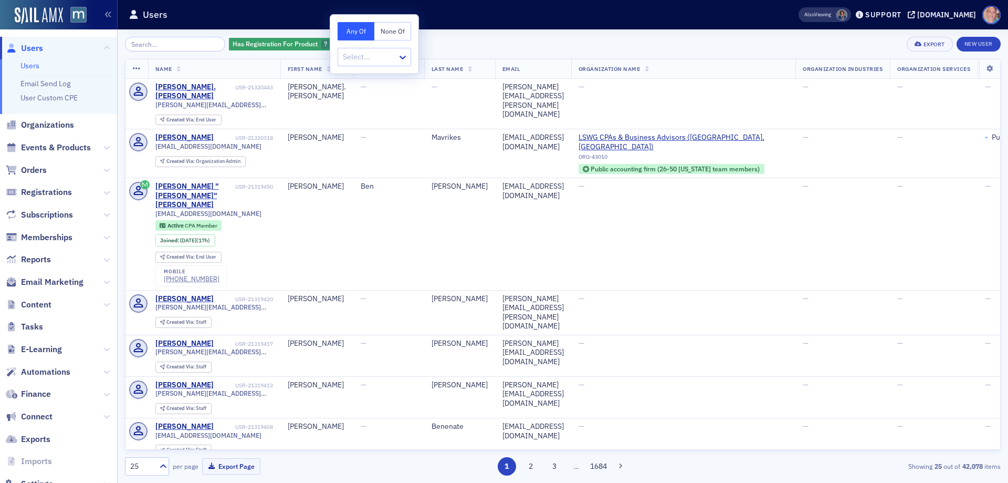
click at [375, 55] on div at bounding box center [369, 56] width 55 height 13
paste input "20791971"
type input "20791971"
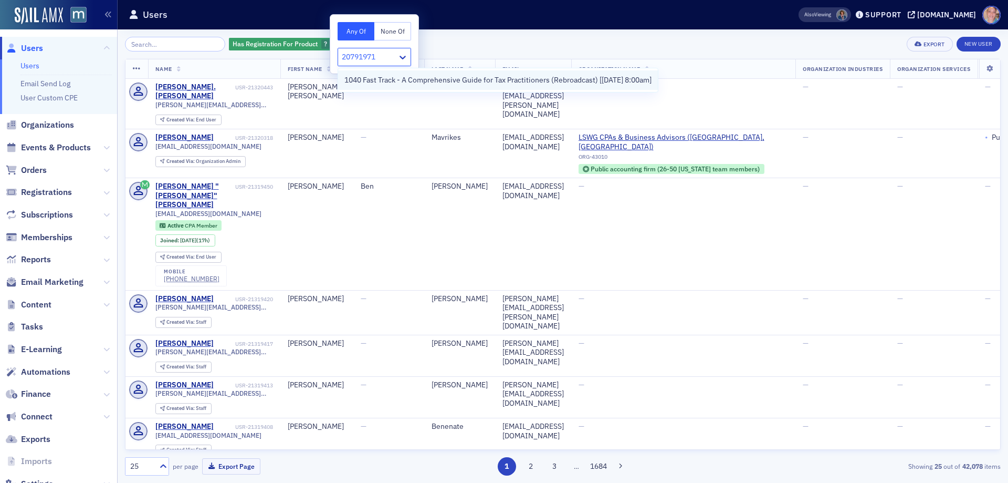
click at [416, 85] on span "1040 Fast Track - A Comprehensive Guide for Tax Practitioners (Rebroadcast) [[D…" at bounding box center [498, 80] width 307 height 11
click at [398, 49] on div at bounding box center [367, 56] width 59 height 15
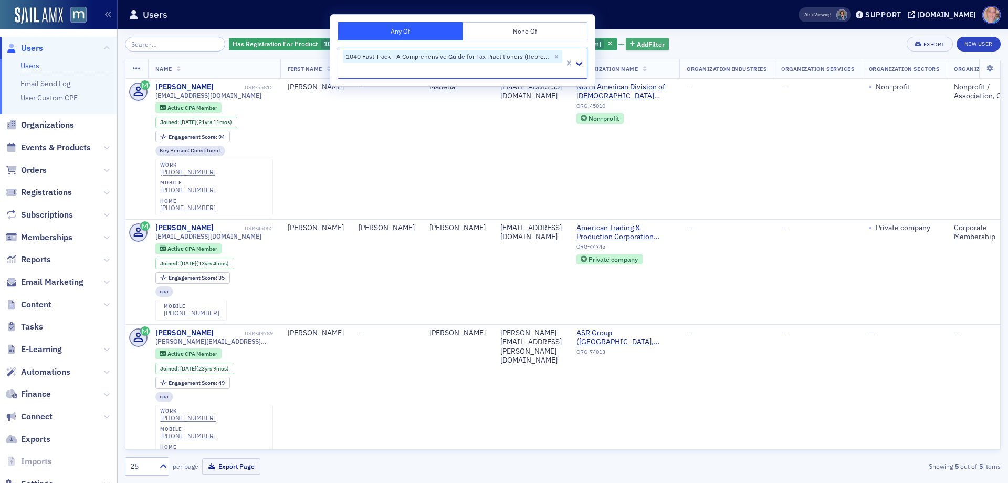
click at [643, 41] on span "Add Filter" at bounding box center [651, 43] width 28 height 9
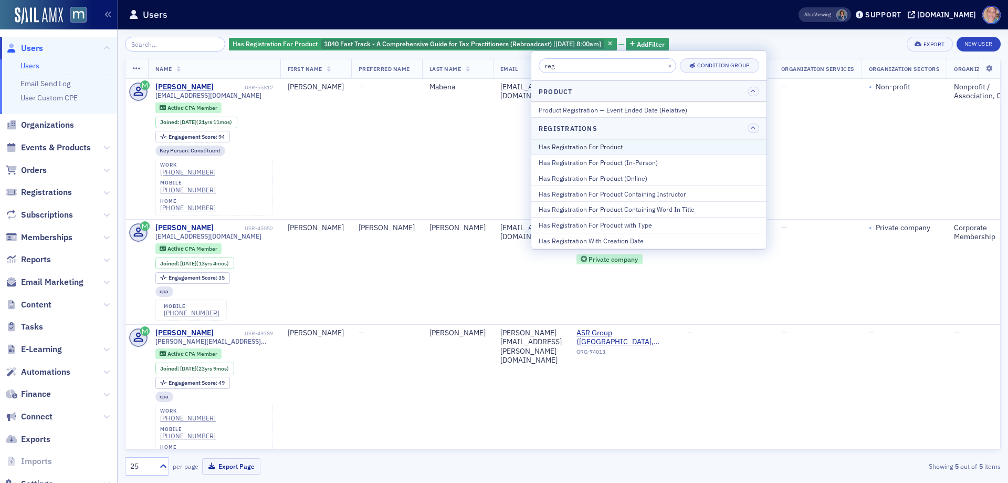
click at [612, 142] on div "Has Registration For Product" at bounding box center [649, 146] width 221 height 9
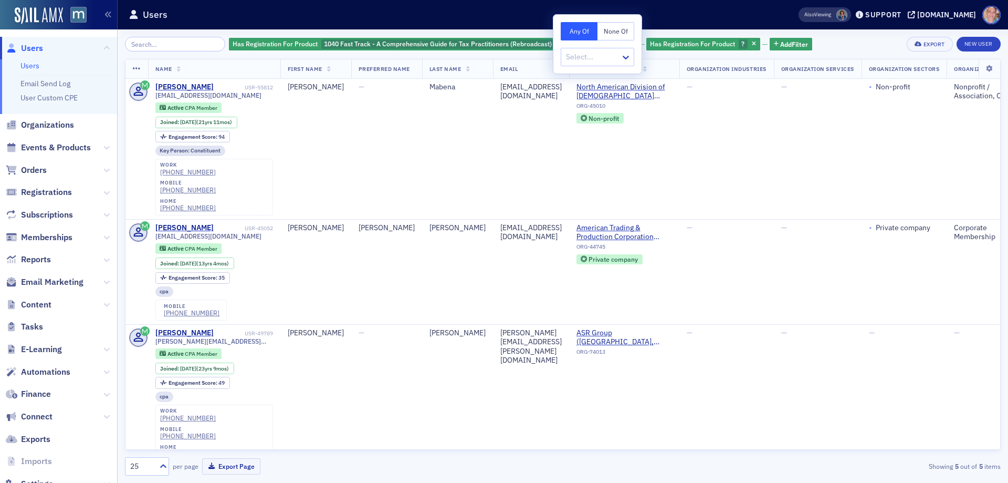
click at [583, 57] on div at bounding box center [592, 56] width 55 height 13
paste input "20068609"
type input "20068609"
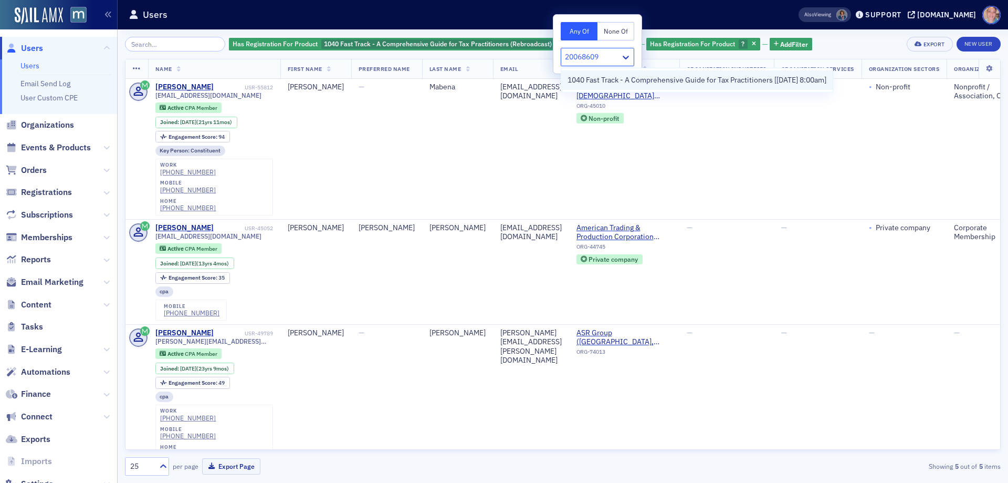
click at [620, 82] on span "1040 Fast Track - A Comprehensive Guide for Tax Practitioners [[DATE] 8:00am]" at bounding box center [697, 80] width 259 height 11
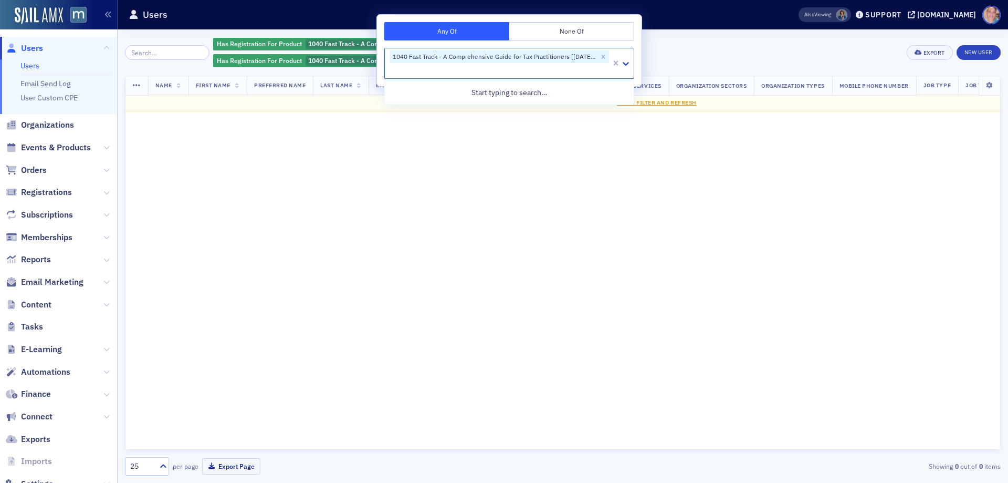
click at [819, 45] on div "Has Registration For Product 1040 Fast Track - A Comprehensive Guide for Tax Pr…" at bounding box center [556, 53] width 687 height 32
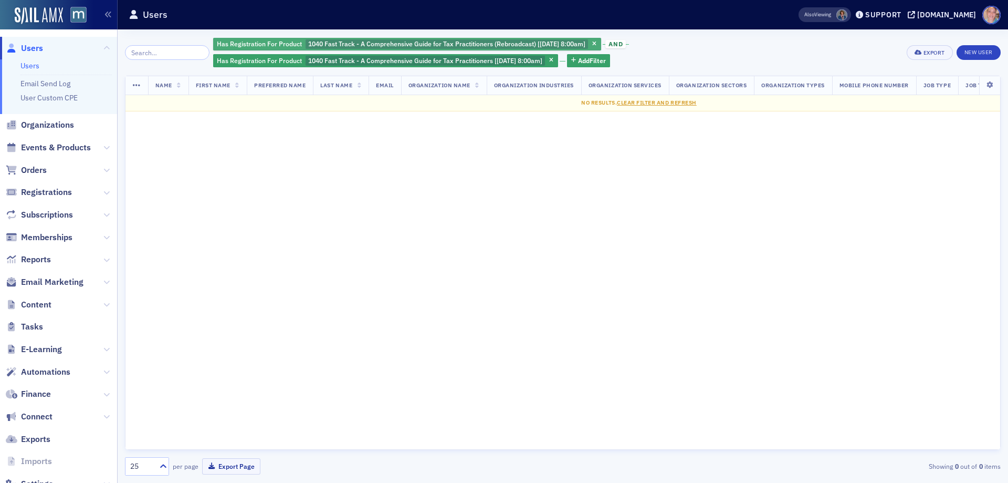
click at [542, 46] on span "1040 Fast Track - A Comprehensive Guide for Tax Practitioners (Rebroadcast) [[D…" at bounding box center [446, 43] width 277 height 8
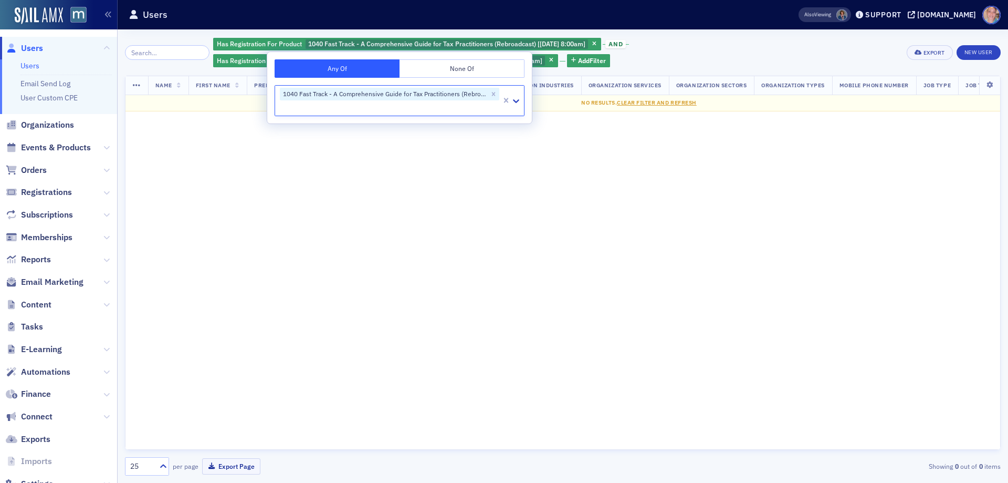
type input "20068609"
click at [394, 131] on span "1040 Fast Track - A Comprehensive Guide for Tax Practitioners [[DATE] 8:00am]" at bounding box center [410, 129] width 259 height 11
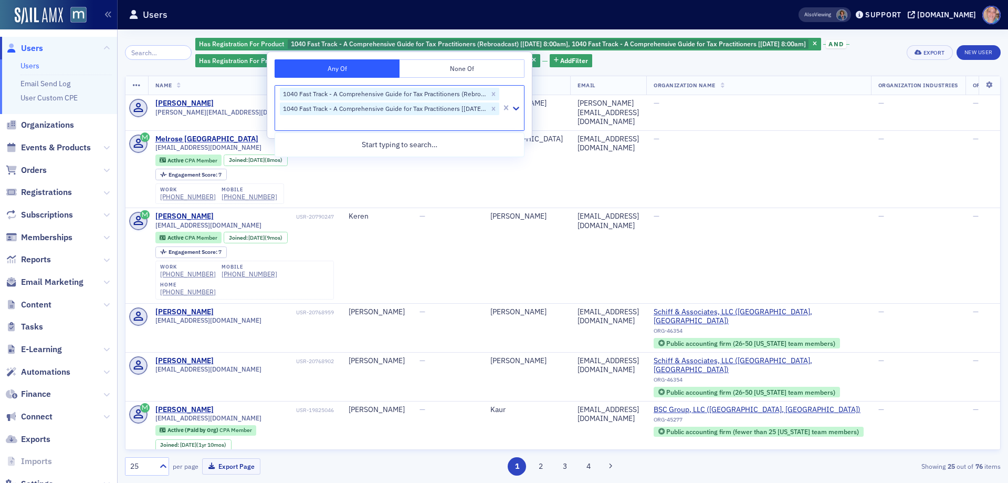
click at [671, 66] on div "Has Registration For Product 1040 Fast Track - A Comprehensive Guide for Tax Pr…" at bounding box center [547, 53] width 704 height 32
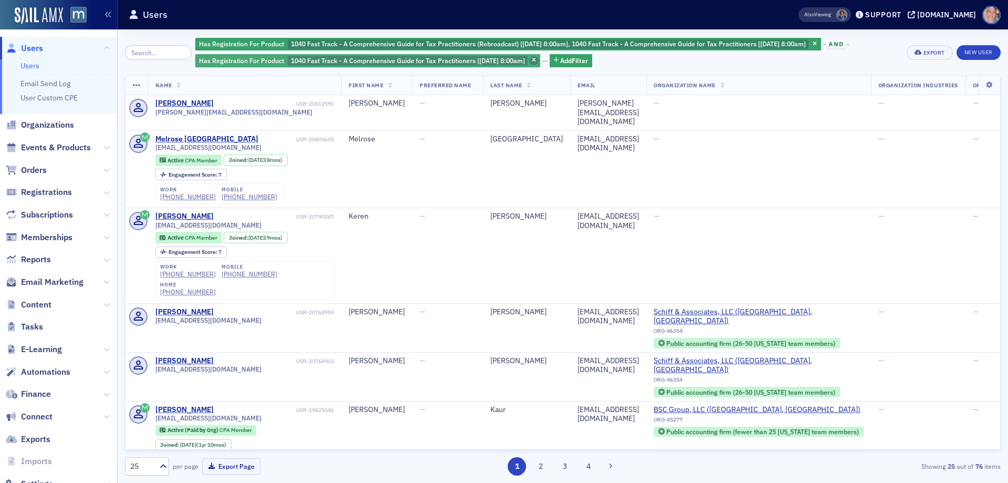
click at [539, 60] on span "button" at bounding box center [533, 60] width 9 height 9
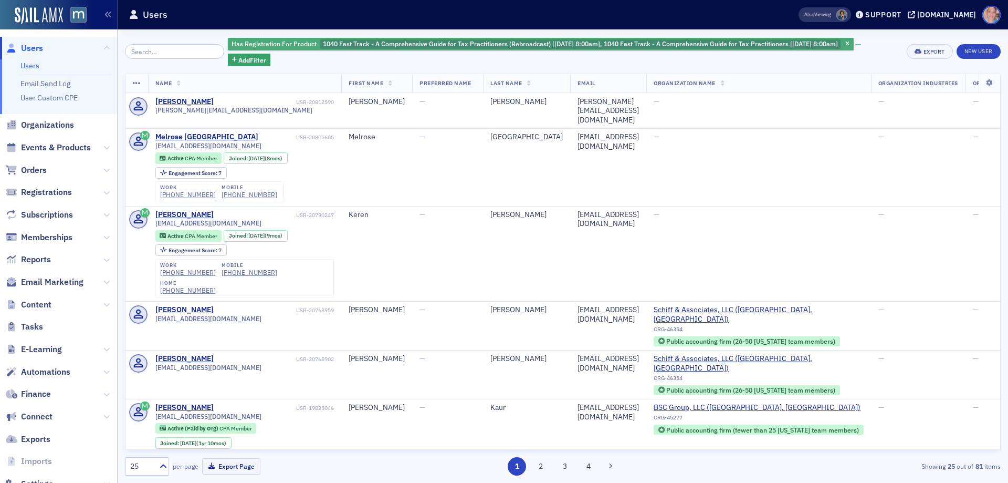
click at [792, 44] on span "1040 Fast Track - A Comprehensive Guide for Tax Practitioners (Rebroadcast) [[D…" at bounding box center [580, 43] width 515 height 8
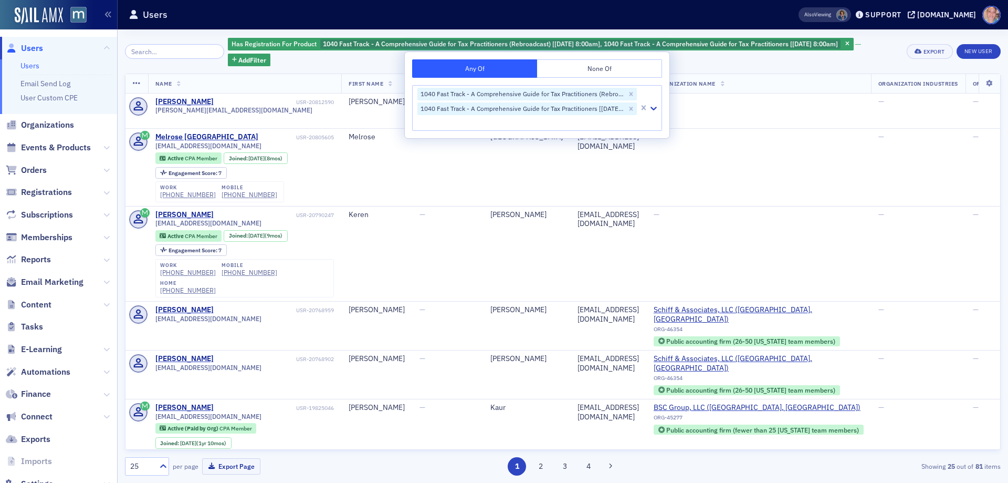
click at [482, 120] on div at bounding box center [527, 122] width 222 height 13
paste input "20005488"
type input "20005488"
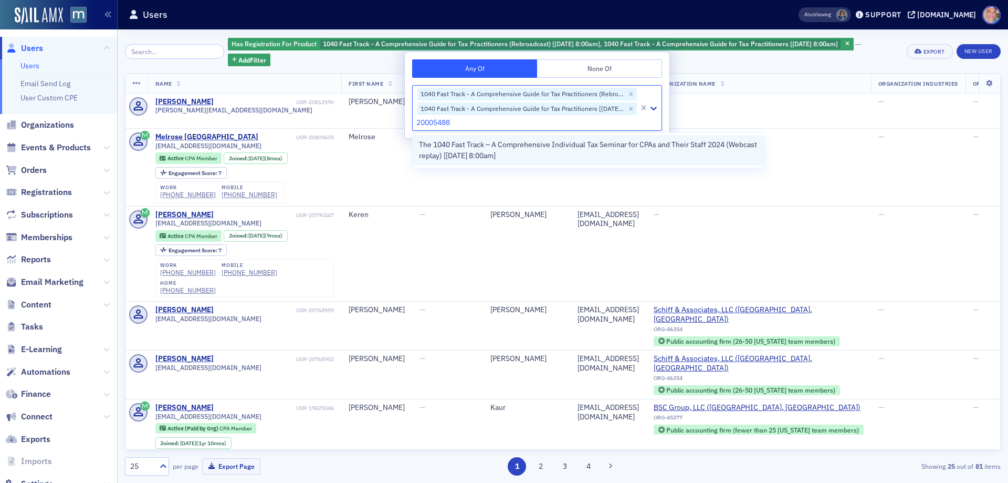
click at [481, 148] on span "The 1040 Fast Track – A Comprehensive Individual Tax Seminar for CPAs and Their…" at bounding box center [588, 150] width 339 height 22
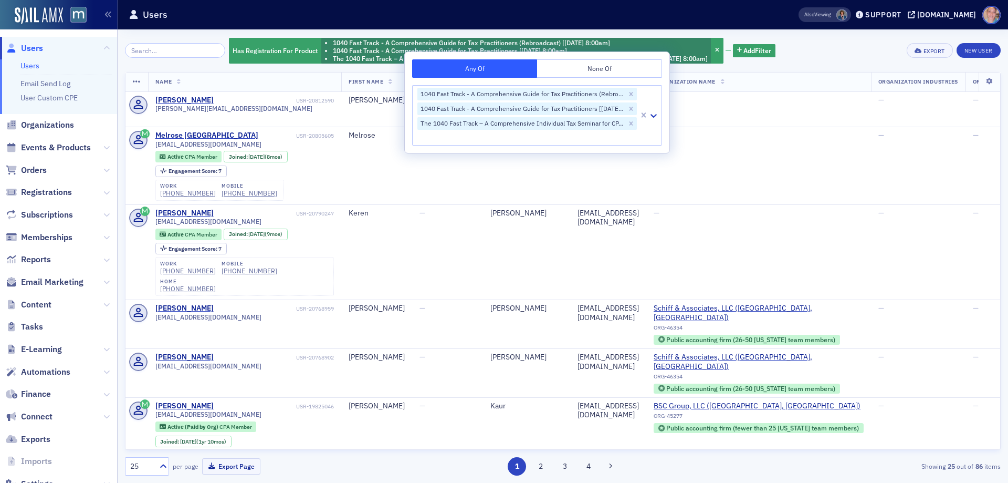
click at [486, 139] on div at bounding box center [527, 137] width 222 height 13
paste input "19534290"
type input "19534290"
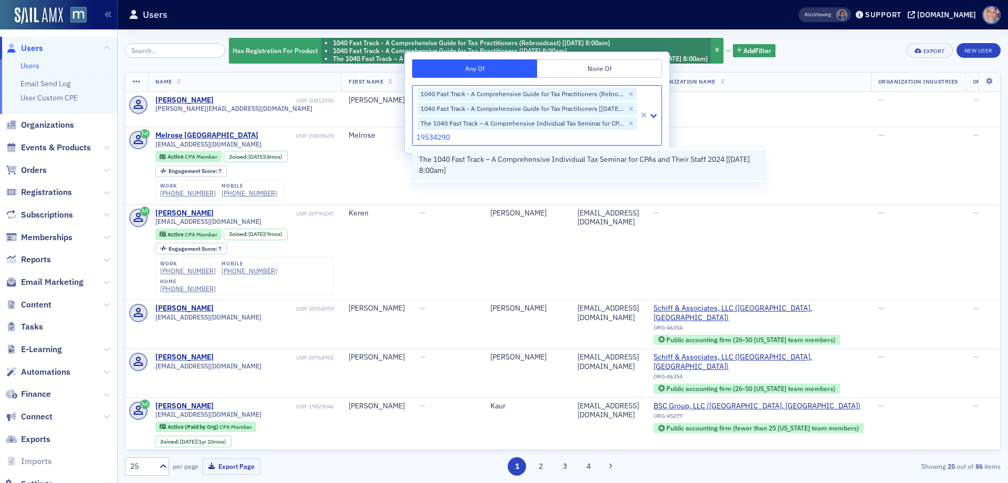
click at [491, 167] on span "The 1040 Fast Track – A Comprehensive Individual Tax Seminar for CPAs and Their…" at bounding box center [588, 165] width 339 height 22
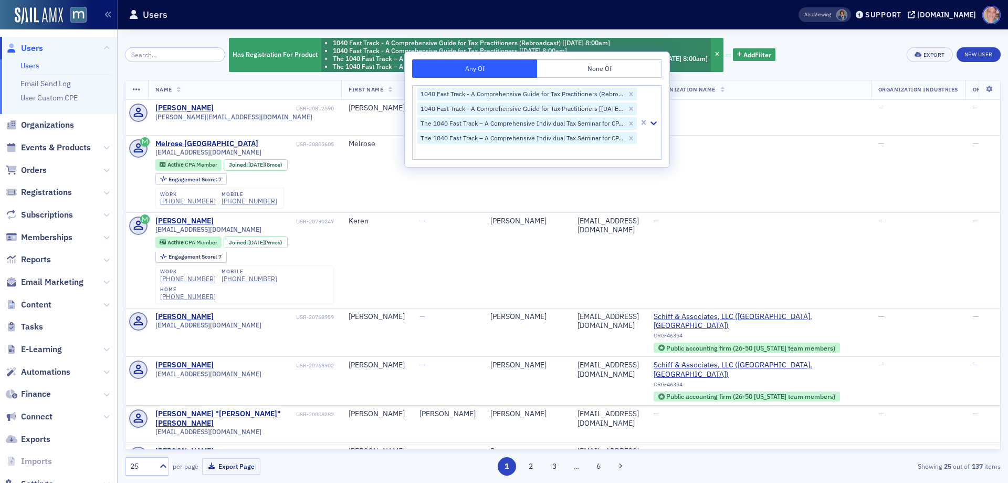
click at [819, 61] on div "Has Registration For Product 1040 Fast Track - A Comprehensive Guide for Tax Pr…" at bounding box center [563, 55] width 876 height 36
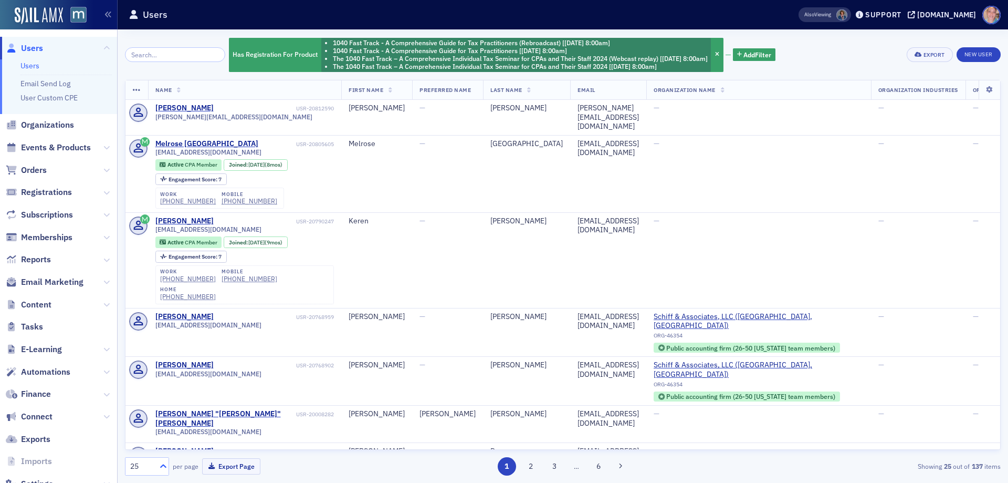
click at [158, 467] on div at bounding box center [161, 466] width 13 height 11
click at [139, 420] on span "250" at bounding box center [138, 420] width 13 height 11
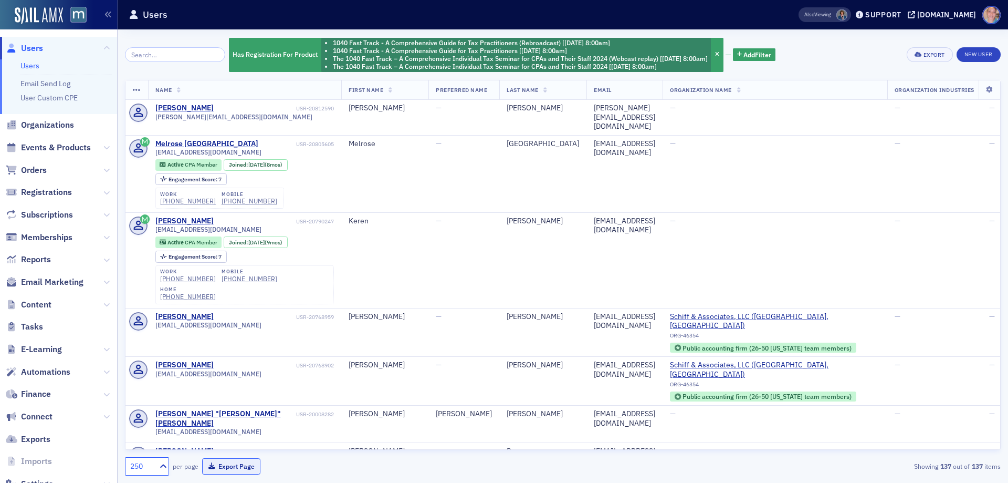
click at [225, 465] on button "Export Page" at bounding box center [231, 466] width 58 height 16
click at [930, 57] on div "Export" at bounding box center [935, 55] width 22 height 6
click at [900, 92] on button "Export All ( 137 Users )" at bounding box center [896, 89] width 110 height 17
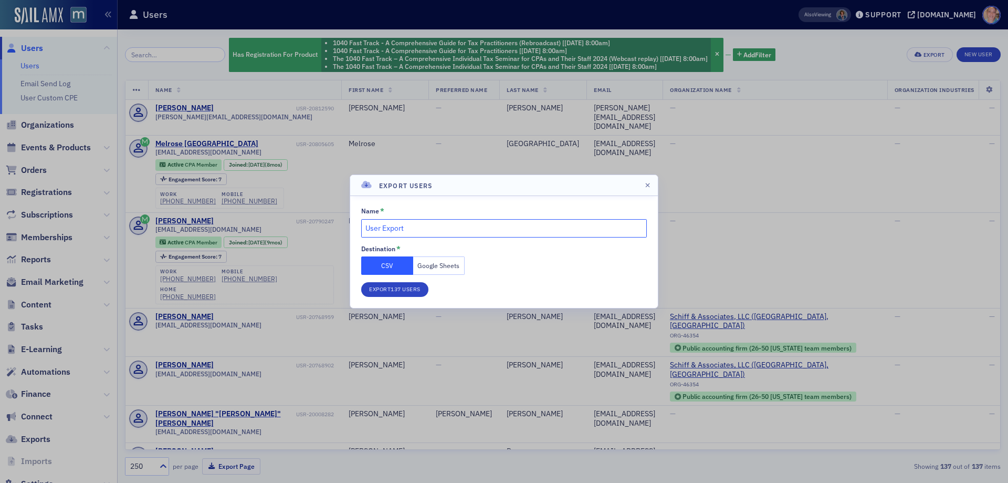
click at [409, 233] on input "User Export" at bounding box center [504, 228] width 286 height 18
drag, startPoint x: 409, startPoint y: 233, endPoint x: 381, endPoint y: 228, distance: 28.7
click at [403, 231] on input "User Export" at bounding box center [504, 228] width 286 height 18
click at [379, 228] on input "User Export" at bounding box center [504, 228] width 286 height 18
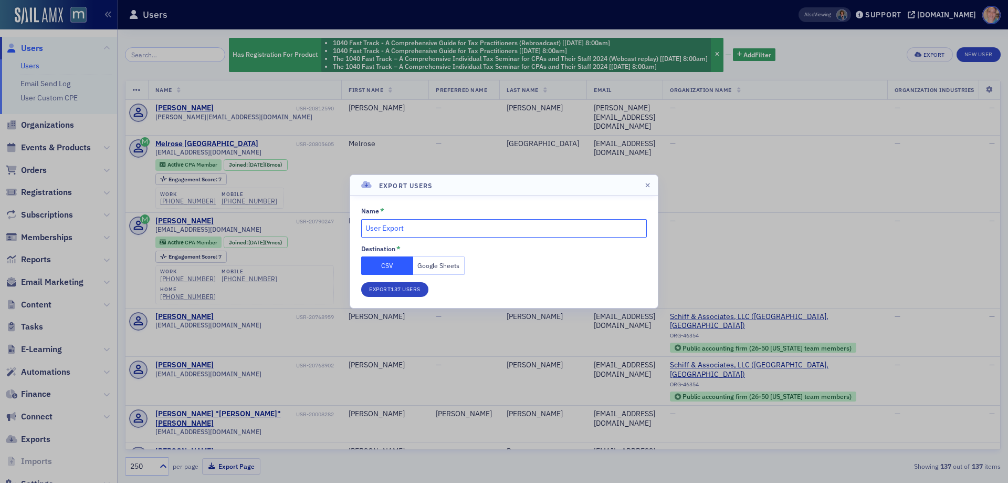
click at [377, 228] on input "User Export" at bounding box center [504, 228] width 286 height 18
drag, startPoint x: 431, startPoint y: 225, endPoint x: 346, endPoint y: 225, distance: 84.6
click at [383, 225] on input "User Export" at bounding box center [504, 228] width 286 height 18
click at [345, 225] on div at bounding box center [504, 241] width 1008 height 483
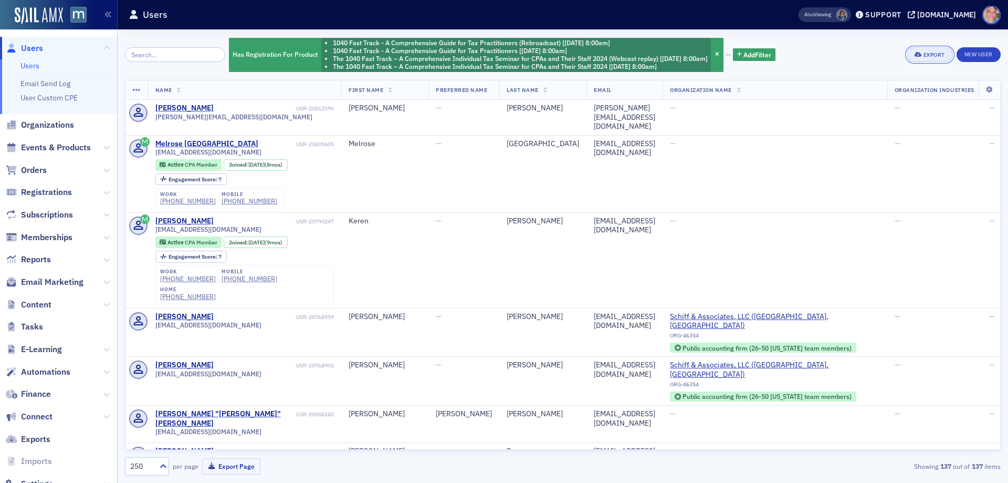
click at [940, 56] on div "Export" at bounding box center [935, 55] width 22 height 6
click at [885, 92] on button "Export All ( 137 Users )" at bounding box center [896, 89] width 110 height 17
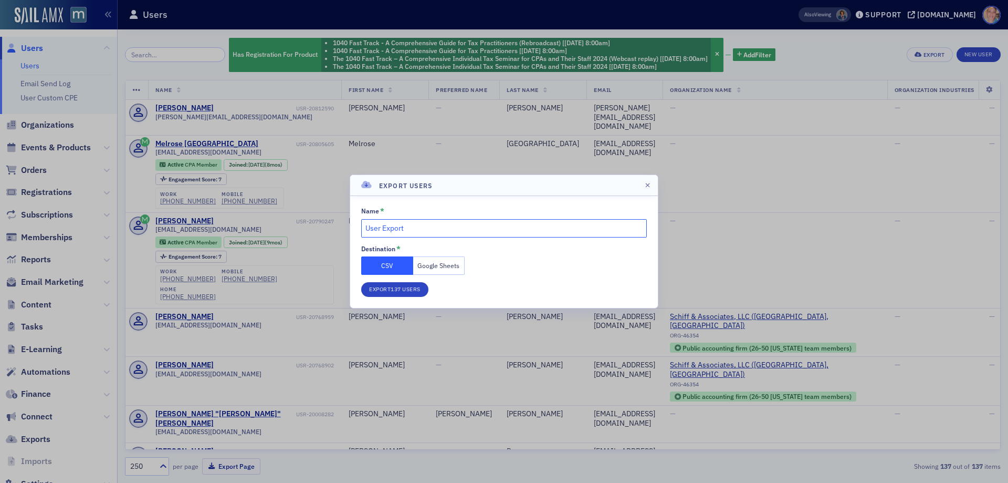
drag, startPoint x: 425, startPoint y: 232, endPoint x: 341, endPoint y: 234, distance: 84.1
click at [341, 234] on div "Export Users Name * User Export Destination * CSV Google Sheets Export 137 Users" at bounding box center [504, 241] width 1008 height 483
type input "1040 Reg from 2024 and 2025 for Robo Calls"
click at [449, 268] on button "Google Sheets" at bounding box center [439, 265] width 52 height 18
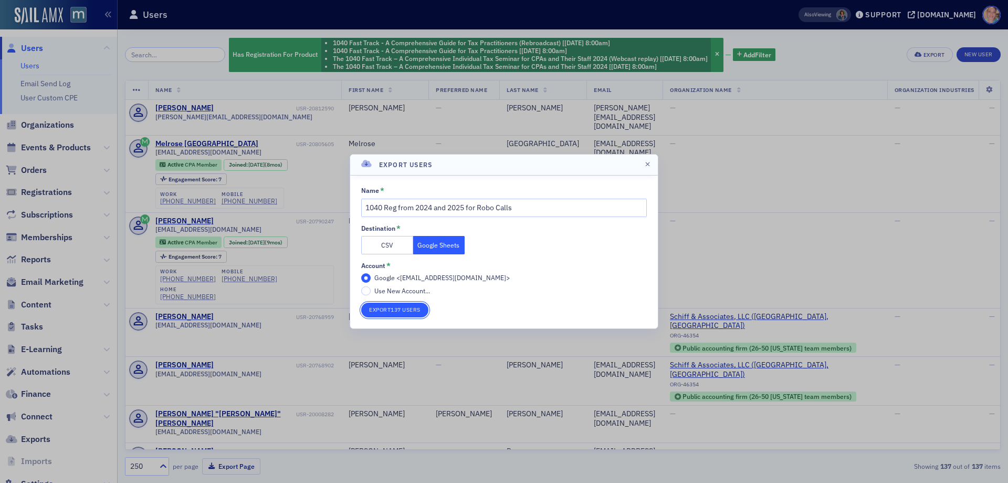
click at [403, 306] on button "Export 137 Users" at bounding box center [394, 310] width 67 height 15
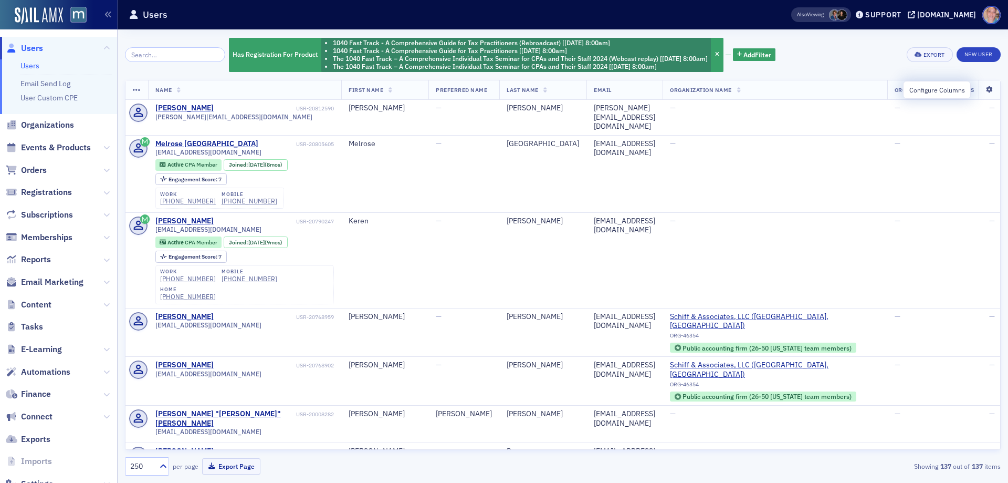
click at [983, 89] on icon at bounding box center [990, 90] width 22 height 6
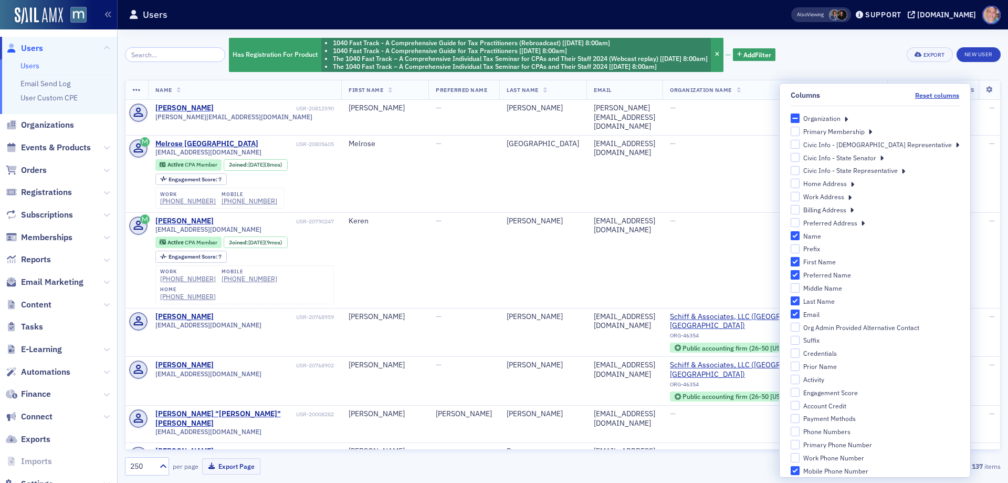
click at [848, 121] on icon at bounding box center [846, 117] width 4 height 9
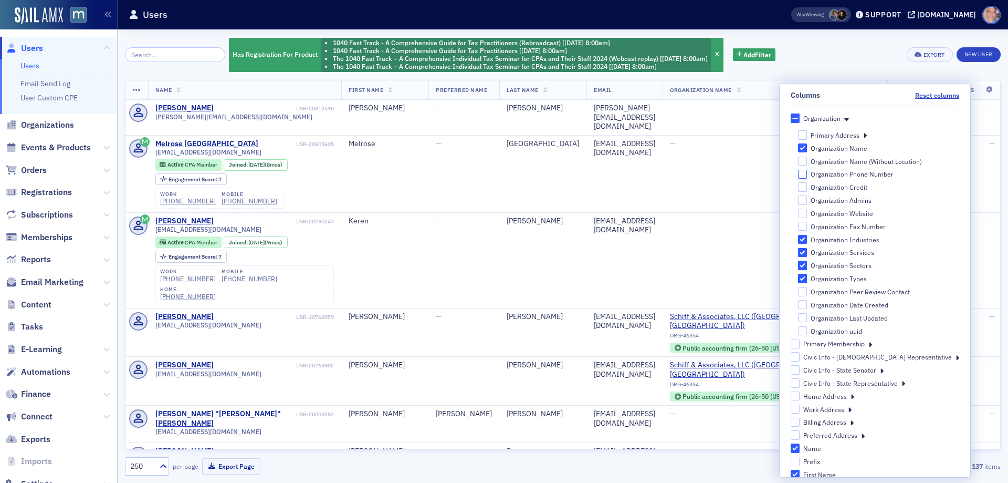
click at [808, 175] on input "Organization Phone Number" at bounding box center [802, 174] width 9 height 9
checkbox input "true"
click at [860, 51] on div "Has Registration For Product 1040 Fast Track - A Comprehensive Guide for Tax Pr…" at bounding box center [563, 55] width 876 height 36
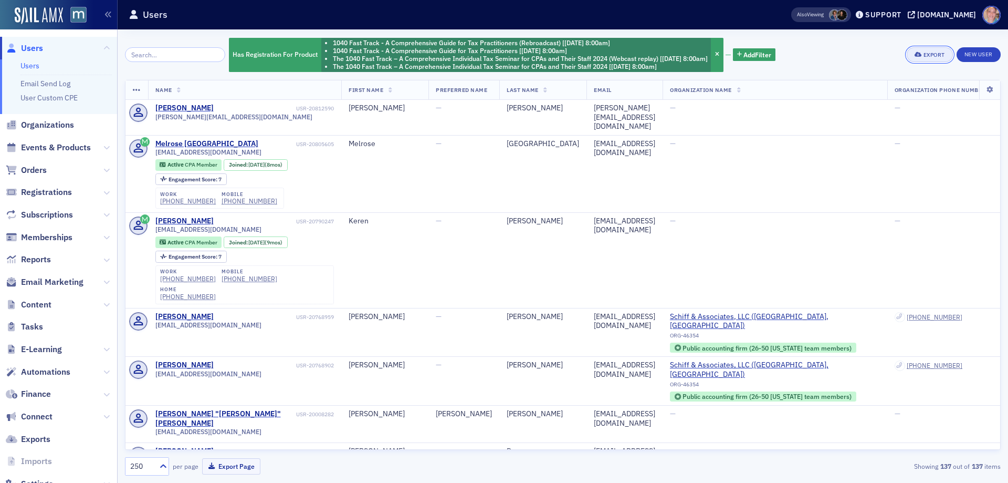
click at [933, 53] on div "Export" at bounding box center [935, 55] width 22 height 6
click at [892, 89] on button "Export All ( 137 Users )" at bounding box center [896, 89] width 110 height 17
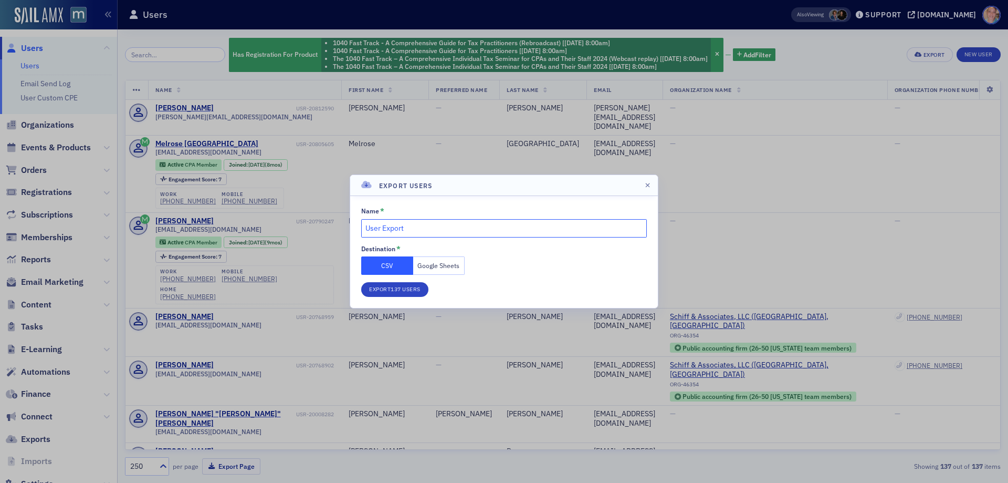
drag, startPoint x: 411, startPoint y: 226, endPoint x: 218, endPoint y: 241, distance: 193.3
click at [218, 241] on div "Export Users Name * User Export Destination * CSV Google Sheets Export 137 Users" at bounding box center [504, 241] width 1008 height 483
paste input "1040 Reg from 2024 and 2025 for Robo Calls"
type input "1040 Reg from 2024 and 2025 for Robo Calls"
click at [443, 265] on button "Google Sheets" at bounding box center [439, 265] width 52 height 18
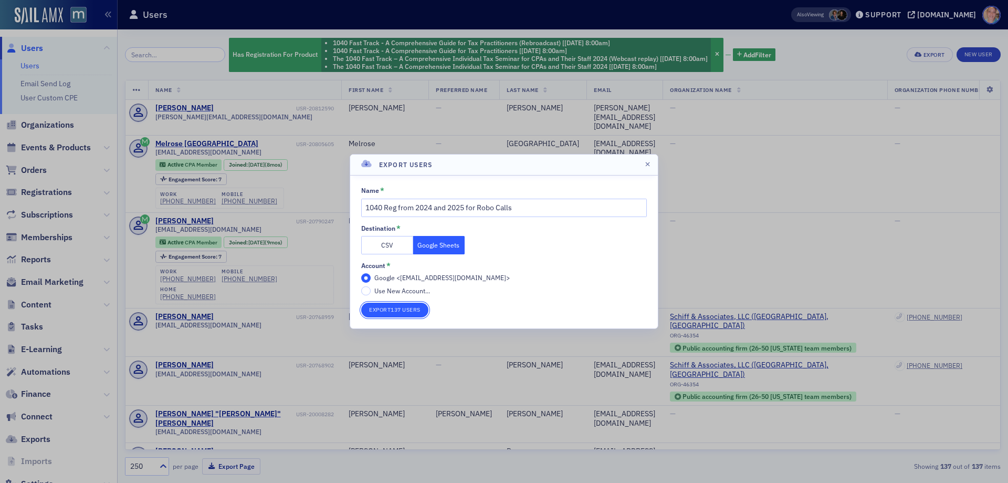
click at [394, 307] on button "Export 137 Users" at bounding box center [394, 310] width 67 height 15
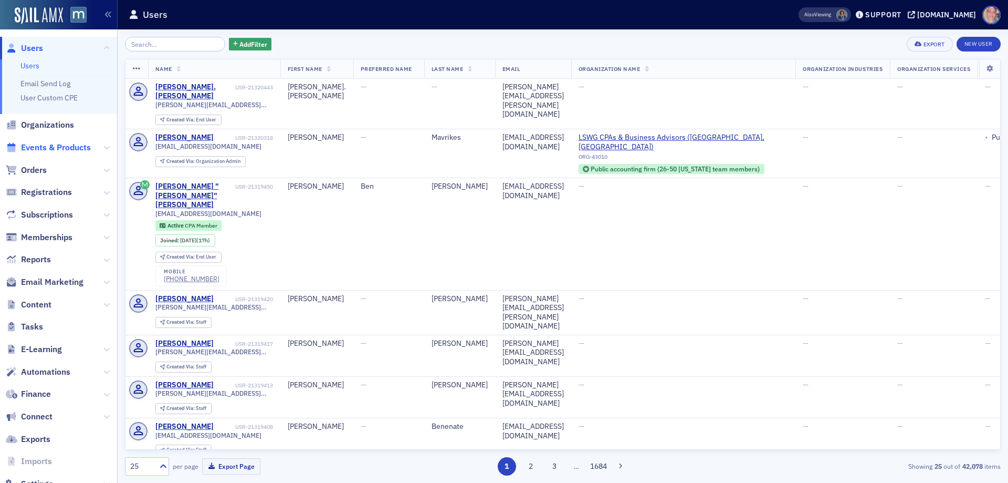
click at [56, 145] on span "Events & Products" at bounding box center [56, 148] width 70 height 12
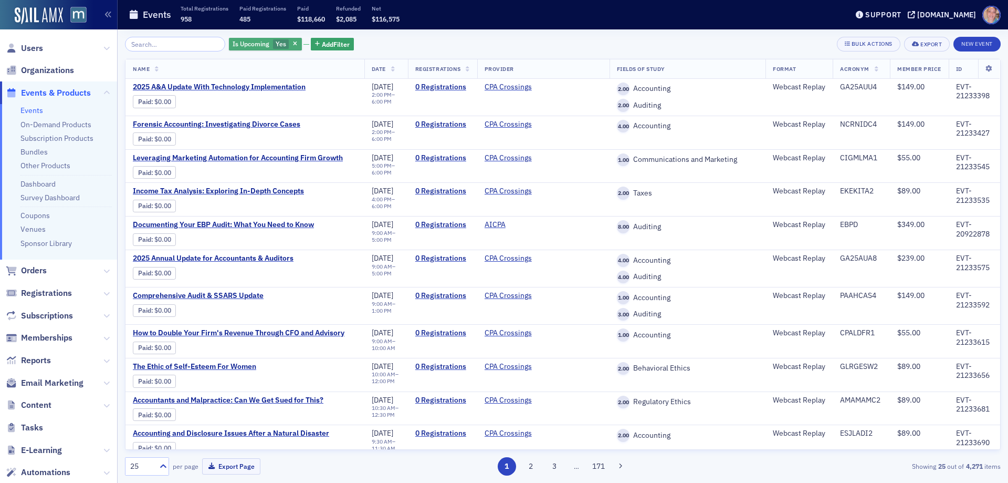
click at [248, 50] on div "Is Upcoming Yes" at bounding box center [265, 44] width 73 height 13
click at [331, 48] on input "No" at bounding box center [330, 43] width 9 height 9
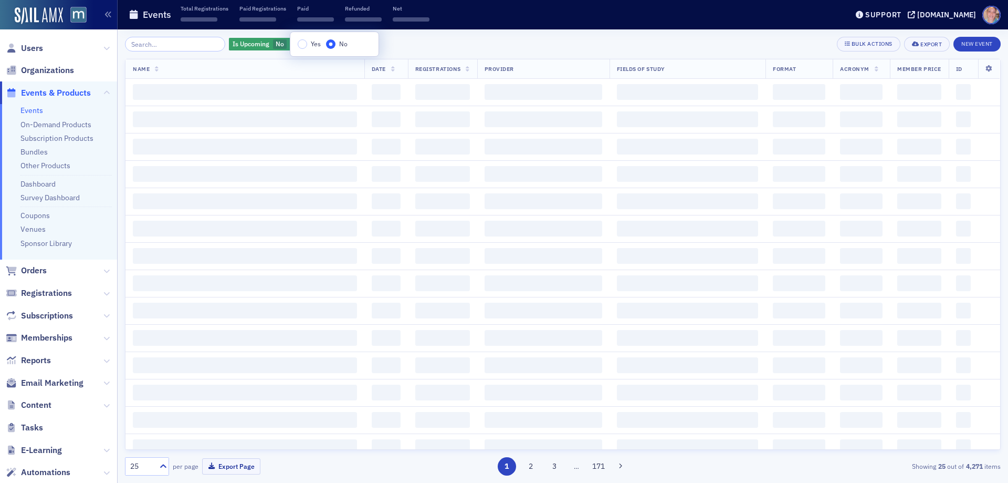
click at [399, 51] on div "Is Upcoming No Add Filter Bulk Actions Export New Event Name Date Registrations…" at bounding box center [563, 256] width 876 height 439
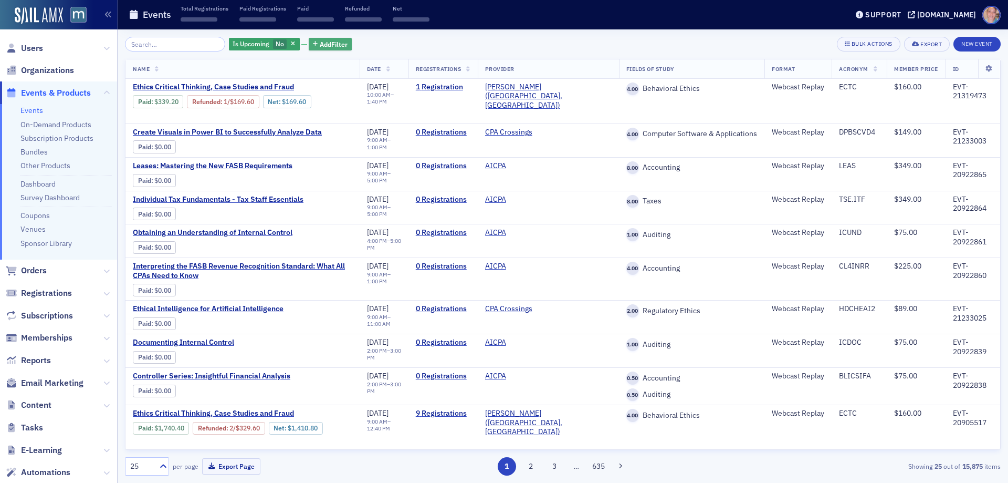
click at [322, 41] on span "Add Filter" at bounding box center [334, 43] width 28 height 9
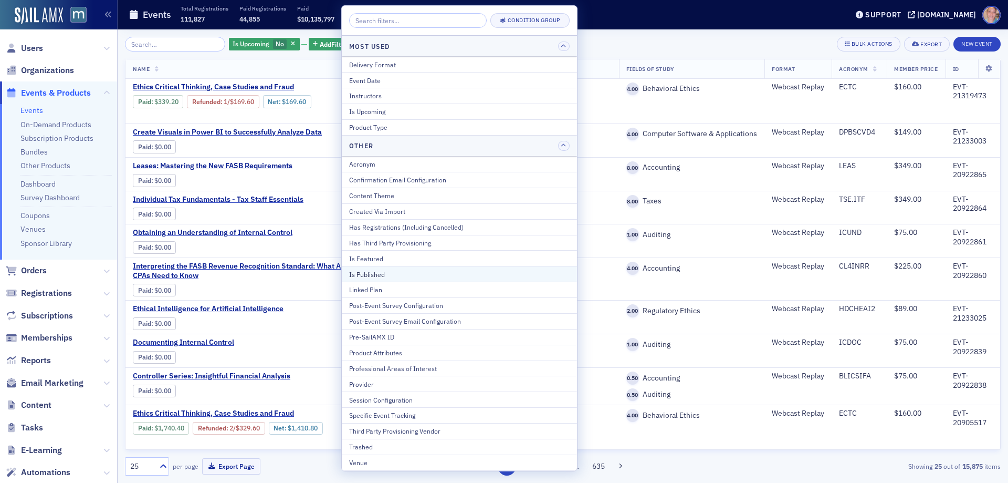
drag, startPoint x: 374, startPoint y: 277, endPoint x: 349, endPoint y: 157, distance: 122.3
click at [374, 276] on div "Is Published" at bounding box center [459, 273] width 221 height 9
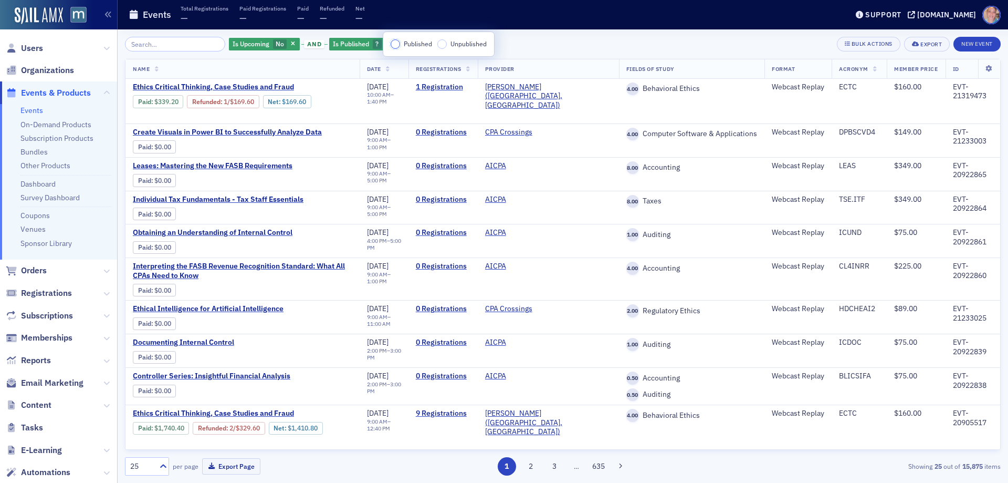
click at [396, 42] on input "Published" at bounding box center [395, 43] width 9 height 9
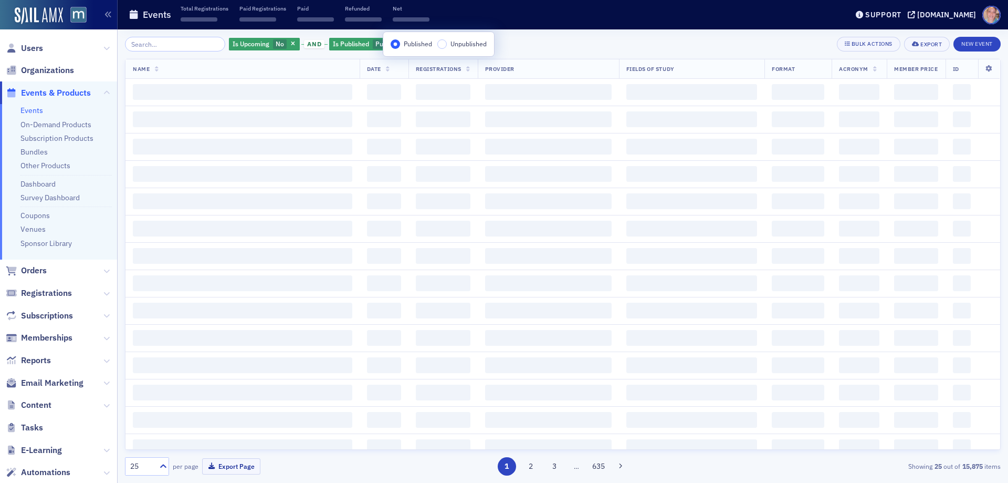
click at [536, 47] on div "Is Upcoming No and Is Published Published Add Filter Bulk Actions Export New Ev…" at bounding box center [563, 44] width 876 height 15
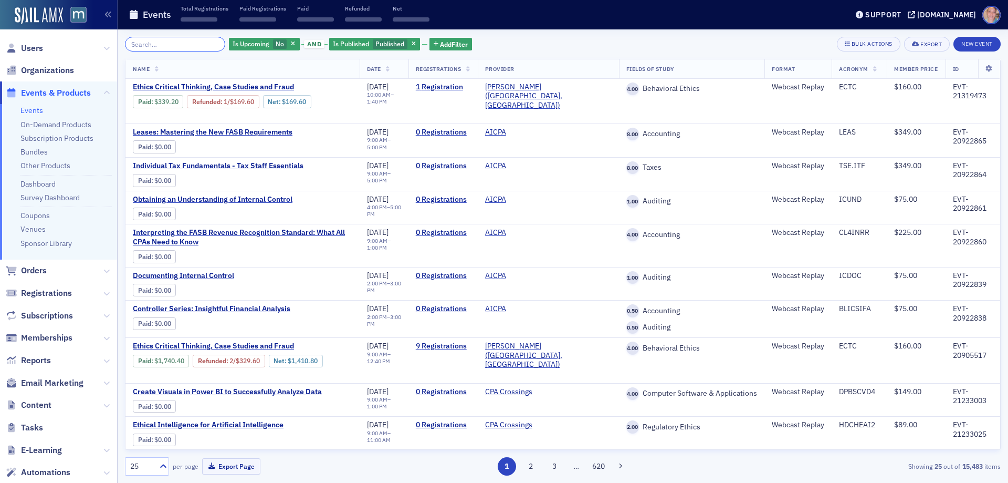
click at [150, 41] on input "search" at bounding box center [175, 44] width 100 height 15
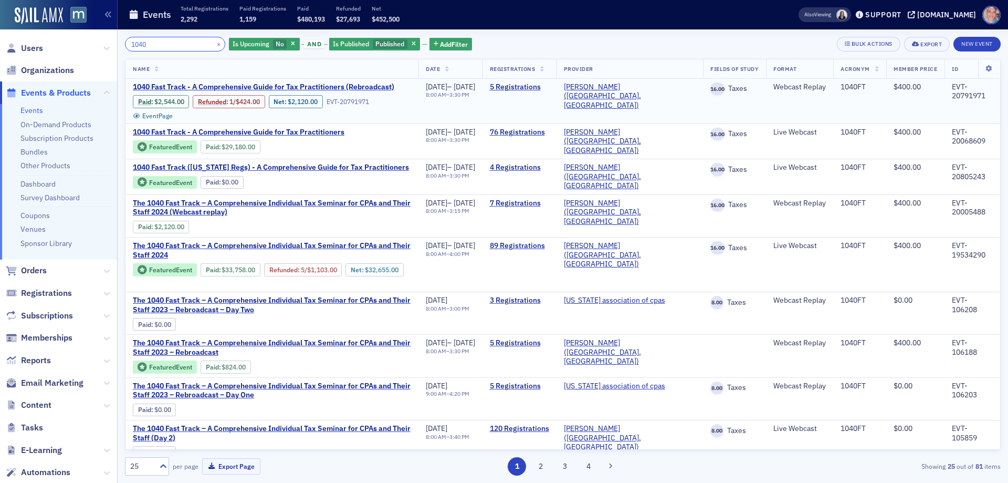
type input "1040"
click at [952, 97] on div "EVT-20791971" at bounding box center [972, 91] width 41 height 18
copy div "20791971"
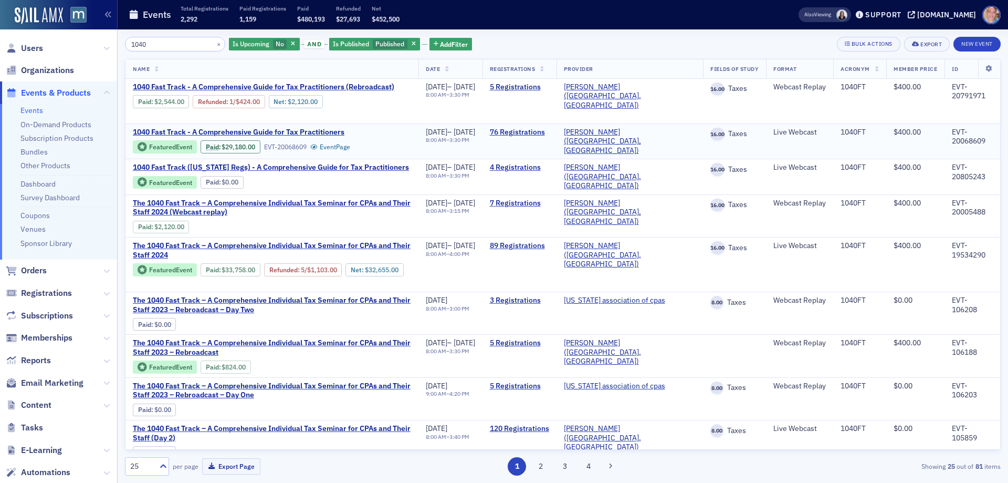
click at [957, 141] on div "EVT-20068609" at bounding box center [972, 137] width 41 height 18
copy div "20068609"
click at [962, 208] on div "EVT-20005488" at bounding box center [972, 208] width 41 height 18
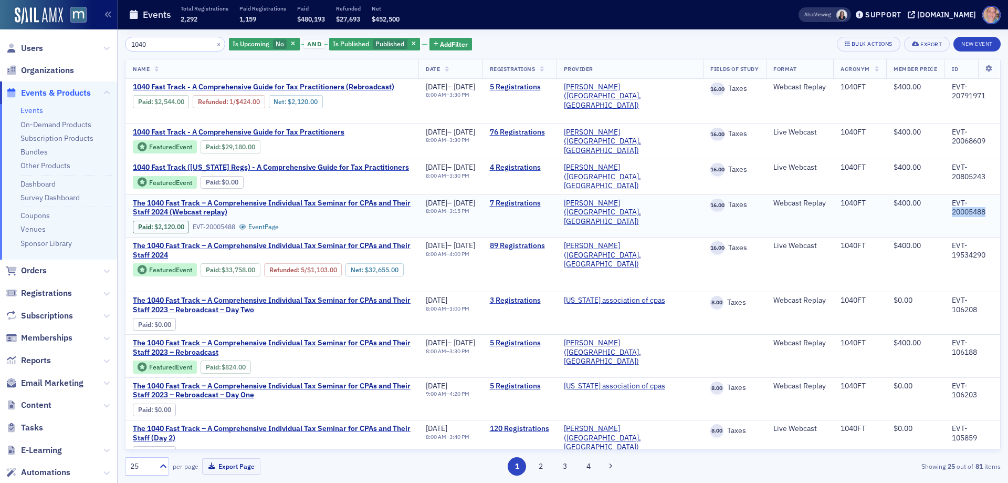
copy div "20005488"
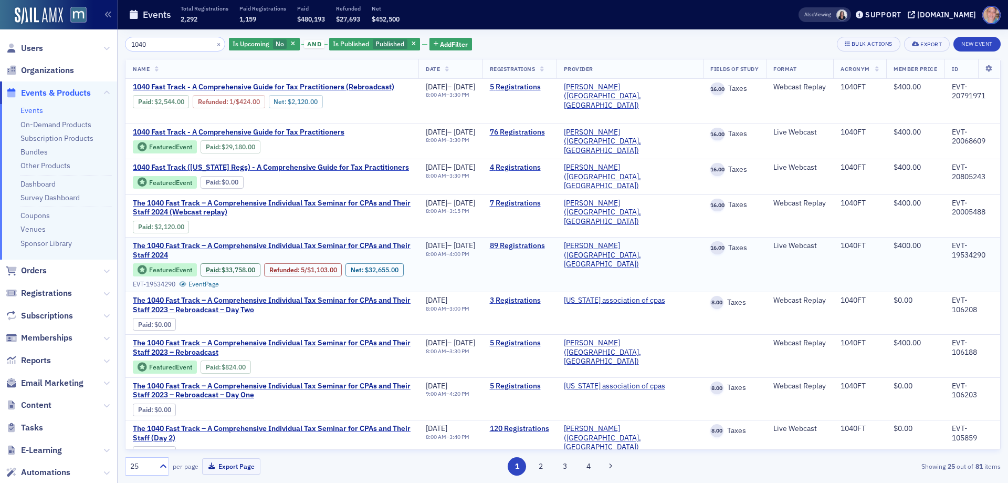
click at [956, 251] on div "EVT-19534290" at bounding box center [972, 250] width 41 height 18
click at [955, 251] on div "EVT-19534290" at bounding box center [972, 250] width 41 height 18
copy div "19534290"
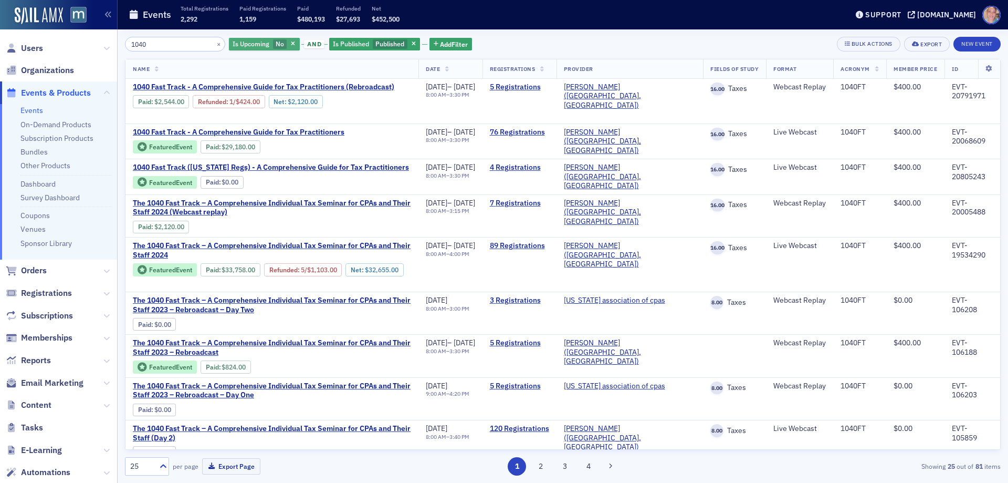
click at [273, 43] on span "No" at bounding box center [280, 44] width 14 height 10
click at [297, 45] on input "Yes" at bounding box center [300, 43] width 9 height 9
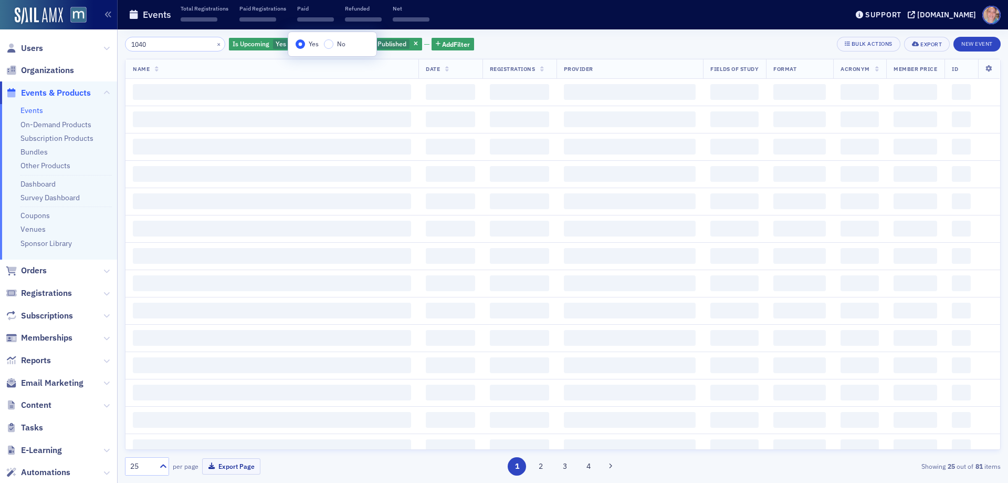
click at [497, 35] on div "1040 × Is Upcoming Yes and Is Published Published Add Filter Bulk Actions Expor…" at bounding box center [563, 255] width 876 height 453
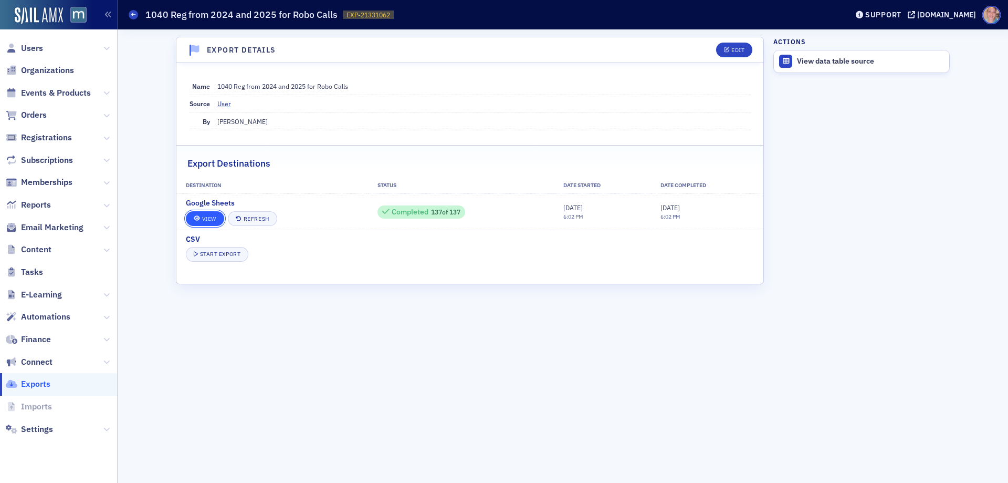
click at [207, 217] on link "View" at bounding box center [205, 218] width 38 height 15
click at [207, 218] on link "View" at bounding box center [205, 218] width 38 height 15
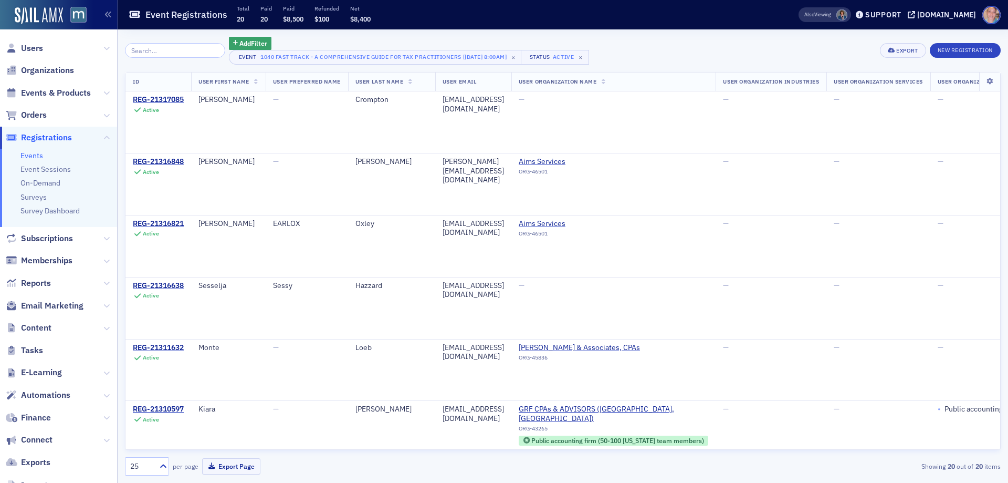
click at [413, 82] on th "User Last Name" at bounding box center [391, 81] width 87 height 19
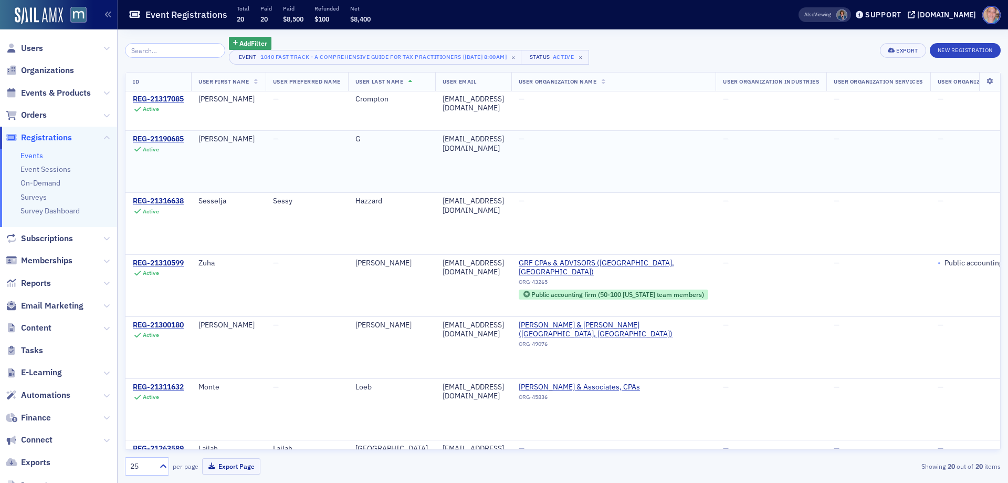
scroll to position [204, 0]
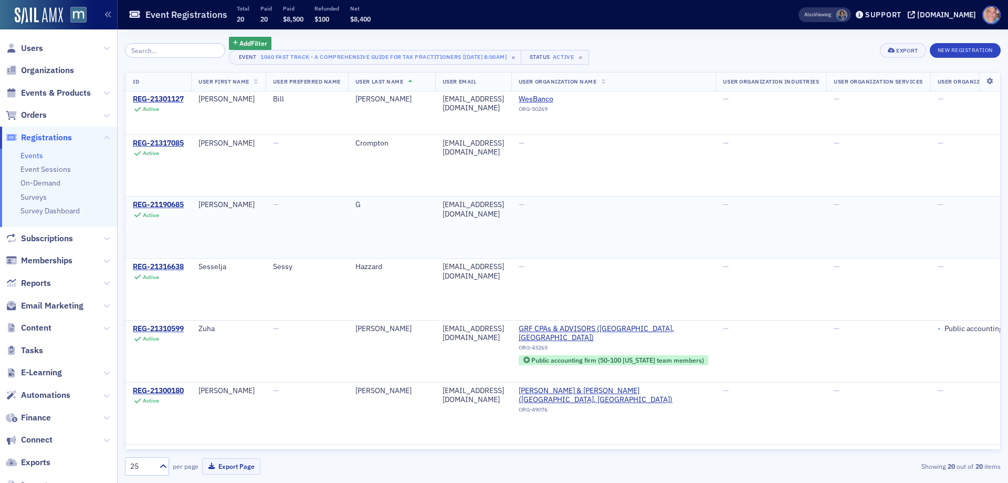
click at [458, 207] on div "[EMAIL_ADDRESS][DOMAIN_NAME]" at bounding box center [473, 209] width 61 height 18
click at [460, 207] on div "[EMAIL_ADDRESS][DOMAIN_NAME]" at bounding box center [473, 209] width 61 height 18
click at [456, 205] on div "[EMAIL_ADDRESS][DOMAIN_NAME]" at bounding box center [473, 209] width 61 height 18
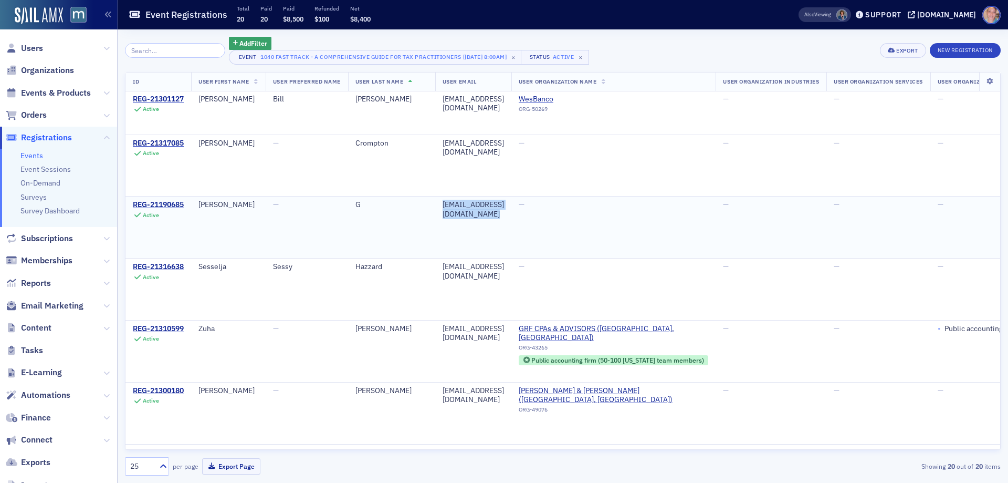
click at [456, 205] on div "[EMAIL_ADDRESS][DOMAIN_NAME]" at bounding box center [473, 209] width 61 height 18
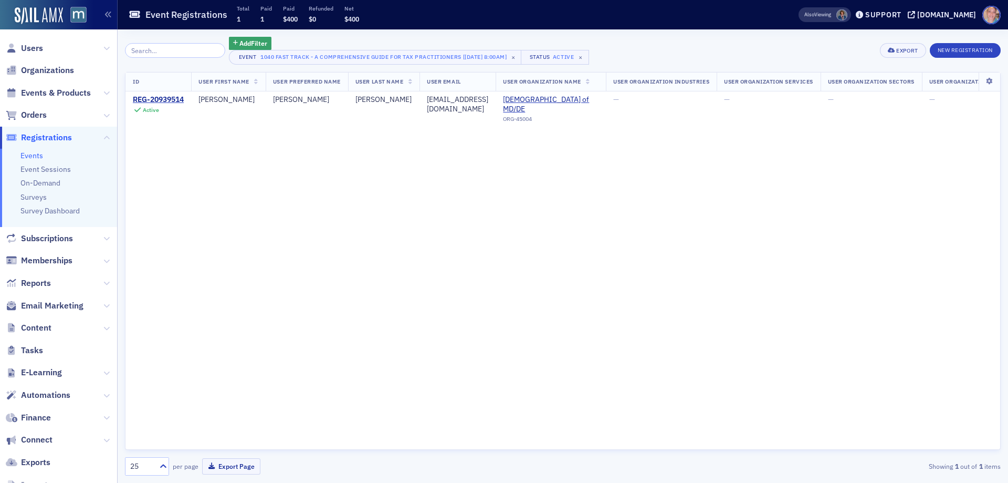
click at [954, 21] on div "Also Viewing Support [DOMAIN_NAME]" at bounding box center [896, 15] width 224 height 18
click at [960, 16] on div "[DOMAIN_NAME]" at bounding box center [946, 14] width 59 height 9
